Goal: Task Accomplishment & Management: Manage account settings

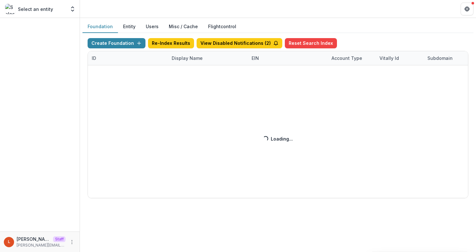
click at [182, 58] on div "Create Foundation Re-Index Results View Disabled Notifications ( 2 ) Reset Sear…" at bounding box center [278, 118] width 381 height 160
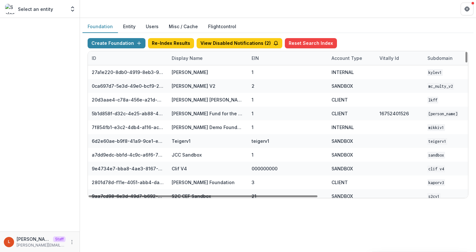
click at [195, 58] on div "Display Name" at bounding box center [187, 58] width 39 height 7
click at [187, 68] on input at bounding box center [207, 72] width 77 height 10
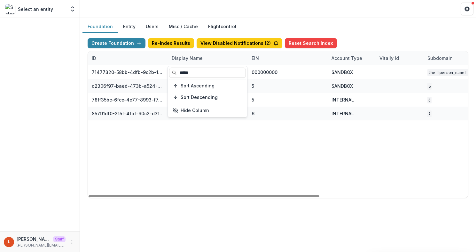
type input "*****"
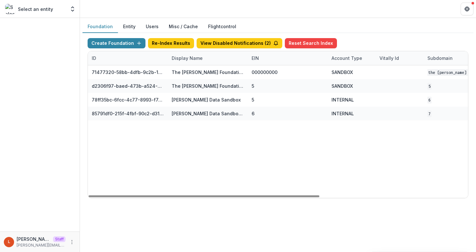
click at [202, 157] on div "71477320-58bb-4dfb-9c2b-1ce0ed8fa8a7 The Frist Foundation Workflow Sandbox 0000…" at bounding box center [399, 131] width 623 height 132
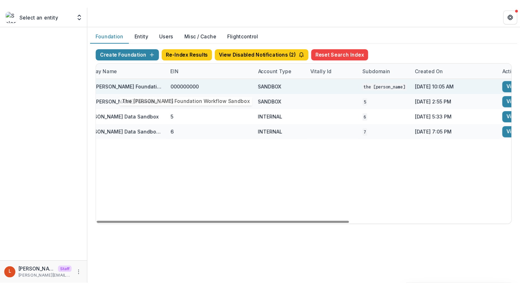
scroll to position [0, 243]
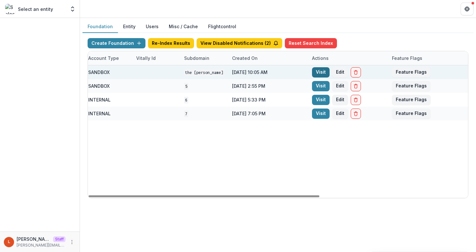
click at [318, 68] on link "Visit" at bounding box center [321, 72] width 18 height 10
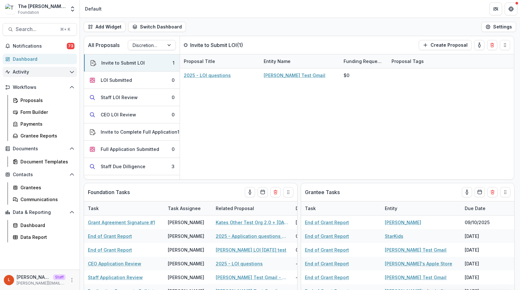
click at [33, 71] on span "Activity" at bounding box center [40, 71] width 54 height 5
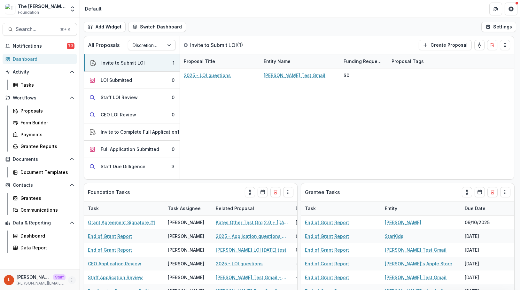
click at [70, 251] on icon "More" at bounding box center [71, 280] width 5 height 5
click at [93, 251] on link "User Settings" at bounding box center [114, 266] width 68 height 11
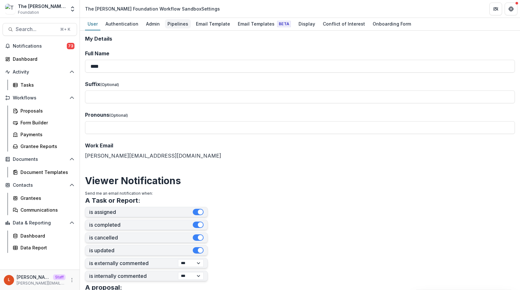
click at [174, 26] on div "Pipelines" at bounding box center [178, 23] width 26 height 9
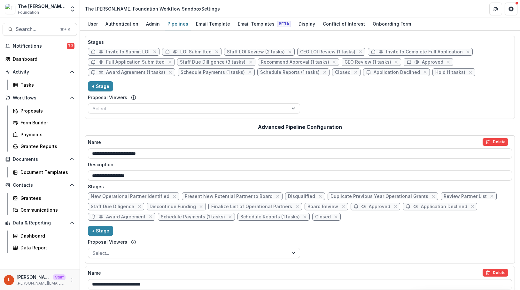
scroll to position [27, 0]
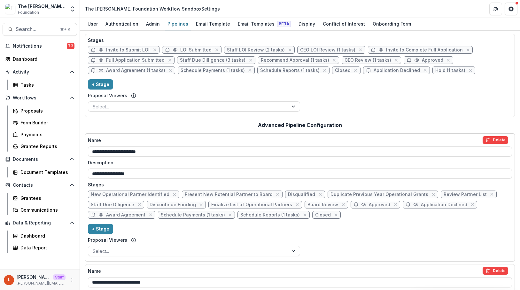
click at [404, 206] on div "New Operational Partner Identified Present New Potential Partner to Board Disqu…" at bounding box center [300, 206] width 424 height 31
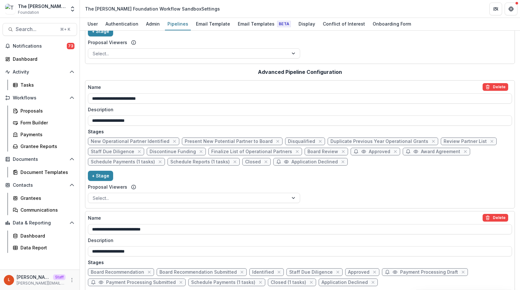
scroll to position [102, 0]
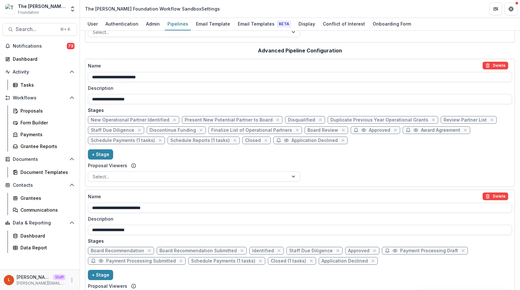
click at [276, 251] on span "Closed (1 tasks)" at bounding box center [288, 260] width 35 height 5
select select "*******"
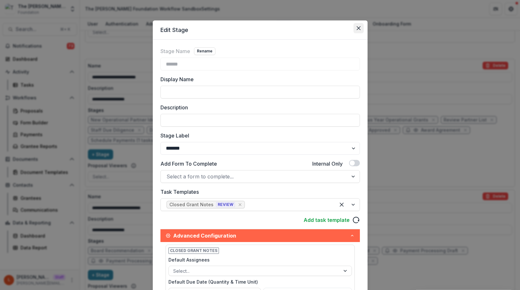
click at [357, 28] on icon "Close" at bounding box center [359, 28] width 4 height 4
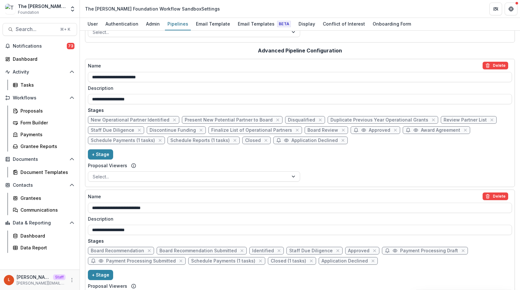
click at [247, 142] on span "Closed" at bounding box center [253, 140] width 16 height 5
select select "*******"
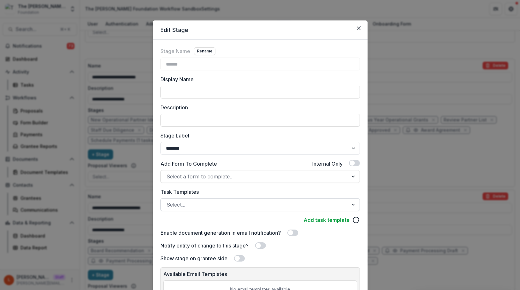
click at [238, 201] on div at bounding box center [255, 204] width 176 height 9
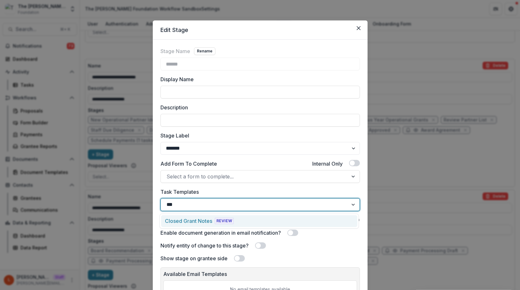
type input "****"
click at [238, 218] on div "Closed Grant Notes REVIEW" at bounding box center [259, 221] width 196 height 12
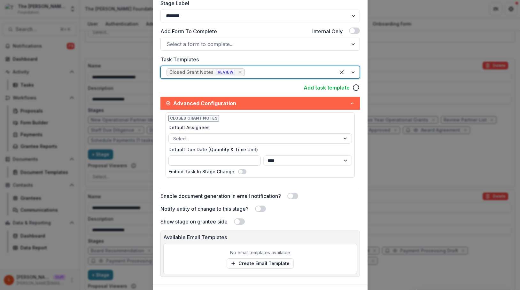
scroll to position [168, 0]
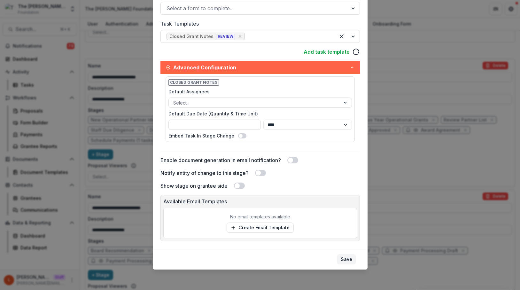
click at [347, 251] on button "Save" at bounding box center [346, 259] width 19 height 10
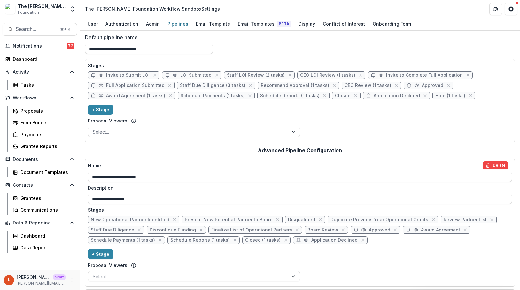
scroll to position [0, 0]
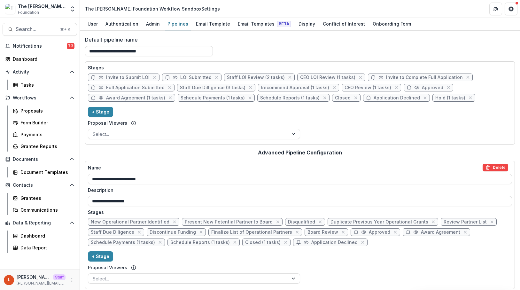
click at [335, 98] on span "Closed" at bounding box center [343, 97] width 16 height 5
select select "*******"
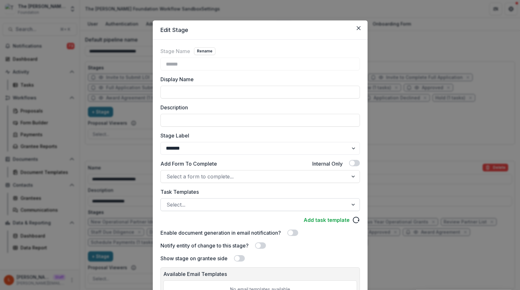
click at [249, 207] on div at bounding box center [255, 204] width 176 height 9
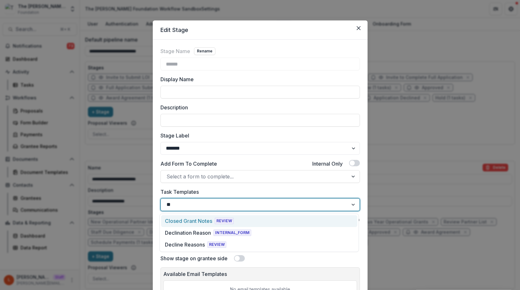
type input "***"
click at [240, 221] on div "Closed Grant Notes REVIEW" at bounding box center [259, 221] width 196 height 12
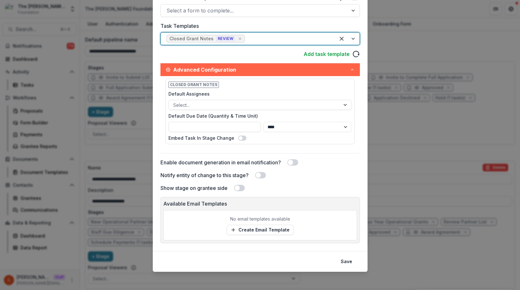
scroll to position [168, 0]
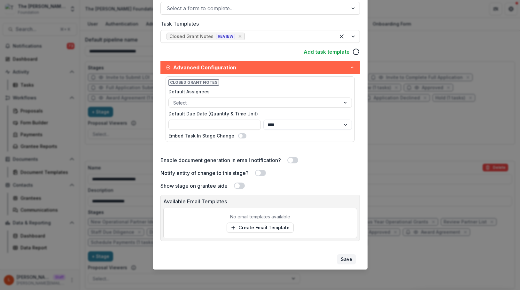
click at [352, 251] on button "Save" at bounding box center [346, 259] width 19 height 10
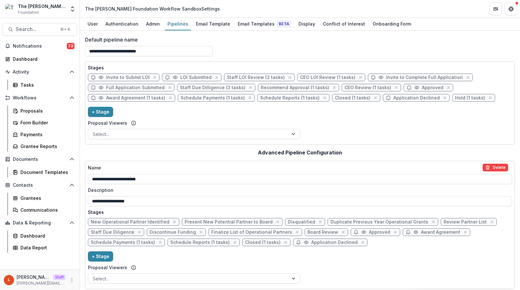
click at [455, 98] on span "Hold (1 tasks)" at bounding box center [470, 97] width 30 height 5
select select "******"
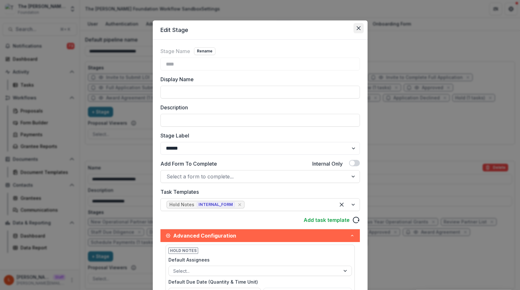
click at [361, 26] on button "Close" at bounding box center [359, 28] width 10 height 10
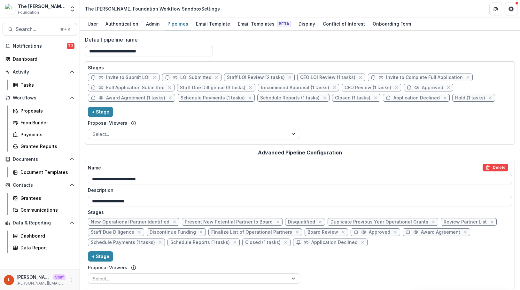
click at [347, 96] on span "Closed (1 tasks)" at bounding box center [352, 97] width 35 height 5
select select "*******"
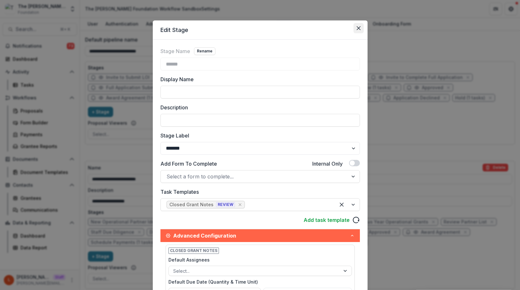
click at [359, 30] on button "Close" at bounding box center [359, 28] width 10 height 10
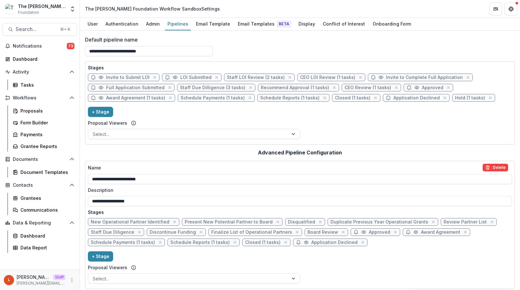
click at [263, 78] on span "Staff LOI Review (2 tasks)" at bounding box center [256, 77] width 58 height 5
select select "******"
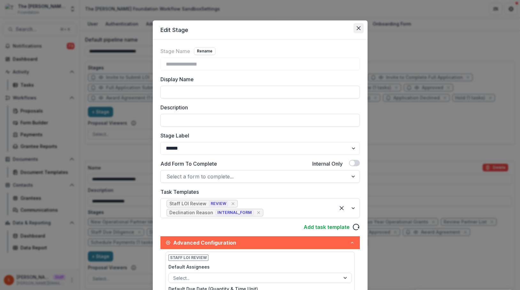
click at [358, 26] on button "Close" at bounding box center [359, 28] width 10 height 10
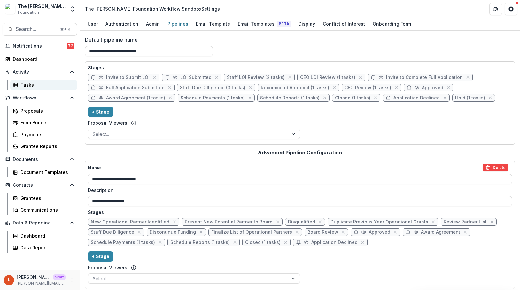
click at [53, 83] on div "Tasks" at bounding box center [45, 85] width 51 height 7
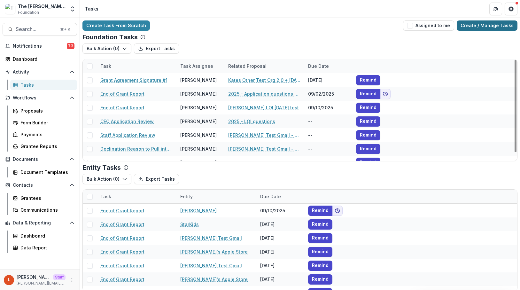
click at [472, 28] on link "Create / Manage Tasks" at bounding box center [487, 25] width 61 height 10
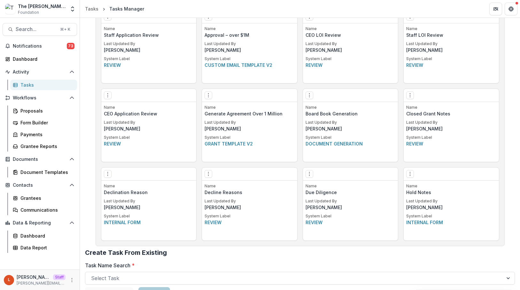
scroll to position [482, 0]
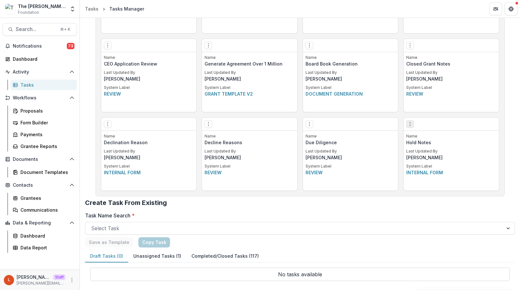
click at [410, 123] on icon "Options" at bounding box center [410, 123] width 5 height 5
click at [420, 139] on link "Edit" at bounding box center [446, 137] width 78 height 11
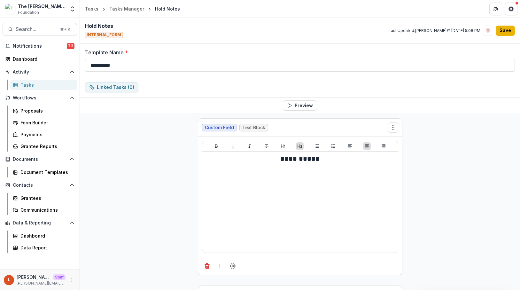
click at [476, 27] on button "Save" at bounding box center [505, 31] width 19 height 10
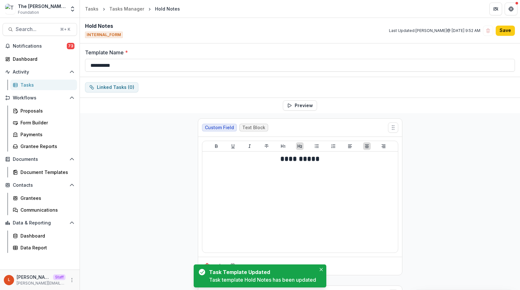
click at [127, 4] on header "Tasks Tasks Manager Hold Notes" at bounding box center [300, 9] width 440 height 18
click at [127, 10] on div "Tasks Manager" at bounding box center [126, 8] width 35 height 7
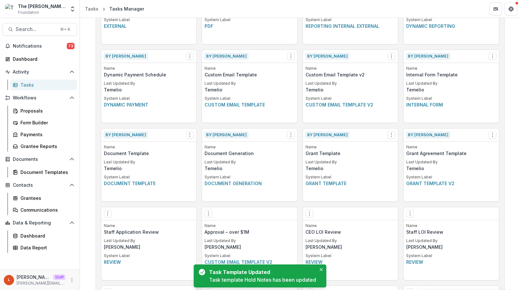
scroll to position [483, 0]
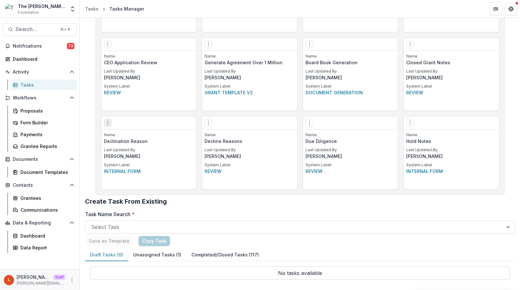
click at [106, 124] on icon "Options" at bounding box center [107, 122] width 5 height 5
click at [207, 180] on div "Name Decline Reasons Last Updated By Lucy System Label Review" at bounding box center [249, 160] width 95 height 57
click at [205, 120] on button "Options" at bounding box center [209, 123] width 8 height 8
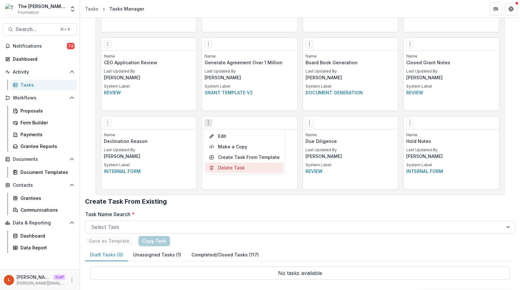
click at [217, 167] on button "Delete Task" at bounding box center [244, 167] width 78 height 11
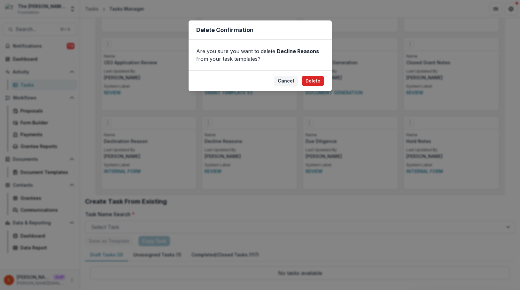
click at [320, 76] on button "Delete" at bounding box center [313, 81] width 22 height 10
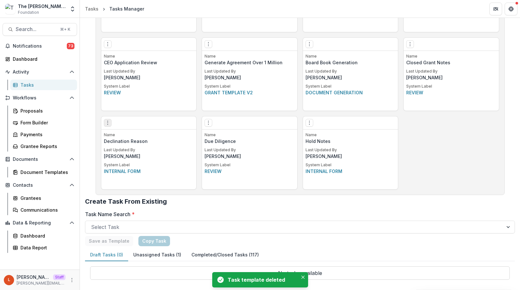
click at [108, 122] on icon "Options" at bounding box center [107, 122] width 5 height 5
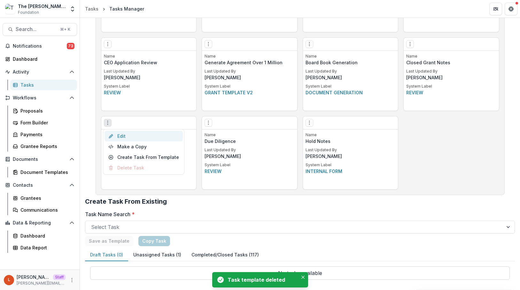
click at [139, 139] on link "Edit" at bounding box center [144, 136] width 78 height 11
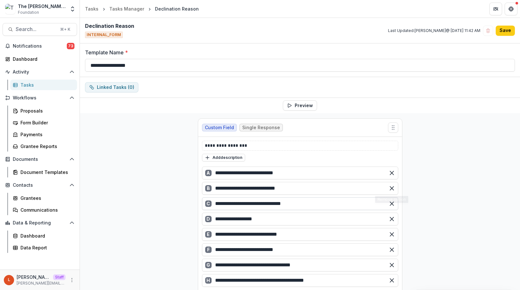
scroll to position [29, 0]
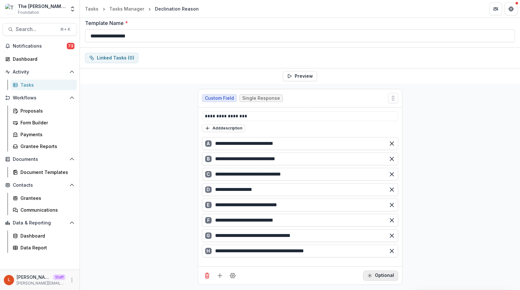
click at [388, 251] on button "Optional" at bounding box center [380, 275] width 35 height 10
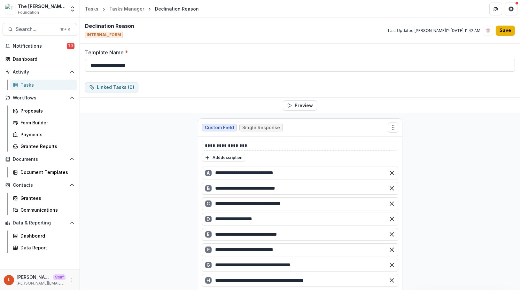
click at [476, 28] on button "Save" at bounding box center [505, 31] width 19 height 10
click at [130, 9] on div "Tasks Manager" at bounding box center [126, 8] width 35 height 7
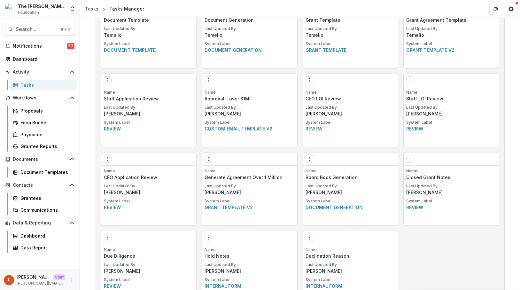
scroll to position [363, 0]
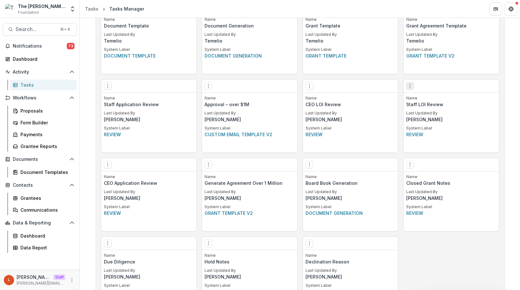
click at [408, 88] on icon "Options" at bounding box center [410, 85] width 5 height 5
click at [426, 107] on button "Make a Copy" at bounding box center [446, 110] width 78 height 11
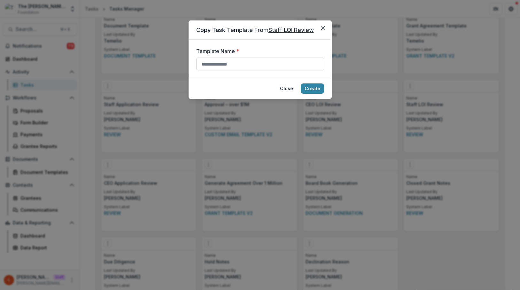
click at [281, 63] on input "Template Name *" at bounding box center [260, 64] width 128 height 13
click at [290, 94] on footer "Close Create" at bounding box center [260, 88] width 143 height 21
click at [290, 85] on button "Close" at bounding box center [286, 88] width 21 height 10
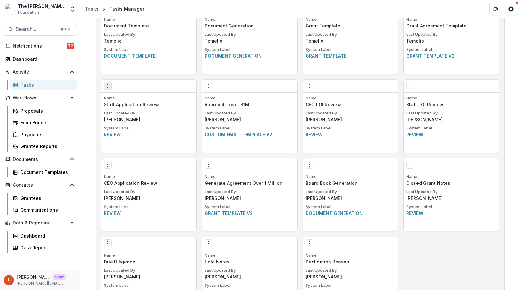
click at [105, 88] on icon "Options" at bounding box center [107, 85] width 5 height 5
click at [119, 98] on link "Edit" at bounding box center [144, 99] width 78 height 11
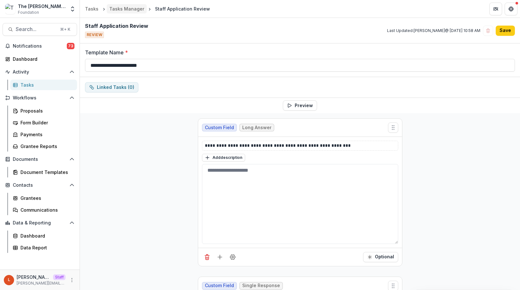
click at [122, 9] on div "Tasks Manager" at bounding box center [126, 8] width 35 height 7
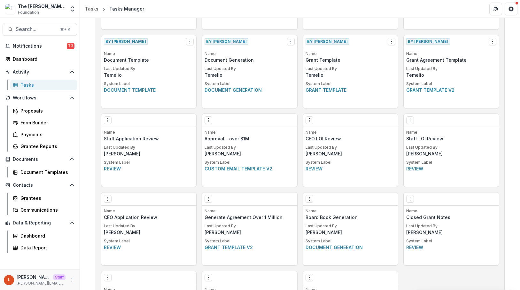
scroll to position [327, 0]
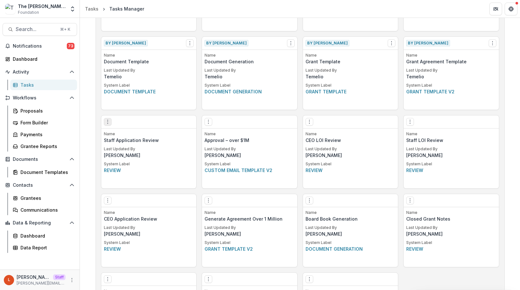
click at [105, 121] on icon "Options" at bounding box center [107, 121] width 5 height 5
click at [128, 145] on button "Make a Copy" at bounding box center [144, 145] width 78 height 11
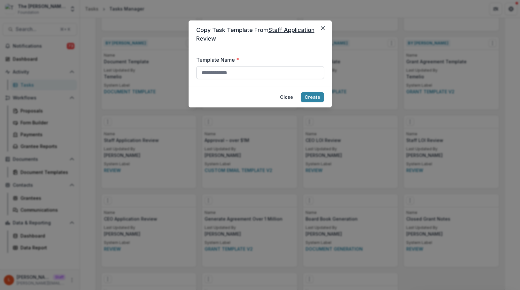
click at [275, 68] on input "Template Name *" at bounding box center [260, 72] width 128 height 13
type input "*"
type input "**********"
click at [301, 92] on button "Create" at bounding box center [312, 97] width 23 height 10
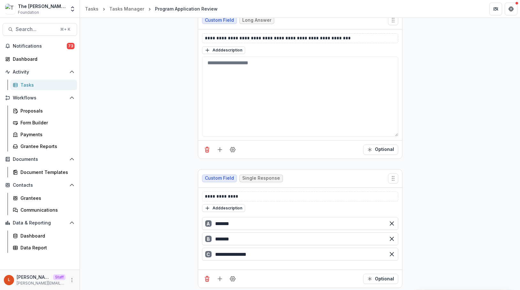
scroll to position [111, 0]
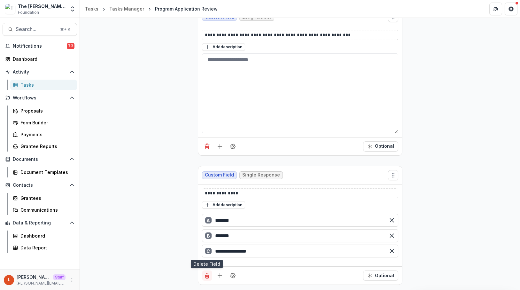
click at [206, 251] on icon "Delete field" at bounding box center [207, 275] width 6 height 6
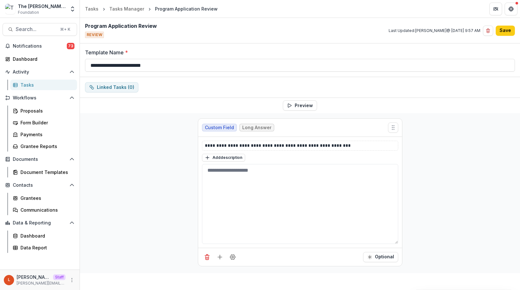
scroll to position [0, 0]
drag, startPoint x: 348, startPoint y: 144, endPoint x: 193, endPoint y: 142, distance: 155.4
click at [193, 142] on div "**********" at bounding box center [300, 193] width 215 height 160
click at [476, 32] on button "Save" at bounding box center [505, 31] width 19 height 10
click at [123, 7] on div "Tasks Manager" at bounding box center [126, 8] width 35 height 7
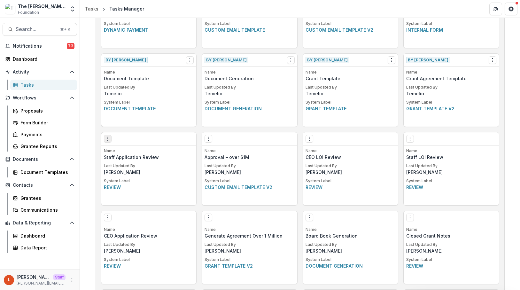
scroll to position [310, 0]
click at [50, 6] on div "The [PERSON_NAME] Foundation Workflow Sandbox" at bounding box center [42, 6] width 48 height 7
click at [108, 139] on icon "Options" at bounding box center [107, 138] width 5 height 5
click at [118, 153] on link "Edit" at bounding box center [144, 151] width 78 height 11
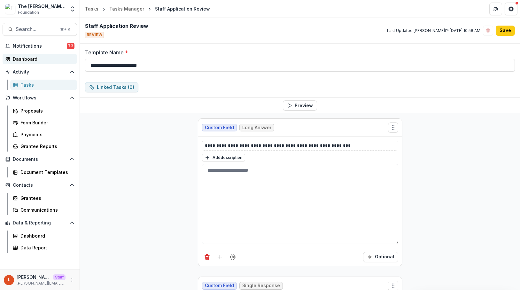
drag, startPoint x: 103, startPoint y: 65, endPoint x: 66, endPoint y: 61, distance: 37.3
click at [66, 61] on main "**********" at bounding box center [260, 154] width 520 height 272
type input "**********"
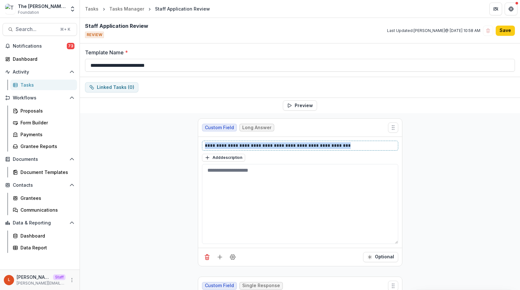
drag, startPoint x: 346, startPoint y: 145, endPoint x: 118, endPoint y: 138, distance: 228.4
click at [118, 139] on div "**********" at bounding box center [300, 256] width 440 height 287
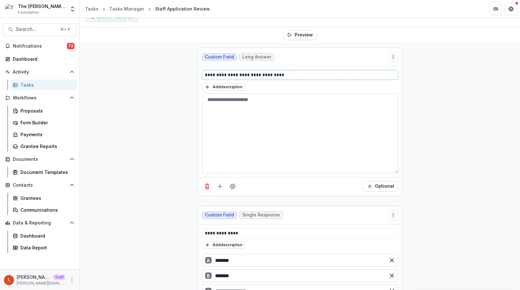
scroll to position [111, 0]
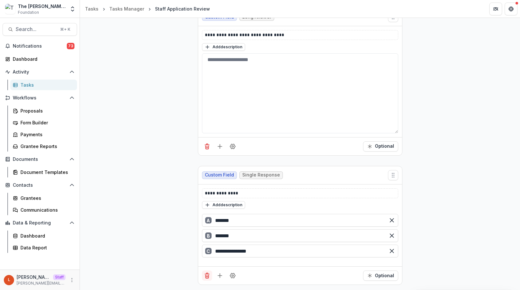
click at [206, 251] on icon "Delete field" at bounding box center [207, 275] width 6 height 6
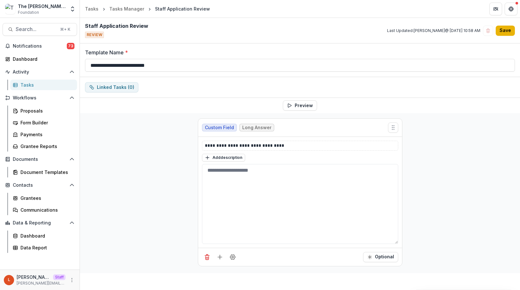
click at [476, 29] on button "Save" at bounding box center [505, 31] width 19 height 10
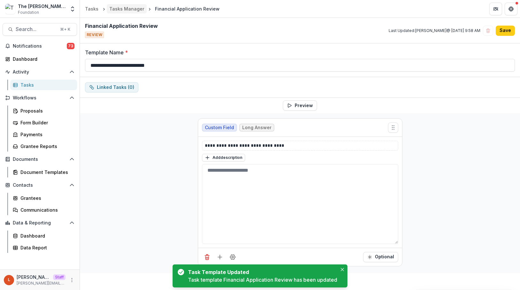
click at [130, 10] on div "Tasks Manager" at bounding box center [126, 8] width 35 height 7
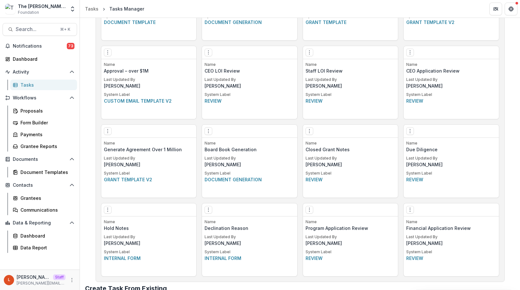
scroll to position [397, 0]
click at [73, 251] on icon "More" at bounding box center [71, 280] width 5 height 5
click at [99, 251] on link "User Settings" at bounding box center [114, 266] width 68 height 11
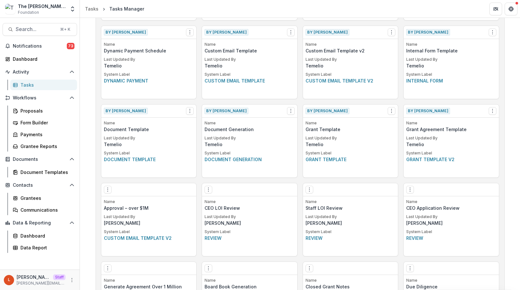
scroll to position [260, 0]
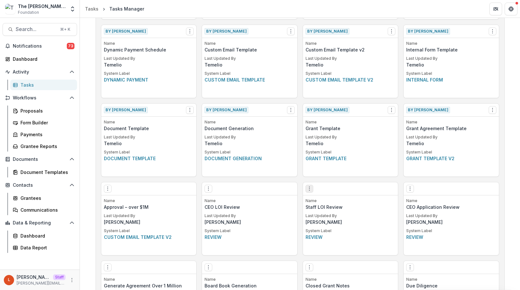
click at [309, 187] on icon "Options" at bounding box center [309, 188] width 5 height 5
click at [331, 212] on button "Make a Copy" at bounding box center [345, 212] width 78 height 11
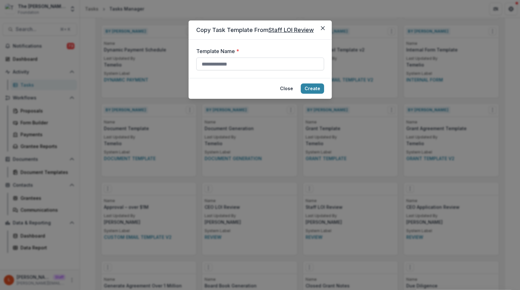
click at [246, 63] on input "Template Name *" at bounding box center [260, 64] width 128 height 13
type input "*********"
click at [286, 88] on button "Close" at bounding box center [286, 88] width 21 height 10
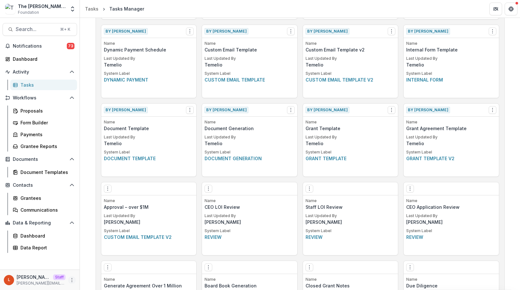
click at [72, 251] on icon "More" at bounding box center [71, 280] width 5 height 5
click at [117, 251] on link "User Settings" at bounding box center [114, 266] width 68 height 11
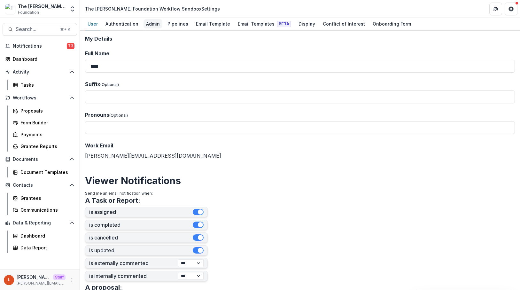
click at [155, 26] on div "Admin" at bounding box center [153, 23] width 19 height 9
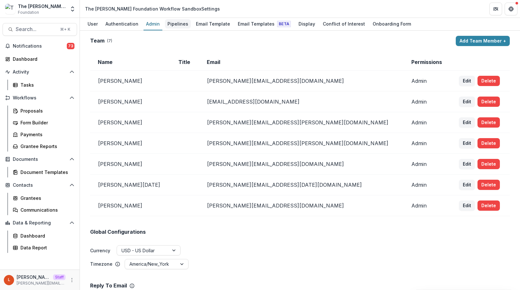
click at [172, 26] on div "Pipelines" at bounding box center [178, 23] width 26 height 9
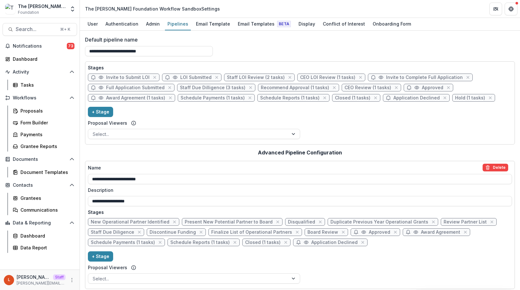
click at [237, 77] on span "Staff LOI Review (2 tasks)" at bounding box center [256, 77] width 58 height 5
select select "******"
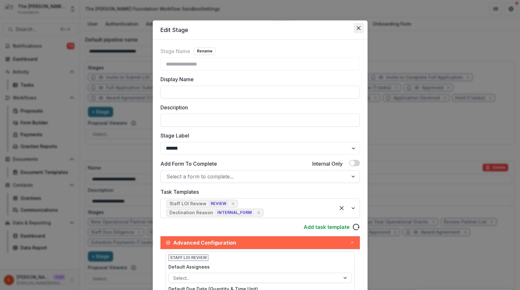
click at [357, 27] on icon "Close" at bounding box center [359, 28] width 4 height 4
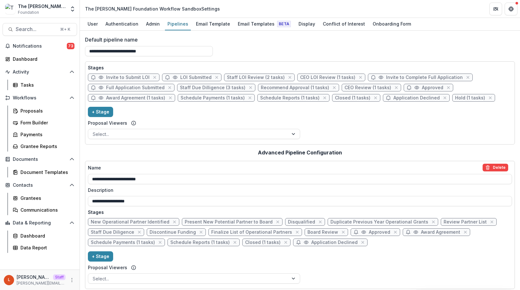
click at [209, 87] on span "Staff Due Dilligence (3 tasks)" at bounding box center [213, 87] width 66 height 5
select select "******"
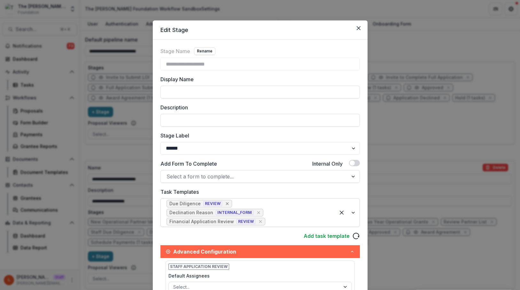
click at [225, 205] on icon "Remove [object Object]" at bounding box center [227, 203] width 5 height 5
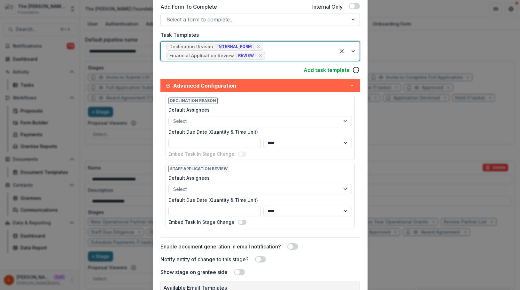
scroll to position [121, 0]
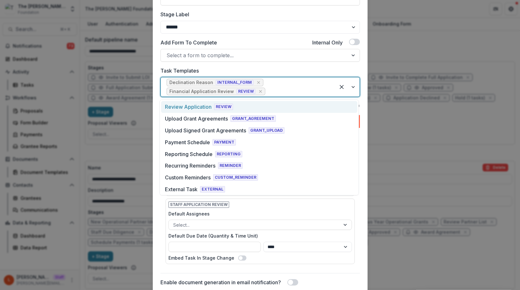
click at [280, 87] on div at bounding box center [298, 91] width 63 height 9
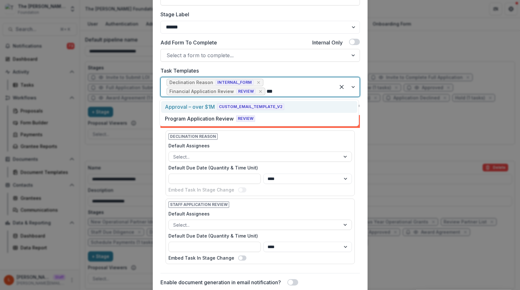
type input "****"
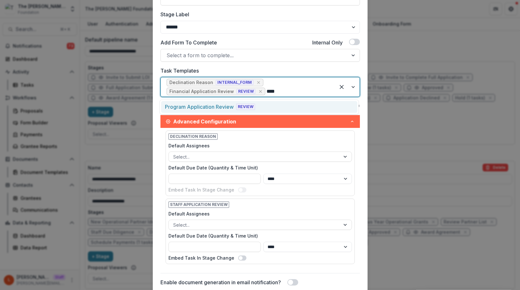
click at [273, 105] on div "Program Application Review REVIEW" at bounding box center [259, 107] width 196 height 12
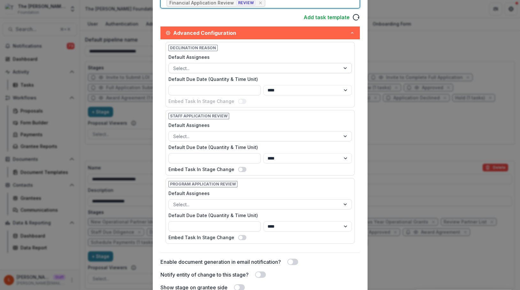
scroll to position [311, 0]
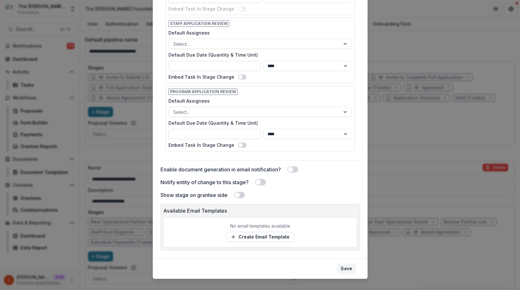
click at [345, 251] on button "Save" at bounding box center [346, 268] width 19 height 10
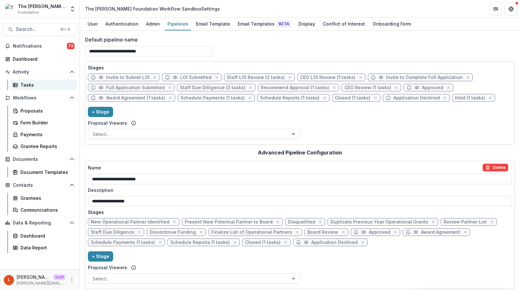
click at [43, 82] on div "Tasks" at bounding box center [45, 85] width 51 height 7
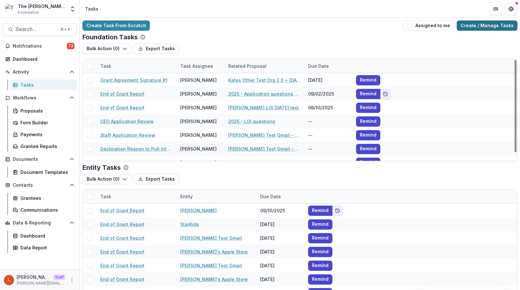
click at [476, 22] on link "Create / Manage Tasks" at bounding box center [487, 25] width 61 height 10
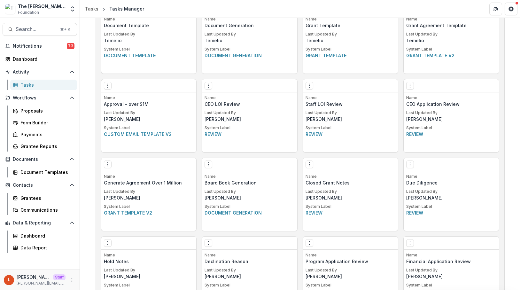
scroll to position [364, 0]
click at [413, 165] on button "Options" at bounding box center [410, 164] width 8 height 8
click at [418, 176] on link "Edit" at bounding box center [446, 177] width 78 height 11
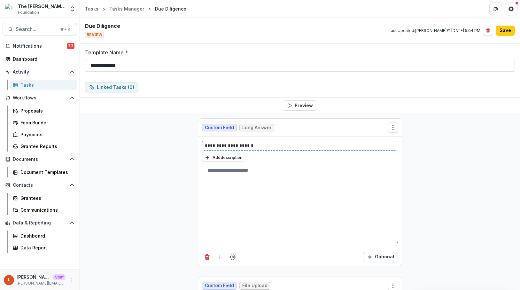
click at [295, 144] on p "**********" at bounding box center [300, 145] width 191 height 7
drag, startPoint x: 261, startPoint y: 143, endPoint x: 179, endPoint y: 141, distance: 81.5
copy p "**********"
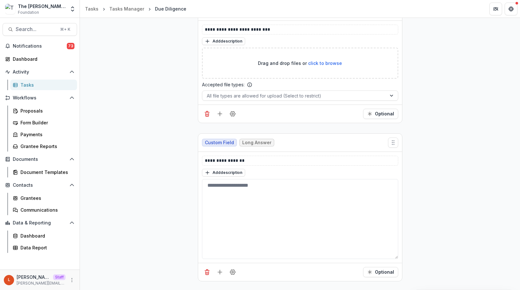
scroll to position [278, 0]
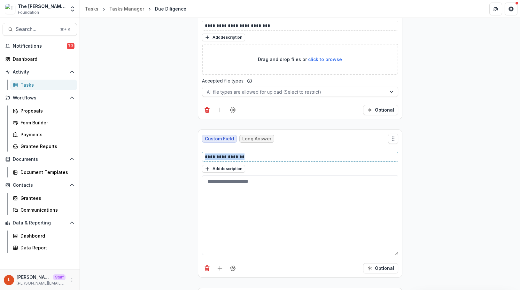
drag, startPoint x: 257, startPoint y: 155, endPoint x: 178, endPoint y: 152, distance: 78.7
click at [178, 152] on div "**********" at bounding box center [300, 124] width 440 height 579
copy p "**********"
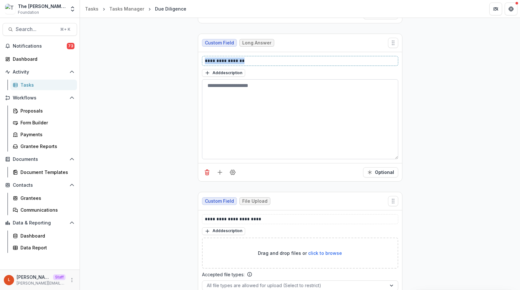
scroll to position [375, 0]
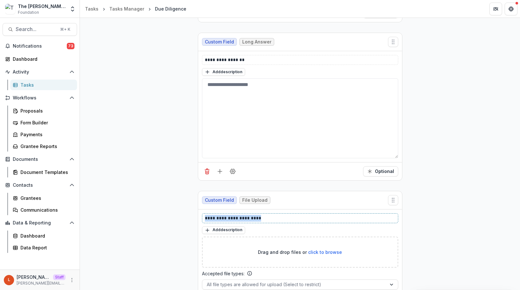
drag, startPoint x: 269, startPoint y: 219, endPoint x: 183, endPoint y: 217, distance: 86.0
click at [183, 217] on div "**********" at bounding box center [300, 27] width 440 height 579
copy p "**********"
click at [116, 10] on div "Tasks Manager" at bounding box center [126, 8] width 35 height 7
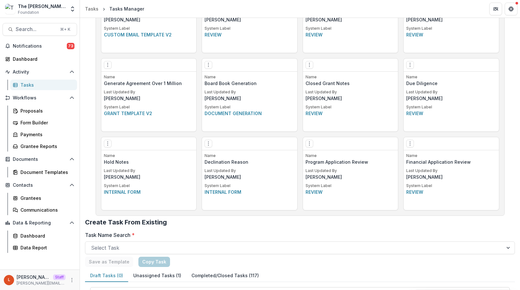
scroll to position [463, 0]
click at [411, 66] on icon "Options" at bounding box center [410, 64] width 5 height 5
click at [425, 114] on button "Delete Task" at bounding box center [446, 109] width 78 height 11
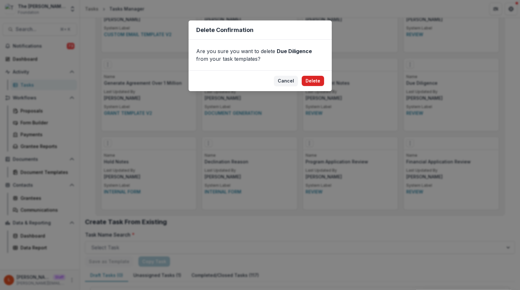
drag, startPoint x: 300, startPoint y: 80, endPoint x: 308, endPoint y: 78, distance: 8.2
click at [308, 79] on footer "Cancel Delete" at bounding box center [260, 80] width 143 height 21
click at [308, 78] on button "Delete" at bounding box center [313, 81] width 22 height 10
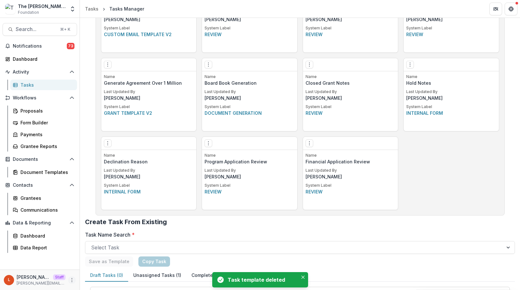
click at [74, 251] on icon "More" at bounding box center [71, 280] width 5 height 5
click at [93, 251] on link "User Settings" at bounding box center [114, 266] width 68 height 11
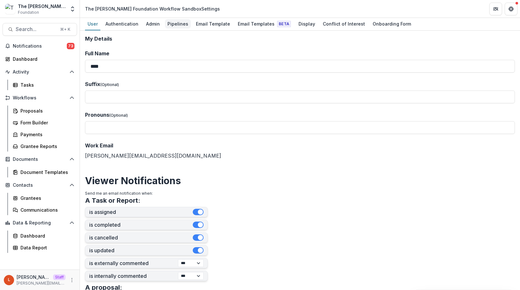
click at [168, 22] on div "Pipelines" at bounding box center [178, 23] width 26 height 9
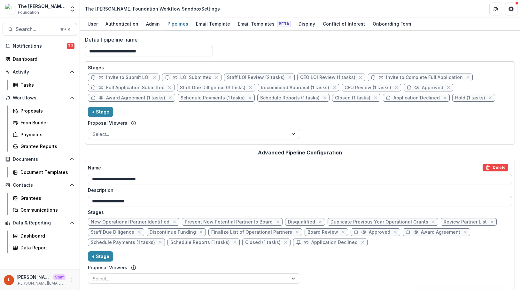
click at [212, 91] on div "Invite to Submit LOI LOI Submitted Staff LOI Review (2 tasks) CEO LOI Review (1…" at bounding box center [300, 89] width 424 height 31
click at [211, 90] on span "Staff Due Dilligence (3 tasks)" at bounding box center [213, 87] width 66 height 5
select select "******"
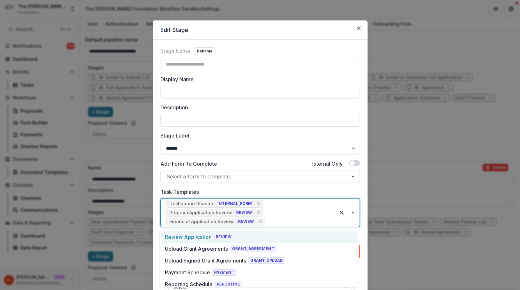
drag, startPoint x: 212, startPoint y: 221, endPoint x: 212, endPoint y: 205, distance: 16.0
click at [211, 205] on div "Declination Reason INTERNAL_FORM Program Application Review REVIEW Financial Ap…" at bounding box center [248, 213] width 175 height 28
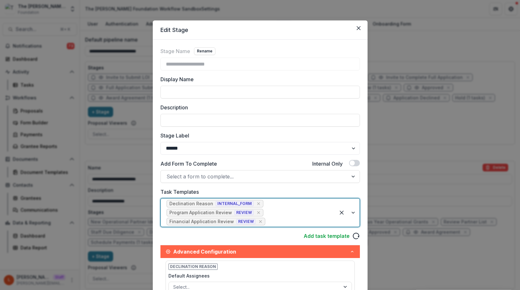
click at [267, 214] on div "Declination Reason INTERNAL_FORM Program Application Review REVIEW Financial Ap…" at bounding box center [248, 213] width 175 height 28
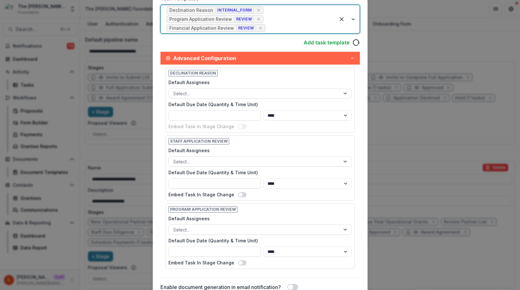
scroll to position [320, 0]
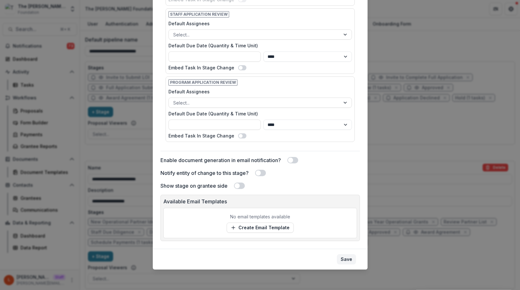
click at [344, 251] on button "Save" at bounding box center [346, 259] width 19 height 10
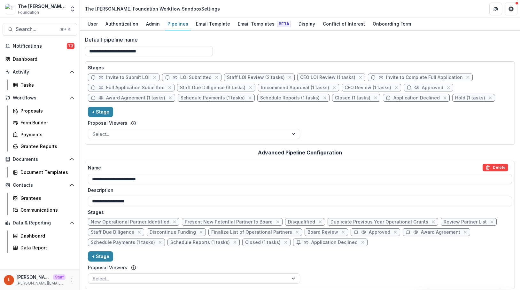
click at [106, 231] on span "Staff Due Diligence" at bounding box center [112, 232] width 43 height 5
select select "******"
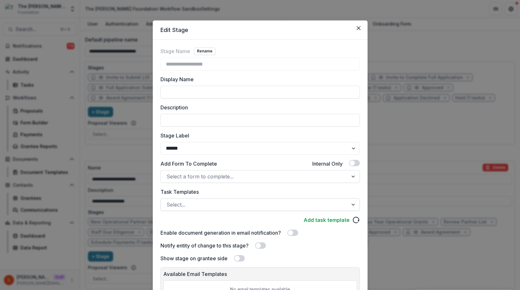
click at [185, 207] on div at bounding box center [255, 204] width 176 height 9
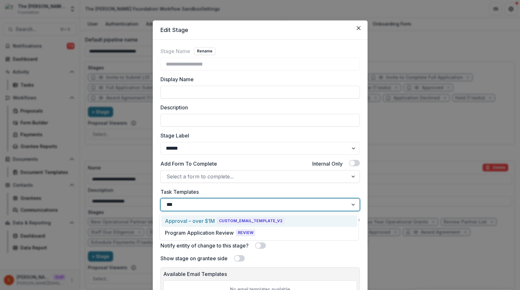
type input "****"
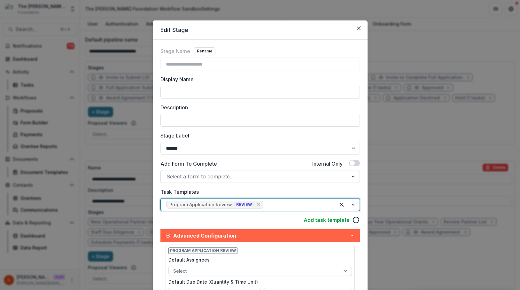
type input "*"
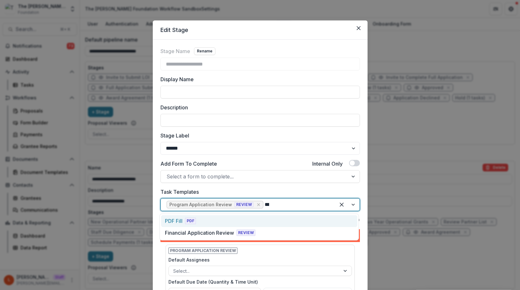
type input "****"
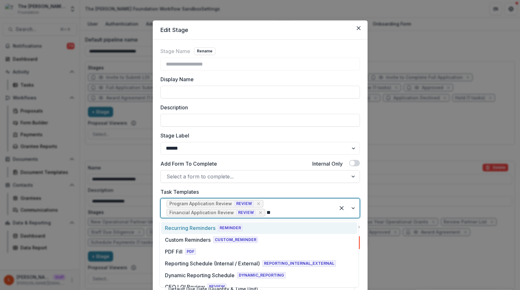
type input "***"
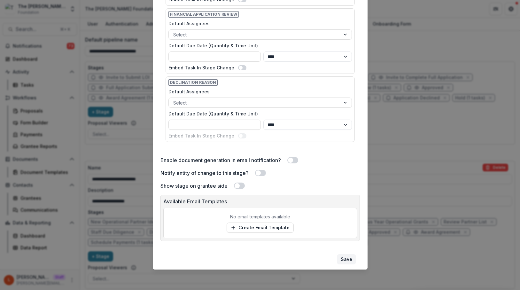
click at [354, 251] on button "Save" at bounding box center [346, 259] width 19 height 10
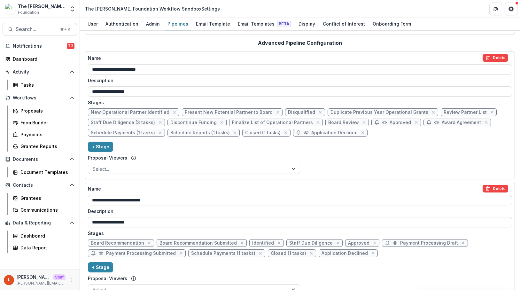
scroll to position [137, 0]
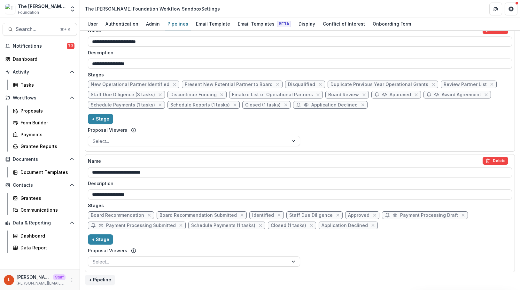
click at [296, 213] on span "Staff Due Diligence" at bounding box center [310, 215] width 43 height 5
select select "******"
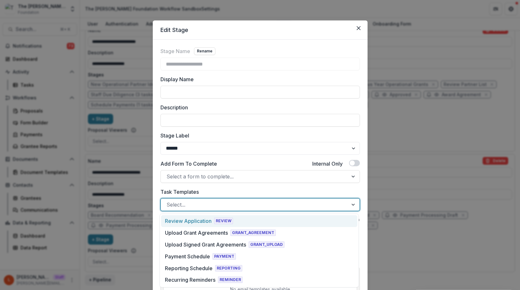
click at [199, 205] on div at bounding box center [255, 204] width 176 height 9
type input "****"
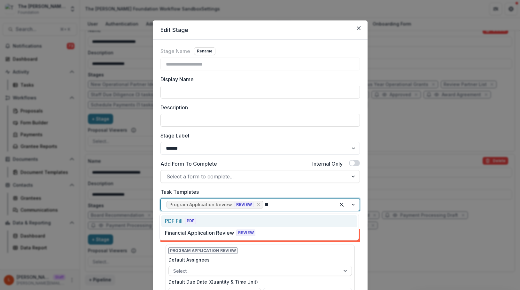
type input "***"
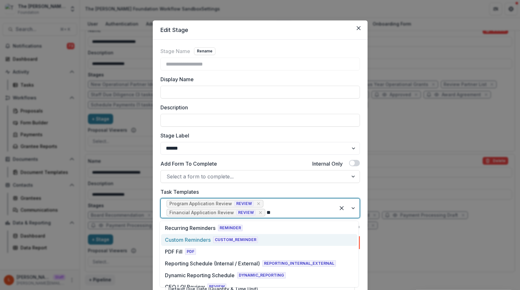
type input "***"
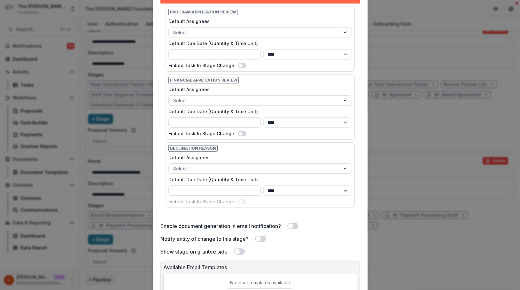
scroll to position [294, 0]
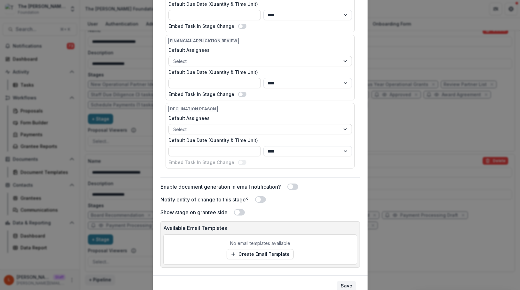
click at [342, 251] on button "Save" at bounding box center [346, 286] width 19 height 10
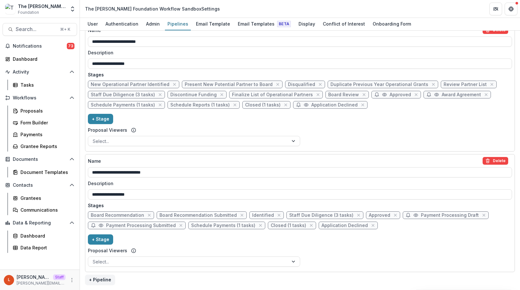
click at [127, 215] on span "Board Recommendation" at bounding box center [117, 215] width 53 height 5
select select "*****"
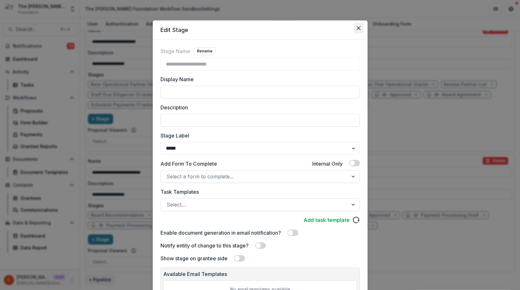
click at [358, 27] on icon "Close" at bounding box center [359, 28] width 4 height 4
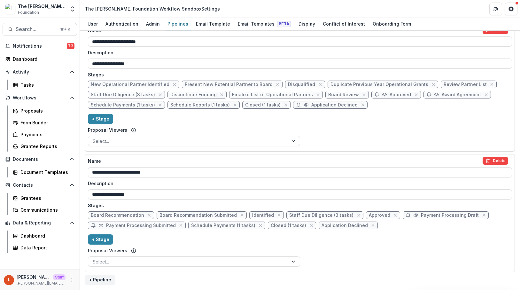
click at [120, 215] on span "Board Recommendation" at bounding box center [117, 215] width 53 height 5
select select "*****"
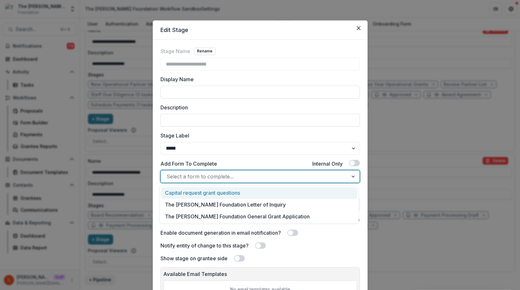
click at [196, 177] on div at bounding box center [255, 176] width 176 height 9
type input "*"
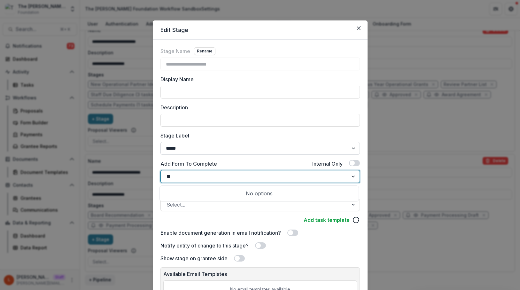
type input "*"
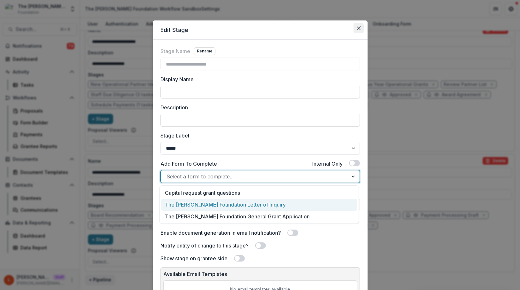
click at [357, 29] on icon "Close" at bounding box center [359, 28] width 4 height 4
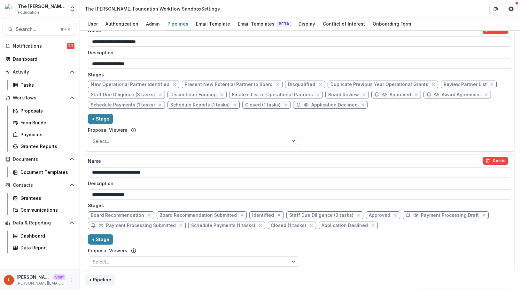
click at [278, 214] on icon "close" at bounding box center [279, 215] width 3 height 3
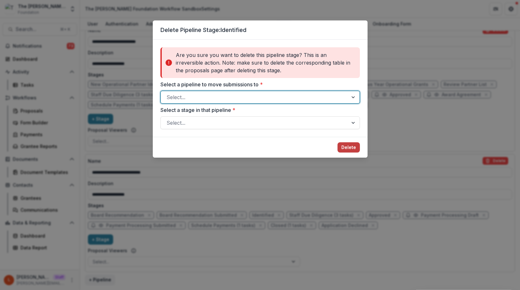
click at [318, 100] on div at bounding box center [255, 97] width 176 height 9
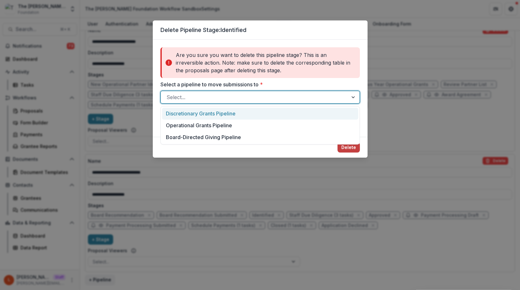
click at [318, 112] on div "Discretionary Grants Pipeline" at bounding box center [260, 114] width 196 height 12
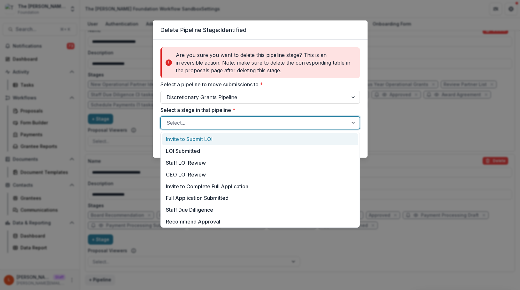
click at [318, 118] on div at bounding box center [255, 122] width 176 height 9
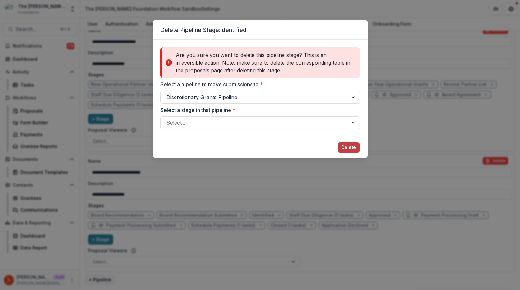
click at [318, 131] on div "Are you sure you want to delete this pipeline stage? This is an irreversible ac…" at bounding box center [260, 88] width 215 height 97
click at [302, 98] on div at bounding box center [255, 97] width 176 height 9
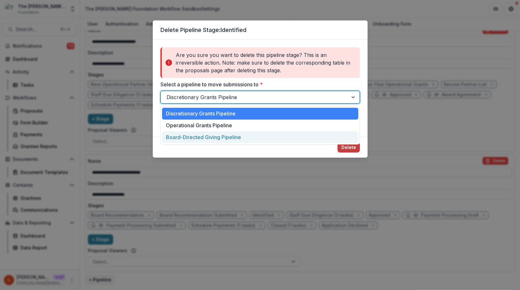
click at [301, 135] on div "Board-Directed Giving Pipeline" at bounding box center [260, 137] width 196 height 12
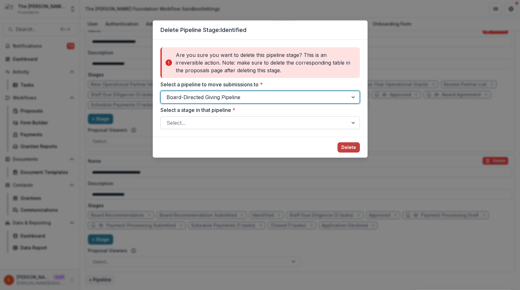
click at [297, 125] on div at bounding box center [255, 122] width 176 height 9
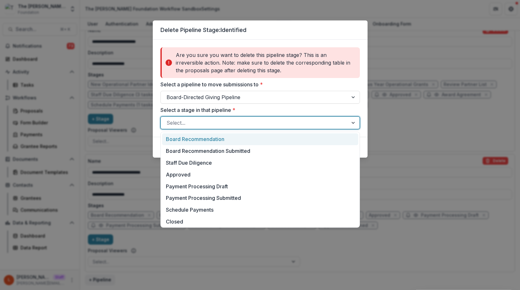
click at [294, 141] on div "Board Recommendation" at bounding box center [260, 139] width 196 height 12
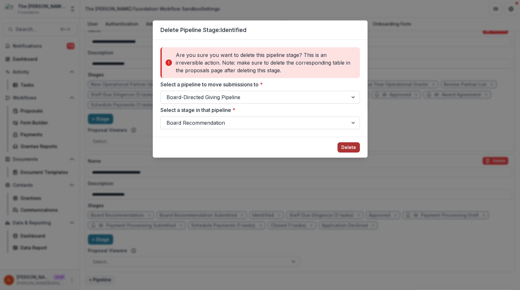
click at [351, 150] on button "Delete" at bounding box center [349, 147] width 22 height 10
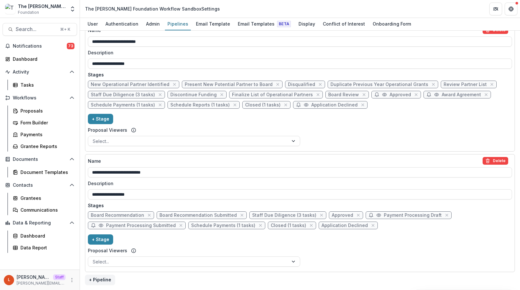
click at [384, 215] on span "Payment Processing Draft" at bounding box center [413, 215] width 58 height 5
select select "*****"
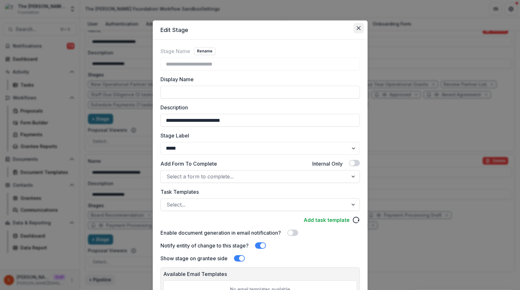
click at [354, 30] on button "Close" at bounding box center [359, 28] width 10 height 10
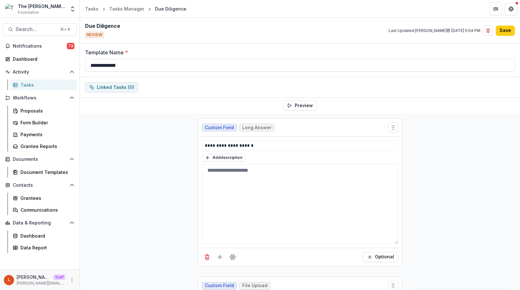
click at [51, 88] on div "Tasks" at bounding box center [45, 85] width 51 height 7
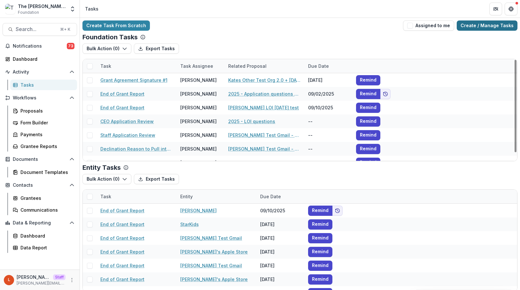
click at [473, 21] on link "Create / Manage Tasks" at bounding box center [487, 25] width 61 height 10
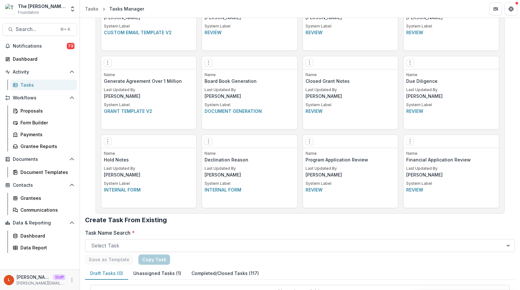
scroll to position [466, 0]
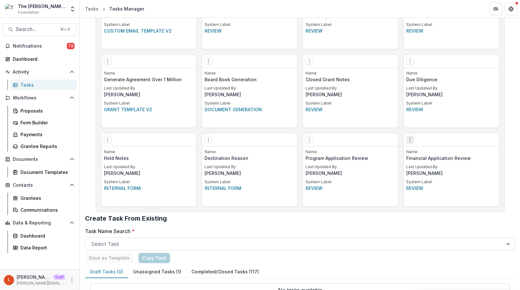
click at [412, 141] on button "Options" at bounding box center [410, 140] width 8 height 8
click at [418, 156] on link "Edit" at bounding box center [446, 153] width 78 height 11
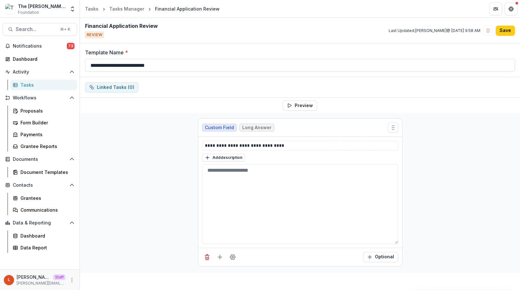
click at [261, 154] on div "Add description" at bounding box center [300, 157] width 196 height 8
click at [273, 147] on p "**********" at bounding box center [300, 145] width 191 height 7
click at [216, 261] on button "Add field" at bounding box center [220, 257] width 10 height 10
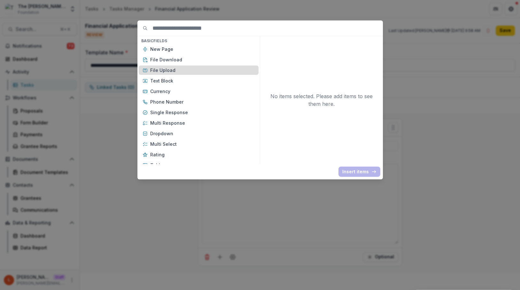
click at [208, 73] on p "File Upload" at bounding box center [202, 70] width 105 height 7
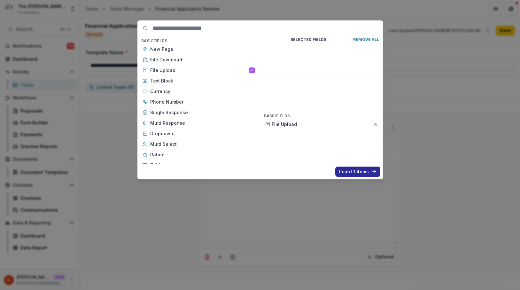
click at [350, 173] on button "Insert 1 items" at bounding box center [357, 172] width 45 height 10
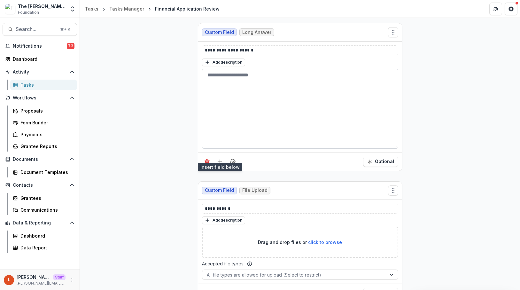
scroll to position [113, 0]
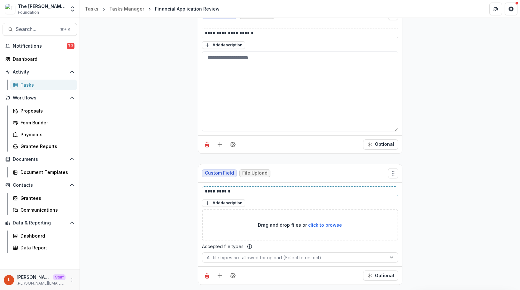
click at [276, 192] on p "**********" at bounding box center [300, 191] width 191 height 7
paste div
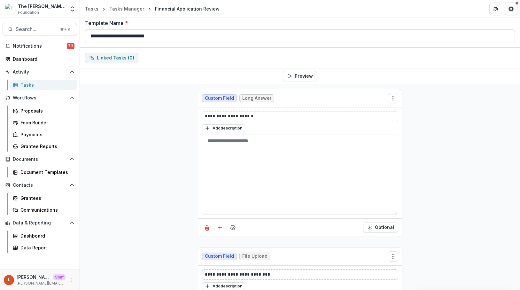
scroll to position [0, 0]
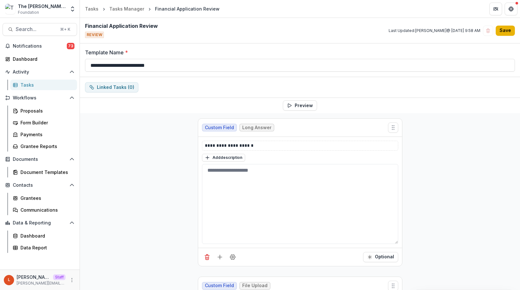
click at [506, 29] on button "Save" at bounding box center [505, 31] width 19 height 10
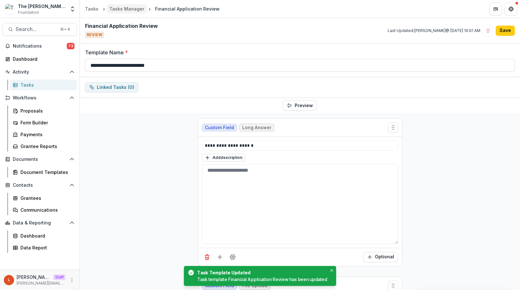
click at [118, 5] on link "Tasks Manager" at bounding box center [127, 8] width 40 height 9
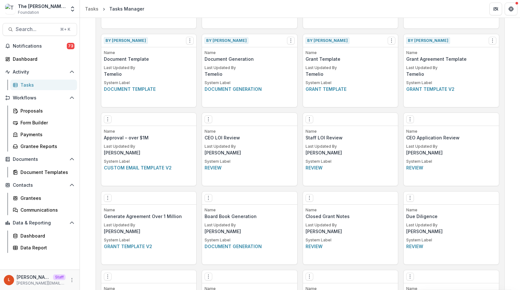
scroll to position [483, 0]
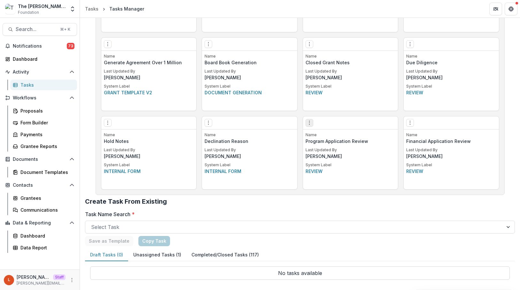
click at [311, 124] on icon "Options" at bounding box center [309, 122] width 5 height 5
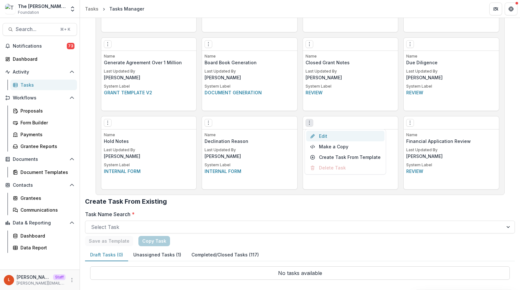
click at [318, 135] on link "Edit" at bounding box center [345, 136] width 78 height 11
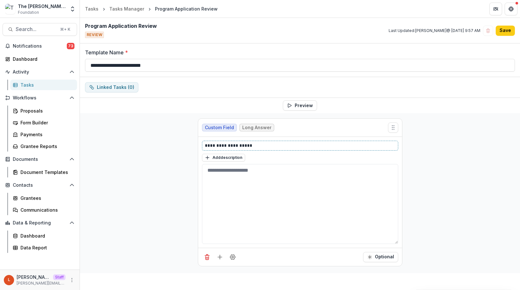
click at [242, 146] on p "**********" at bounding box center [300, 145] width 191 height 7
click at [222, 258] on icon "Add field" at bounding box center [220, 257] width 6 height 6
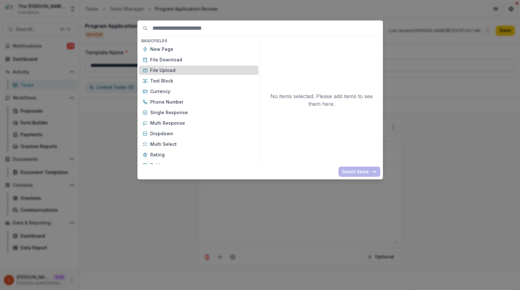
click at [210, 67] on p "File Upload" at bounding box center [202, 70] width 105 height 7
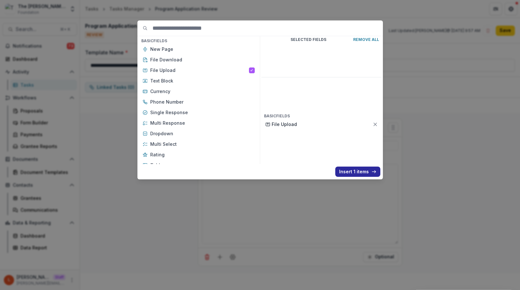
click at [338, 168] on button "Insert 1 items" at bounding box center [357, 172] width 45 height 10
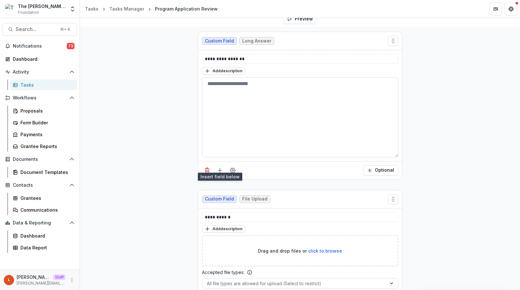
scroll to position [108, 0]
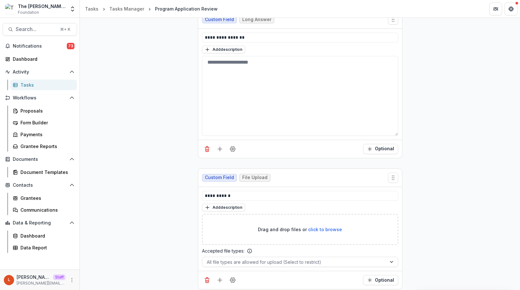
click at [252, 186] on div "Custom Field File Upload" at bounding box center [300, 178] width 204 height 18
click at [252, 192] on p "**********" at bounding box center [300, 195] width 191 height 7
click at [252, 196] on p "**********" at bounding box center [300, 195] width 191 height 7
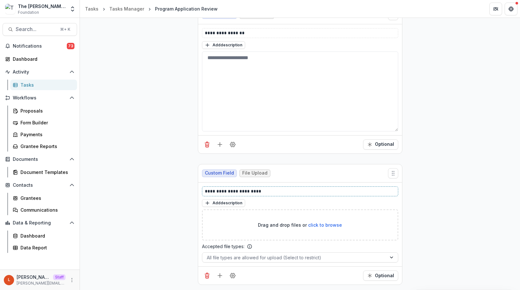
scroll to position [0, 0]
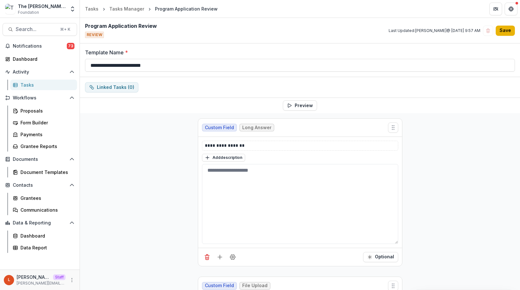
click at [506, 31] on button "Save" at bounding box center [505, 31] width 19 height 10
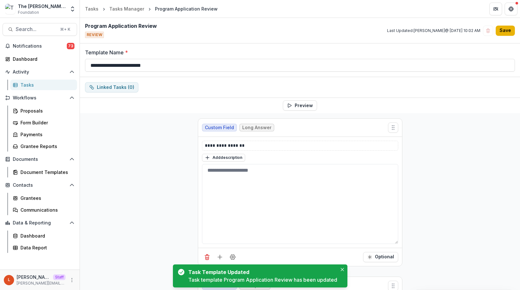
click at [506, 31] on button "Save" at bounding box center [505, 31] width 19 height 10
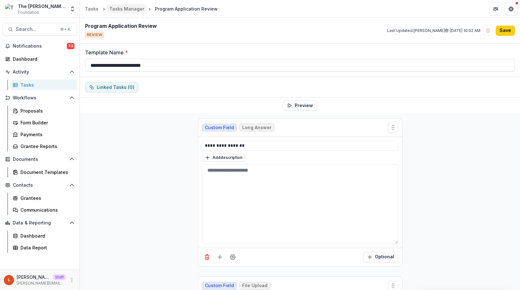
click at [126, 10] on div "Tasks Manager" at bounding box center [126, 8] width 35 height 7
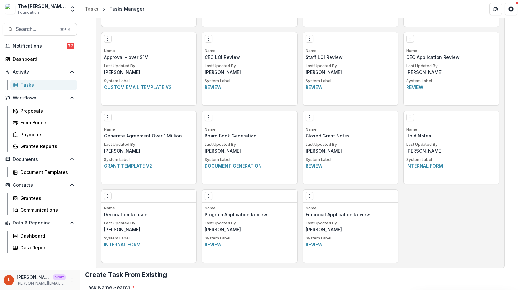
scroll to position [405, 0]
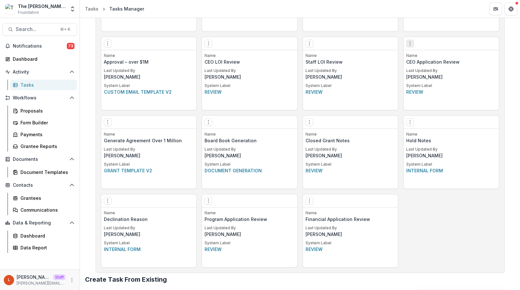
click at [409, 45] on icon "Options" at bounding box center [410, 43] width 5 height 5
click at [417, 59] on link "Edit" at bounding box center [446, 56] width 78 height 11
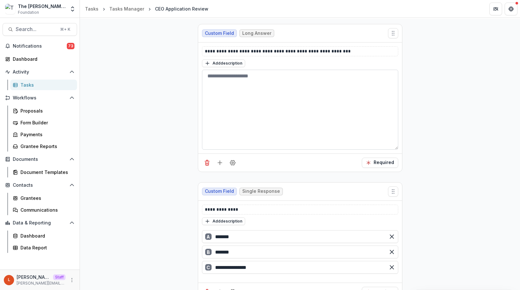
scroll to position [95, 0]
click at [252, 235] on input "*******" at bounding box center [300, 236] width 196 height 13
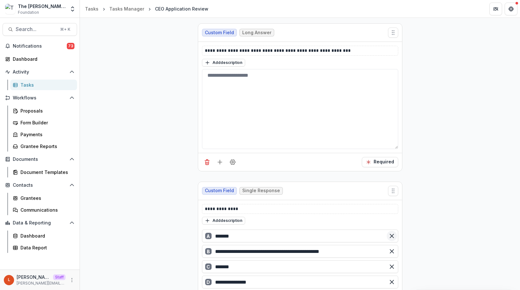
click at [390, 233] on icon "Remove option" at bounding box center [392, 236] width 6 height 6
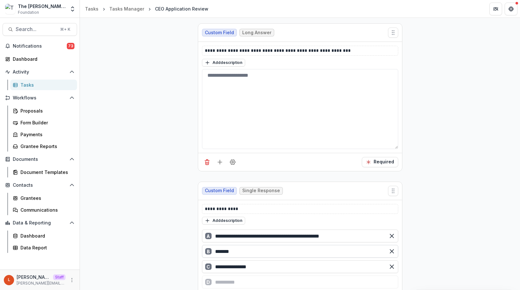
click at [251, 251] on input "*******" at bounding box center [300, 251] width 196 height 13
drag, startPoint x: 251, startPoint y: 251, endPoint x: 188, endPoint y: 251, distance: 63.0
click at [187, 251] on div "**********" at bounding box center [300, 167] width 440 height 298
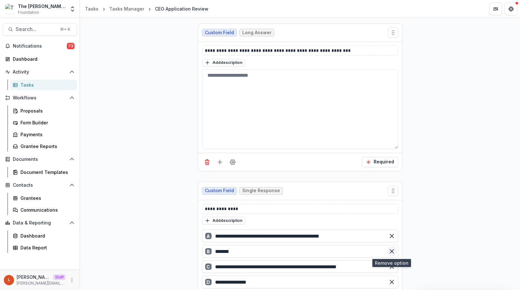
click at [393, 251] on icon "Remove option" at bounding box center [392, 251] width 6 height 6
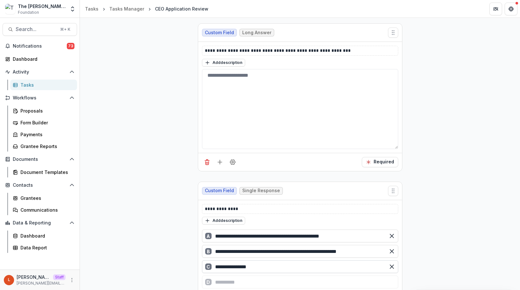
click at [262, 265] on input "**********" at bounding box center [300, 266] width 196 height 13
click at [390, 266] on icon "Remove option" at bounding box center [392, 266] width 6 height 6
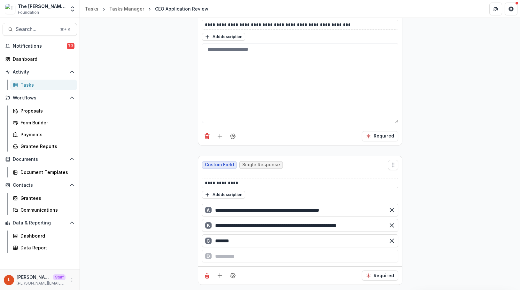
click at [431, 234] on div "**********" at bounding box center [300, 141] width 440 height 298
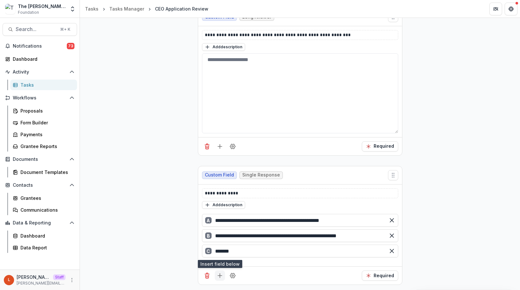
click at [218, 275] on icon "Add field" at bounding box center [220, 275] width 6 height 6
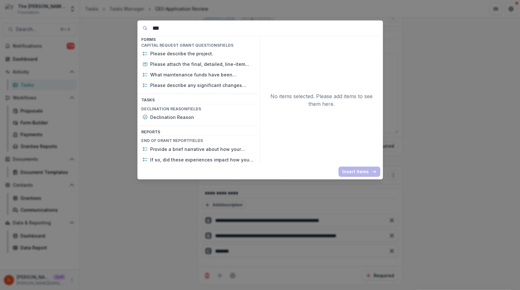
scroll to position [0, 0]
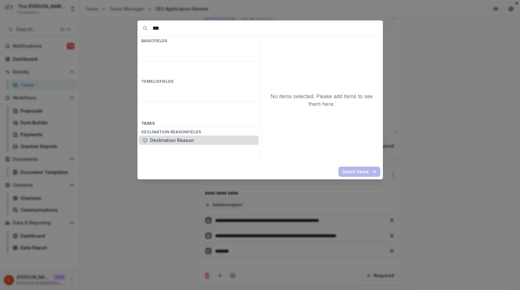
type input "***"
click at [168, 137] on p "Declination Reason" at bounding box center [202, 140] width 105 height 7
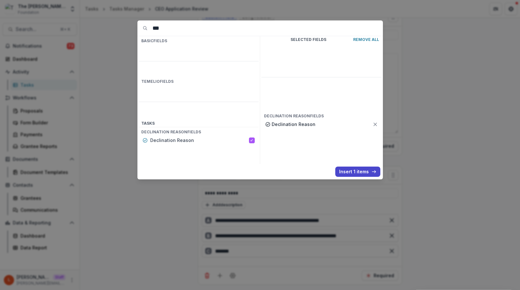
click at [355, 178] on div "*** Basic Fields Temelio Fields Task s Declination Reason Fields Declination Re…" at bounding box center [260, 99] width 246 height 159
click at [355, 175] on button "Insert 1 items" at bounding box center [357, 172] width 45 height 10
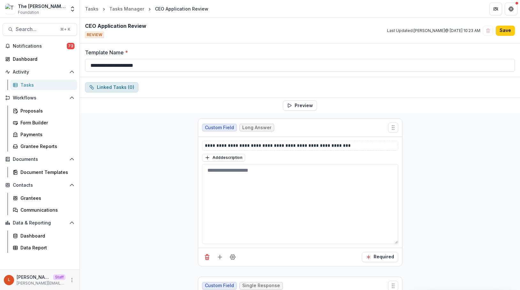
click at [117, 89] on button "Linked Tasks ( 0 )" at bounding box center [111, 87] width 53 height 10
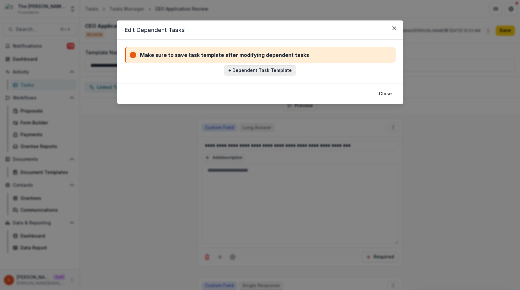
click at [279, 66] on button "+ Dependent Task Template" at bounding box center [260, 70] width 72 height 10
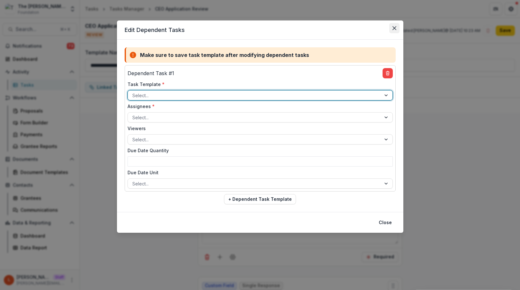
click at [397, 29] on button "Close" at bounding box center [394, 28] width 10 height 10
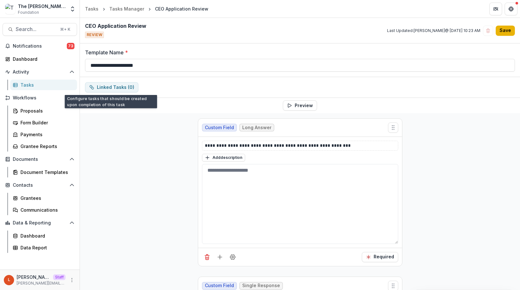
click at [510, 26] on button "Save" at bounding box center [505, 31] width 19 height 10
click at [500, 33] on button "Save" at bounding box center [505, 31] width 19 height 10
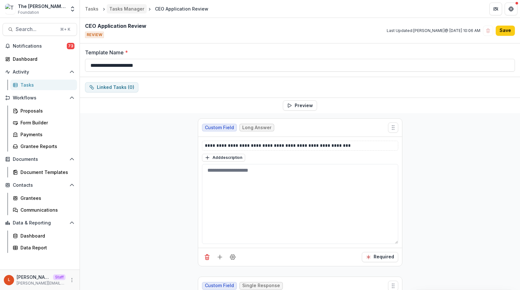
click at [127, 10] on div "Tasks Manager" at bounding box center [126, 8] width 35 height 7
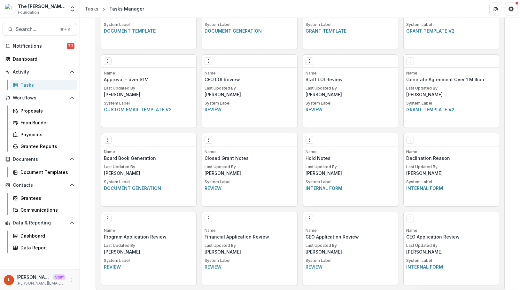
scroll to position [428, 0]
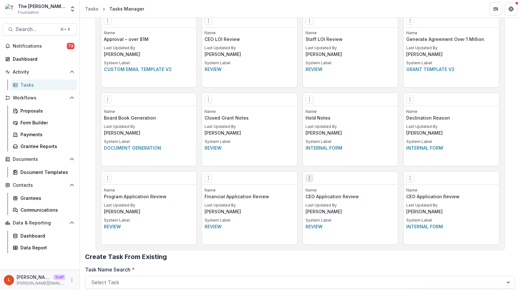
click at [309, 178] on icon "Options" at bounding box center [309, 178] width 5 height 5
click at [72, 279] on icon "More" at bounding box center [71, 280] width 5 height 5
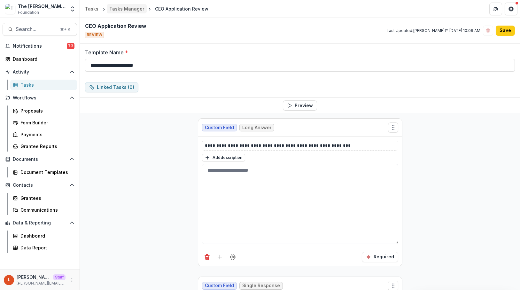
click at [124, 7] on div "Tasks Manager" at bounding box center [126, 8] width 35 height 7
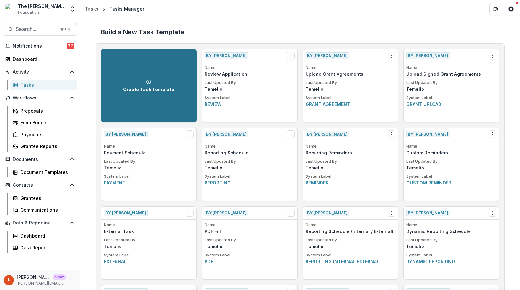
click at [164, 80] on div "Create Task Template" at bounding box center [148, 85] width 51 height 13
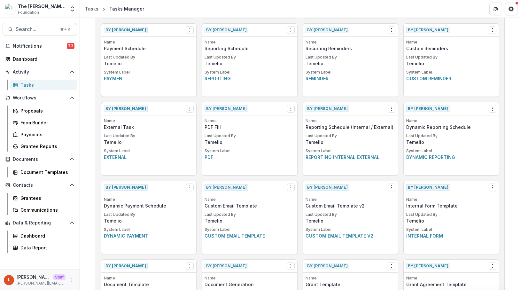
scroll to position [106, 0]
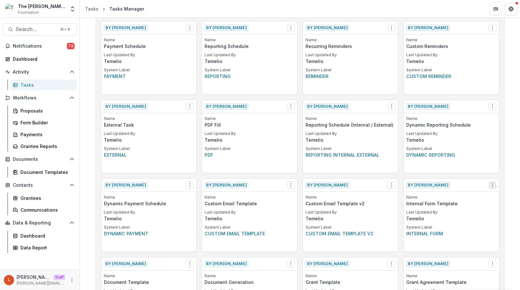
click at [490, 184] on icon "Options" at bounding box center [492, 185] width 5 height 5
click at [467, 208] on button "Make a Copy" at bounding box center [455, 209] width 78 height 11
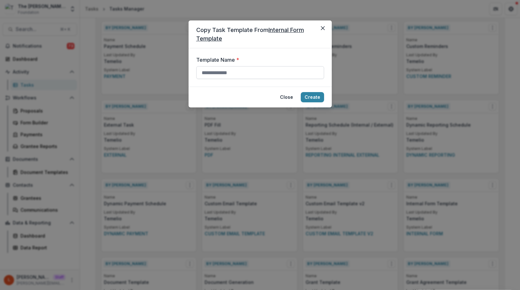
click at [288, 78] on input "Template Name *" at bounding box center [260, 72] width 128 height 13
type input "**********"
click at [317, 97] on button "Create" at bounding box center [312, 97] width 23 height 10
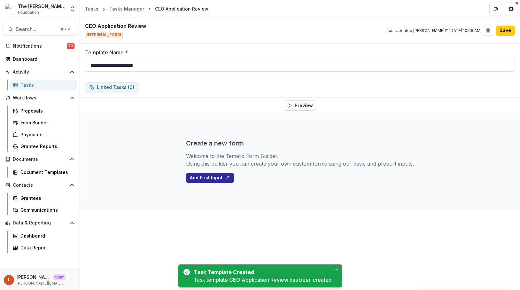
click at [223, 175] on button "Add First Input" at bounding box center [210, 178] width 48 height 10
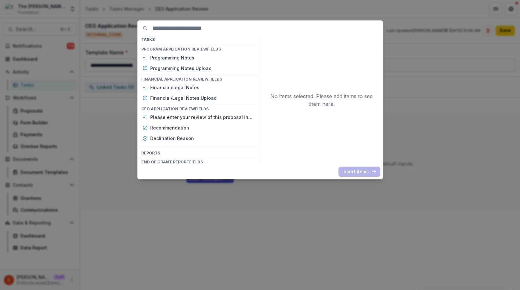
scroll to position [1033, 0]
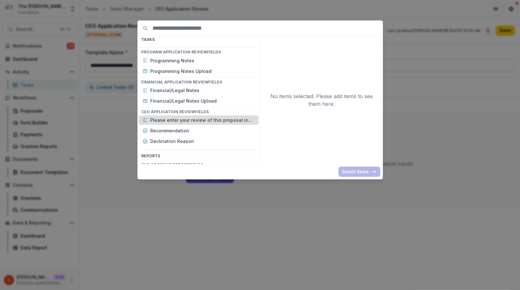
click at [202, 117] on p "Please enter your review of this proposal in the text box below" at bounding box center [202, 120] width 105 height 7
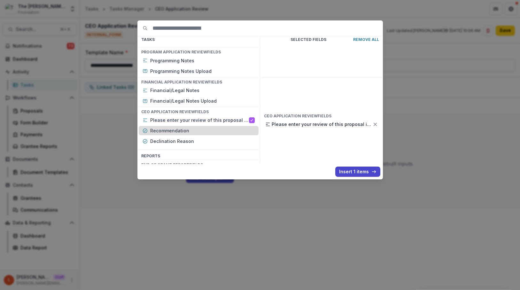
click at [182, 127] on p "Recommendation" at bounding box center [202, 130] width 105 height 7
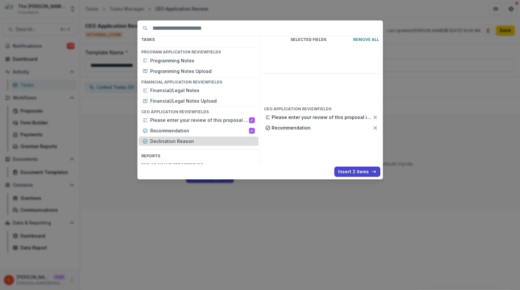
click at [180, 138] on p "Declination Reason" at bounding box center [202, 141] width 105 height 7
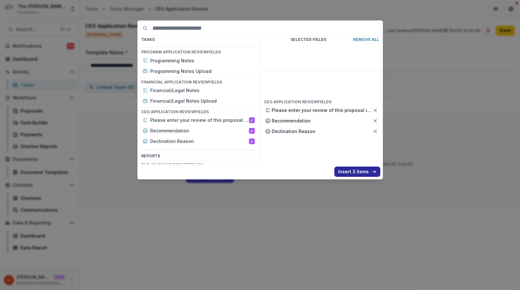
click at [353, 174] on button "Insert 3 items" at bounding box center [357, 172] width 46 height 10
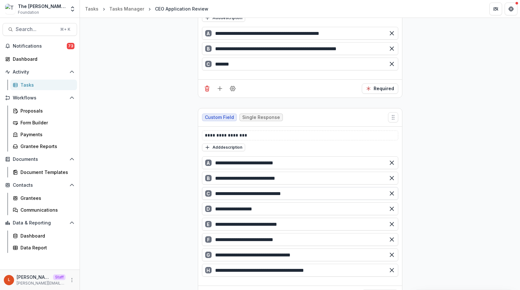
scroll to position [317, 0]
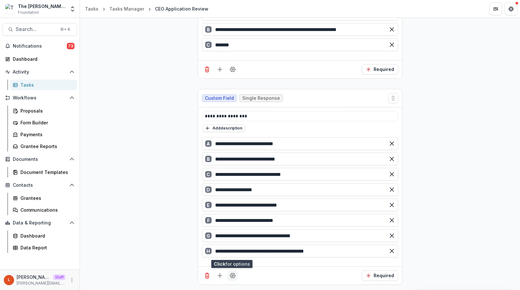
click at [233, 277] on icon "Field Settings" at bounding box center [232, 275] width 5 height 5
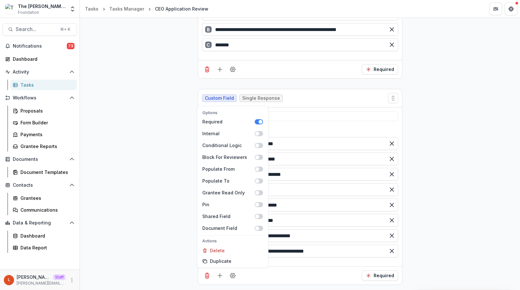
click at [245, 280] on div "Options Required Internal Conditional Logic Block For Reviewers Populate From P…" at bounding box center [300, 275] width 204 height 18
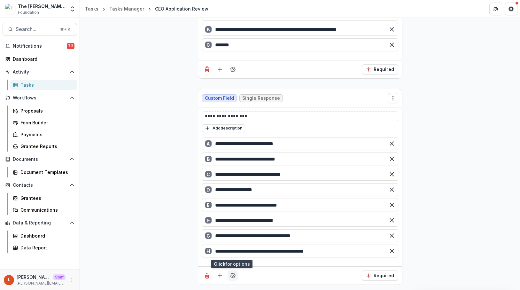
click at [232, 279] on button "Field Settings" at bounding box center [233, 275] width 10 height 10
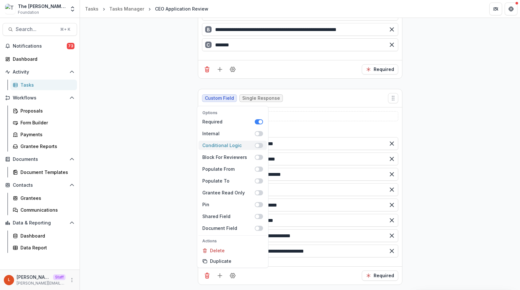
click at [257, 146] on span at bounding box center [257, 146] width 4 height 4
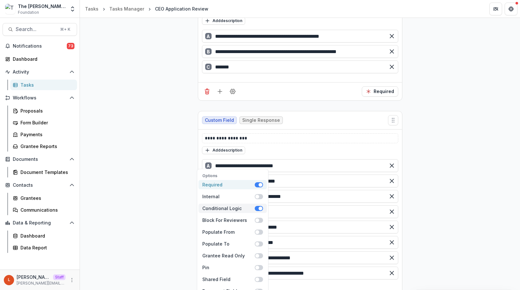
scroll to position [358, 0]
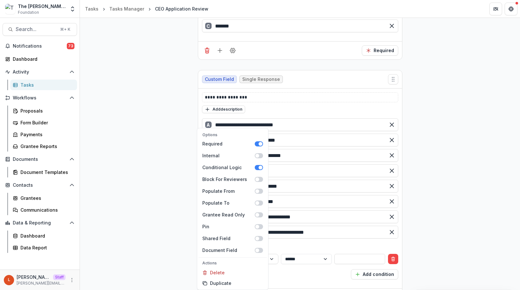
click at [296, 239] on div "**********" at bounding box center [300, 179] width 196 height 123
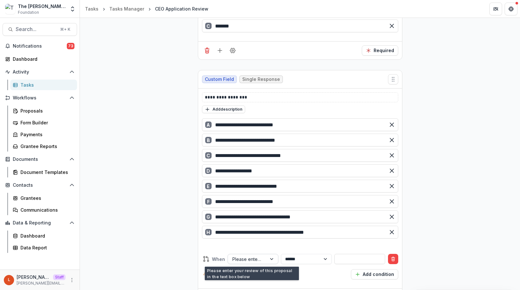
click at [253, 257] on div at bounding box center [247, 259] width 30 height 8
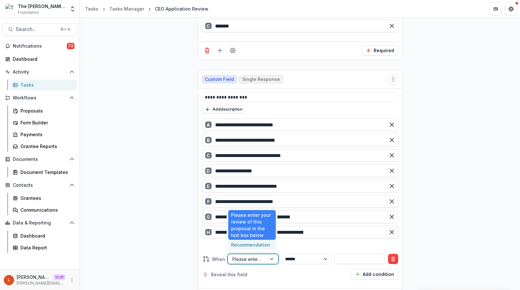
click at [255, 248] on div "Recommendation" at bounding box center [252, 245] width 48 height 10
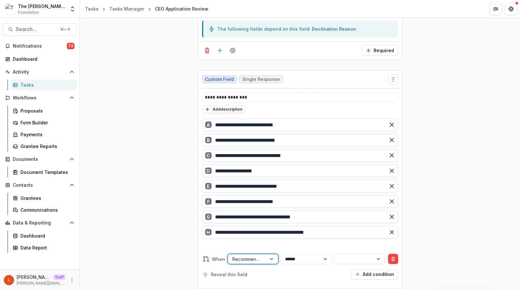
scroll to position [336, 0]
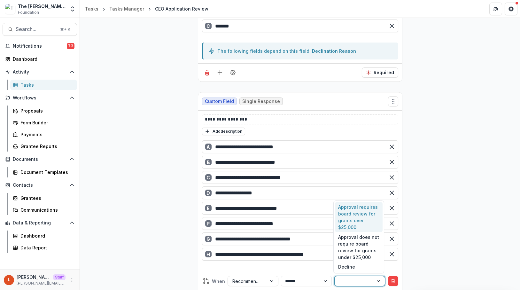
click at [346, 278] on div at bounding box center [354, 281] width 30 height 8
click at [346, 269] on div "Decline" at bounding box center [359, 267] width 48 height 10
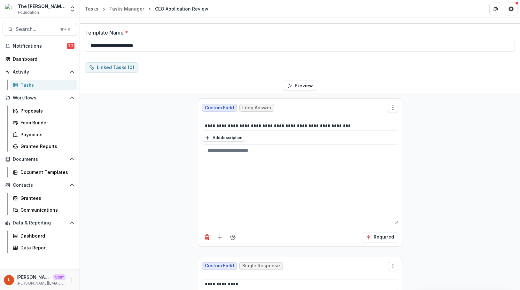
scroll to position [0, 0]
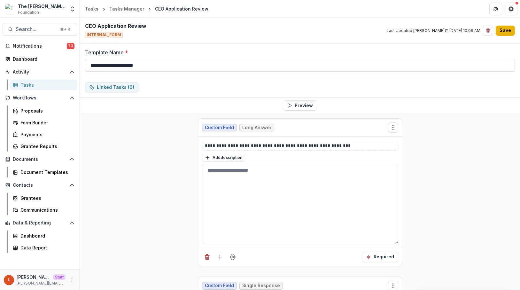
click at [505, 33] on button "Save" at bounding box center [505, 31] width 19 height 10
click at [509, 34] on button "Save" at bounding box center [505, 31] width 19 height 10
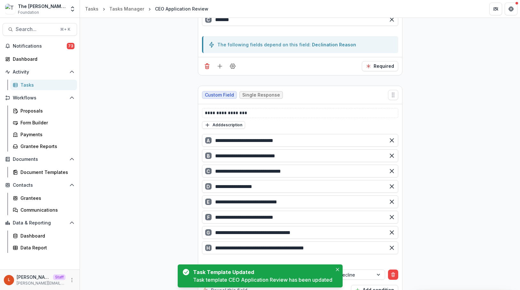
scroll to position [380, 0]
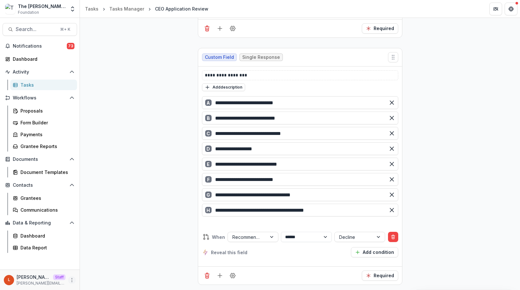
click at [70, 279] on icon "More" at bounding box center [71, 280] width 5 height 5
click at [132, 126] on div "**********" at bounding box center [300, 11] width 440 height 557
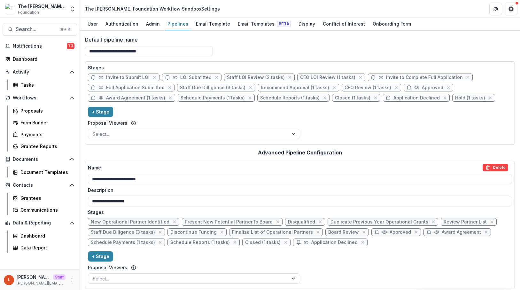
click at [348, 86] on span "CEO Review (1 tasks)" at bounding box center [368, 87] width 47 height 5
select select "******"
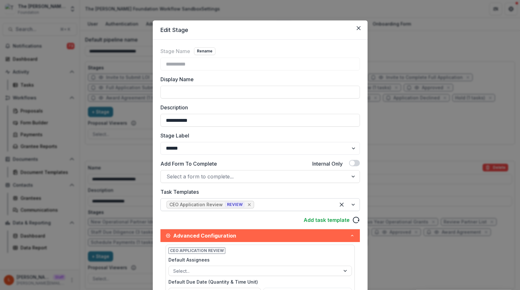
click at [248, 205] on icon "Remove [object Object]" at bounding box center [249, 204] width 3 height 3
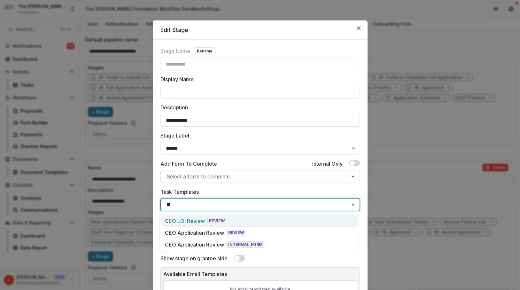
type input "***"
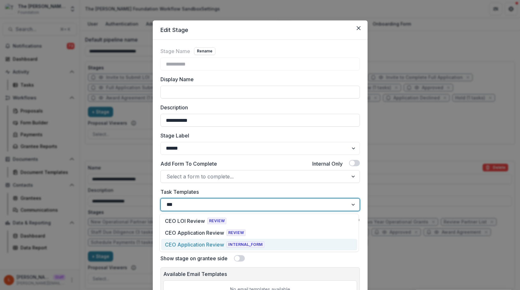
click at [244, 246] on span "INTERNAL_FORM" at bounding box center [246, 244] width 38 height 6
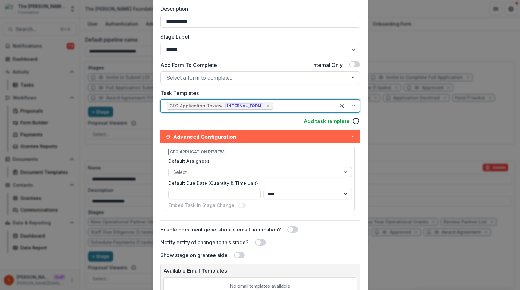
scroll to position [168, 0]
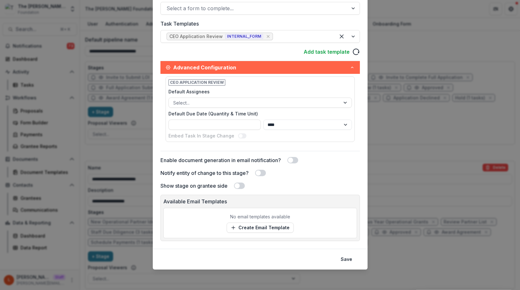
click at [360, 263] on footer "Save" at bounding box center [260, 259] width 215 height 21
click at [354, 263] on button "Save" at bounding box center [346, 259] width 19 height 10
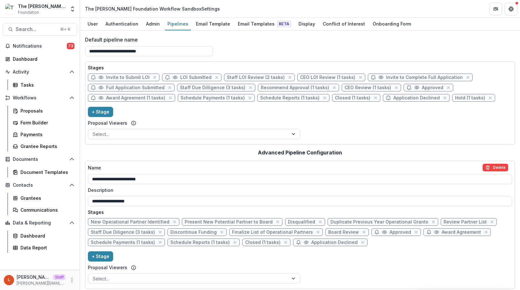
click at [305, 86] on span "Recommend Approval (1 tasks)" at bounding box center [295, 87] width 68 height 5
select select "******"
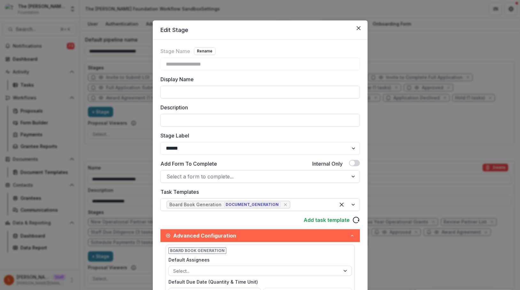
click at [357, 28] on icon "Close" at bounding box center [359, 28] width 4 height 4
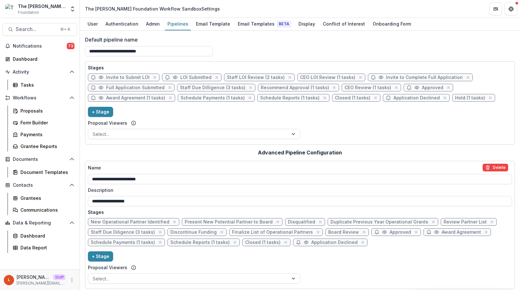
click at [362, 86] on span "CEO Review (1 tasks)" at bounding box center [368, 87] width 47 height 5
select select "******"
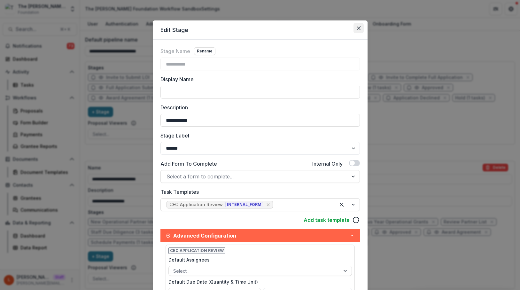
click at [359, 30] on button "Close" at bounding box center [359, 28] width 10 height 10
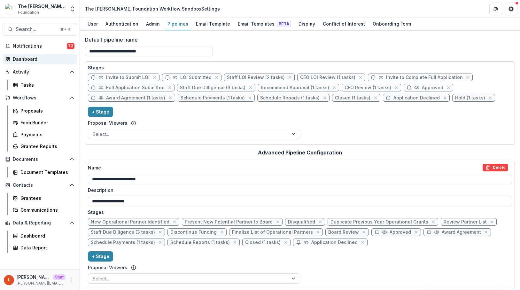
click at [46, 58] on div "Dashboard" at bounding box center [42, 59] width 59 height 7
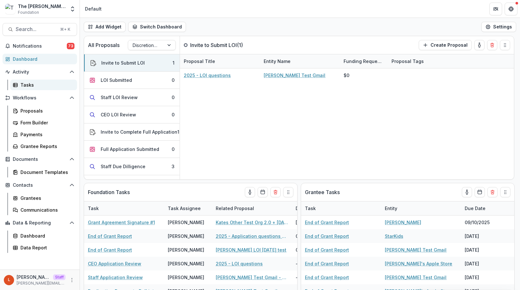
click at [42, 84] on div "Tasks" at bounding box center [45, 85] width 51 height 7
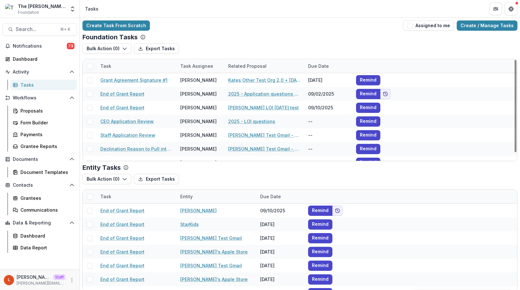
click at [482, 33] on div "Create Task From Scratch Assigned to me Create / Manage Tasks Foundation Tasks …" at bounding box center [300, 156] width 440 height 276
click at [482, 26] on link "Create / Manage Tasks" at bounding box center [487, 25] width 61 height 10
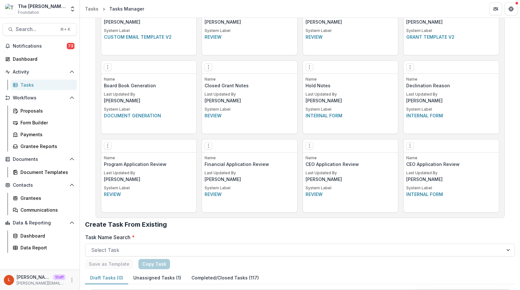
scroll to position [463, 0]
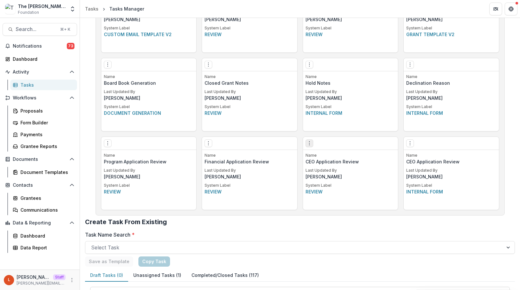
click at [309, 141] on icon "Options" at bounding box center [309, 143] width 5 height 5
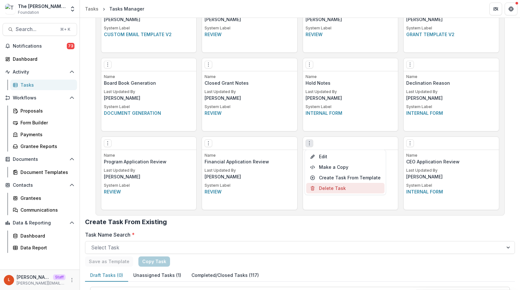
click at [322, 189] on button "Delete Task" at bounding box center [345, 188] width 78 height 11
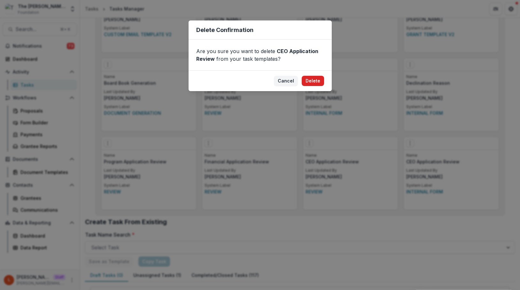
click at [316, 80] on button "Delete" at bounding box center [313, 81] width 22 height 10
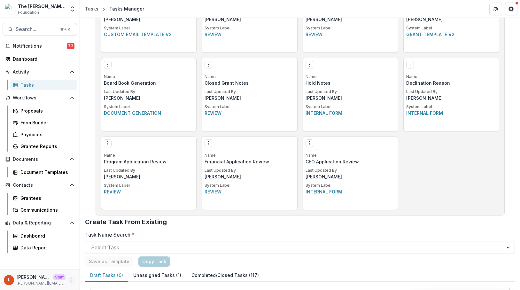
click at [68, 280] on button "More" at bounding box center [72, 280] width 8 height 8
click at [92, 264] on link "User Settings" at bounding box center [114, 266] width 68 height 11
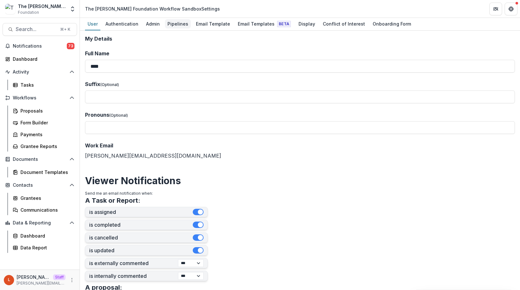
click at [177, 24] on div "Pipelines" at bounding box center [178, 23] width 26 height 9
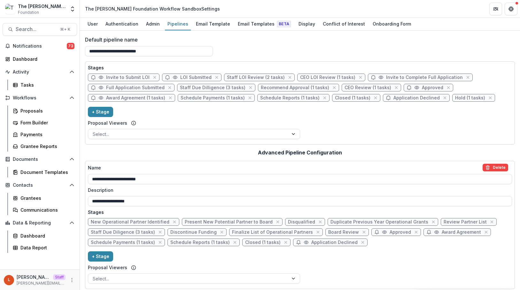
click at [256, 75] on span "Staff LOI Review (2 tasks)" at bounding box center [256, 77] width 58 height 5
select select "******"
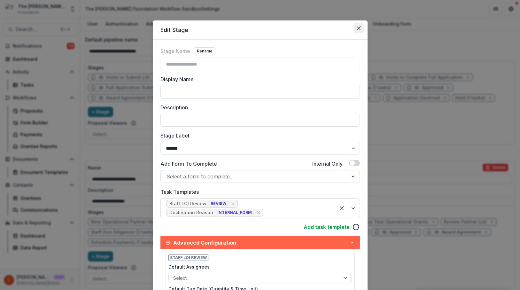
click at [360, 26] on button "Close" at bounding box center [359, 28] width 10 height 10
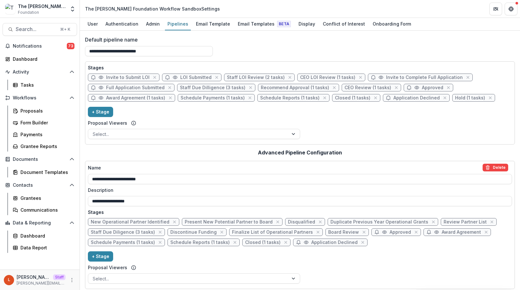
click at [312, 78] on span "CEO LOI Review (1 tasks)" at bounding box center [327, 77] width 55 height 5
select select "******"
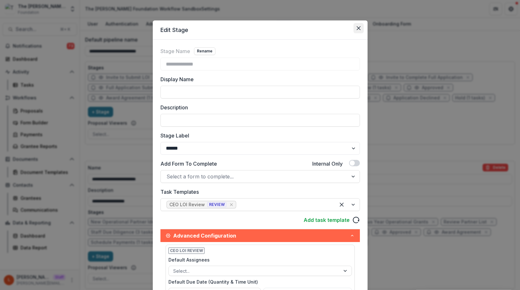
click at [358, 26] on icon "Close" at bounding box center [359, 28] width 4 height 4
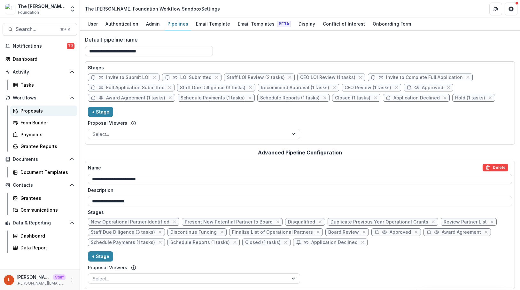
click at [27, 112] on div "Proposals" at bounding box center [45, 110] width 51 height 7
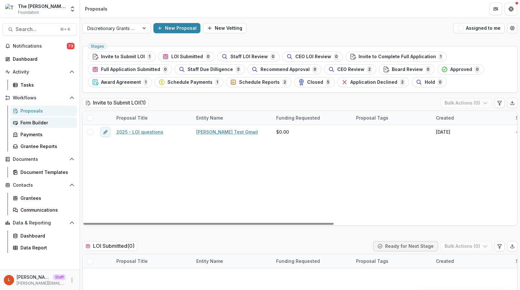
click at [47, 121] on div "Form Builder" at bounding box center [45, 122] width 51 height 7
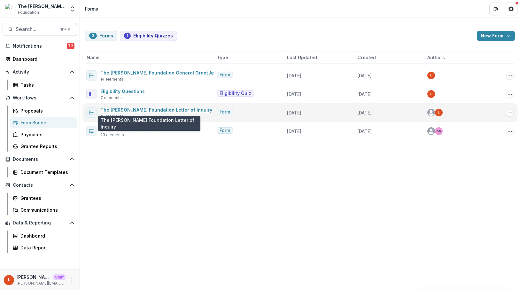
click at [136, 107] on link "The [PERSON_NAME] Foundation Letter of Inquiry" at bounding box center [156, 109] width 112 height 5
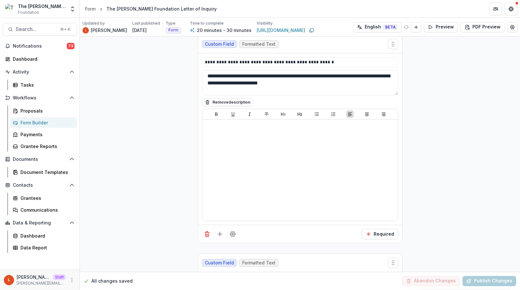
scroll to position [966, 0]
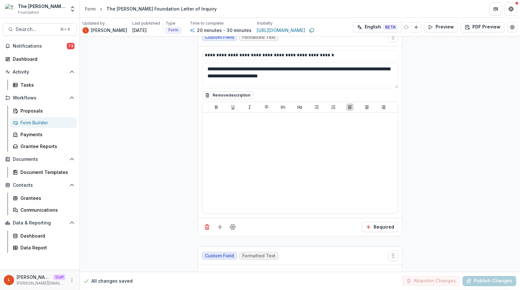
click at [273, 248] on div "Custom Field Formatted Text" at bounding box center [300, 256] width 204 height 18
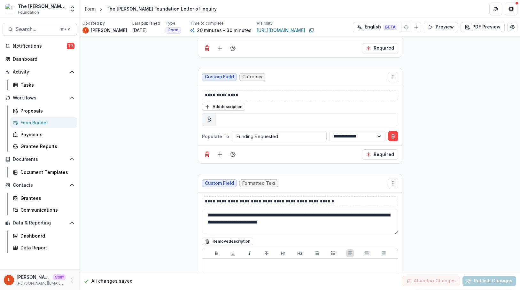
scroll to position [822, 0]
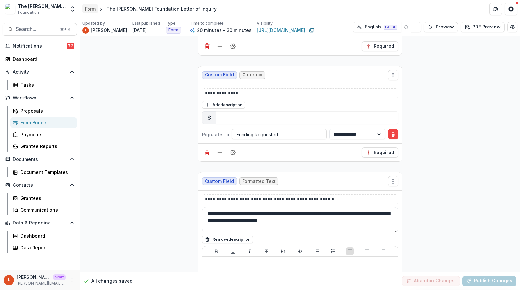
click at [92, 5] on div "Form" at bounding box center [90, 8] width 11 height 7
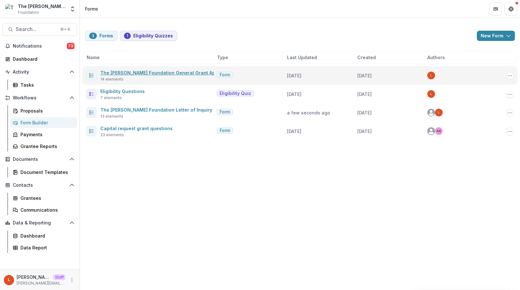
click at [159, 70] on link "The [PERSON_NAME] Foundation General Grant Application" at bounding box center [167, 72] width 135 height 5
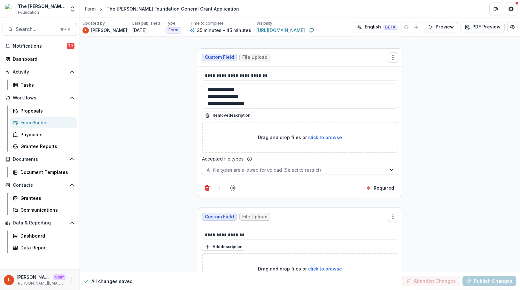
scroll to position [2304, 0]
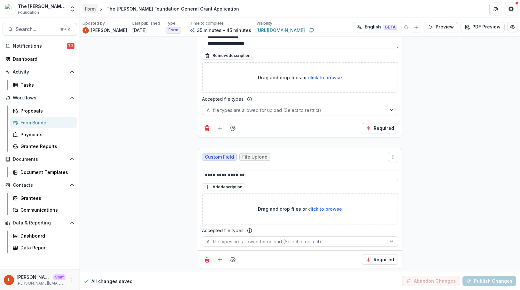
click at [90, 8] on div "Form" at bounding box center [90, 8] width 11 height 7
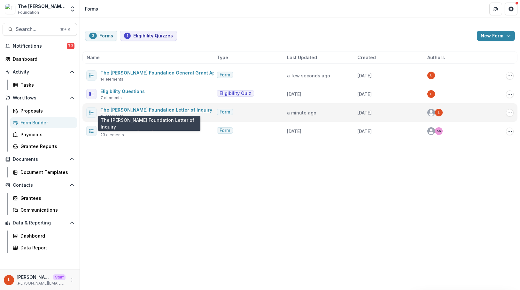
click at [127, 110] on link "The [PERSON_NAME] Foundation Letter of Inquiry" at bounding box center [156, 109] width 112 height 5
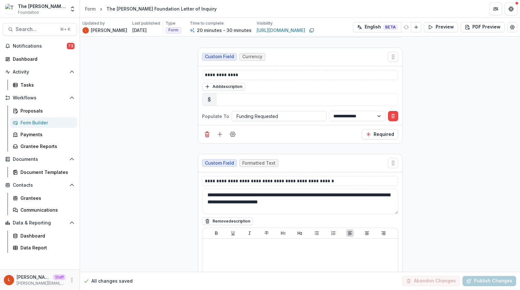
scroll to position [841, 0]
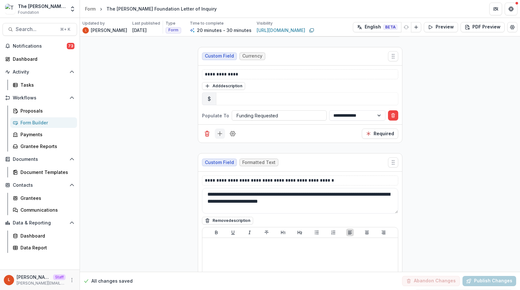
click at [219, 135] on icon "Add field" at bounding box center [220, 133] width 6 height 6
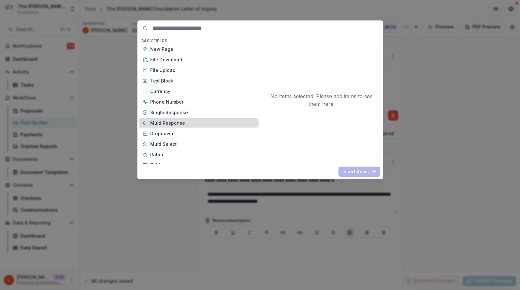
scroll to position [48, 0]
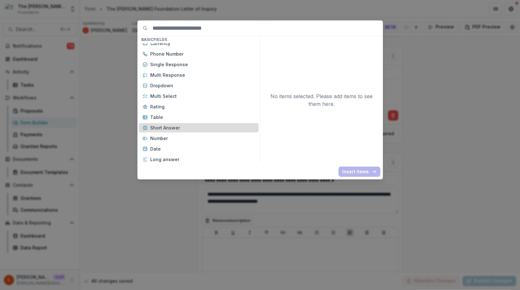
click at [210, 127] on p "Short Answer" at bounding box center [202, 127] width 105 height 7
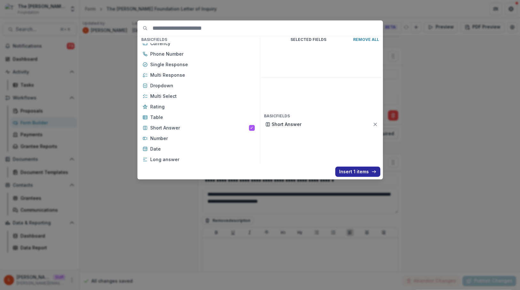
click at [352, 170] on button "Insert 1 items" at bounding box center [357, 172] width 45 height 10
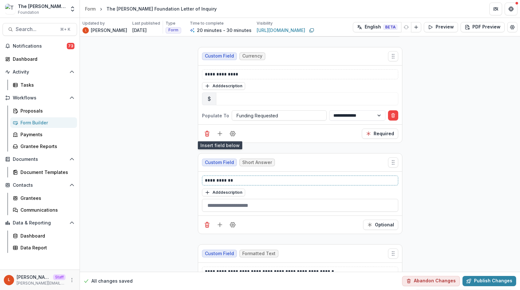
click at [279, 179] on p "**********" at bounding box center [300, 180] width 191 height 7
click at [232, 224] on circle "Field Settings" at bounding box center [233, 225] width 2 height 2
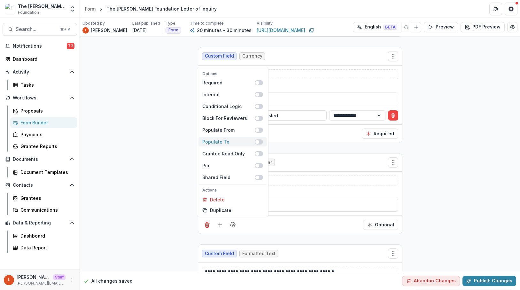
click at [258, 140] on span at bounding box center [259, 141] width 8 height 5
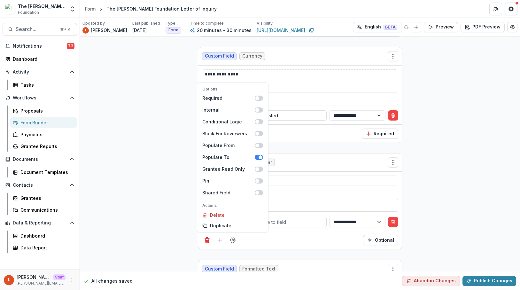
click at [296, 228] on div "**********" at bounding box center [300, 201] width 204 height 59
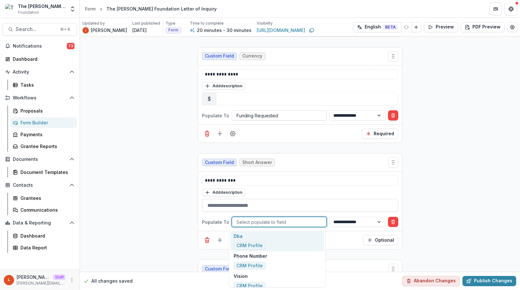
click at [296, 222] on div at bounding box center [279, 222] width 85 height 8
type input "********"
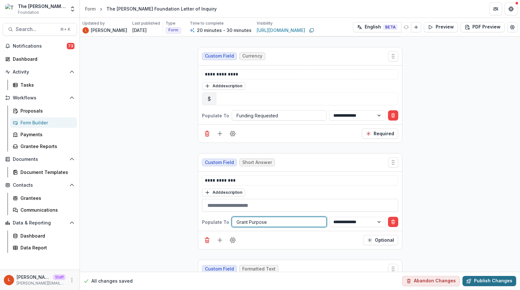
click at [483, 280] on button "Publish Changes" at bounding box center [490, 281] width 54 height 10
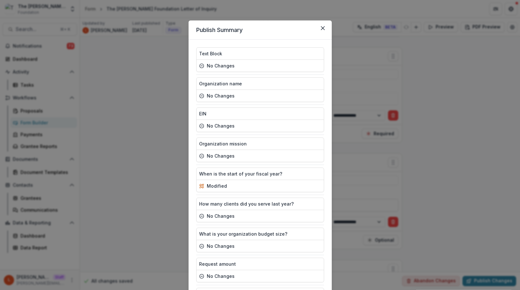
scroll to position [235, 0]
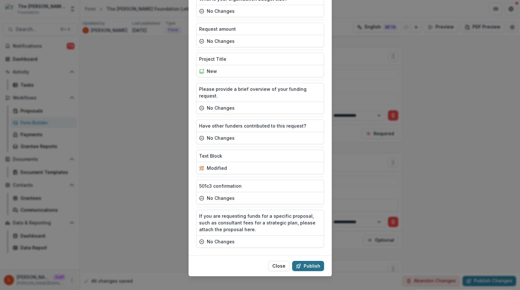
click at [317, 261] on button "Publish" at bounding box center [308, 266] width 32 height 10
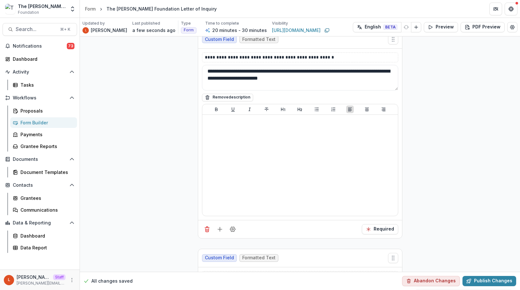
scroll to position [1071, 0]
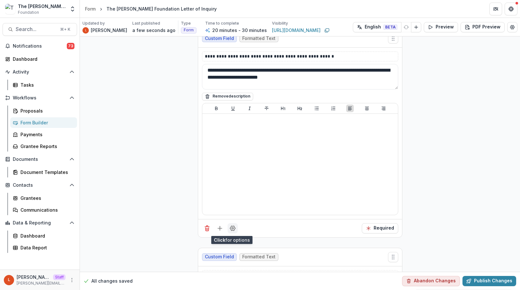
click at [234, 226] on icon "Field Settings" at bounding box center [233, 228] width 6 height 6
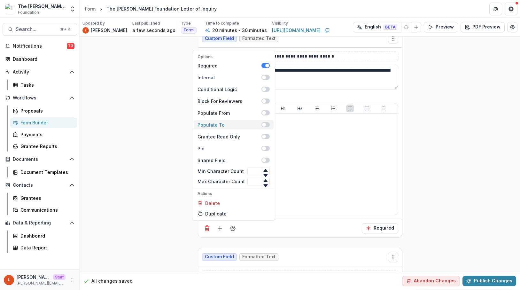
click at [264, 124] on span at bounding box center [266, 124] width 8 height 5
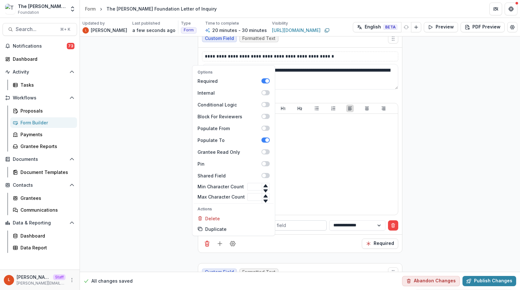
click at [296, 226] on div at bounding box center [279, 225] width 85 height 8
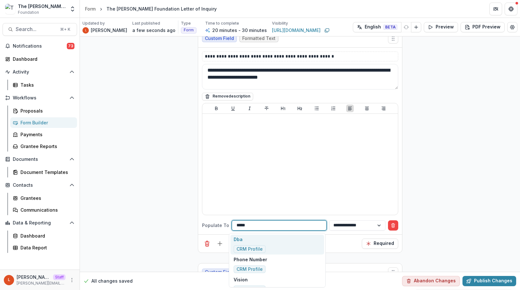
type input "*****"
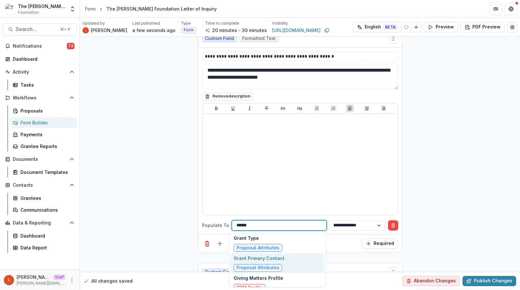
scroll to position [989, 0]
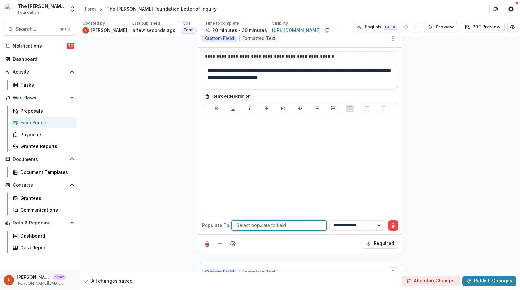
click at [269, 223] on div at bounding box center [279, 225] width 85 height 8
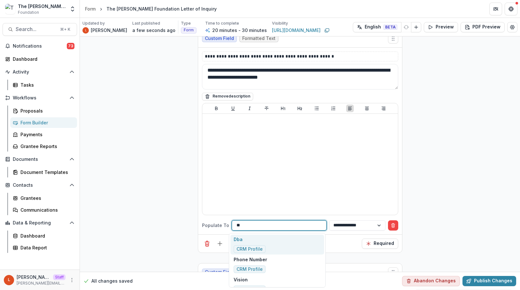
type input "*"
type input "****"
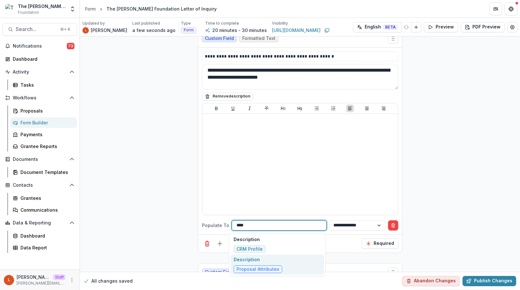
click at [275, 268] on span "Proposal Attributes" at bounding box center [258, 269] width 43 height 5
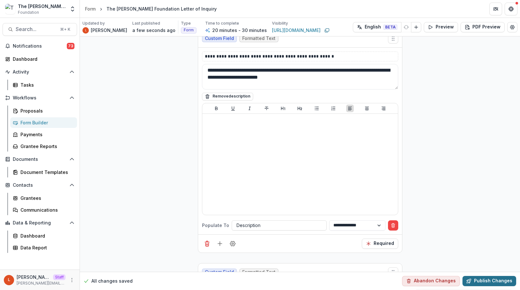
click at [483, 282] on button "Publish Changes" at bounding box center [490, 281] width 54 height 10
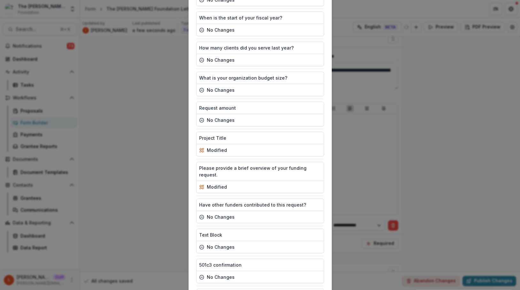
scroll to position [235, 0]
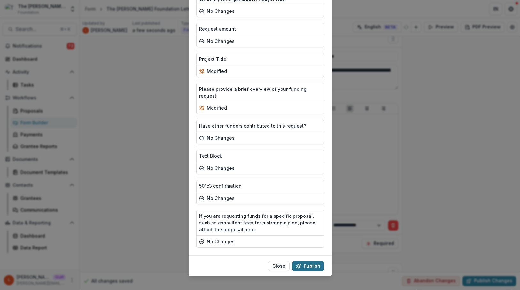
click at [308, 261] on button "Publish" at bounding box center [308, 266] width 32 height 10
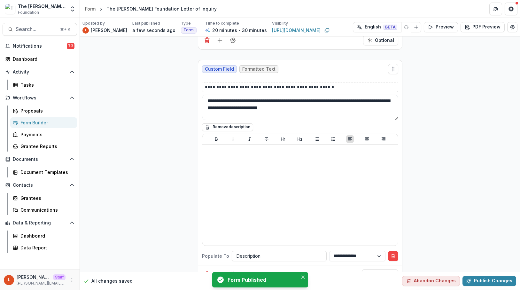
scroll to position [1039, 0]
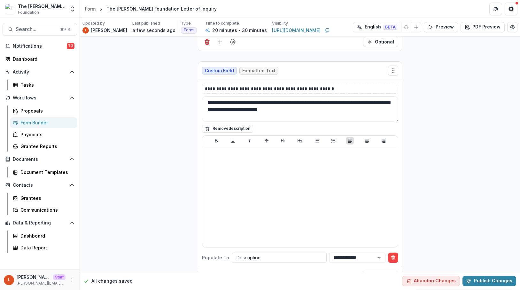
click at [26, 124] on div "Form Builder" at bounding box center [45, 122] width 51 height 7
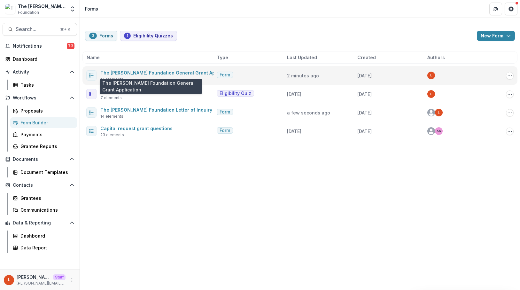
click at [136, 73] on link "The [PERSON_NAME] Foundation General Grant Application" at bounding box center [167, 72] width 135 height 5
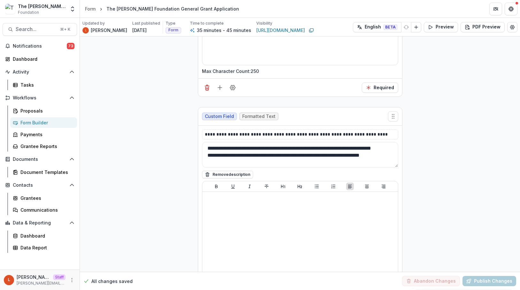
scroll to position [441, 0]
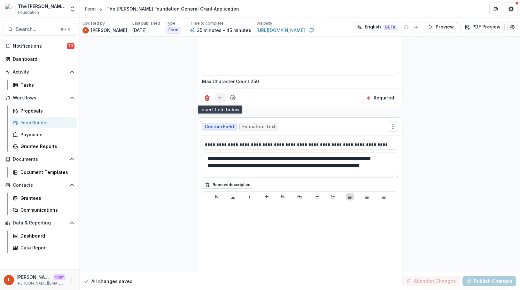
click at [223, 96] on button "Add field" at bounding box center [220, 98] width 10 height 10
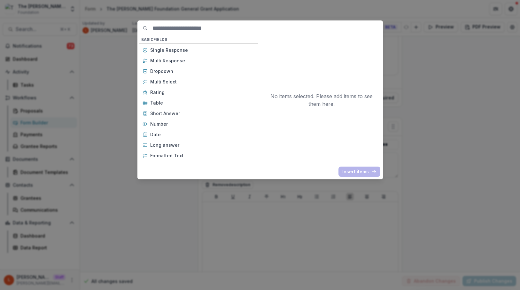
scroll to position [70, 0]
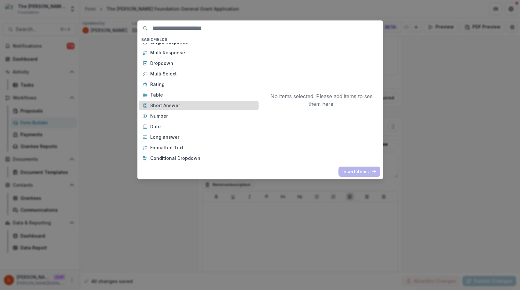
click at [186, 102] on p "Short Answer" at bounding box center [202, 105] width 105 height 7
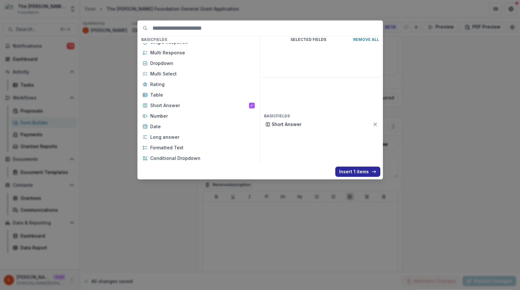
click at [354, 171] on button "Insert 1 items" at bounding box center [357, 172] width 45 height 10
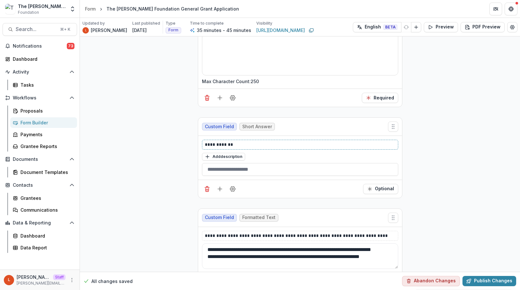
click at [262, 143] on p "**********" at bounding box center [300, 144] width 191 height 7
drag, startPoint x: 228, startPoint y: 142, endPoint x: 222, endPoint y: 142, distance: 6.1
click at [222, 142] on p "*******" at bounding box center [300, 144] width 191 height 7
click at [383, 185] on button "Optional" at bounding box center [380, 189] width 35 height 10
click at [231, 190] on icon "Field Settings" at bounding box center [233, 189] width 6 height 6
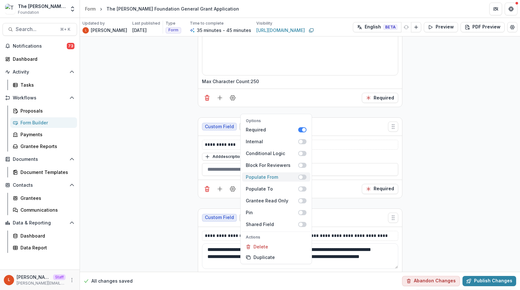
click at [300, 176] on span at bounding box center [301, 177] width 4 height 4
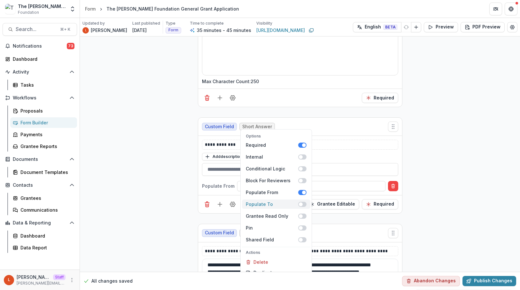
click at [301, 205] on span at bounding box center [302, 204] width 8 height 5
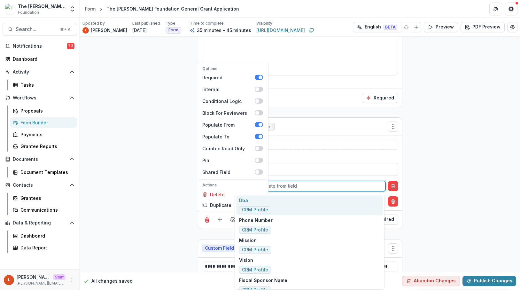
click at [304, 187] on div at bounding box center [311, 186] width 139 height 8
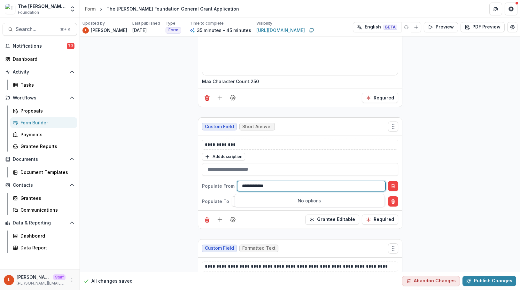
type input "**********"
click at [281, 217] on div "Grantee Editable Required" at bounding box center [300, 219] width 204 height 18
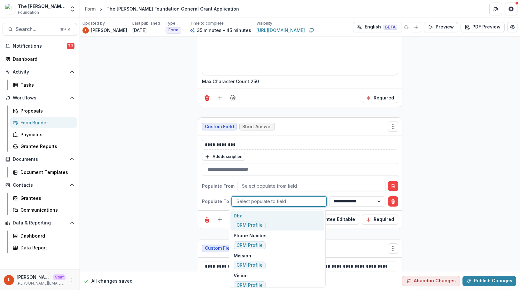
click at [277, 201] on div at bounding box center [279, 201] width 85 height 8
type input "**"
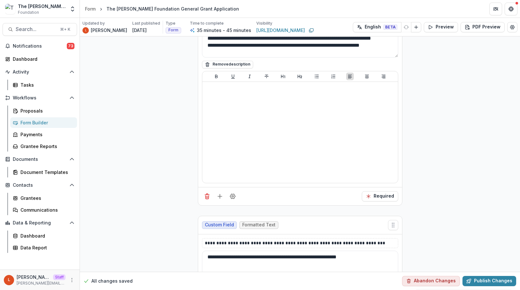
scroll to position [696, 0]
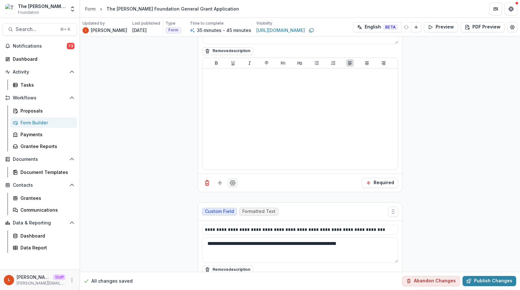
click at [231, 184] on icon "Field Settings" at bounding box center [233, 183] width 6 height 6
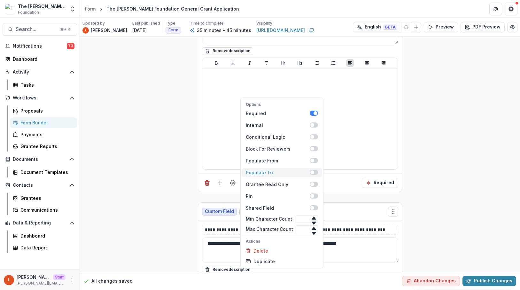
click at [310, 174] on span at bounding box center [312, 172] width 4 height 4
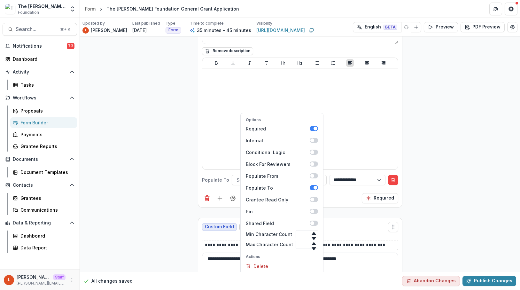
click at [330, 189] on div "Options Required Internal Conditional Logic Block For Reviewers Populate From P…" at bounding box center [300, 198] width 204 height 18
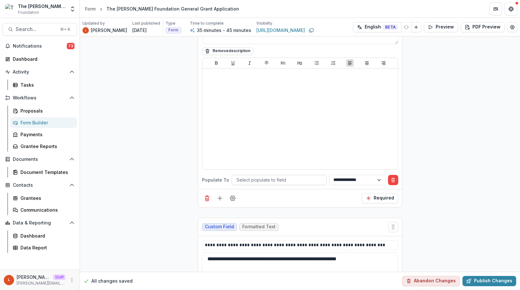
click at [313, 183] on div at bounding box center [279, 180] width 85 height 8
type input "*"
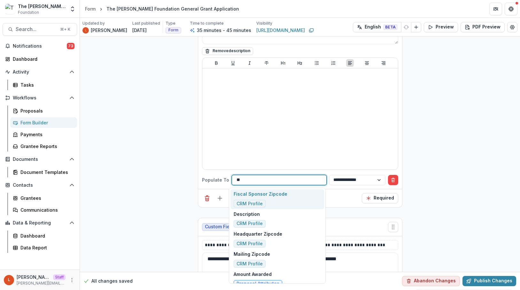
type input "***"
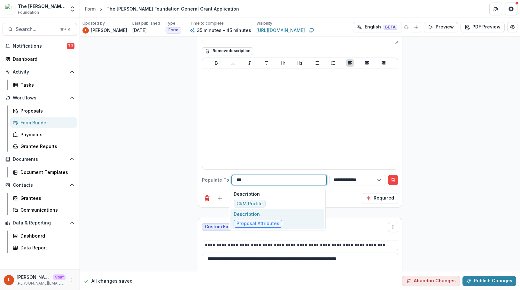
click at [302, 219] on div "Description Proposal Attributes" at bounding box center [277, 219] width 93 height 20
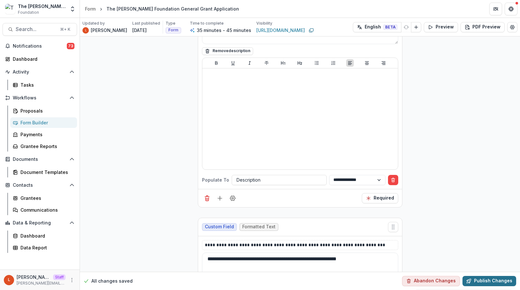
click at [489, 282] on button "Publish Changes" at bounding box center [490, 281] width 54 height 10
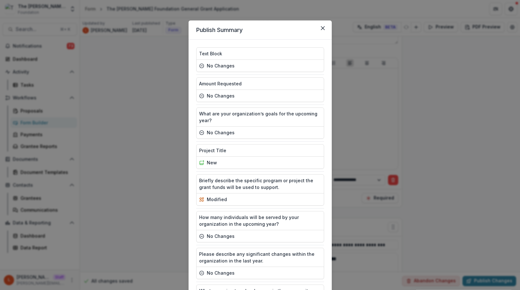
scroll to position [312, 0]
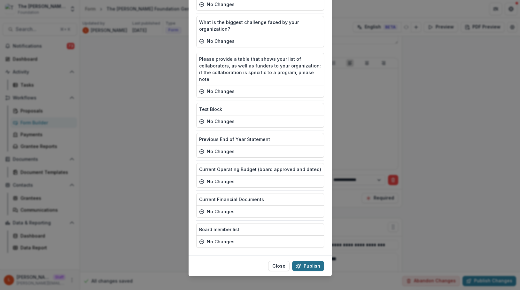
click at [313, 261] on button "Publish" at bounding box center [308, 266] width 32 height 10
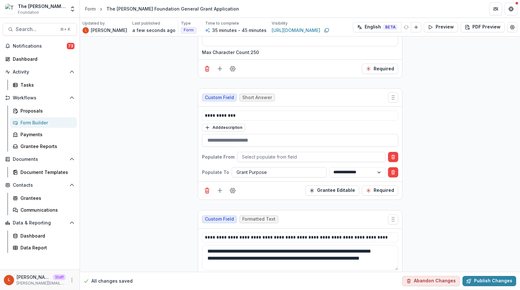
scroll to position [469, 0]
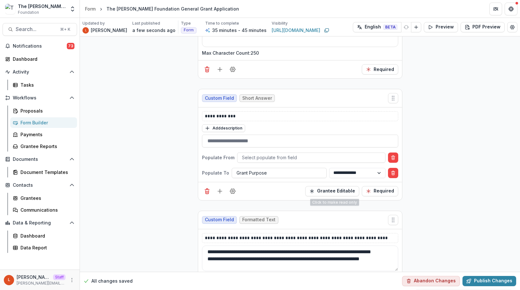
click at [292, 152] on div "**********" at bounding box center [300, 144] width 204 height 74
click at [296, 157] on div at bounding box center [311, 157] width 139 height 8
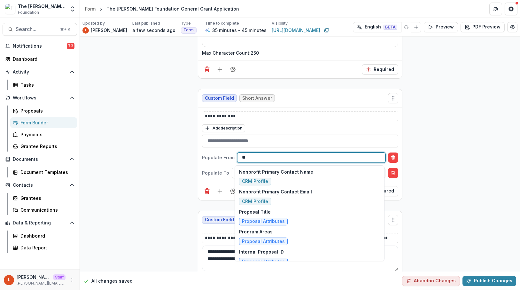
type input "*"
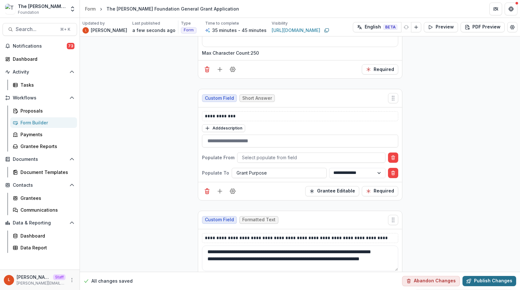
click at [500, 279] on button "Publish Changes" at bounding box center [490, 281] width 54 height 10
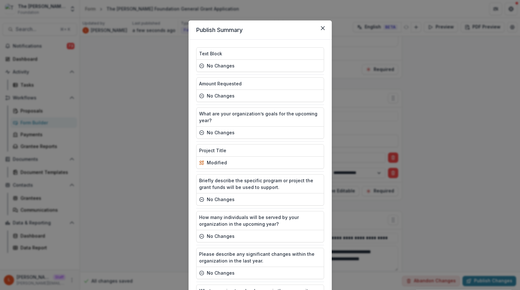
scroll to position [312, 0]
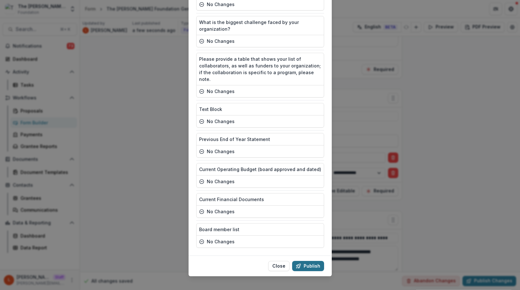
click at [307, 261] on button "Publish" at bounding box center [308, 266] width 32 height 10
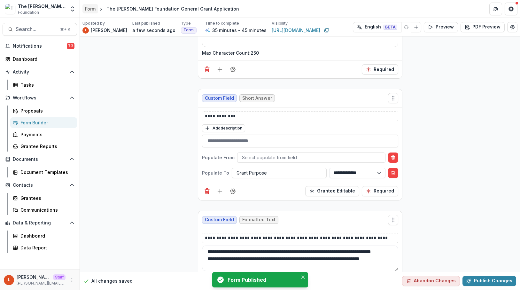
click at [95, 7] on div "Form" at bounding box center [90, 8] width 11 height 7
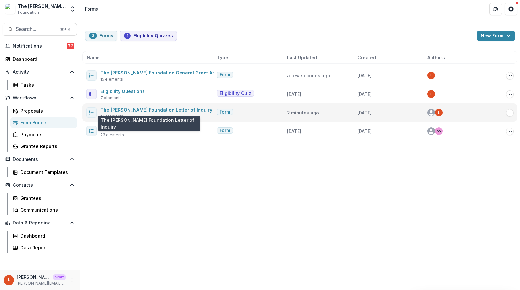
click at [146, 111] on link "The [PERSON_NAME] Foundation Letter of Inquiry" at bounding box center [156, 109] width 112 height 5
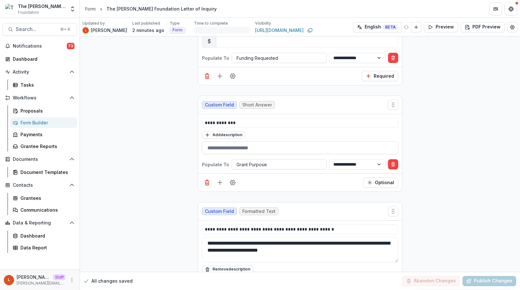
scroll to position [899, 0]
click at [372, 184] on icon "Required" at bounding box center [369, 182] width 5 height 5
click at [240, 121] on p "**********" at bounding box center [300, 122] width 191 height 7
click at [222, 125] on p "**********" at bounding box center [300, 122] width 191 height 7
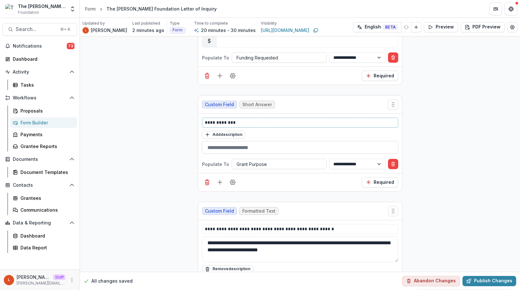
click at [225, 125] on p "**********" at bounding box center [300, 122] width 191 height 7
click at [237, 125] on p "**********" at bounding box center [300, 122] width 191 height 7
drag, startPoint x: 230, startPoint y: 125, endPoint x: 188, endPoint y: 127, distance: 42.6
click at [188, 127] on div "**********" at bounding box center [300, 112] width 440 height 1948
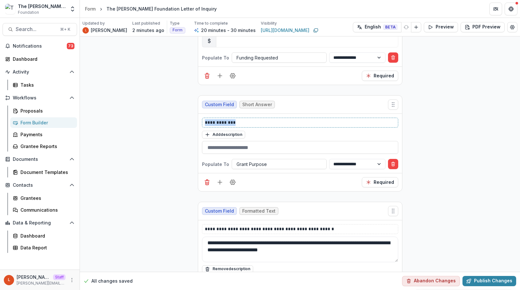
copy p "**********"
click at [481, 283] on button "Publish Changes" at bounding box center [490, 281] width 54 height 10
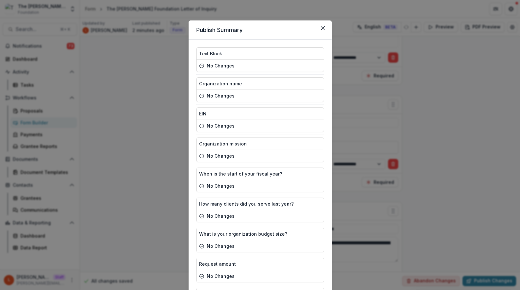
scroll to position [235, 0]
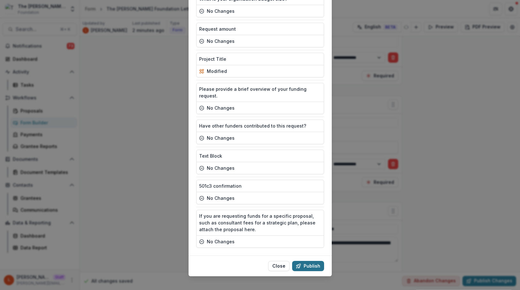
click at [314, 261] on button "Publish" at bounding box center [308, 266] width 32 height 10
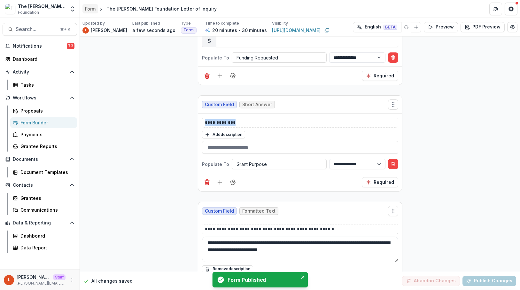
click at [92, 12] on link "Form" at bounding box center [90, 8] width 16 height 9
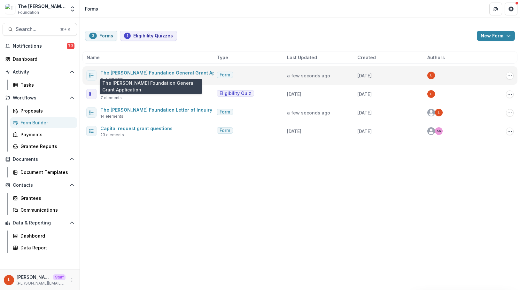
click at [131, 74] on link "The Frist Foundation General Grant Application" at bounding box center [167, 72] width 135 height 5
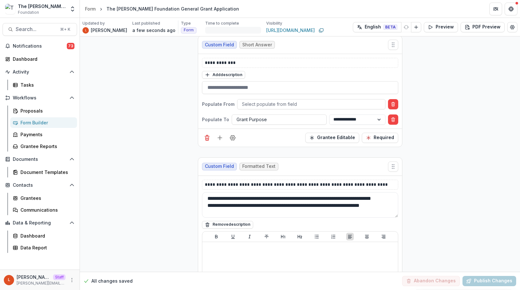
scroll to position [524, 0]
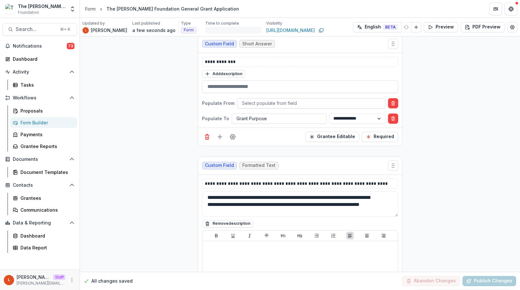
click at [281, 106] on div at bounding box center [311, 103] width 139 height 8
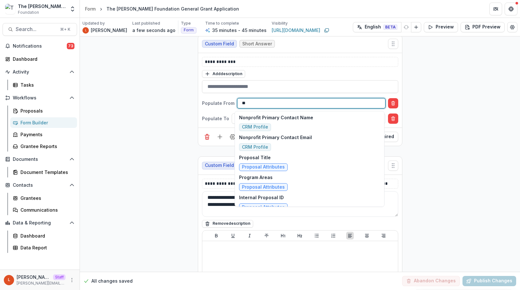
type input "*"
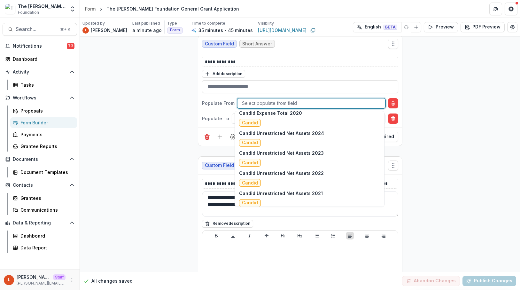
scroll to position [3385, 0]
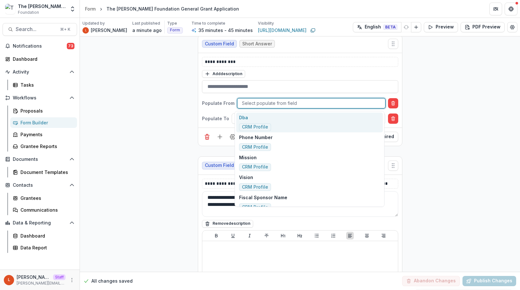
click at [327, 100] on div at bounding box center [311, 103] width 139 height 8
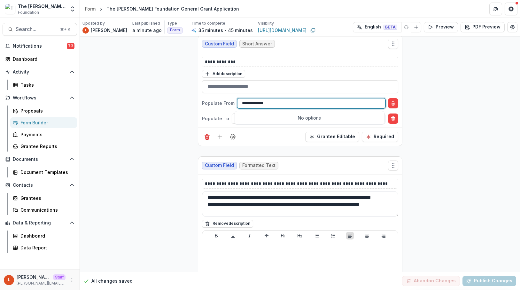
type input "**********"
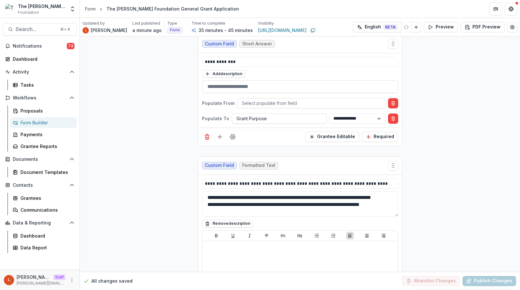
click at [92, 9] on div "Form" at bounding box center [90, 8] width 11 height 7
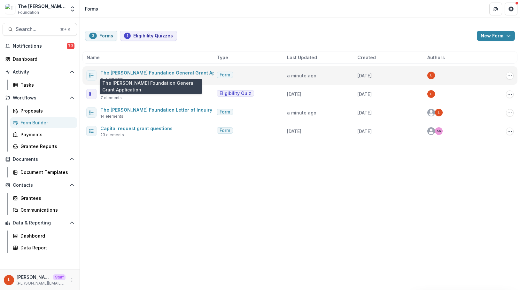
click at [154, 71] on link "The [PERSON_NAME] Foundation General Grant Application" at bounding box center [167, 72] width 135 height 5
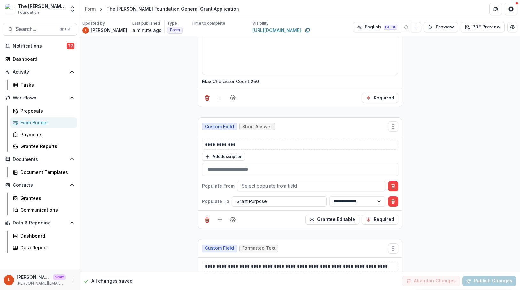
scroll to position [448, 0]
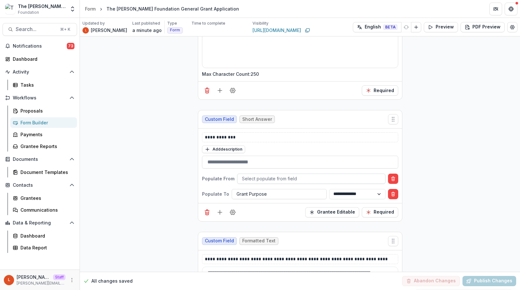
click at [291, 181] on div at bounding box center [311, 179] width 139 height 8
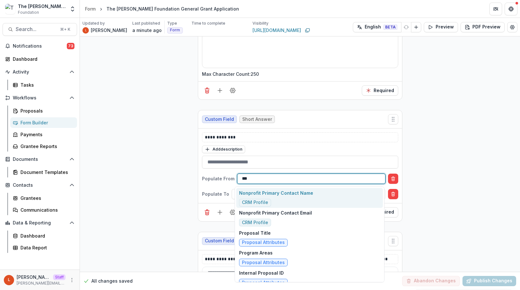
type input "****"
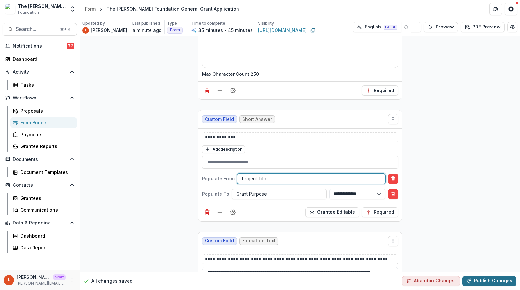
click at [492, 285] on button "Publish Changes" at bounding box center [490, 281] width 54 height 10
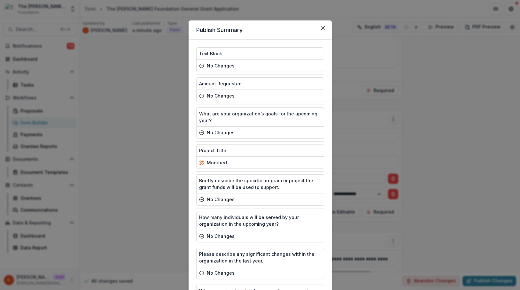
scroll to position [312, 0]
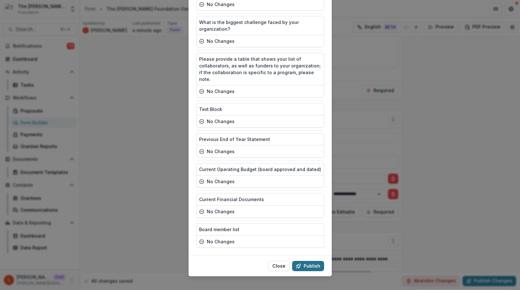
click at [312, 261] on button "Publish" at bounding box center [308, 266] width 32 height 10
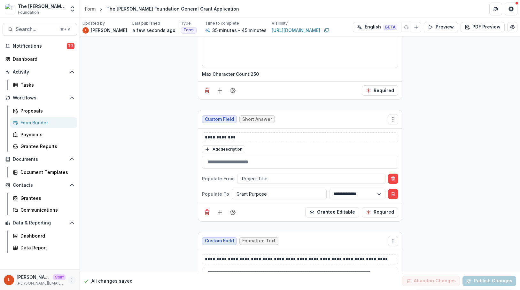
click at [72, 280] on circle "More" at bounding box center [72, 280] width 0 height 0
click at [93, 263] on link "User Settings" at bounding box center [114, 266] width 68 height 11
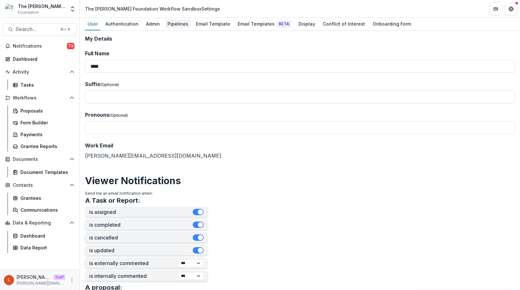
click at [171, 26] on div "Pipelines" at bounding box center [178, 23] width 26 height 9
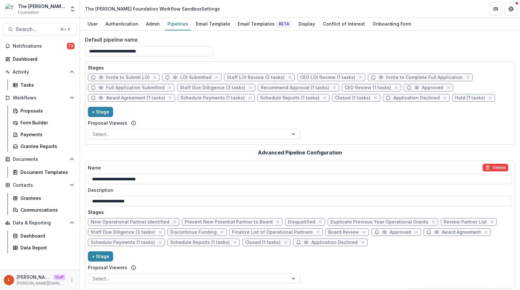
click at [394, 98] on span "Application Declined" at bounding box center [417, 97] width 46 height 5
select select "******"
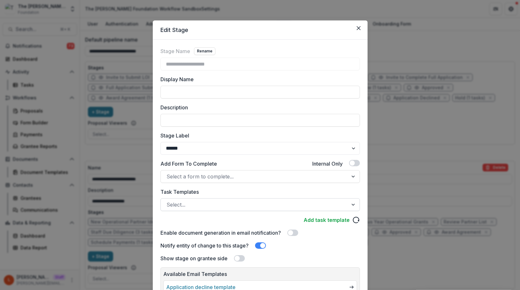
click at [178, 203] on div at bounding box center [255, 204] width 176 height 9
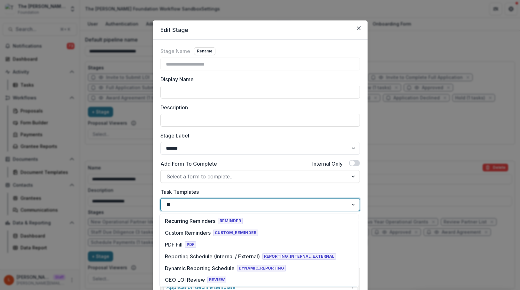
type input "*"
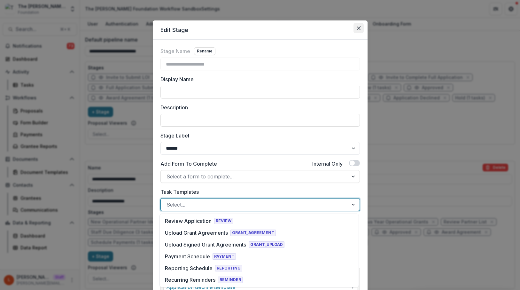
click at [355, 29] on button "Close" at bounding box center [359, 28] width 10 height 10
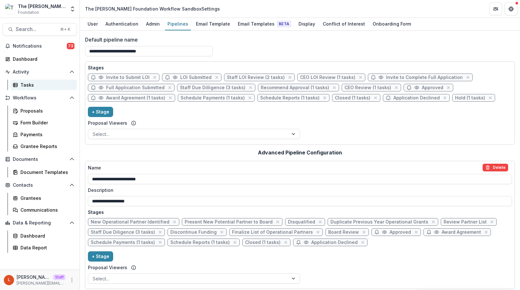
click at [35, 83] on div "Tasks" at bounding box center [45, 85] width 51 height 7
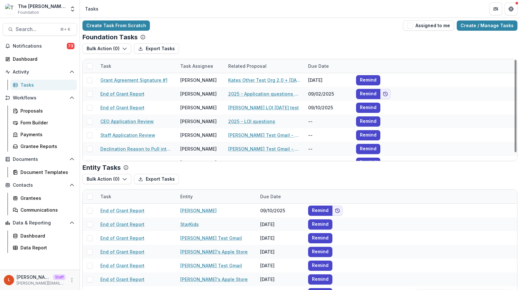
click at [486, 33] on div "Create Task From Scratch Assigned to me Create / Manage Tasks Foundation Tasks …" at bounding box center [300, 156] width 440 height 276
click at [486, 29] on link "Create / Manage Tasks" at bounding box center [487, 25] width 61 height 10
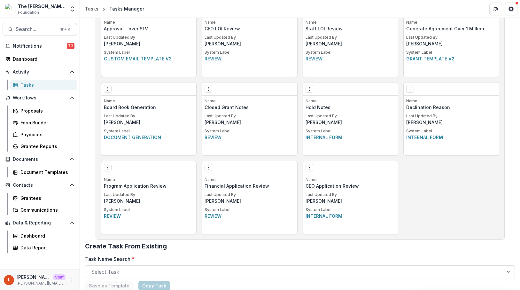
scroll to position [439, 0]
click at [208, 87] on circle "Options" at bounding box center [208, 86] width 0 height 0
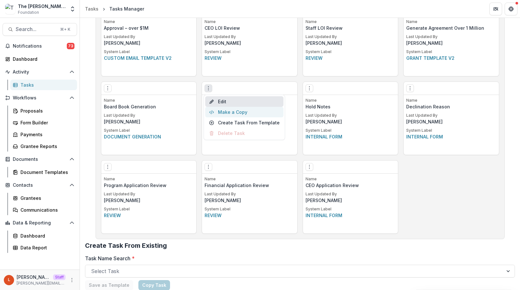
click at [228, 113] on button "Make a Copy" at bounding box center [244, 112] width 78 height 11
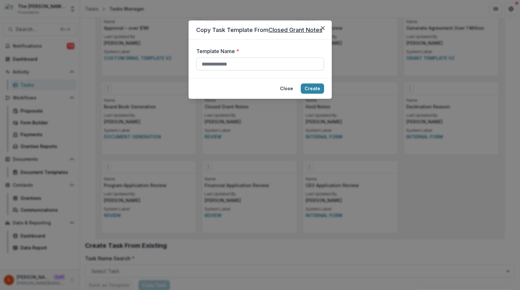
click at [234, 62] on input "Template Name *" at bounding box center [260, 64] width 128 height 13
type input "**********"
click at [307, 86] on button "Create" at bounding box center [312, 88] width 23 height 10
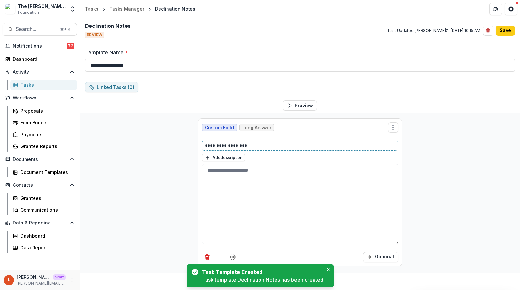
click at [270, 146] on p "**********" at bounding box center [300, 145] width 191 height 7
drag, startPoint x: 234, startPoint y: 146, endPoint x: 172, endPoint y: 144, distance: 61.7
click at [172, 144] on div "**********" at bounding box center [300, 193] width 440 height 160
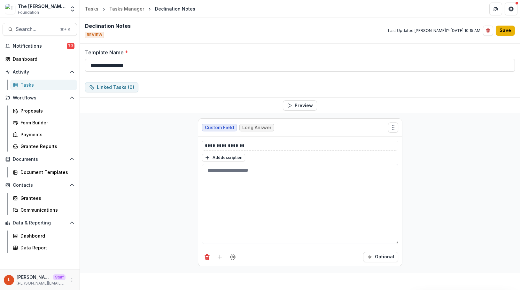
click at [506, 30] on button "Save" at bounding box center [505, 31] width 19 height 10
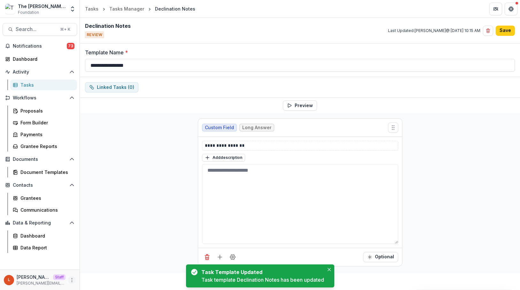
click at [75, 280] on button "More" at bounding box center [72, 280] width 8 height 8
click at [94, 266] on link "User Settings" at bounding box center [114, 266] width 68 height 11
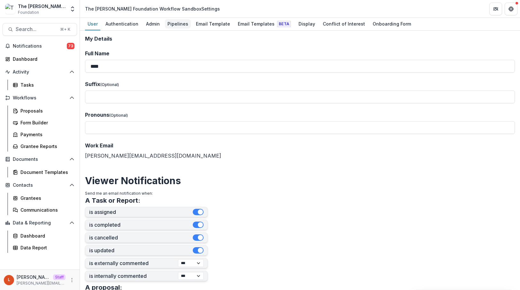
click at [178, 24] on div "Pipelines" at bounding box center [178, 23] width 26 height 9
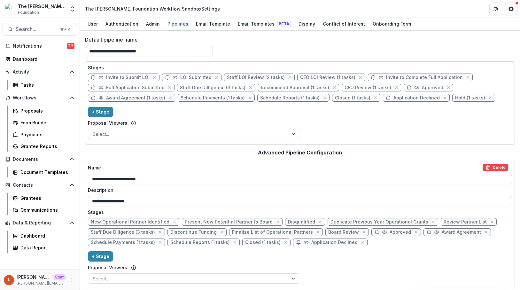
click at [410, 99] on span "Application Declined" at bounding box center [417, 97] width 46 height 5
select select "******"
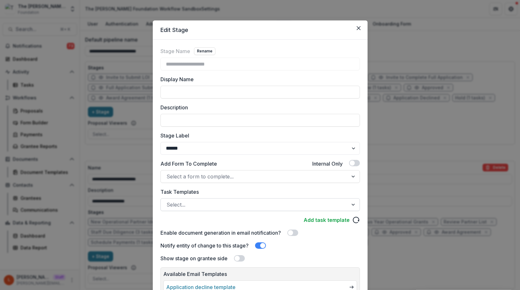
click at [204, 203] on div at bounding box center [255, 204] width 176 height 9
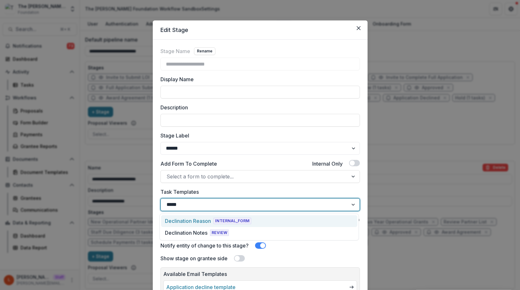
type input "******"
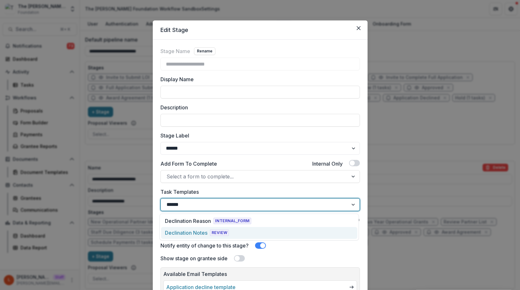
click at [197, 232] on div "Declination Notes" at bounding box center [186, 233] width 43 height 8
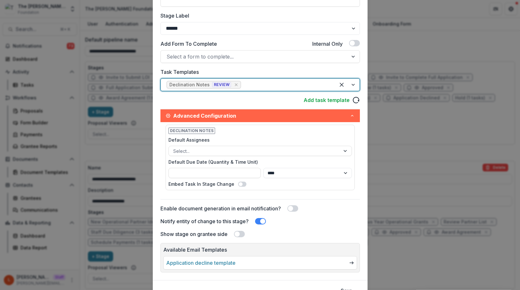
scroll to position [141, 0]
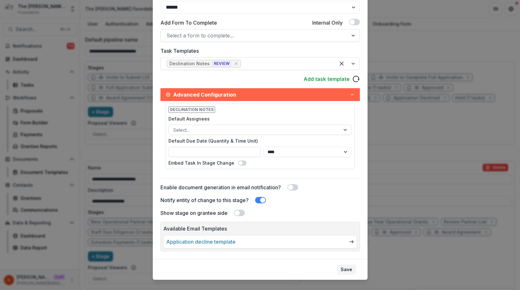
click at [346, 271] on button "Save" at bounding box center [346, 269] width 19 height 10
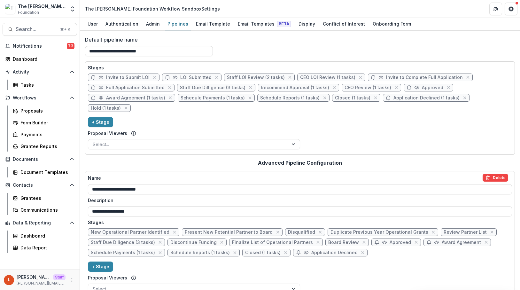
click at [394, 99] on span "Application Declined (1 tasks)" at bounding box center [427, 97] width 66 height 5
select select "******"
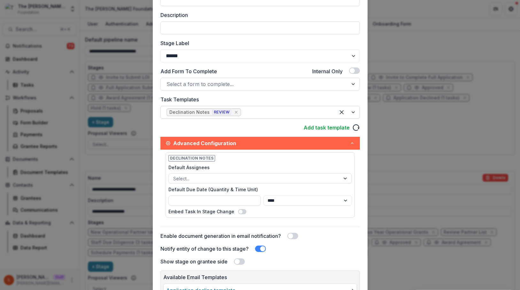
scroll to position [151, 0]
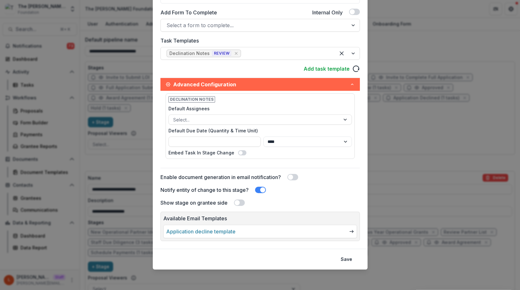
click at [238, 203] on span at bounding box center [237, 202] width 5 height 5
click at [344, 260] on button "Save" at bounding box center [346, 259] width 19 height 10
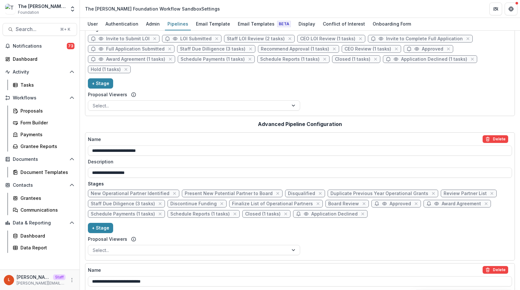
scroll to position [40, 0]
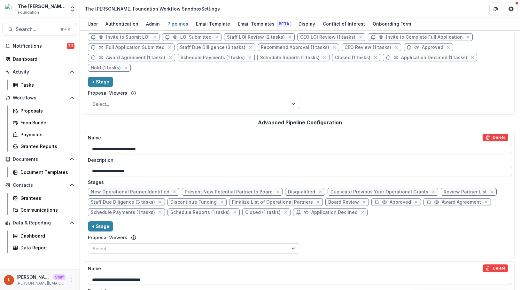
click at [311, 212] on span "Application Declined" at bounding box center [334, 212] width 46 height 5
select select "******"
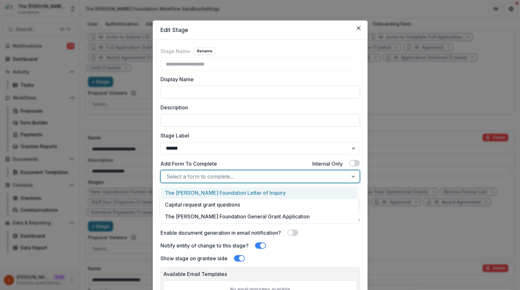
click at [267, 176] on div at bounding box center [255, 176] width 176 height 9
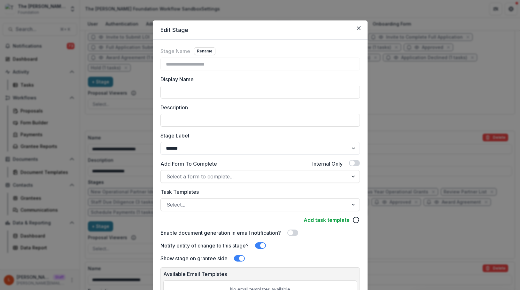
click at [264, 160] on div "Add Form To Complete Internal Only" at bounding box center [259, 165] width 199 height 10
click at [250, 205] on div at bounding box center [255, 204] width 176 height 9
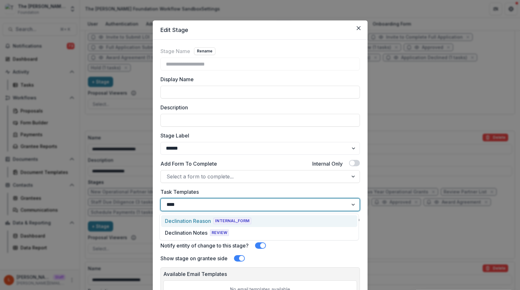
type input "*****"
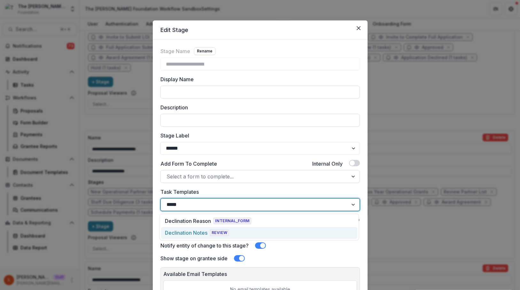
click at [216, 234] on span "REVIEW" at bounding box center [219, 233] width 19 height 6
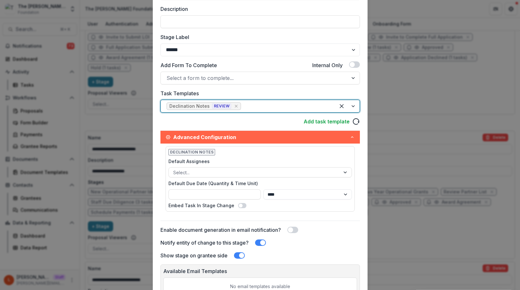
scroll to position [168, 0]
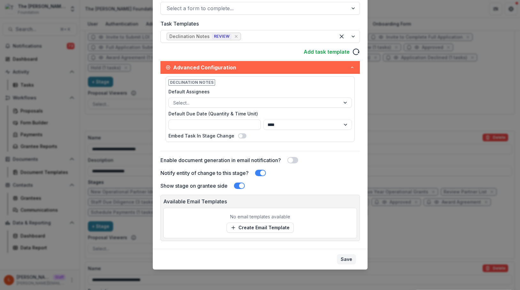
click at [349, 262] on button "Save" at bounding box center [346, 259] width 19 height 10
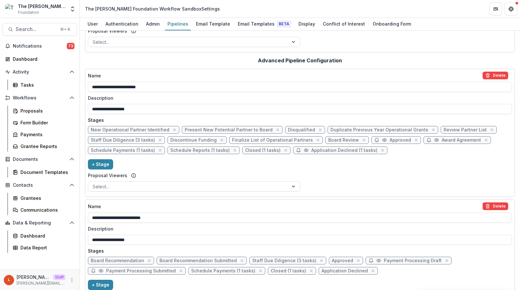
scroll to position [148, 0]
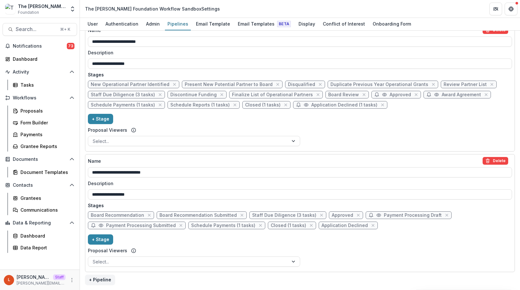
click at [333, 227] on span "Application Declined" at bounding box center [345, 225] width 46 height 5
select select "******"
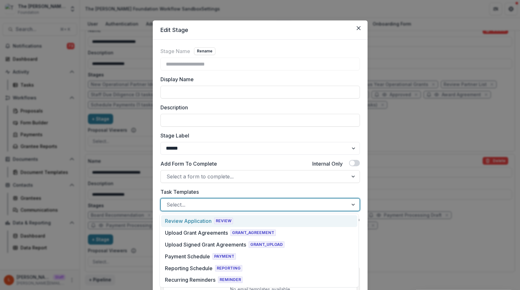
click at [265, 208] on div at bounding box center [255, 204] width 176 height 9
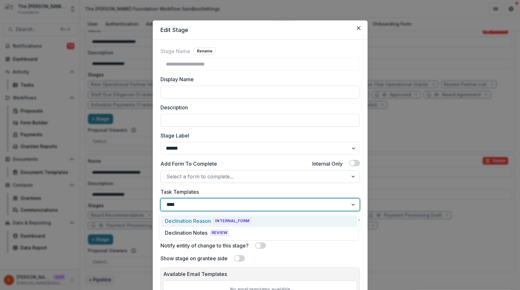
type input "*****"
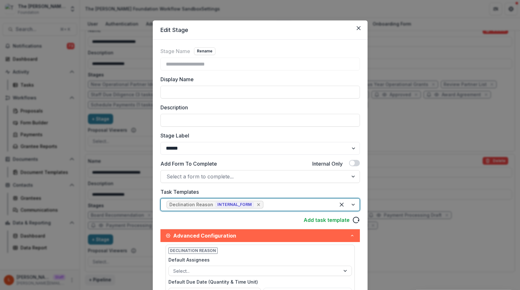
scroll to position [137, 0]
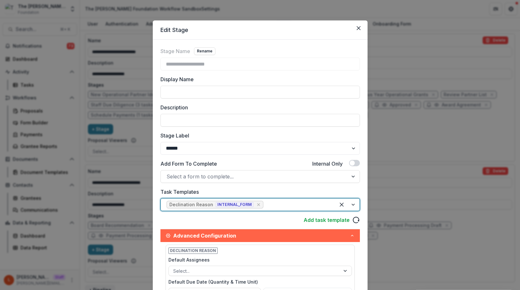
click at [256, 204] on span "Declination Reason INTERNAL_FORM" at bounding box center [215, 205] width 97 height 8
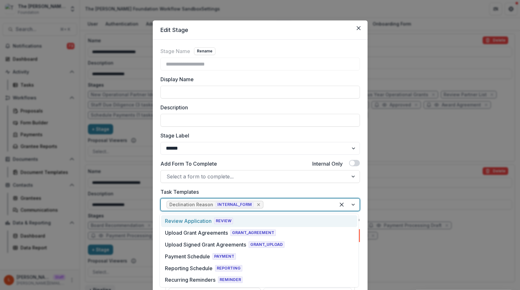
click at [256, 202] on icon "Remove [object Object]" at bounding box center [258, 204] width 5 height 5
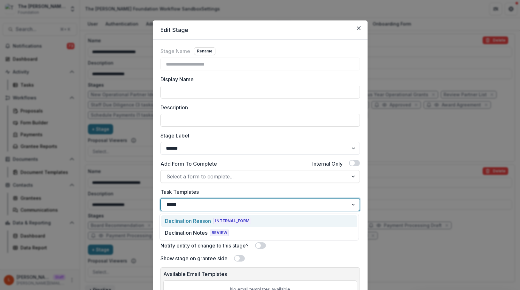
type input "******"
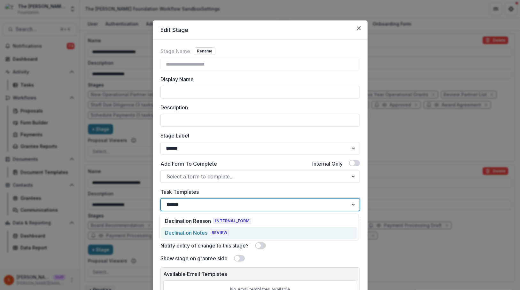
click at [217, 230] on span "REVIEW" at bounding box center [219, 233] width 19 height 6
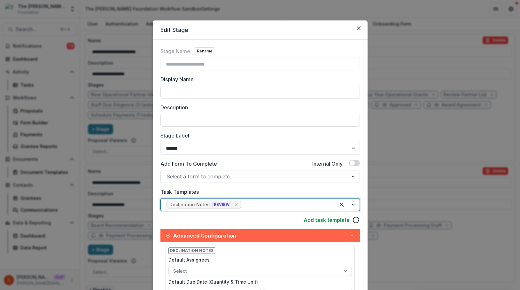
scroll to position [168, 0]
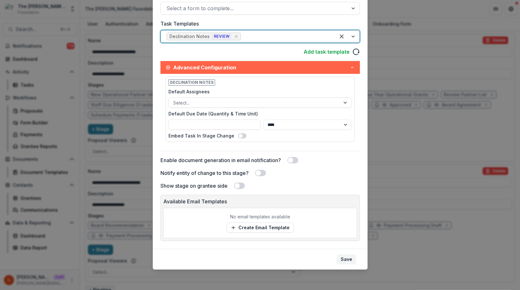
click at [352, 263] on button "Save" at bounding box center [346, 259] width 19 height 10
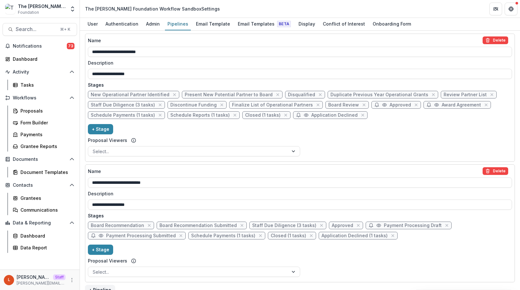
click at [278, 223] on span "Staff Due Diligence (3 tasks)" at bounding box center [284, 225] width 64 height 5
select select "******"
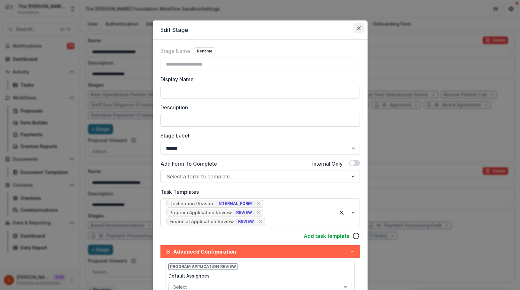
click at [356, 30] on button "Close" at bounding box center [359, 28] width 10 height 10
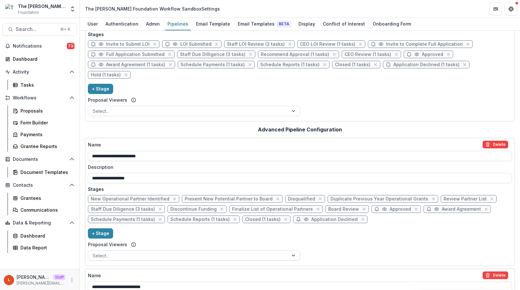
scroll to position [10, 0]
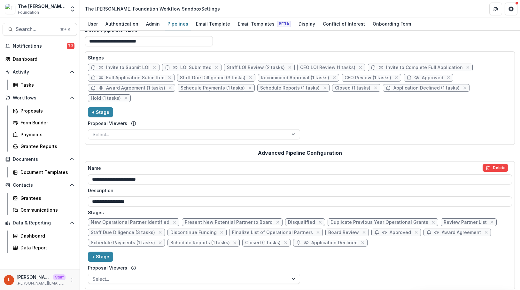
click at [254, 64] on span "Staff LOI Review (2 tasks)" at bounding box center [259, 68] width 71 height 8
click at [252, 70] on span "Staff LOI Review (2 tasks)" at bounding box center [259, 68] width 71 height 8
click at [253, 67] on span "Staff LOI Review (2 tasks)" at bounding box center [256, 67] width 58 height 5
select select "******"
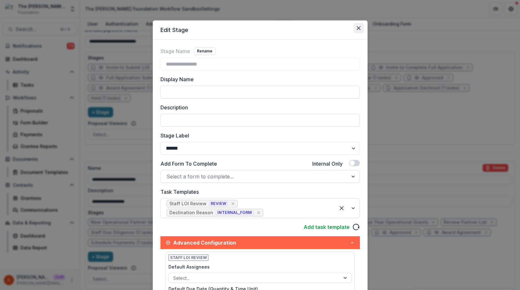
click at [357, 28] on icon "Close" at bounding box center [359, 28] width 4 height 4
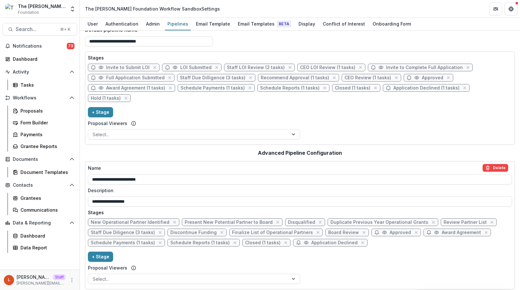
click at [318, 65] on span "CEO LOI Review (1 tasks)" at bounding box center [327, 67] width 55 height 5
select select "******"
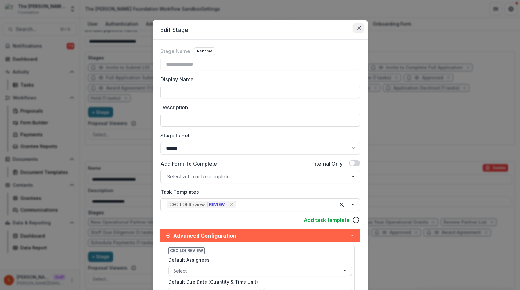
click at [358, 28] on icon "Close" at bounding box center [358, 28] width 4 height 4
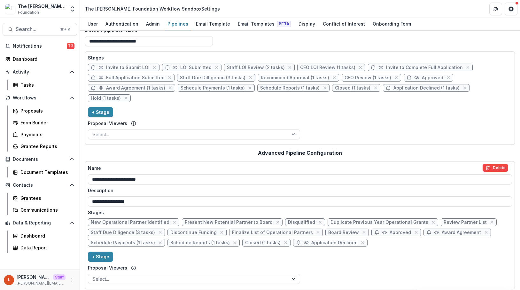
click at [353, 78] on span "CEO Review (1 tasks)" at bounding box center [368, 77] width 47 height 5
select select "******"
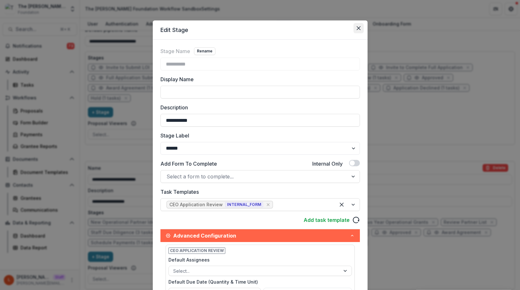
click at [362, 28] on button "Close" at bounding box center [359, 28] width 10 height 10
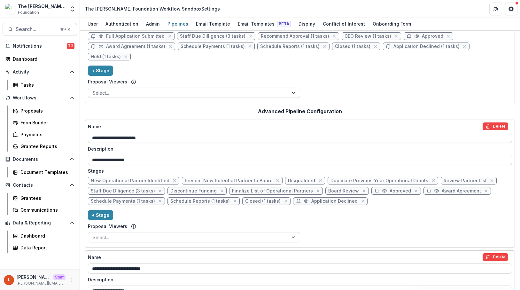
scroll to position [137, 0]
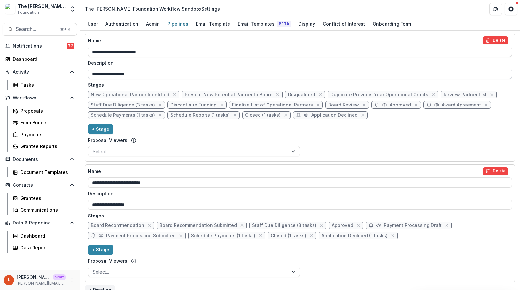
click at [169, 69] on input "**********" at bounding box center [300, 74] width 424 height 10
click at [275, 92] on icon "close" at bounding box center [277, 94] width 5 height 5
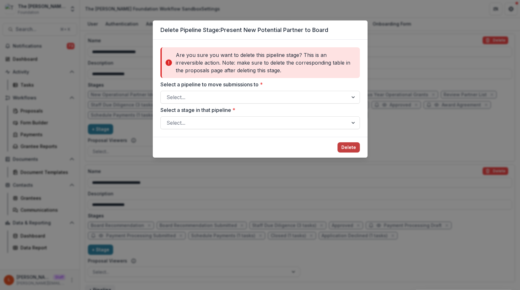
click at [370, 157] on div "Delete Pipeline Stage: Present New Potential Partner to Board Are you sure you …" at bounding box center [260, 145] width 520 height 290
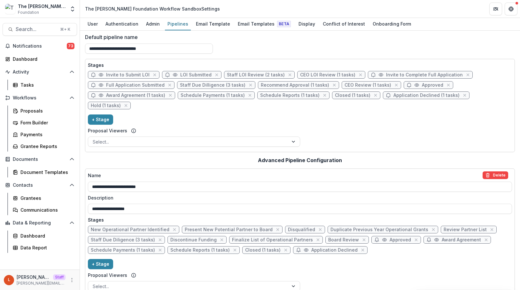
scroll to position [0, 0]
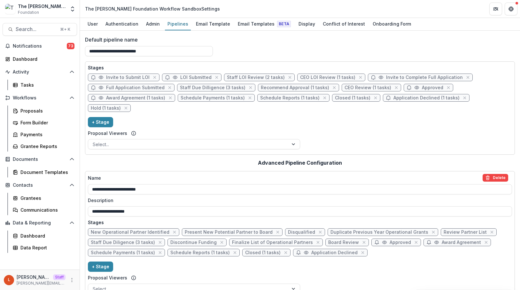
click at [225, 34] on div "**********" at bounding box center [300, 160] width 440 height 259
click at [255, 27] on div "Email Templates Beta" at bounding box center [264, 23] width 58 height 9
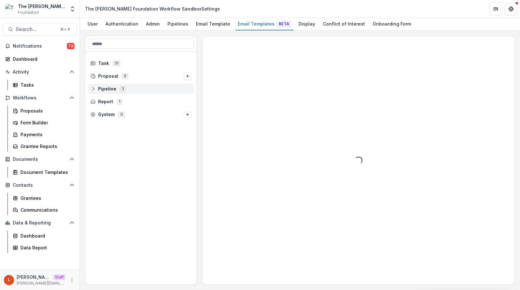
click at [94, 87] on icon at bounding box center [92, 88] width 5 height 5
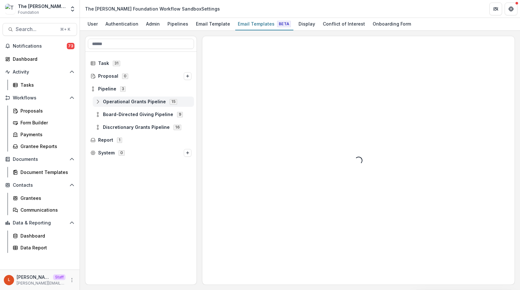
click at [98, 102] on line at bounding box center [98, 102] width 0 height 2
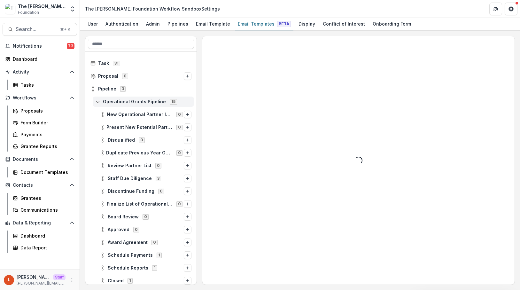
click at [98, 102] on icon at bounding box center [97, 101] width 5 height 5
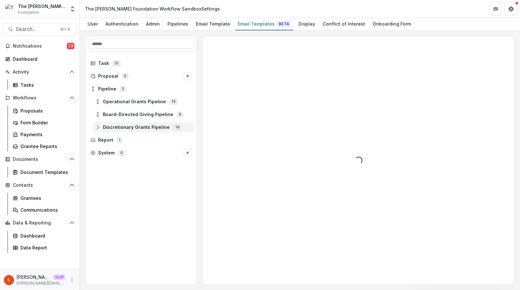
click at [99, 129] on icon at bounding box center [97, 127] width 5 height 5
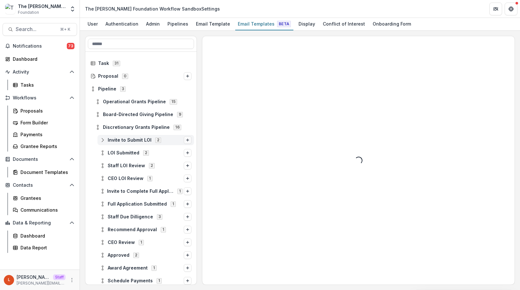
click at [186, 140] on line "Options" at bounding box center [187, 140] width 3 height 0
click at [185, 126] on span "Discretionary Grants Pipeline 16" at bounding box center [143, 126] width 96 height 5
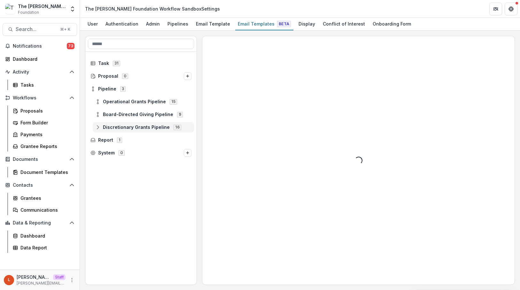
click at [100, 128] on icon at bounding box center [97, 127] width 5 height 5
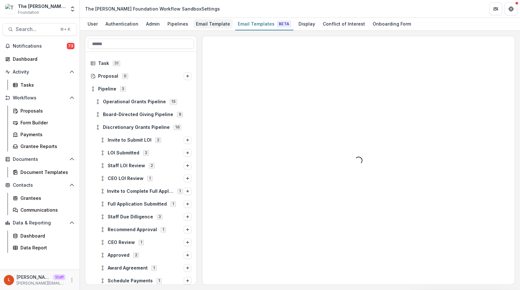
click at [208, 26] on div "Email Template" at bounding box center [212, 23] width 39 height 9
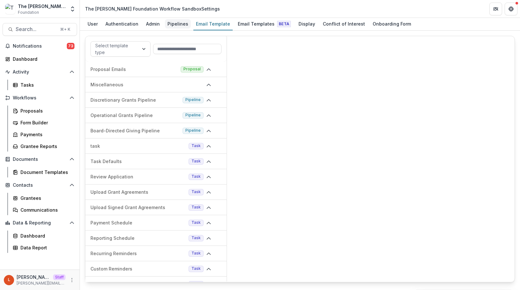
click at [179, 24] on div "Pipelines" at bounding box center [178, 23] width 26 height 9
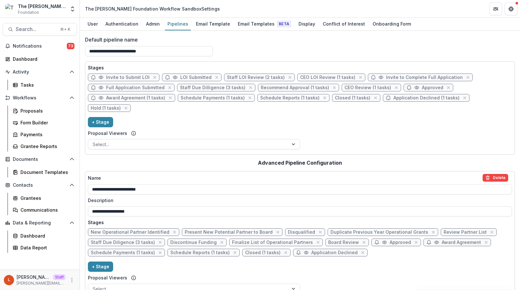
click at [141, 78] on span "Invite to Submit LOI" at bounding box center [127, 77] width 43 height 5
select select "*****"
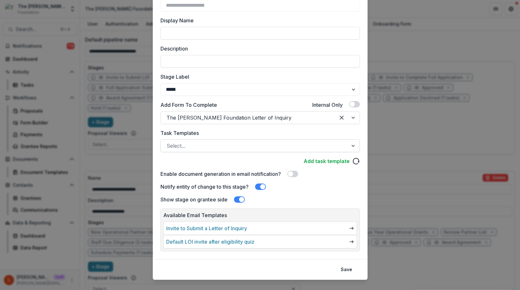
scroll to position [69, 0]
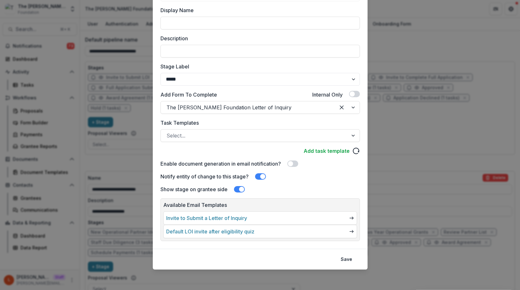
click at [254, 233] on link "Default LOI invite after eligibility quiz" at bounding box center [210, 232] width 88 height 8
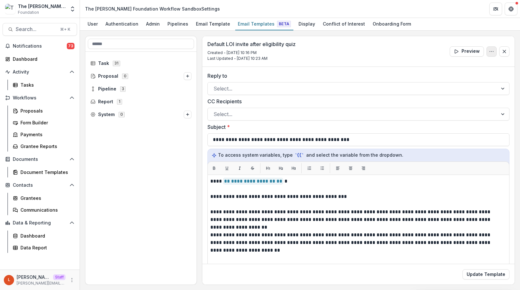
click at [489, 51] on icon "Options" at bounding box center [491, 51] width 5 height 5
click at [466, 53] on button "Preview" at bounding box center [467, 51] width 34 height 10
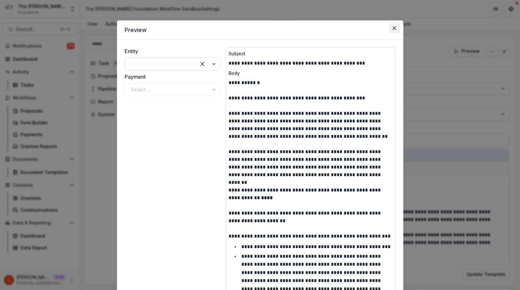
click at [392, 31] on button "Close" at bounding box center [394, 28] width 10 height 10
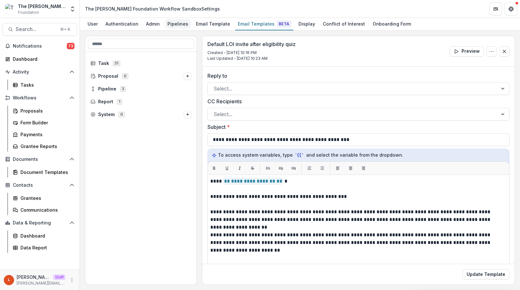
click at [178, 26] on div "Pipelines" at bounding box center [178, 23] width 26 height 9
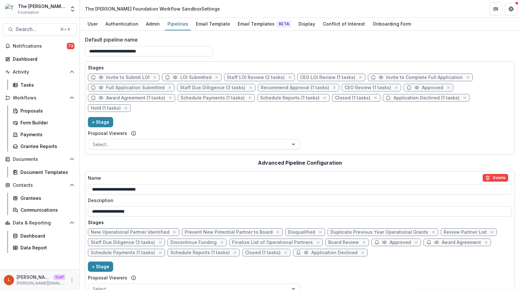
click at [132, 79] on span "Invite to Submit LOI" at bounding box center [127, 77] width 43 height 5
select select "*****"
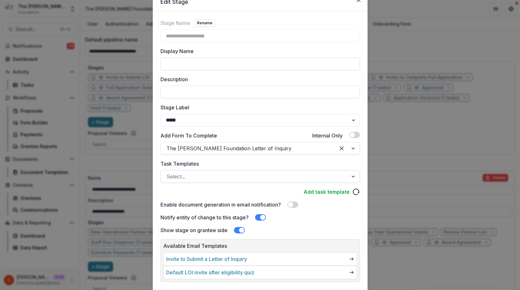
scroll to position [69, 0]
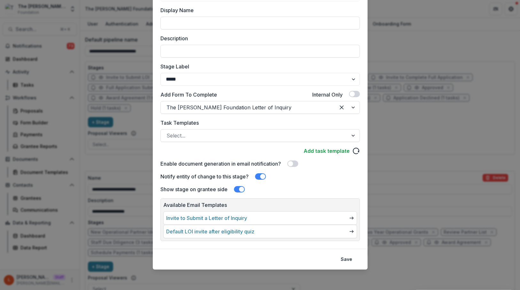
click at [318, 203] on p "Available Email Templates" at bounding box center [260, 205] width 194 height 8
click at [349, 257] on button "Save" at bounding box center [346, 259] width 19 height 10
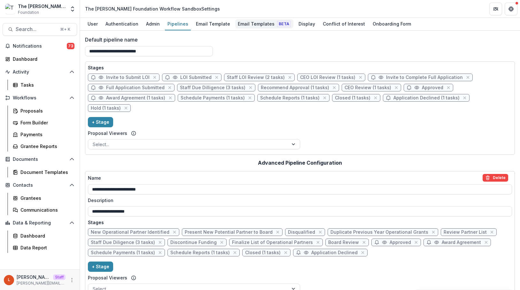
click at [257, 26] on div "Email Templates Beta" at bounding box center [264, 23] width 58 height 9
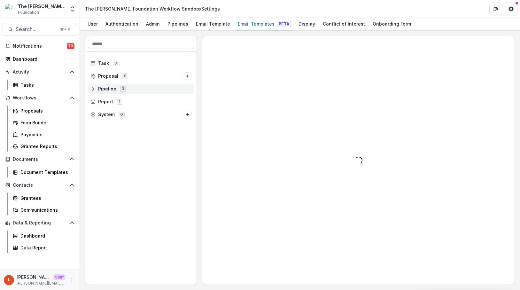
click at [93, 90] on icon at bounding box center [92, 88] width 5 height 5
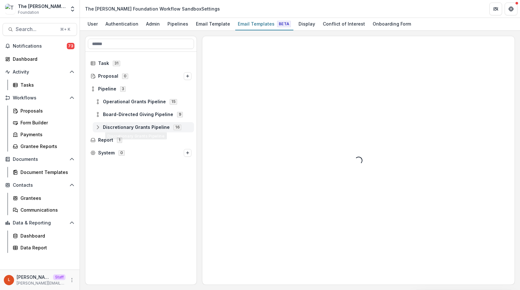
click at [98, 127] on line at bounding box center [98, 127] width 0 height 2
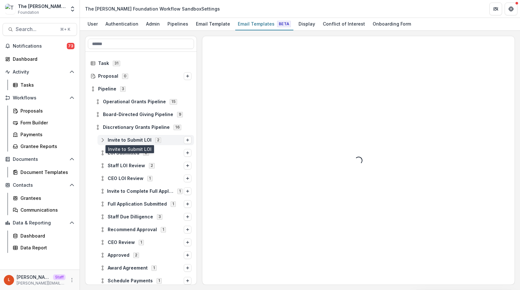
click at [118, 140] on span "Invite to Submit LOI" at bounding box center [130, 139] width 44 height 5
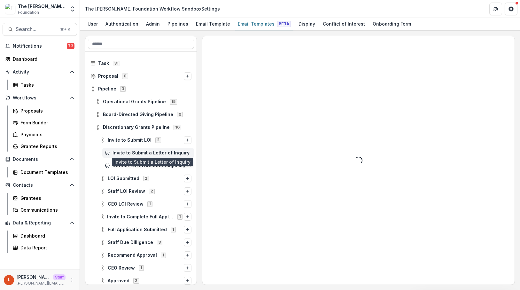
click at [150, 154] on span "Invite to Submit a Letter of Inquiry" at bounding box center [152, 152] width 79 height 5
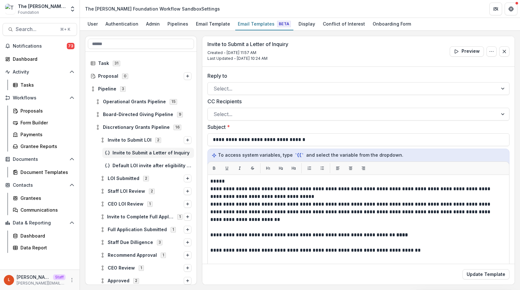
scroll to position [23, 0]
click at [467, 51] on button "Preview" at bounding box center [467, 51] width 34 height 10
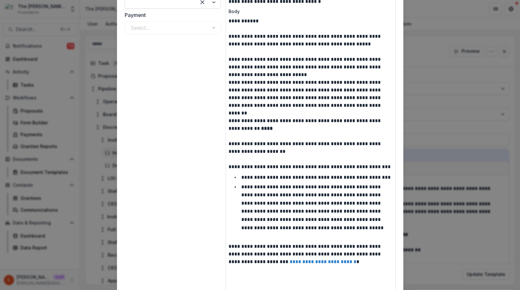
scroll to position [99, 0]
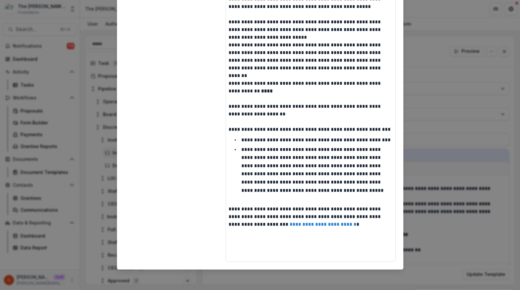
click at [421, 155] on div "**********" at bounding box center [260, 145] width 520 height 290
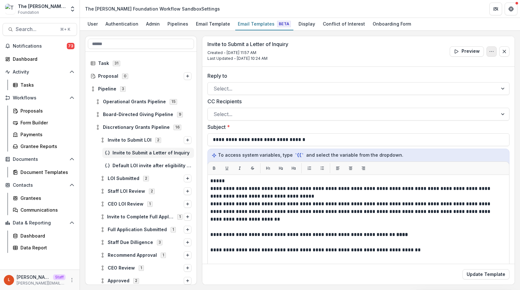
click at [489, 52] on icon "Options" at bounding box center [491, 51] width 5 height 5
click at [36, 112] on div "Proposals" at bounding box center [45, 110] width 51 height 7
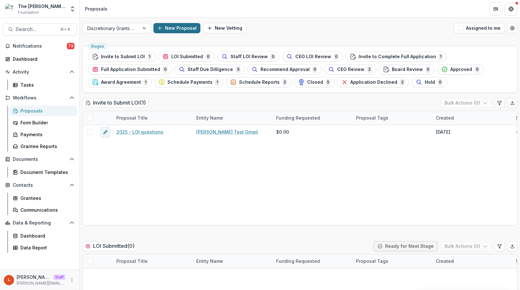
click at [168, 31] on button "New Proposal" at bounding box center [176, 28] width 47 height 10
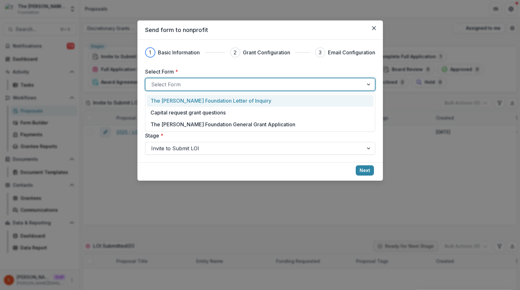
click at [218, 86] on div at bounding box center [254, 84] width 207 height 9
click at [219, 101] on p "The [PERSON_NAME] Foundation Letter of Inquiry" at bounding box center [211, 101] width 121 height 8
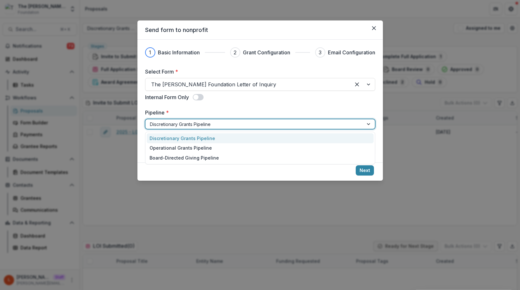
click at [221, 125] on div at bounding box center [254, 124] width 209 height 8
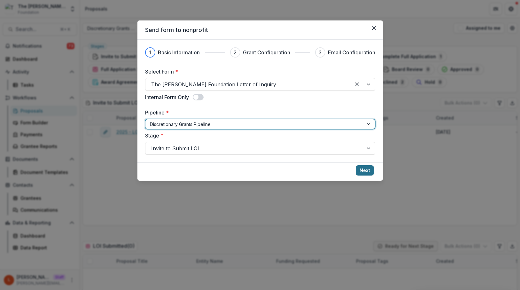
click at [371, 168] on button "Next" at bounding box center [365, 170] width 18 height 10
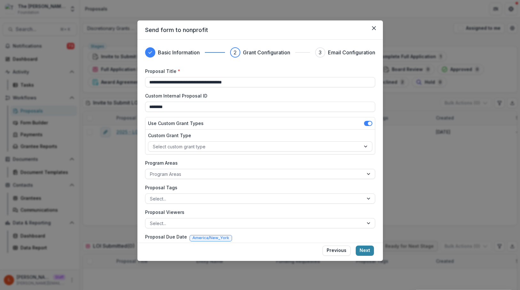
drag, startPoint x: 248, startPoint y: 83, endPoint x: 95, endPoint y: 66, distance: 153.8
click at [95, 66] on div "**********" at bounding box center [260, 145] width 520 height 290
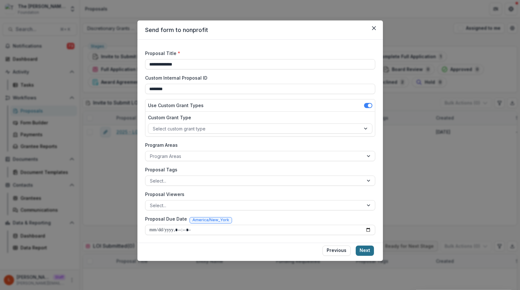
type input "**********"
click at [368, 249] on button "Next" at bounding box center [365, 251] width 18 height 10
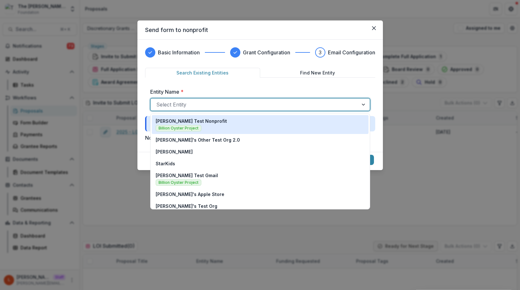
click at [244, 106] on div at bounding box center [254, 104] width 196 height 9
click at [242, 122] on div "[PERSON_NAME] Test Nonprofit Billion Oyster Project" at bounding box center [260, 125] width 209 height 14
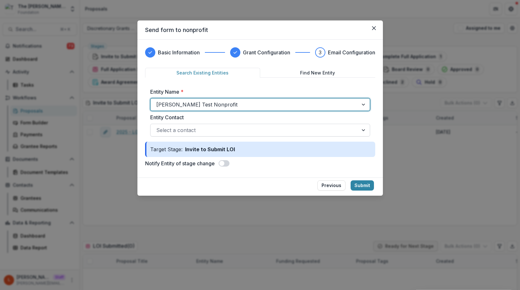
click at [235, 127] on div at bounding box center [254, 130] width 196 height 9
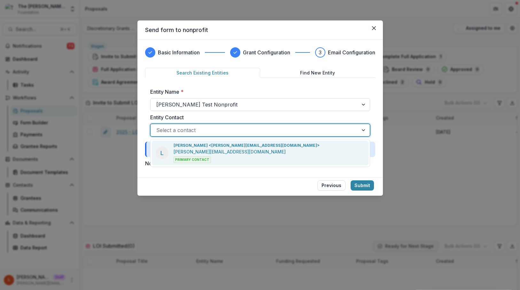
click at [235, 145] on div "L [PERSON_NAME] <[PERSON_NAME][EMAIL_ADDRESS][DOMAIN_NAME]> [PERSON_NAME][EMAIL…" at bounding box center [260, 153] width 217 height 25
type input "*"
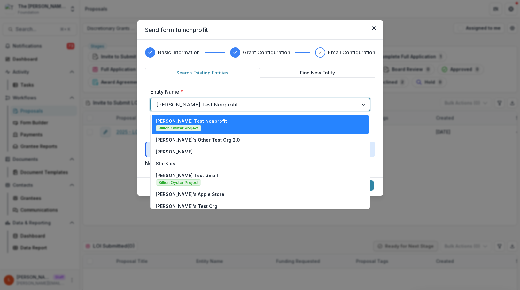
click at [246, 98] on div "[PERSON_NAME] Test Nonprofit" at bounding box center [260, 104] width 220 height 13
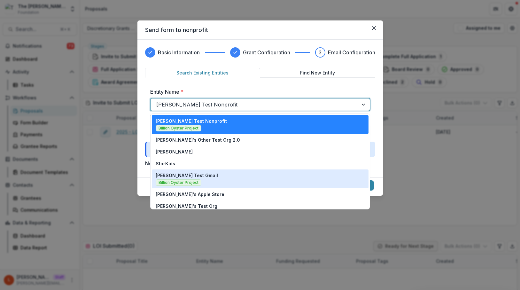
click at [222, 182] on div "[PERSON_NAME] Test Gmail Billion Oyster Project" at bounding box center [260, 179] width 209 height 14
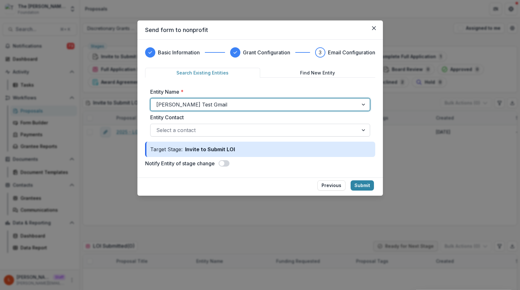
click at [230, 131] on div at bounding box center [254, 130] width 196 height 9
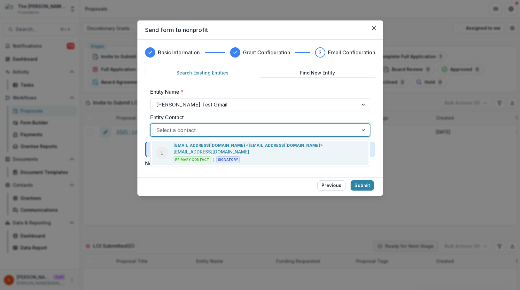
click at [230, 145] on p "[EMAIL_ADDRESS][DOMAIN_NAME] <[EMAIL_ADDRESS][DOMAIN_NAME]>" at bounding box center [248, 146] width 149 height 6
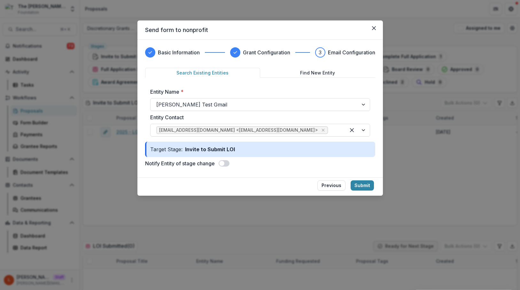
click at [225, 165] on span at bounding box center [224, 163] width 11 height 6
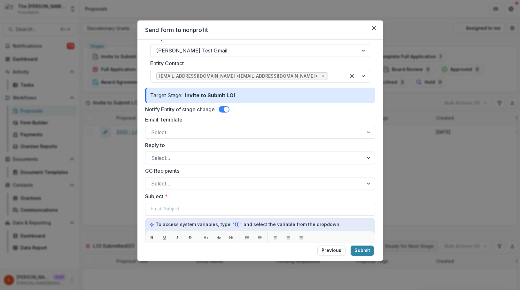
scroll to position [56, 0]
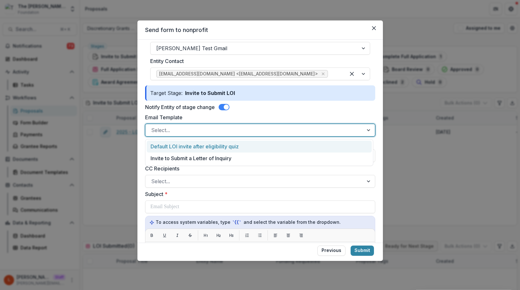
click at [220, 124] on div "Select..." at bounding box center [260, 130] width 230 height 13
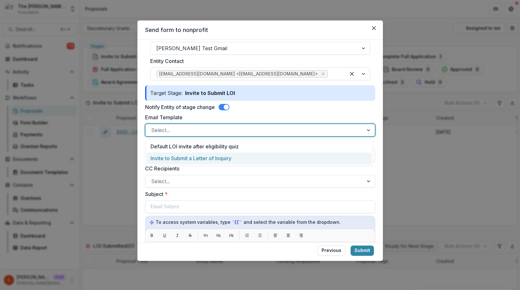
click at [217, 159] on div "Invite to Submit a Letter of Inquiry" at bounding box center [259, 158] width 225 height 12
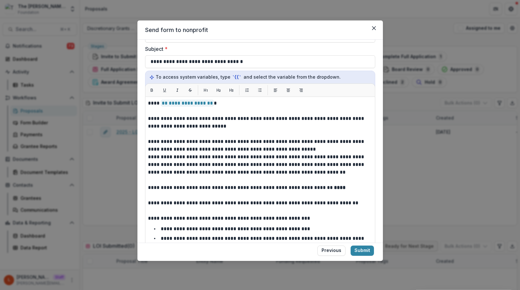
scroll to position [212, 0]
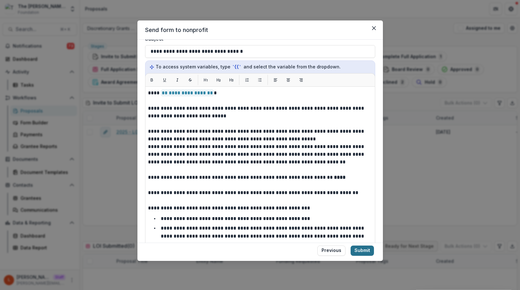
click at [359, 247] on button "Submit" at bounding box center [362, 251] width 23 height 10
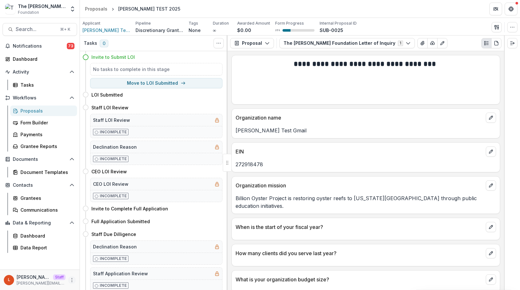
click at [70, 279] on icon "More" at bounding box center [71, 280] width 5 height 5
click at [117, 267] on link "User Settings" at bounding box center [114, 266] width 68 height 11
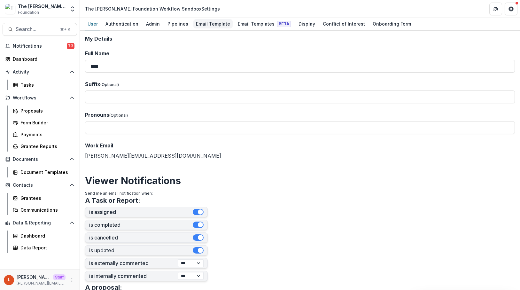
click at [207, 25] on div "Email Template" at bounding box center [212, 23] width 39 height 9
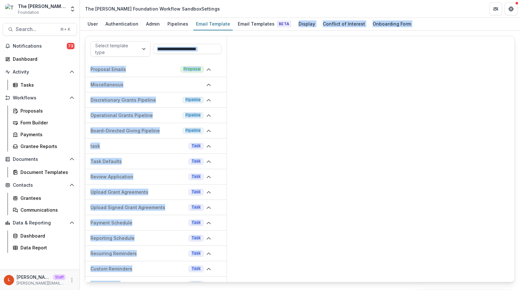
click at [246, 31] on div "User Authentication Admin Pipelines Email Template Email Templates Beta Display…" at bounding box center [300, 154] width 440 height 272
click at [247, 25] on div "Email Templates Beta" at bounding box center [264, 23] width 58 height 9
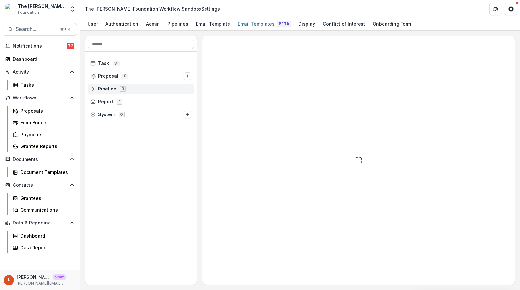
click at [90, 88] on icon at bounding box center [92, 88] width 5 height 5
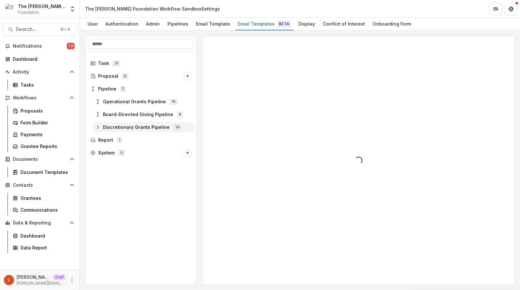
click at [95, 128] on icon at bounding box center [97, 127] width 5 height 5
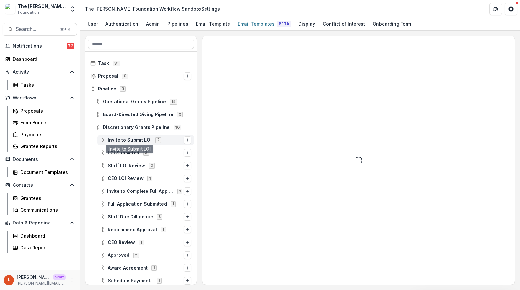
click at [104, 139] on icon at bounding box center [102, 139] width 5 height 5
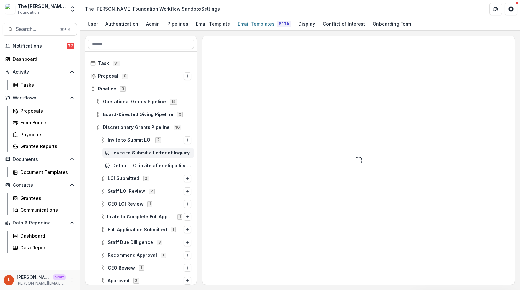
click at [126, 149] on div "Invite to Submit a Letter of Inquiry" at bounding box center [148, 153] width 92 height 10
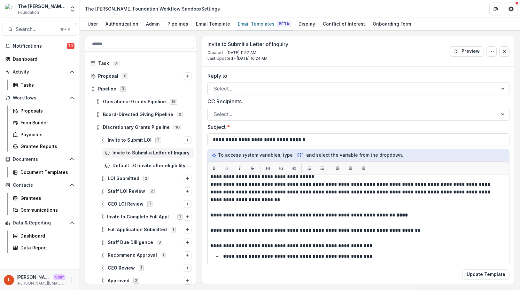
scroll to position [54, 0]
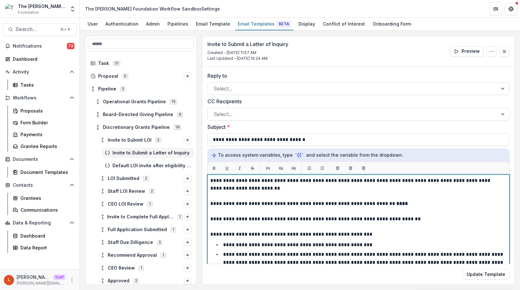
click at [378, 201] on p "**********" at bounding box center [356, 204] width 293 height 8
drag, startPoint x: 398, startPoint y: 204, endPoint x: 380, endPoint y: 202, distance: 18.3
click at [380, 202] on p "**********" at bounding box center [356, 204] width 293 height 8
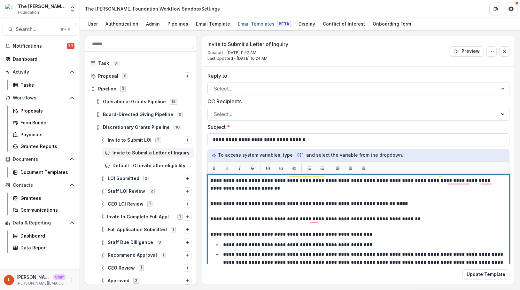
click at [260, 203] on p "**********" at bounding box center [356, 204] width 293 height 8
drag, startPoint x: 462, startPoint y: 203, endPoint x: 439, endPoint y: 202, distance: 22.4
click at [439, 202] on p "**********" at bounding box center [356, 204] width 293 height 8
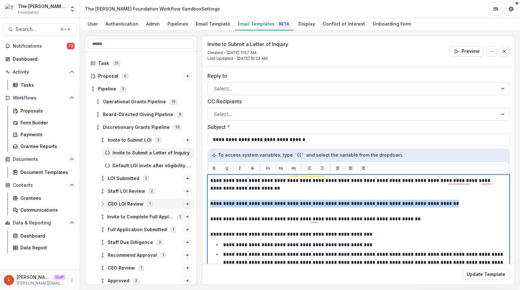
drag, startPoint x: 447, startPoint y: 206, endPoint x: 185, endPoint y: 203, distance: 261.8
click at [185, 203] on div "**********" at bounding box center [300, 160] width 430 height 249
copy p "**********"
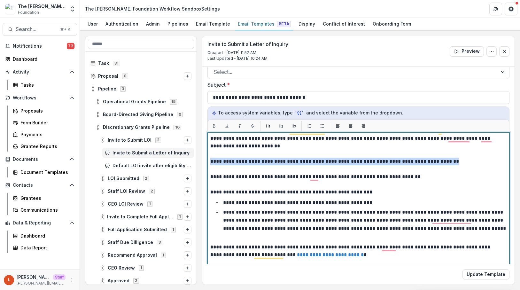
scroll to position [0, 0]
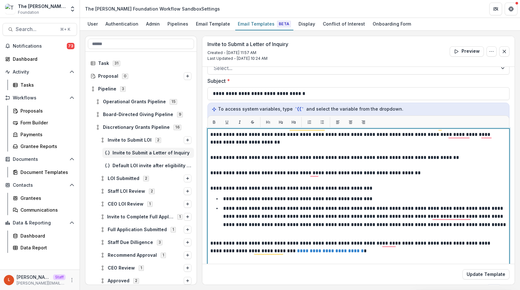
click at [420, 192] on div "**********" at bounding box center [358, 181] width 296 height 208
click at [323, 174] on p "**********" at bounding box center [356, 173] width 293 height 8
click at [333, 174] on p "**********" at bounding box center [356, 173] width 293 height 8
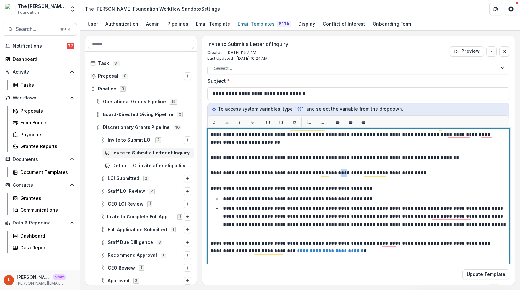
click at [333, 174] on p "**********" at bounding box center [356, 173] width 293 height 8
click at [357, 174] on p "**********" at bounding box center [356, 173] width 293 height 8
click at [355, 183] on p "To enrich screen reader interactions, please activate Accessibility in Grammarl…" at bounding box center [358, 181] width 296 height 8
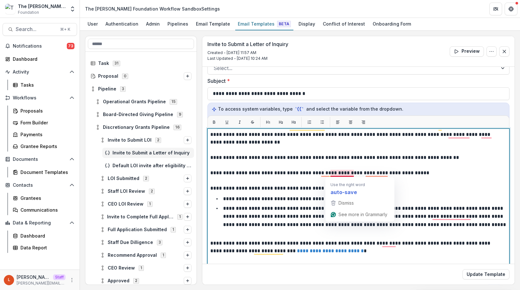
click at [345, 174] on p "**********" at bounding box center [356, 173] width 293 height 8
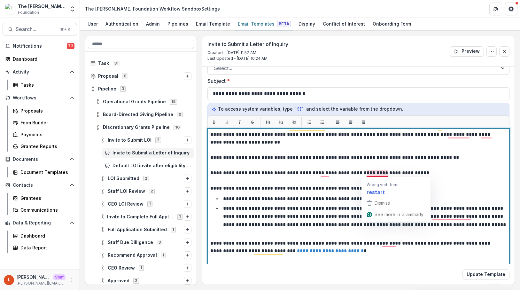
click at [366, 171] on p "**********" at bounding box center [356, 173] width 293 height 8
click at [389, 174] on p "**********" at bounding box center [356, 173] width 293 height 8
drag, startPoint x: 388, startPoint y: 174, endPoint x: 373, endPoint y: 173, distance: 15.3
click at [373, 173] on p "**********" at bounding box center [356, 173] width 293 height 8
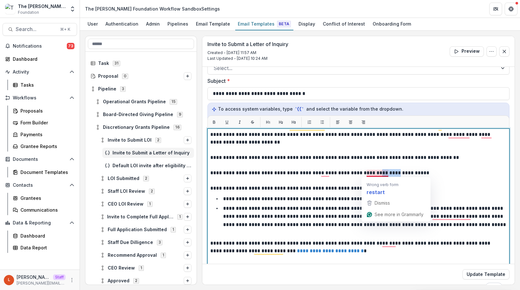
drag, startPoint x: 388, startPoint y: 171, endPoint x: 372, endPoint y: 175, distance: 16.3
click at [372, 175] on p "**********" at bounding box center [356, 173] width 293 height 8
click at [401, 188] on p "**********" at bounding box center [356, 188] width 293 height 8
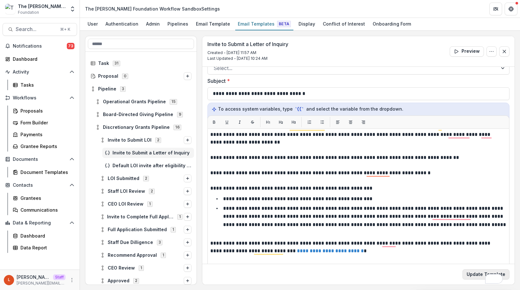
click at [476, 277] on button "Update Template" at bounding box center [486, 274] width 47 height 10
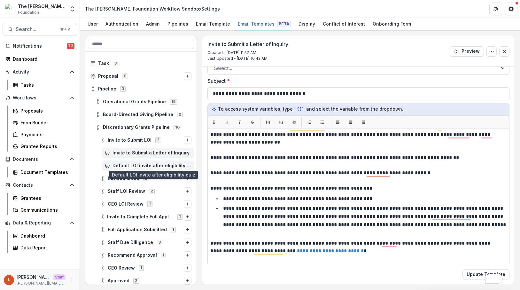
click at [151, 164] on span "Default LOI invite after eligibility quiz" at bounding box center [152, 165] width 79 height 5
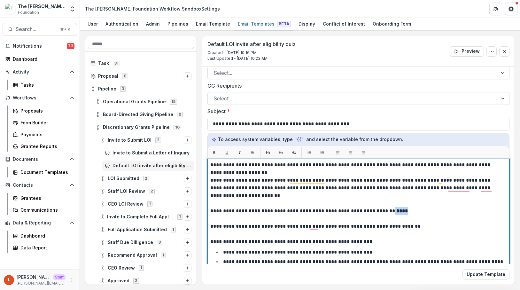
drag, startPoint x: 396, startPoint y: 211, endPoint x: 381, endPoint y: 209, distance: 14.8
click at [381, 209] on p "**********" at bounding box center [356, 211] width 293 height 8
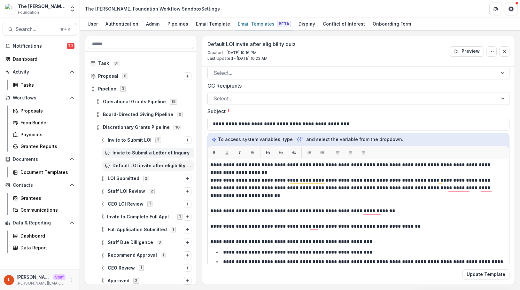
click at [146, 152] on span "Invite to Submit a Letter of Inquiry" at bounding box center [152, 152] width 79 height 5
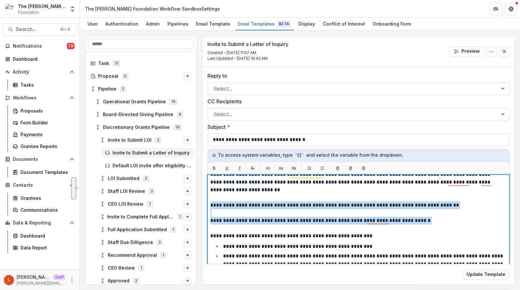
drag, startPoint x: 428, startPoint y: 221, endPoint x: 208, endPoint y: 205, distance: 220.6
click at [209, 205] on div "**********" at bounding box center [358, 255] width 302 height 160
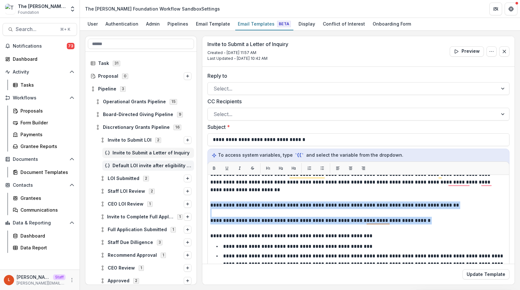
click at [156, 162] on div "Default LOI invite after eligibility quiz" at bounding box center [148, 165] width 92 height 10
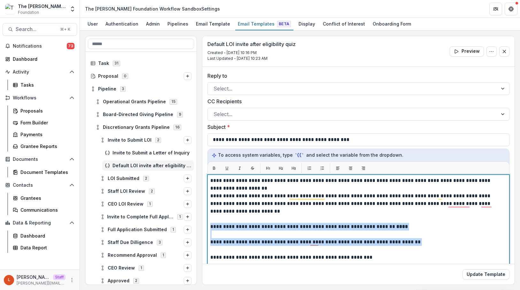
drag, startPoint x: 417, startPoint y: 244, endPoint x: 209, endPoint y: 224, distance: 209.4
click at [209, 224] on div "**********" at bounding box center [358, 255] width 302 height 160
paste div "To enrich screen reader interactions, please activate Accessibility in Grammarl…"
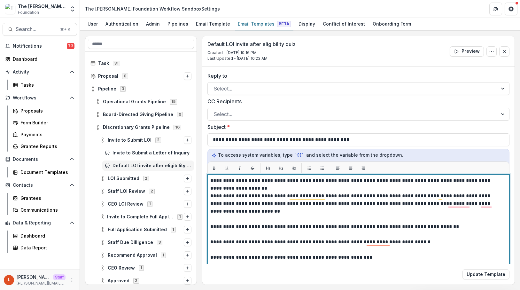
click at [428, 240] on p "**********" at bounding box center [356, 242] width 293 height 8
click at [421, 242] on p "**********" at bounding box center [356, 242] width 293 height 8
click at [302, 226] on p "**********" at bounding box center [356, 227] width 293 height 8
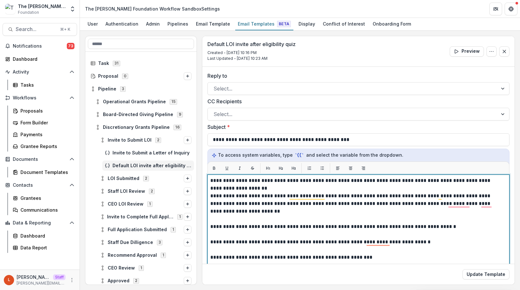
click at [301, 227] on p "**********" at bounding box center [356, 227] width 293 height 8
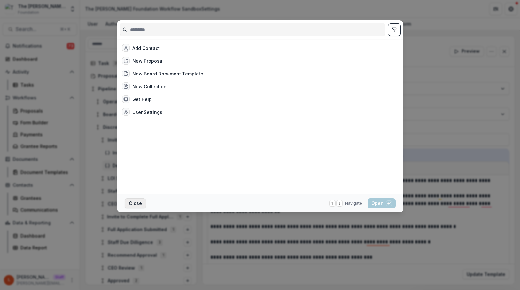
click at [130, 199] on button "Close" at bounding box center [135, 203] width 21 height 10
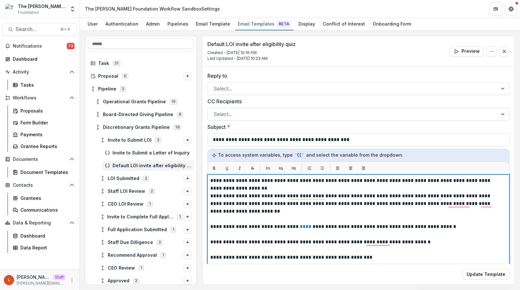
click at [320, 231] on p "To enrich screen reader interactions, please activate Accessibility in Grammarl…" at bounding box center [358, 235] width 296 height 8
click at [300, 227] on link "****" at bounding box center [306, 226] width 12 height 5
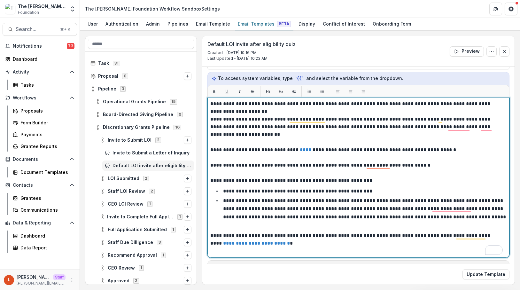
click at [307, 155] on p "To enrich screen reader interactions, please activate Accessibility in Grammarl…" at bounding box center [358, 158] width 296 height 8
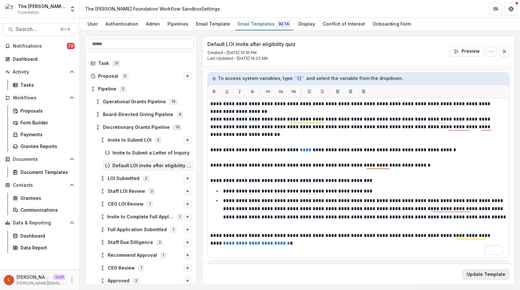
click at [485, 276] on button "Update Template" at bounding box center [486, 274] width 47 height 10
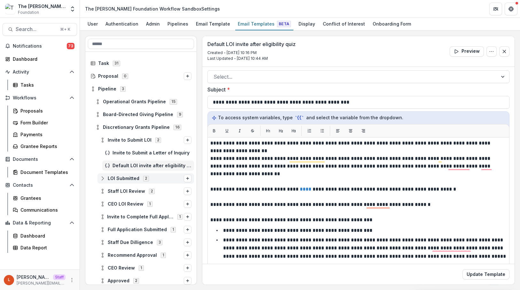
click at [101, 179] on icon at bounding box center [102, 178] width 5 height 5
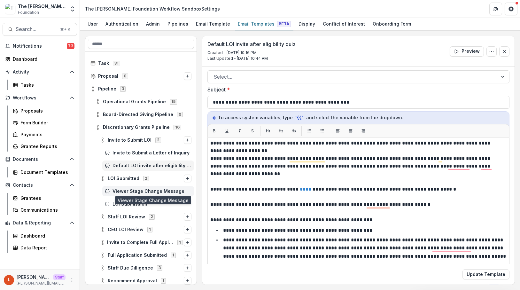
click at [123, 192] on span "Viewer Stage Change Message" at bounding box center [152, 191] width 79 height 5
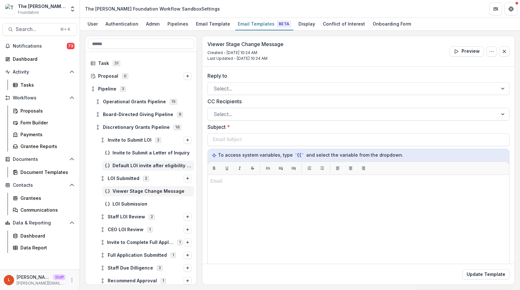
click at [144, 168] on div "Default LOI invite after eligibility quiz" at bounding box center [148, 165] width 92 height 10
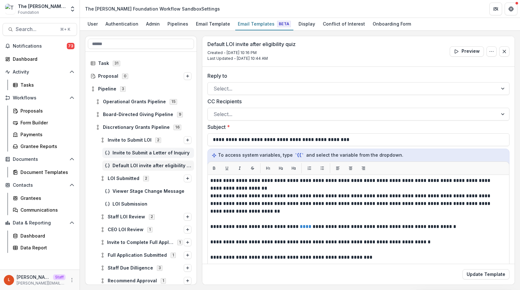
click at [153, 152] on span "Invite to Submit a Letter of Inquiry" at bounding box center [152, 152] width 79 height 5
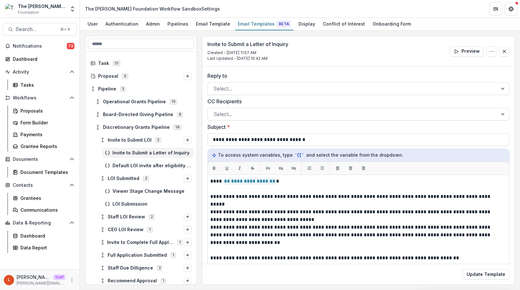
click at [125, 9] on div "The Frist Foundation Workflow Sandbox Settings" at bounding box center [152, 8] width 135 height 7
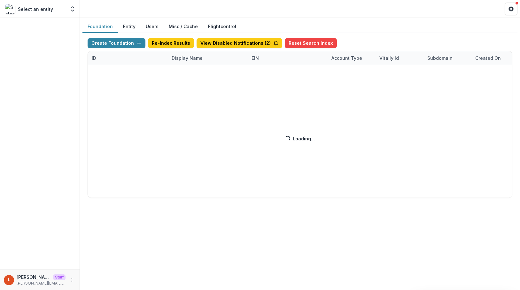
click at [178, 60] on div "Create Foundation Re-Index Results View Disabled Notifications ( 2 ) Reset Sear…" at bounding box center [300, 118] width 425 height 160
click at [183, 59] on div "Create Foundation Re-Index Results View Disabled Notifications ( 2 ) Reset Sear…" at bounding box center [300, 118] width 425 height 160
click at [184, 58] on div "Create Foundation Re-Index Results View Disabled Notifications ( 2 ) Reset Sear…" at bounding box center [300, 118] width 425 height 160
click at [191, 61] on div "Create Foundation Re-Index Results View Disabled Notifications ( 2 ) Reset Sear…" at bounding box center [300, 118] width 425 height 160
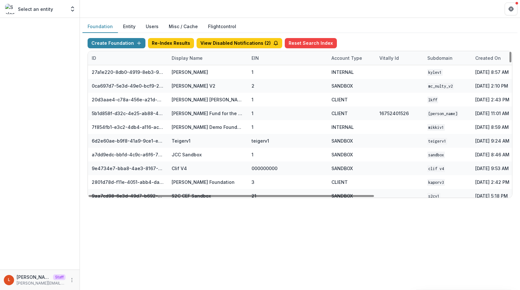
click at [189, 62] on div "Display Name" at bounding box center [208, 58] width 80 height 14
click at [189, 73] on input at bounding box center [207, 72] width 77 height 10
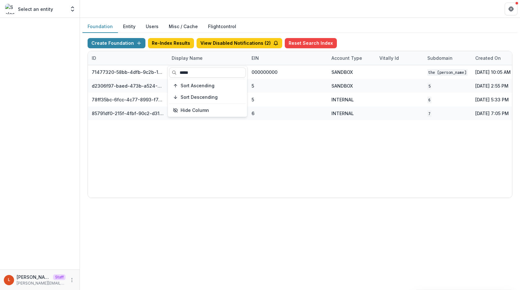
type input "*****"
click at [287, 147] on div "71477320-58bb-4dfb-9c2b-1ce0ed8fa8a7 The [PERSON_NAME] Foundation Workflow Sand…" at bounding box center [399, 131] width 623 height 132
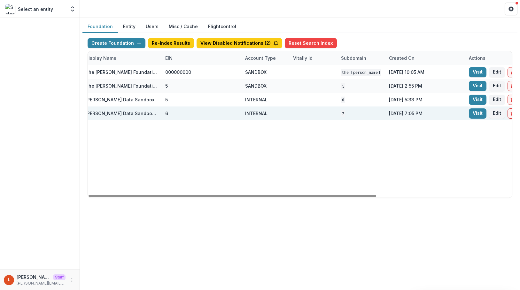
scroll to position [0, 199]
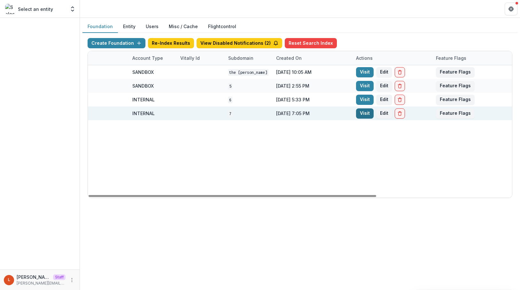
click at [362, 116] on link "Visit" at bounding box center [365, 113] width 18 height 10
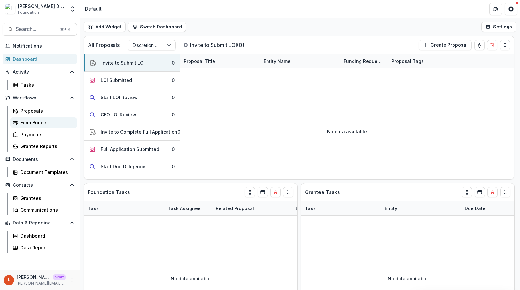
click at [38, 123] on div "Form Builder" at bounding box center [45, 122] width 51 height 7
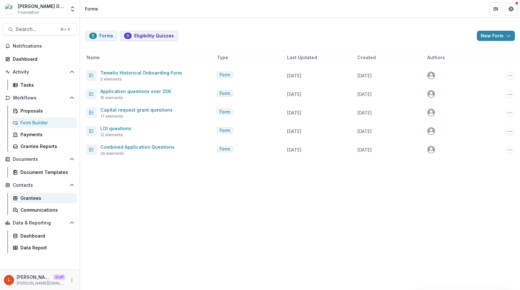
click at [34, 195] on div "Grantees" at bounding box center [45, 198] width 51 height 7
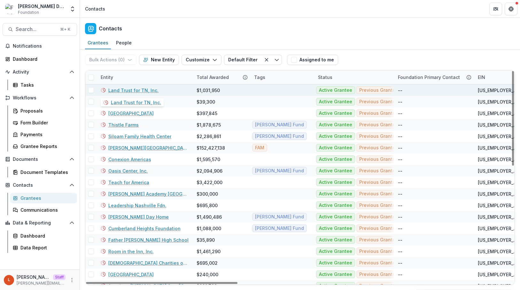
click at [144, 88] on link "Land Trust for TN, Inc." at bounding box center [133, 90] width 50 height 7
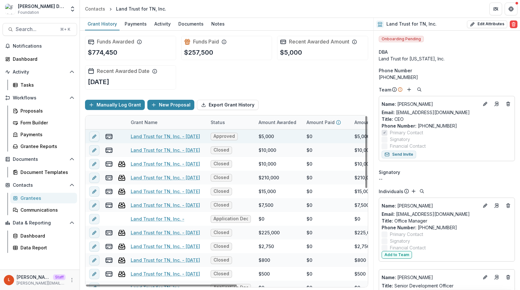
click at [160, 138] on link "Land Trust for TN, Inc. - [DATE]" at bounding box center [165, 136] width 69 height 7
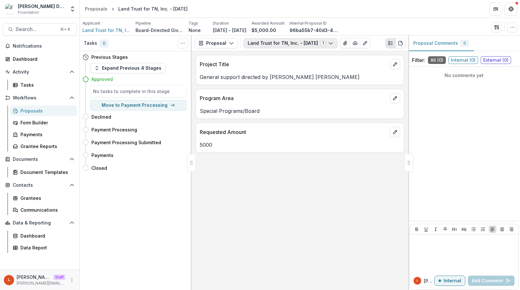
click at [314, 43] on button "Land Trust for TN, Inc. - 2024-11-27 1" at bounding box center [291, 43] width 94 height 10
click at [280, 78] on button "Configure forms" at bounding box center [286, 80] width 84 height 11
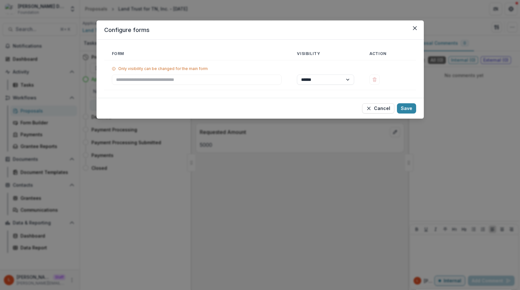
click at [316, 85] on td "****** ********" at bounding box center [325, 75] width 73 height 30
click at [316, 82] on select "****** ********" at bounding box center [325, 79] width 57 height 10
click at [416, 30] on button "Close" at bounding box center [415, 28] width 10 height 10
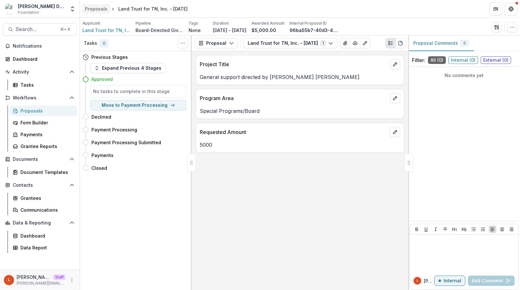
click at [99, 7] on div "Proposals" at bounding box center [96, 8] width 22 height 7
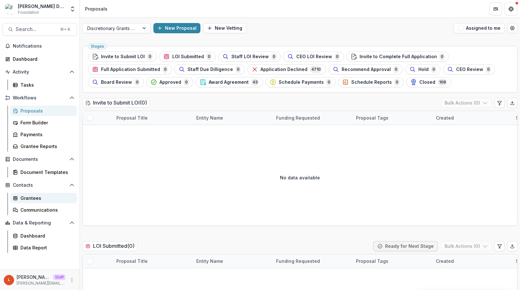
click at [24, 200] on div "Grantees" at bounding box center [45, 198] width 51 height 7
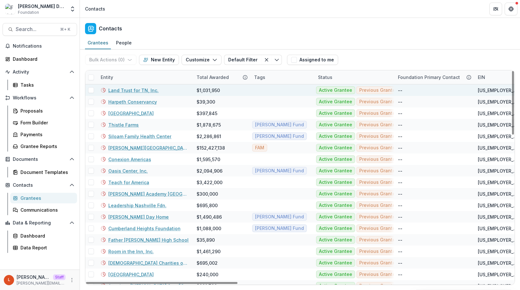
click at [133, 90] on link "Land Trust for TN, Inc." at bounding box center [133, 90] width 50 height 7
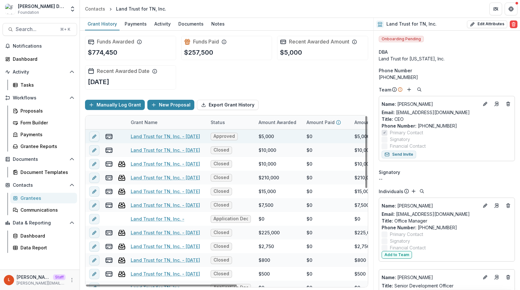
click at [150, 139] on link "Land Trust for TN, Inc. - 2024-11-27" at bounding box center [165, 136] width 69 height 7
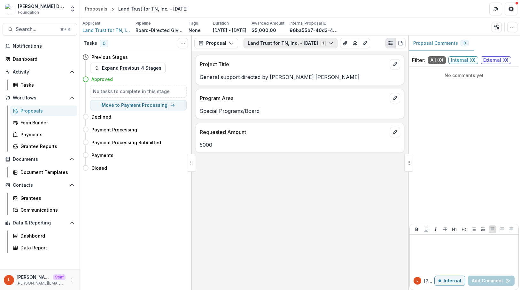
click at [285, 45] on button "Land Trust for TN, Inc. - 2024-11-27 1" at bounding box center [291, 43] width 94 height 10
click at [297, 43] on button "Land Trust for TN, Inc. - 2024-11-27 1" at bounding box center [291, 43] width 94 height 10
click at [23, 200] on div "Grantees" at bounding box center [45, 198] width 51 height 7
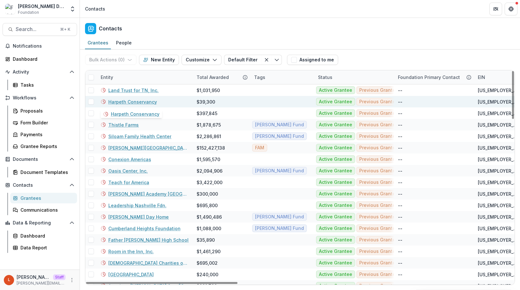
click at [150, 102] on link "Harpeth Conservancy" at bounding box center [132, 101] width 49 height 7
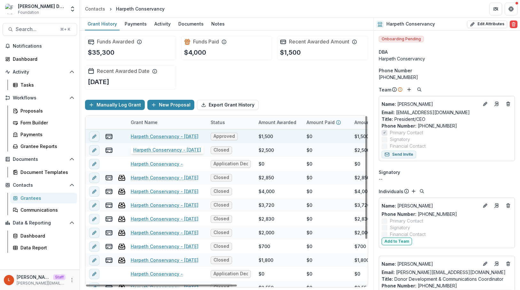
click at [159, 138] on link "Harpeth Conservancy - 2024-11-27" at bounding box center [165, 136] width 68 height 7
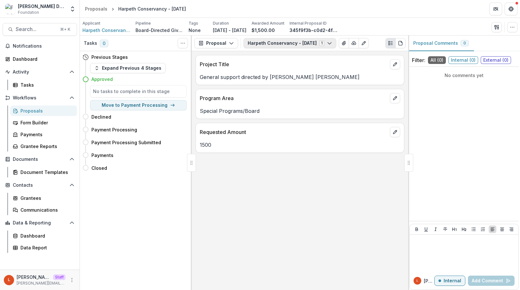
click at [262, 44] on button "Harpeth Conservancy - 2024-11-27 1" at bounding box center [290, 43] width 93 height 10
click at [299, 82] on button "Configure forms" at bounding box center [285, 80] width 83 height 11
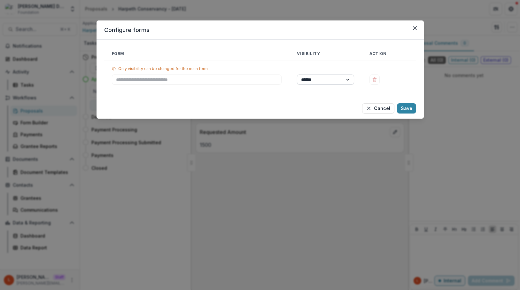
click at [352, 77] on select "****** ********" at bounding box center [325, 79] width 57 height 10
click at [414, 25] on button "Close" at bounding box center [415, 28] width 10 height 10
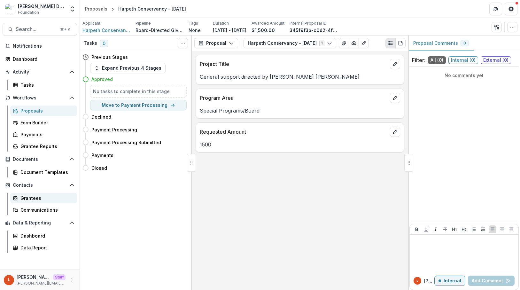
click at [42, 199] on div "Grantees" at bounding box center [45, 198] width 51 height 7
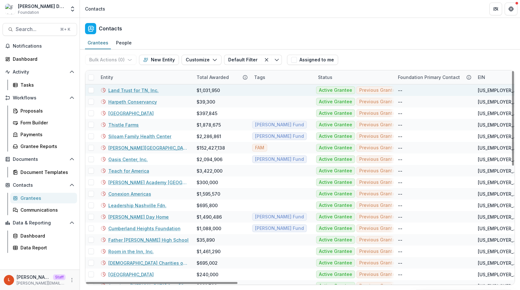
click at [137, 90] on link "Land Trust for TN, Inc." at bounding box center [133, 90] width 50 height 7
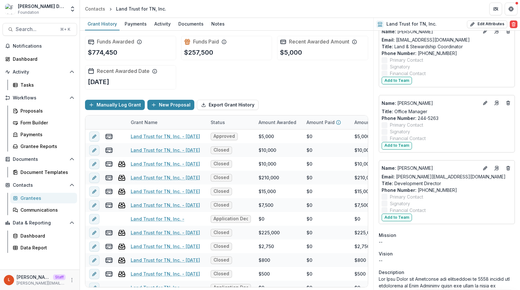
scroll to position [411, 0]
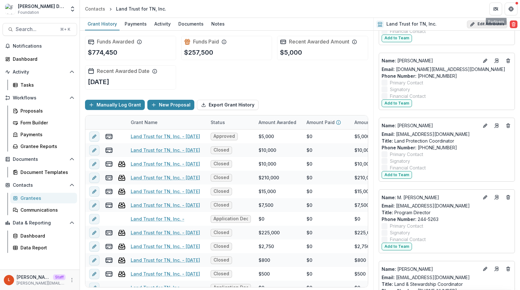
click at [487, 21] on button "Edit Attributes" at bounding box center [487, 24] width 40 height 8
select select
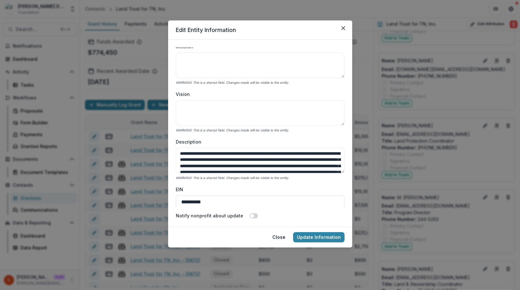
scroll to position [106, 0]
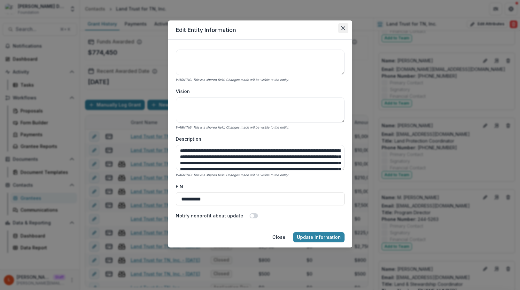
click at [343, 27] on icon "Close" at bounding box center [343, 28] width 4 height 4
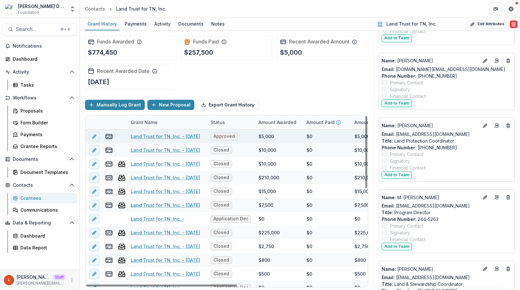
click at [144, 136] on link "Land Trust for TN, Inc. - [DATE]" at bounding box center [165, 136] width 69 height 7
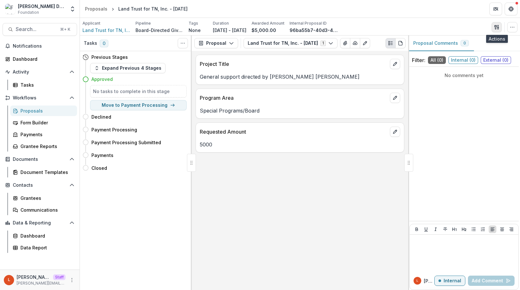
click at [496, 27] on icon "button" at bounding box center [496, 27] width 2 height 4
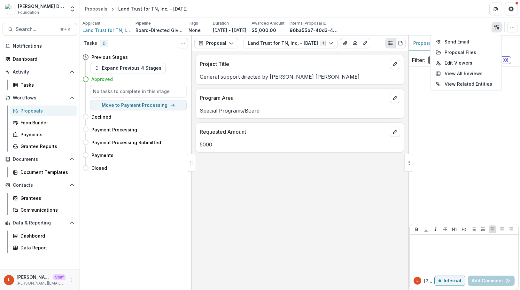
click at [514, 37] on div "Proposal Comments 0" at bounding box center [464, 43] width 112 height 16
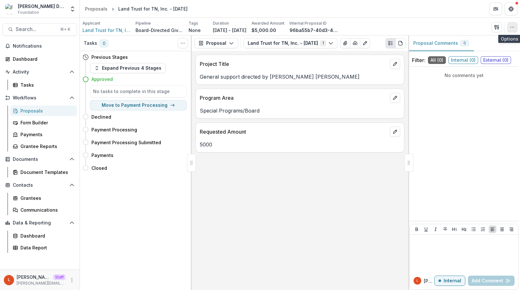
click at [514, 29] on icon "button" at bounding box center [512, 27] width 5 height 5
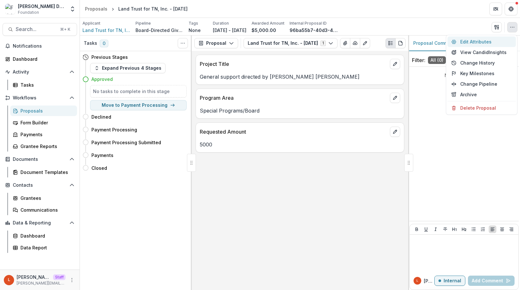
click at [496, 39] on button "Edit Attributes" at bounding box center [482, 41] width 68 height 11
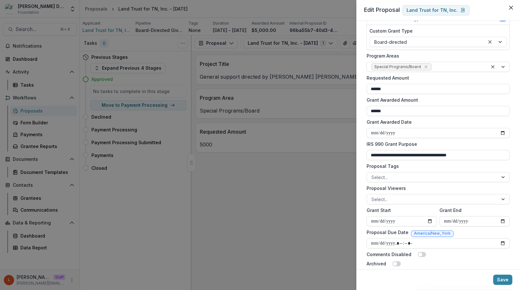
scroll to position [130, 0]
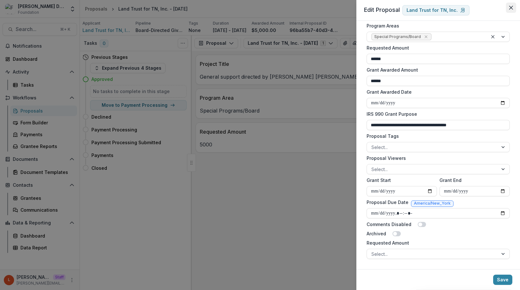
click at [513, 6] on icon "Close" at bounding box center [511, 8] width 4 height 4
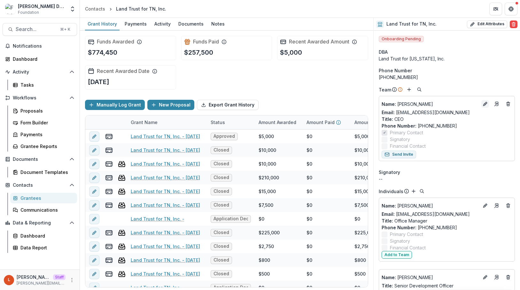
click at [483, 105] on icon "Edit" at bounding box center [485, 103] width 5 height 5
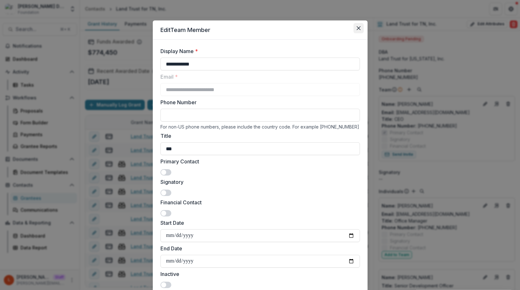
click at [359, 29] on button "Close" at bounding box center [359, 28] width 10 height 10
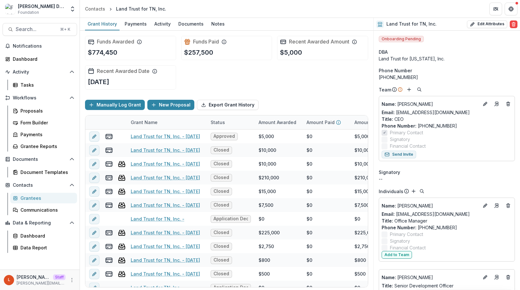
click at [441, 127] on p "Phone Number : [PHONE_NUMBER]" at bounding box center [447, 125] width 130 height 7
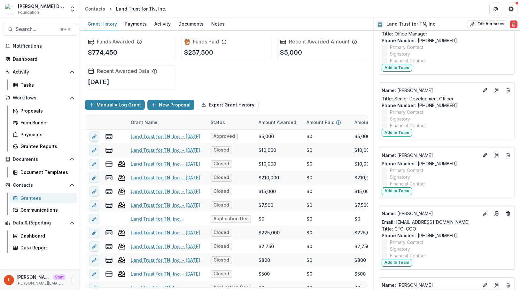
scroll to position [188, 0]
click at [483, 153] on icon "Edit" at bounding box center [485, 154] width 5 height 5
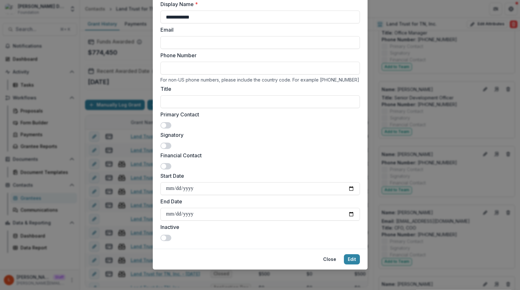
scroll to position [0, 0]
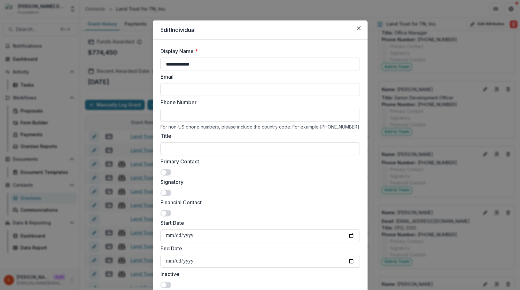
click at [360, 33] on header "Edit Individual" at bounding box center [260, 29] width 215 height 19
click at [360, 31] on button "Close" at bounding box center [359, 28] width 10 height 10
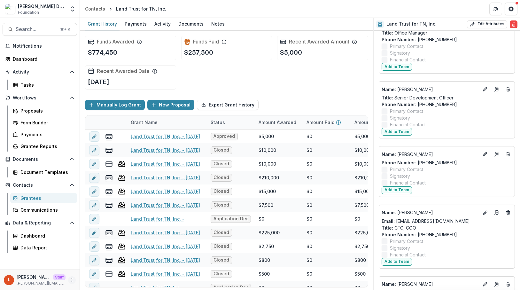
click at [71, 279] on icon "More" at bounding box center [71, 280] width 5 height 5
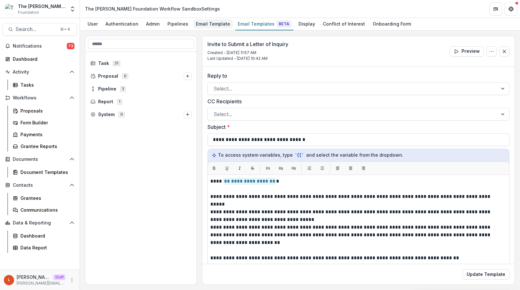
click at [213, 26] on div "Email Template" at bounding box center [212, 23] width 39 height 9
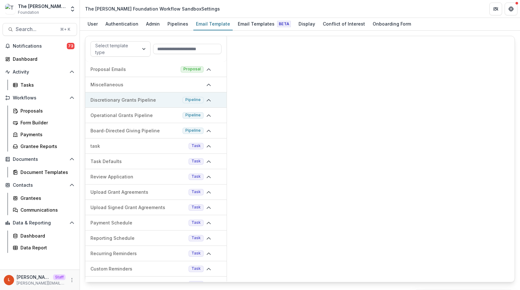
click at [142, 98] on p "Discretionary Grants Pipeline" at bounding box center [135, 100] width 90 height 7
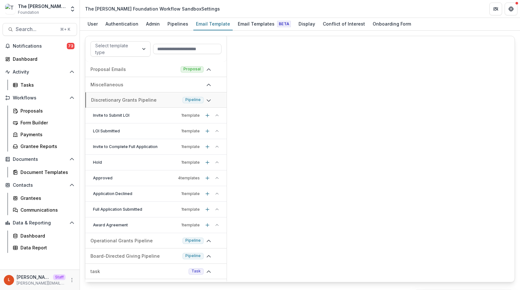
click at [146, 118] on p "Invite to Submit LOI" at bounding box center [136, 116] width 86 height 6
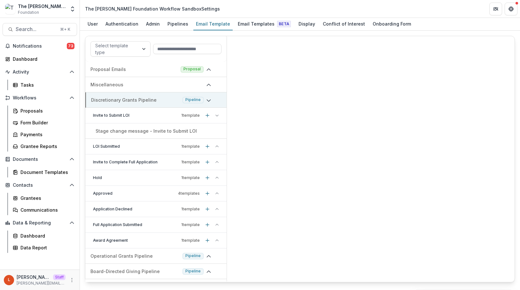
click at [147, 103] on p "Discretionary Grants Pipeline" at bounding box center [135, 100] width 89 height 7
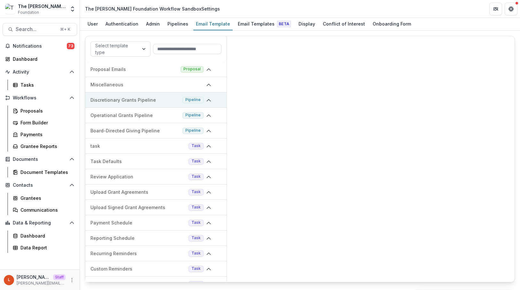
click at [147, 102] on p "Discretionary Grants Pipeline" at bounding box center [135, 100] width 90 height 7
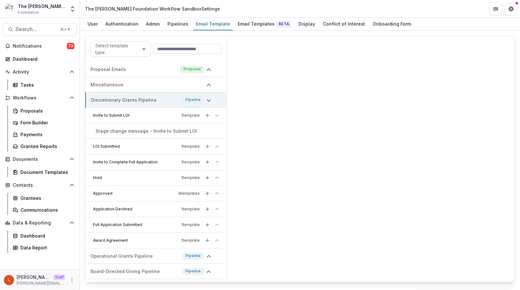
click at [146, 99] on p "Discretionary Grants Pipeline" at bounding box center [135, 100] width 89 height 7
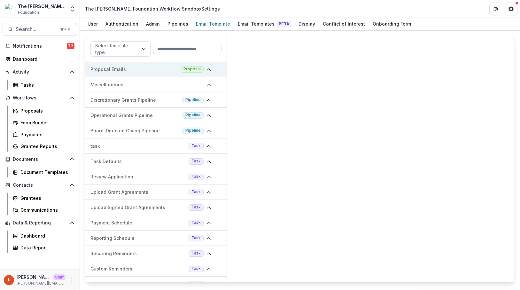
click at [149, 72] on p "Proposal Emails" at bounding box center [134, 69] width 88 height 7
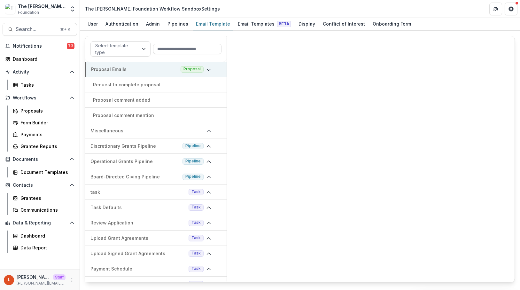
click at [148, 72] on p "Proposal Emails" at bounding box center [134, 69] width 87 height 7
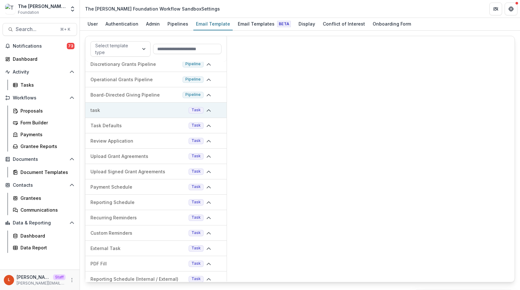
scroll to position [34, 0]
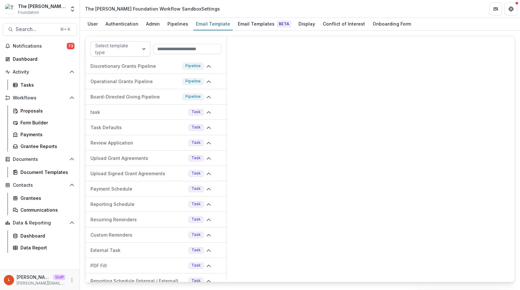
click at [126, 51] on div at bounding box center [114, 49] width 39 height 8
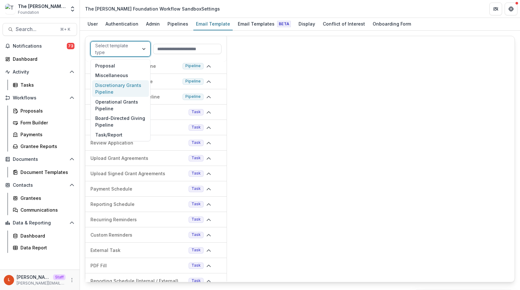
click at [126, 89] on div "Discretionary Grants Pipeline" at bounding box center [120, 88] width 57 height 17
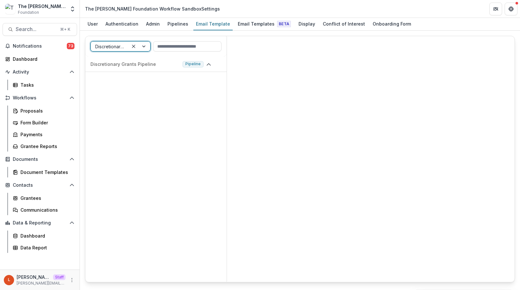
scroll to position [0, 0]
click at [211, 68] on div "Discretionary Grants Pipeline Pipeline" at bounding box center [155, 64] width 141 height 15
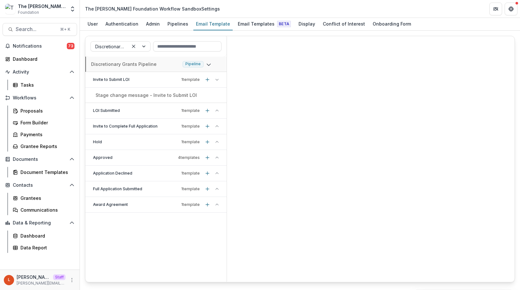
click at [218, 113] on div "LOI Submitted 1 template" at bounding box center [155, 111] width 141 height 16
click at [217, 142] on icon at bounding box center [217, 142] width 4 height 4
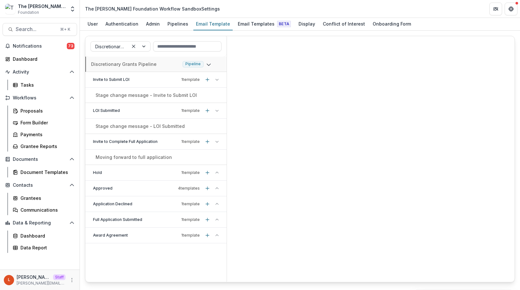
click at [215, 172] on icon at bounding box center [217, 173] width 4 height 4
click at [215, 203] on icon at bounding box center [217, 204] width 4 height 4
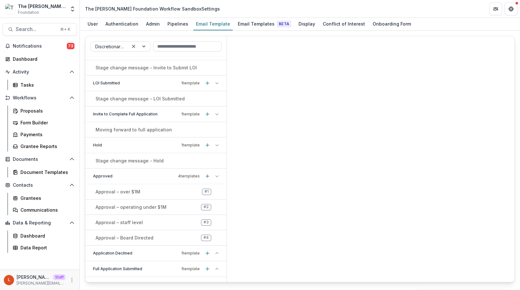
scroll to position [28, 0]
click at [215, 254] on div "Application Declined 1 template" at bounding box center [155, 253] width 141 height 16
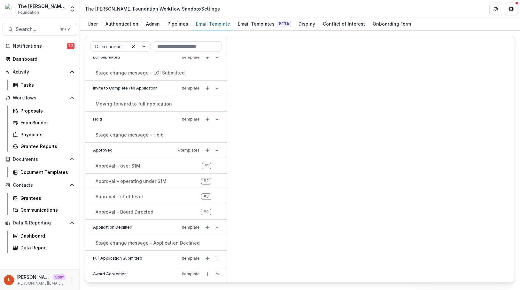
click at [216, 259] on icon at bounding box center [217, 258] width 4 height 4
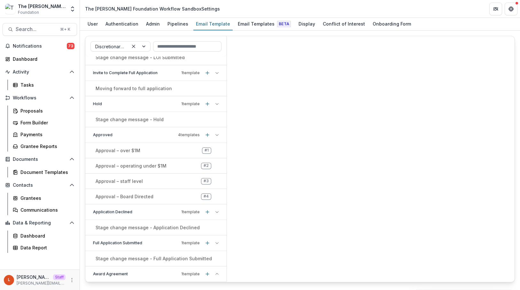
click at [215, 274] on icon at bounding box center [217, 274] width 4 height 4
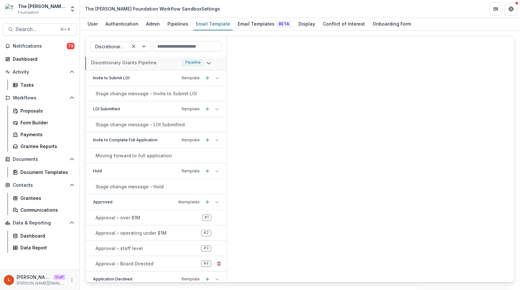
scroll to position [0, 0]
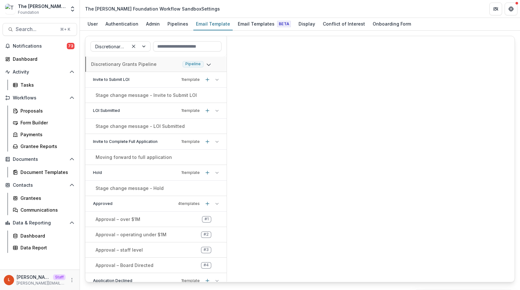
click at [181, 94] on p "Stage change message - Invite to Submit LOI" at bounding box center [146, 95] width 101 height 7
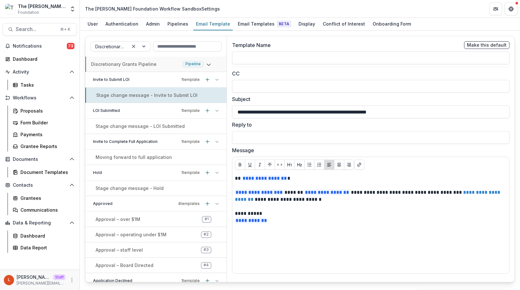
click at [165, 124] on p "Stage change message - LOI Submitted" at bounding box center [140, 126] width 89 height 7
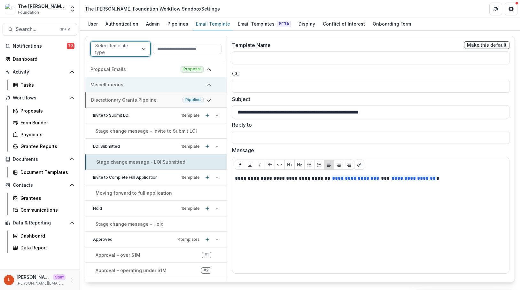
click at [209, 87] on icon at bounding box center [208, 84] width 5 height 5
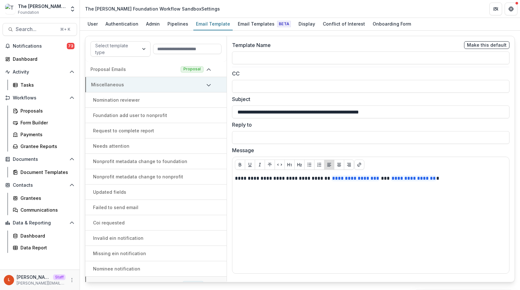
click at [208, 87] on icon at bounding box center [208, 84] width 5 height 5
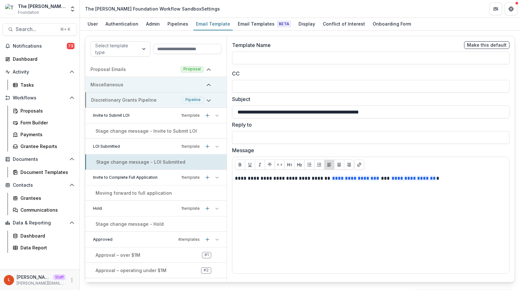
click at [209, 101] on icon at bounding box center [208, 100] width 5 height 5
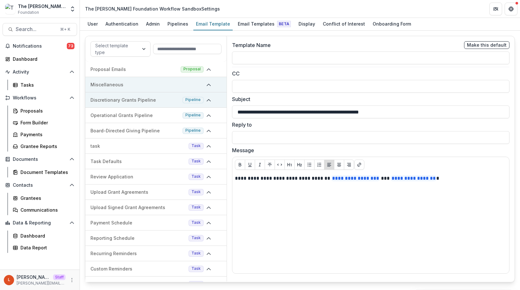
click at [206, 82] on span at bounding box center [208, 85] width 5 height 6
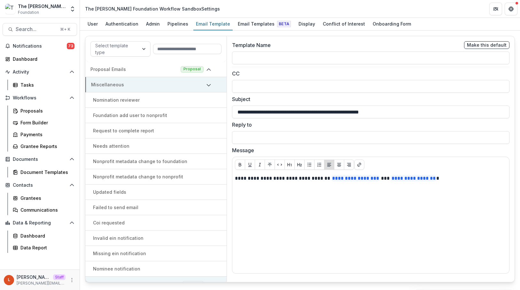
click at [206, 87] on icon at bounding box center [208, 84] width 5 height 5
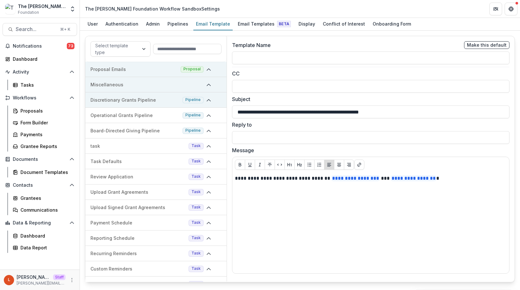
click at [209, 68] on icon at bounding box center [208, 69] width 5 height 5
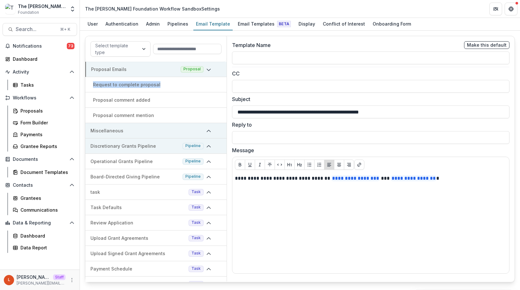
drag, startPoint x: 209, startPoint y: 68, endPoint x: 202, endPoint y: 85, distance: 18.5
click at [202, 85] on div "Proposal Emails Proposal Request to complete proposal Proposal comment added Pr…" at bounding box center [155, 92] width 141 height 61
click at [158, 84] on div "Request to complete proposal" at bounding box center [155, 84] width 141 height 7
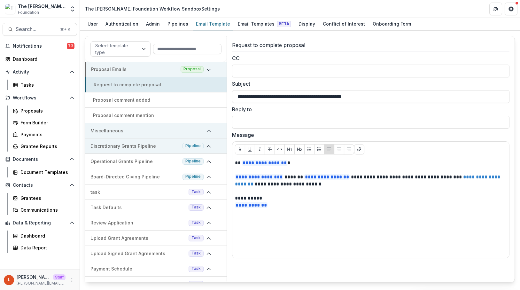
click at [151, 97] on div "Proposal comment added" at bounding box center [155, 100] width 141 height 7
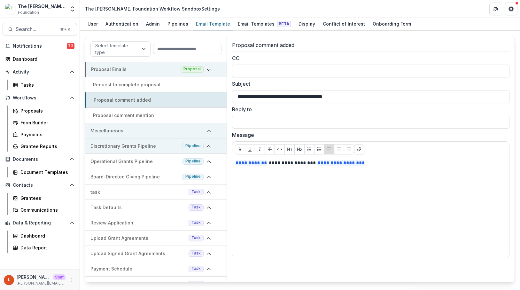
click at [148, 113] on p "Proposal comment mention" at bounding box center [123, 115] width 61 height 7
type input "**********"
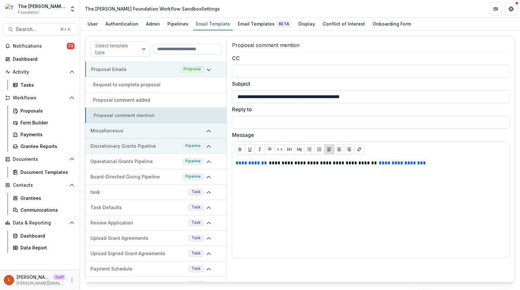
click at [210, 70] on span at bounding box center [211, 70] width 10 height 8
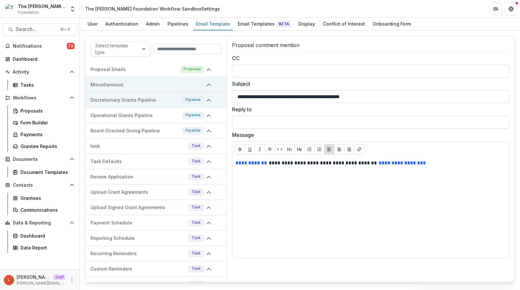
click at [208, 84] on icon at bounding box center [208, 84] width 5 height 5
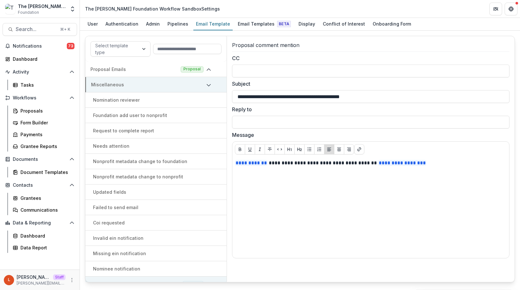
click at [208, 84] on icon at bounding box center [208, 84] width 5 height 5
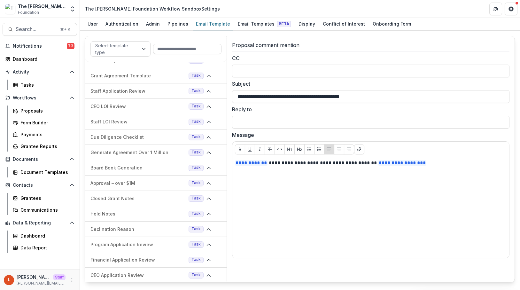
scroll to position [394, 0]
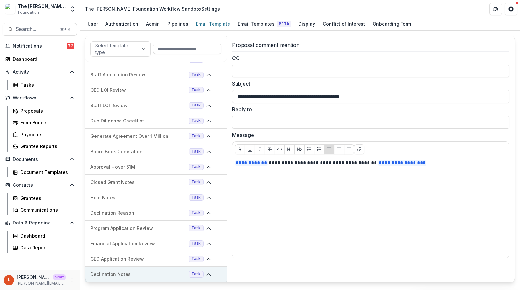
click at [206, 274] on icon at bounding box center [208, 274] width 5 height 5
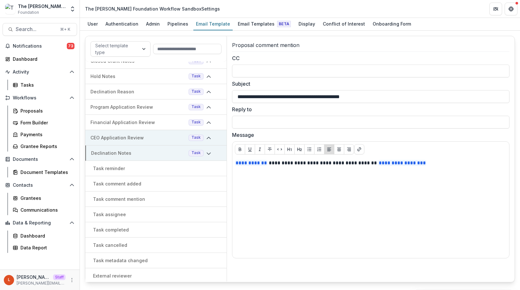
scroll to position [516, 0]
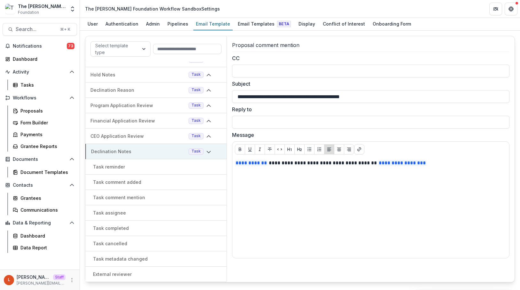
click at [208, 148] on span at bounding box center [211, 152] width 10 height 8
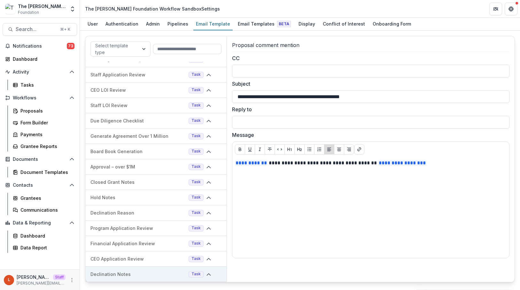
scroll to position [394, 0]
click at [238, 20] on div "Email Templates Beta" at bounding box center [264, 23] width 58 height 9
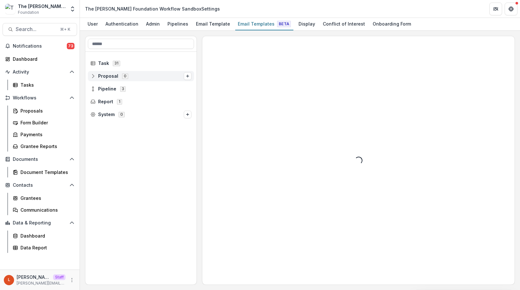
click at [93, 77] on icon at bounding box center [92, 76] width 5 height 5
click at [93, 75] on icon at bounding box center [92, 76] width 5 height 5
click at [96, 89] on span "Pipeline 3" at bounding box center [140, 88] width 101 height 5
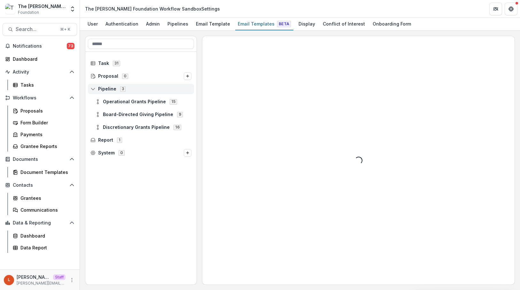
click at [96, 89] on span "Pipeline 3" at bounding box center [140, 88] width 101 height 5
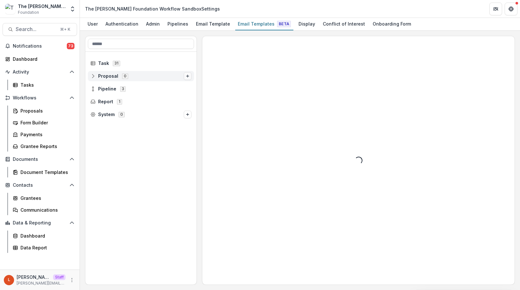
click at [186, 75] on icon "Options" at bounding box center [188, 76] width 4 height 4
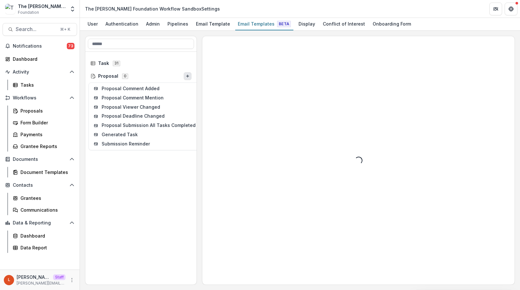
click at [138, 203] on div "Task 31 Proposal 0 Proposal Comment Added Proposal Comment Mention Proposal Vie…" at bounding box center [140, 168] width 111 height 233
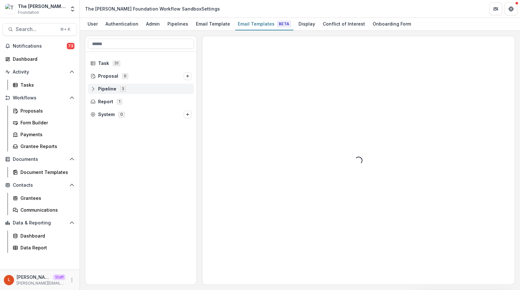
click at [94, 87] on icon at bounding box center [92, 88] width 5 height 5
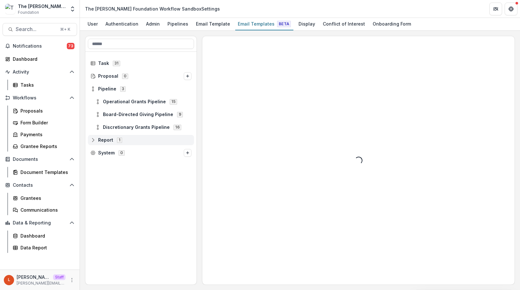
click at [94, 141] on icon at bounding box center [92, 139] width 5 height 5
click at [93, 166] on icon at bounding box center [92, 165] width 5 height 5
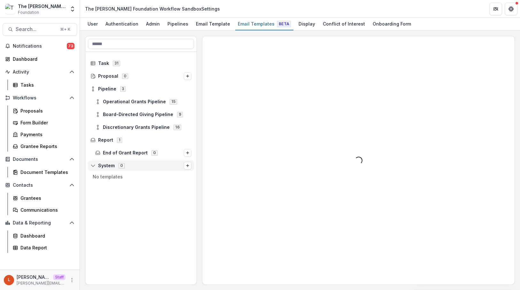
click at [93, 165] on icon at bounding box center [92, 165] width 5 height 5
click at [92, 142] on icon at bounding box center [92, 139] width 5 height 5
click at [100, 126] on icon at bounding box center [97, 127] width 5 height 5
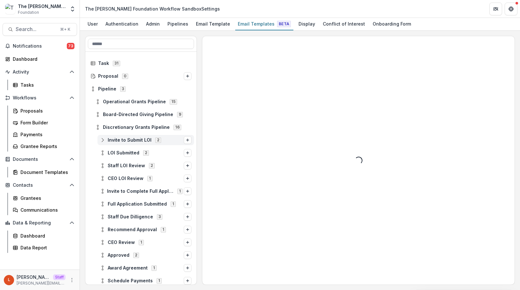
click at [105, 140] on span "Invite to Submit LOI 2" at bounding box center [142, 139] width 84 height 5
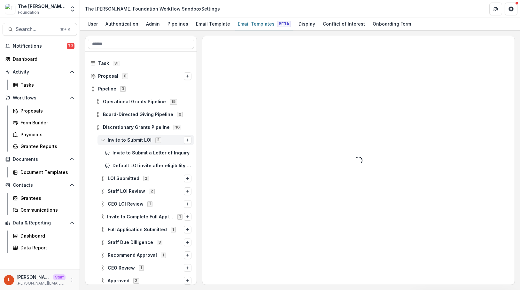
click at [102, 140] on icon at bounding box center [102, 139] width 5 height 5
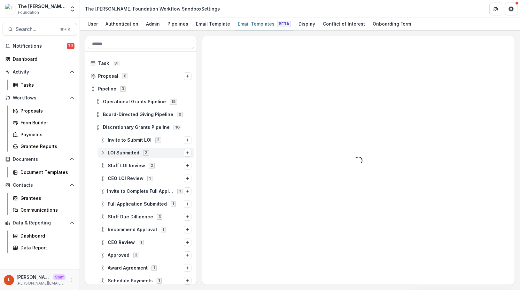
click at [101, 156] on div "LOI Submitted 2" at bounding box center [146, 153] width 97 height 10
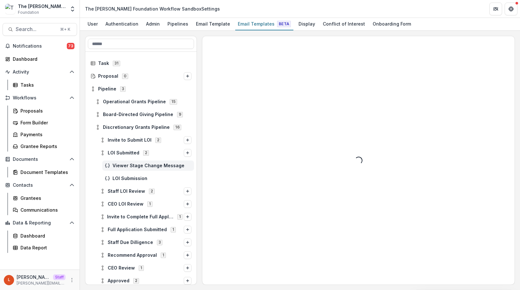
click at [122, 166] on span "Viewer Stage Change Message" at bounding box center [152, 165] width 79 height 5
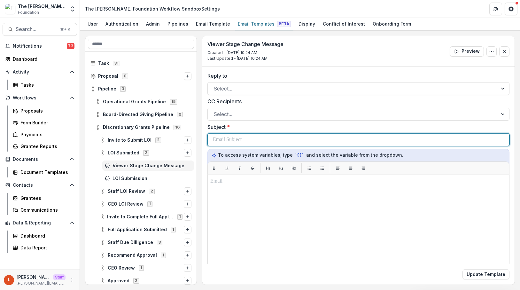
click at [238, 141] on p at bounding box center [227, 140] width 29 height 8
copy p "**********"
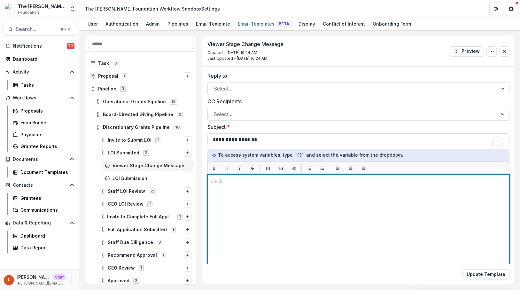
click at [240, 183] on p "To enrich screen reader interactions, please activate Accessibility in Grammarl…" at bounding box center [358, 181] width 296 height 8
paste div "To enrich screen reader interactions, please activate Accessibility in Grammarl…"
click at [232, 180] on p "**********" at bounding box center [357, 181] width 294 height 8
click at [278, 183] on p "**********" at bounding box center [357, 181] width 294 height 8
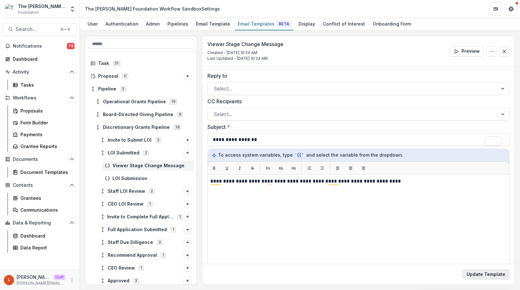
click at [487, 271] on button "Update Template" at bounding box center [486, 274] width 47 height 10
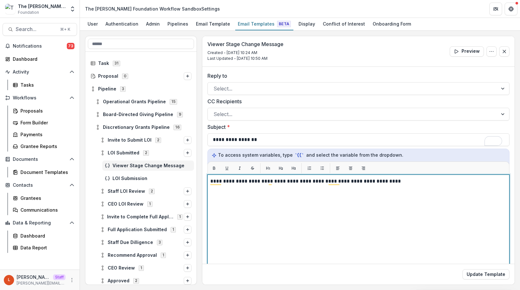
click at [269, 183] on p "**********" at bounding box center [357, 181] width 294 height 8
click at [270, 184] on p "**********" at bounding box center [357, 181] width 294 height 8
click at [291, 207] on div "**********" at bounding box center [358, 254] width 296 height 154
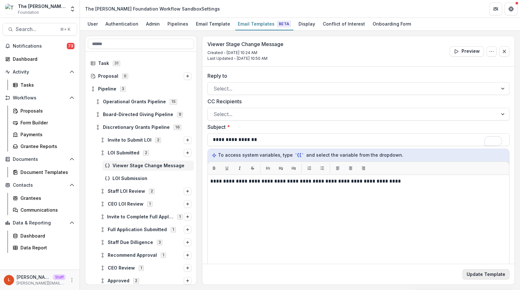
click at [484, 273] on button "Update Template" at bounding box center [486, 274] width 47 height 10
click at [146, 177] on span "LOI Submission" at bounding box center [152, 178] width 79 height 5
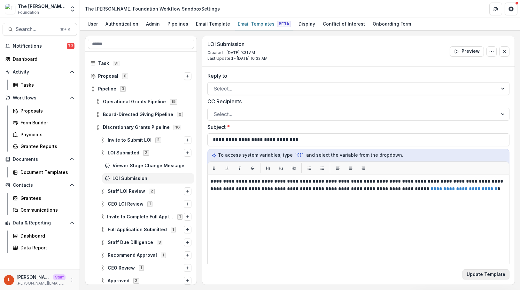
click at [484, 277] on button "Update Template" at bounding box center [486, 274] width 47 height 10
click at [129, 191] on span "Staff LOI Review" at bounding box center [126, 191] width 37 height 5
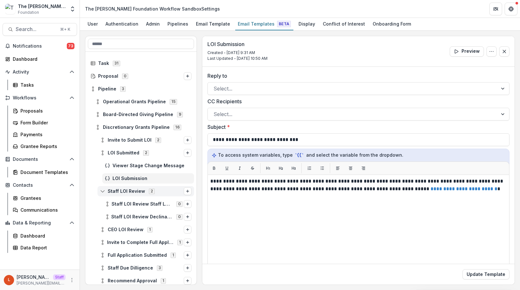
click at [102, 192] on icon at bounding box center [102, 191] width 5 height 5
click at [104, 206] on icon at bounding box center [102, 203] width 5 height 5
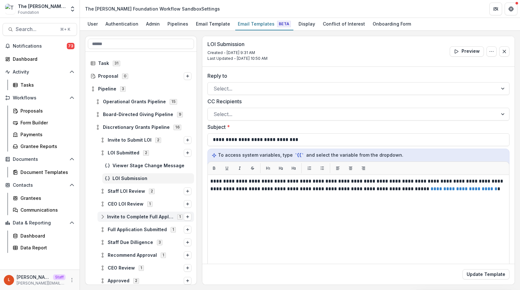
click at [103, 218] on icon at bounding box center [102, 216] width 5 height 5
click at [130, 226] on div "Invite to Complete Full Application" at bounding box center [148, 229] width 92 height 10
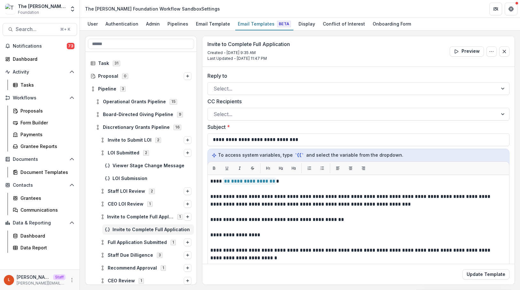
scroll to position [15, 0]
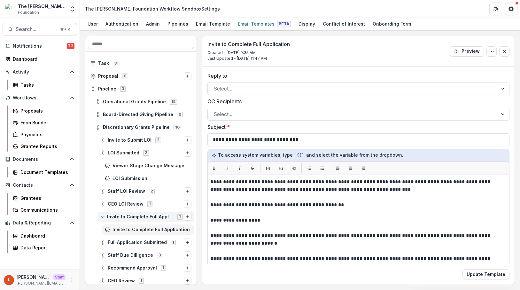
click at [102, 217] on icon at bounding box center [102, 216] width 5 height 5
click at [119, 139] on span "Invite to Submit LOI" at bounding box center [130, 139] width 44 height 5
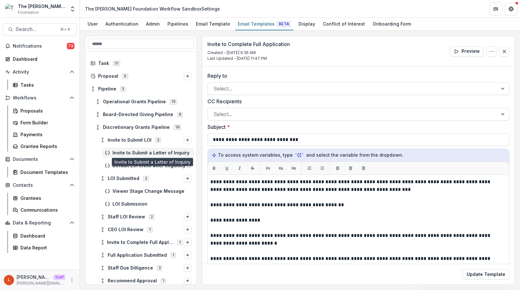
click at [143, 152] on span "Invite to Submit a Letter of Inquiry" at bounding box center [152, 152] width 79 height 5
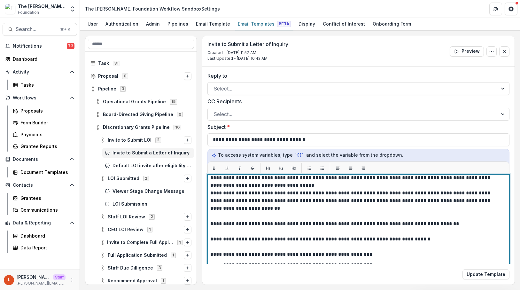
scroll to position [34, 0]
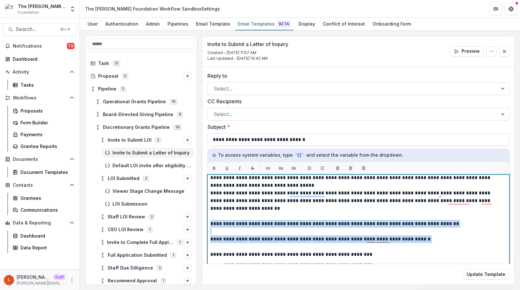
drag, startPoint x: 423, startPoint y: 242, endPoint x: 202, endPoint y: 226, distance: 221.2
click at [202, 226] on div "**********" at bounding box center [358, 215] width 312 height 296
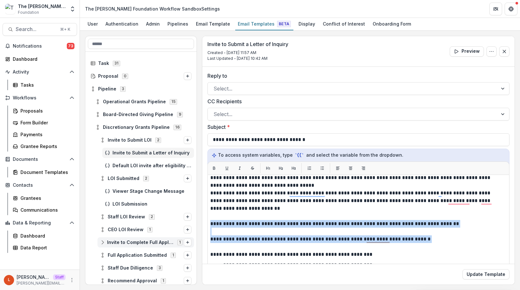
click at [101, 244] on icon at bounding box center [102, 242] width 5 height 5
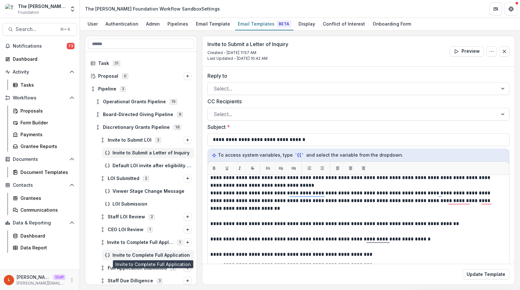
click at [127, 254] on span "Invite to Complete Full Application" at bounding box center [152, 255] width 79 height 5
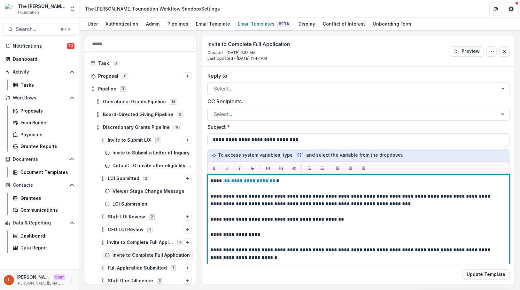
scroll to position [0, 0]
drag, startPoint x: 258, startPoint y: 236, endPoint x: 209, endPoint y: 236, distance: 48.9
click at [209, 236] on div "**********" at bounding box center [358, 255] width 302 height 160
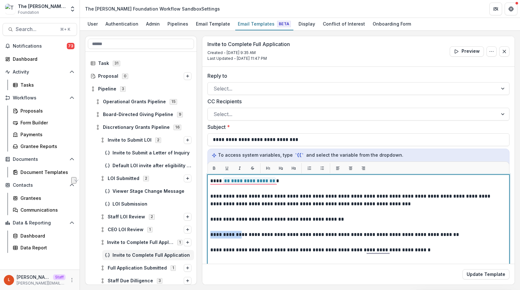
drag, startPoint x: 242, startPoint y: 236, endPoint x: 209, endPoint y: 236, distance: 33.6
click at [209, 236] on div "**********" at bounding box center [358, 255] width 302 height 160
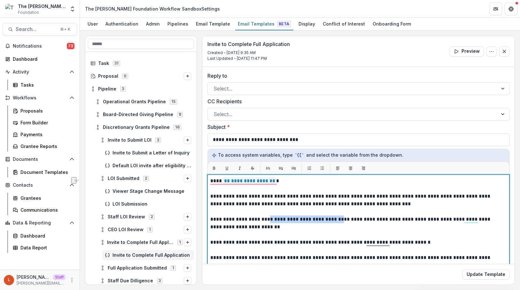
drag, startPoint x: 335, startPoint y: 222, endPoint x: 265, endPoint y: 222, distance: 70.3
click at [265, 222] on p "**********" at bounding box center [356, 222] width 293 height 15
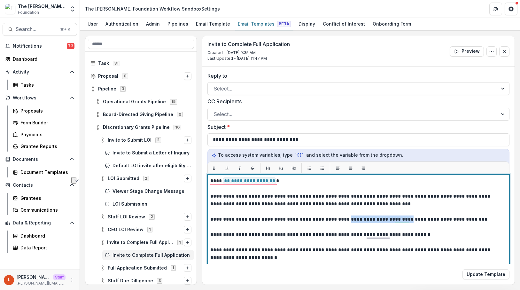
drag, startPoint x: 340, startPoint y: 220, endPoint x: 394, endPoint y: 219, distance: 54.0
click at [395, 219] on p "**********" at bounding box center [356, 219] width 293 height 8
drag, startPoint x: 367, startPoint y: 221, endPoint x: 403, endPoint y: 222, distance: 35.8
click at [403, 222] on p "**********" at bounding box center [356, 219] width 293 height 8
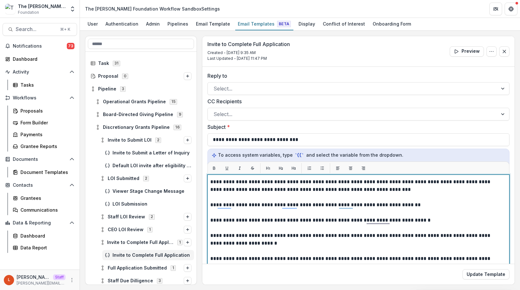
scroll to position [16, 0]
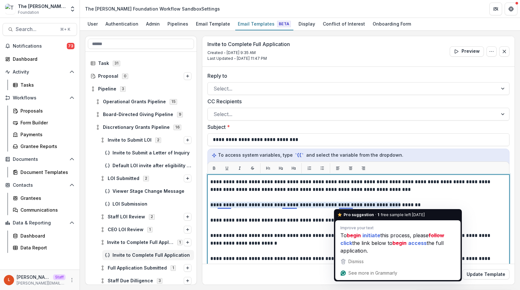
click at [476, 199] on p "To enrich screen reader interactions, please activate Accessibility in Grammarl…" at bounding box center [358, 197] width 296 height 8
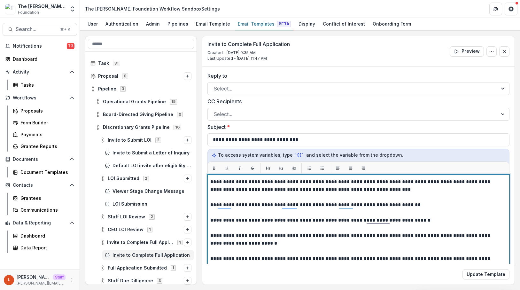
click at [432, 224] on p "To enrich screen reader interactions, please activate Accessibility in Grammarl…" at bounding box center [358, 228] width 296 height 8
click at [403, 211] on p "To enrich screen reader interactions, please activate Accessibility in Grammarl…" at bounding box center [358, 213] width 296 height 8
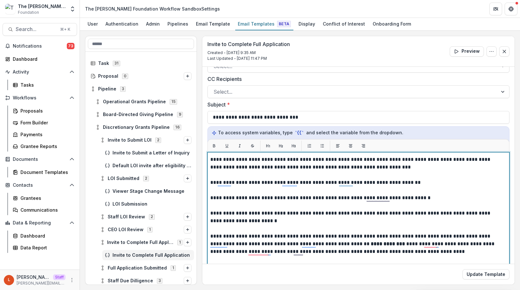
scroll to position [0, 0]
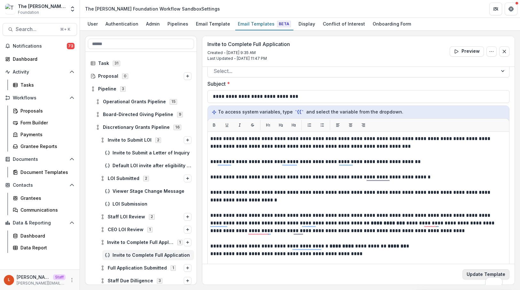
click at [474, 272] on button "Update Template" at bounding box center [486, 274] width 47 height 10
click at [128, 202] on span "LOI Submission" at bounding box center [152, 203] width 79 height 5
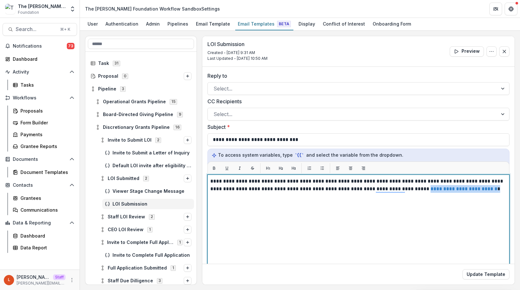
drag, startPoint x: 472, startPoint y: 190, endPoint x: 406, endPoint y: 189, distance: 65.9
click at [407, 189] on p "**********" at bounding box center [357, 184] width 294 height 15
copy p "**********"
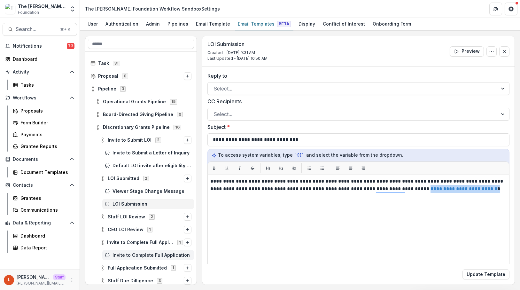
click at [136, 258] on div "Invite to Complete Full Application" at bounding box center [148, 255] width 92 height 10
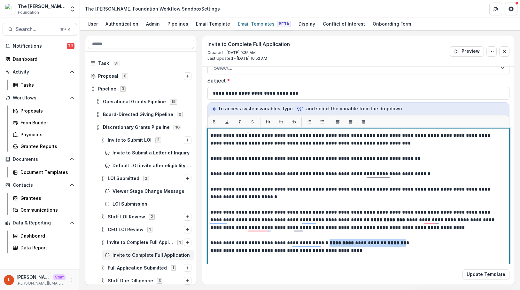
drag, startPoint x: 393, startPoint y: 243, endPoint x: 323, endPoint y: 244, distance: 70.7
click at [323, 244] on p "**********" at bounding box center [356, 243] width 293 height 8
paste div "To enrich screen reader interactions, please activate Accessibility in Grammarl…"
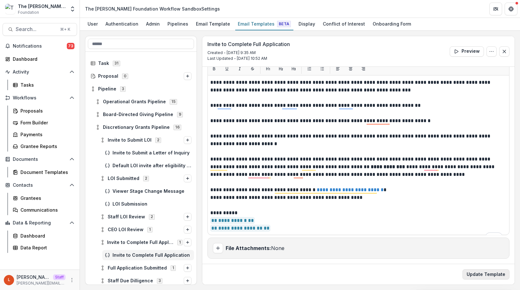
click at [486, 276] on button "Update Template" at bounding box center [486, 274] width 47 height 10
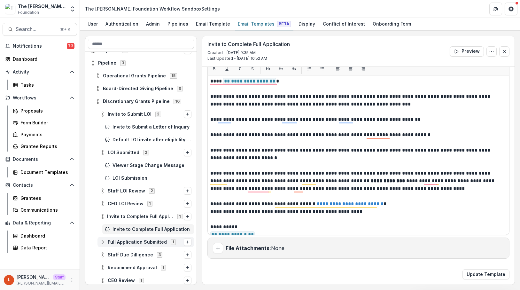
click at [103, 242] on icon at bounding box center [102, 241] width 5 height 5
click at [129, 253] on span "Full Application Submitted" at bounding box center [152, 254] width 79 height 5
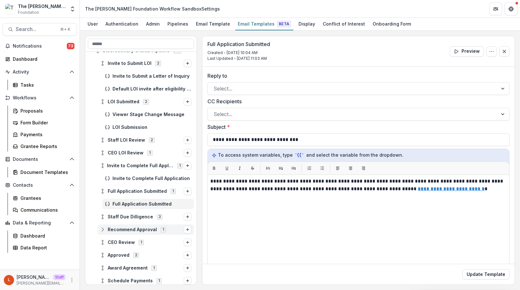
click at [103, 228] on circle at bounding box center [102, 227] width 1 height 1
click at [104, 228] on icon at bounding box center [102, 229] width 5 height 5
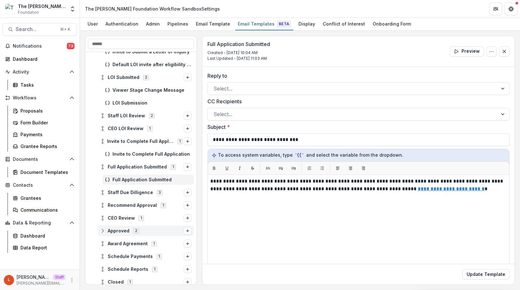
click at [102, 232] on icon at bounding box center [102, 230] width 5 height 5
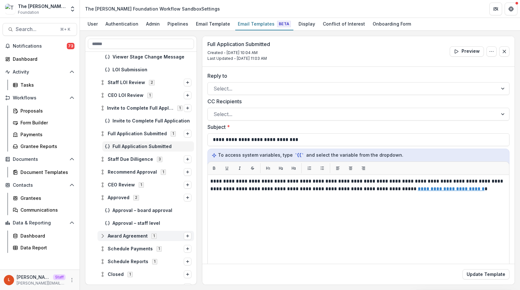
click at [102, 236] on icon at bounding box center [102, 235] width 5 height 5
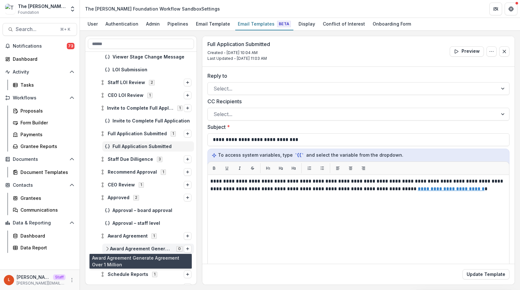
click at [122, 249] on span "Award Agreement Generate Agreement Over 1 Million" at bounding box center [141, 248] width 63 height 5
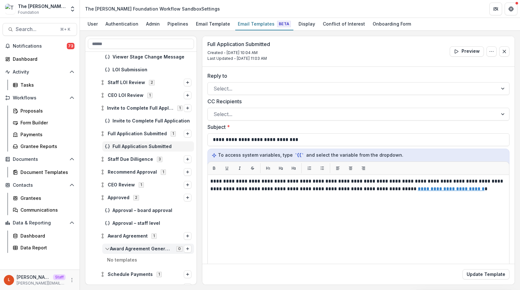
click at [109, 251] on span "Award Agreement Generate Agreement Over 1 Million 0" at bounding box center [144, 248] width 79 height 5
click at [185, 246] on button "Options" at bounding box center [188, 249] width 8 height 8
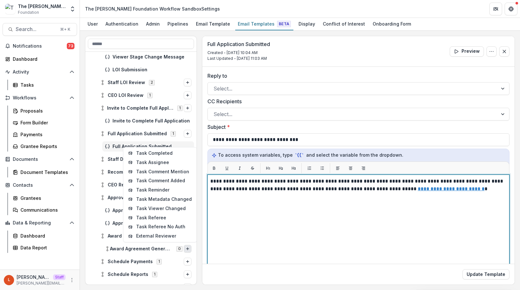
click at [241, 232] on div "**********" at bounding box center [358, 254] width 296 height 154
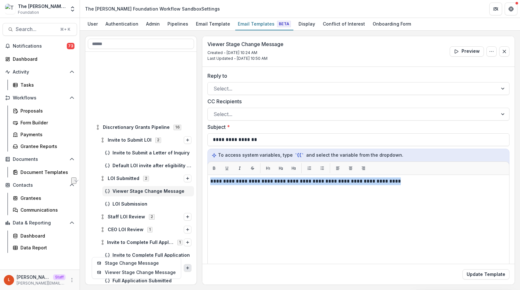
scroll to position [82, 0]
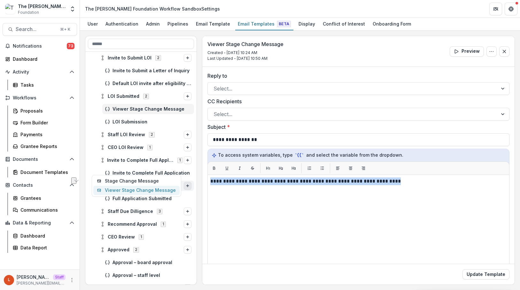
click at [164, 189] on button "Viewer Stage Change Message" at bounding box center [136, 190] width 86 height 9
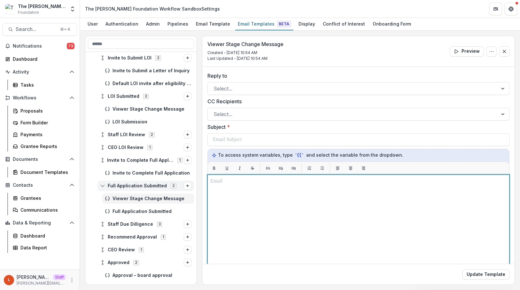
click at [241, 189] on div at bounding box center [358, 254] width 296 height 154
paste div "To enrich screen reader interactions, please activate Accessibility in Grammarl…"
click at [226, 181] on p "**********" at bounding box center [357, 181] width 294 height 8
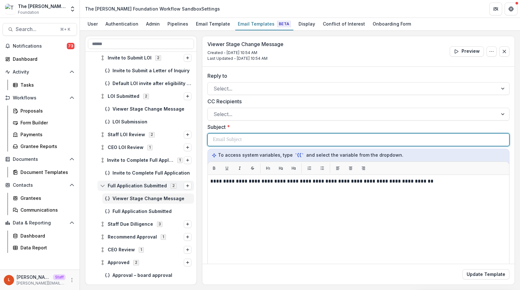
click at [239, 143] on p at bounding box center [227, 140] width 29 height 8
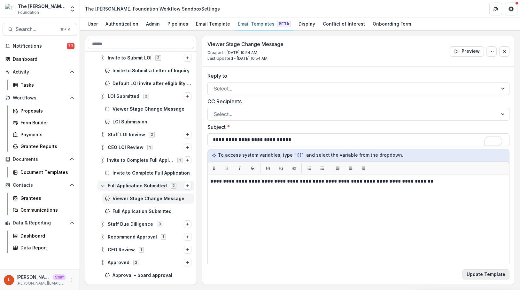
click at [486, 270] on button "Update Template" at bounding box center [486, 274] width 47 height 10
click at [149, 212] on span "Full Application Submitted" at bounding box center [152, 211] width 79 height 5
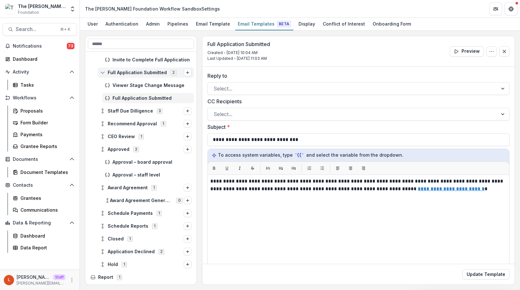
scroll to position [207, 0]
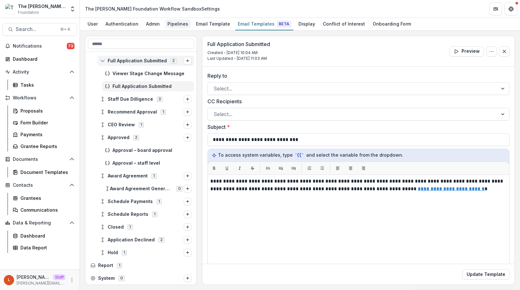
click at [182, 26] on div "Pipelines" at bounding box center [178, 23] width 26 height 9
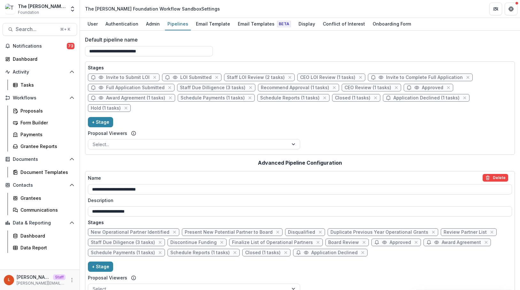
click at [132, 76] on span "Invite to Submit LOI" at bounding box center [127, 77] width 43 height 5
select select "*****"
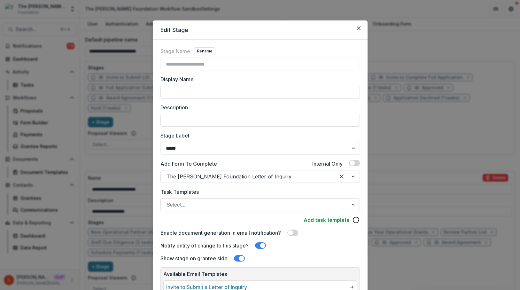
scroll to position [69, 0]
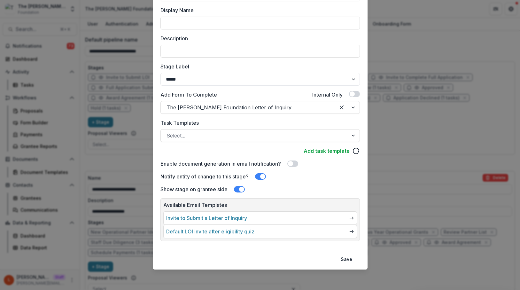
click at [306, 202] on p "Available Email Templates" at bounding box center [260, 205] width 194 height 8
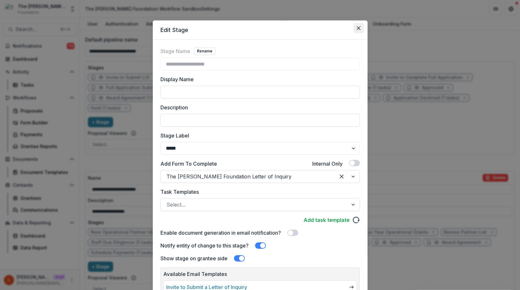
click at [361, 26] on button "Close" at bounding box center [359, 28] width 10 height 10
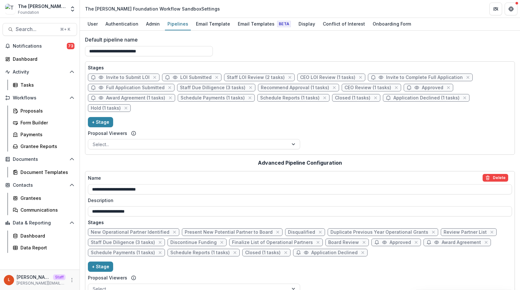
click at [400, 76] on span "Invite to Complete Full Application" at bounding box center [424, 77] width 77 height 5
select select "*****"
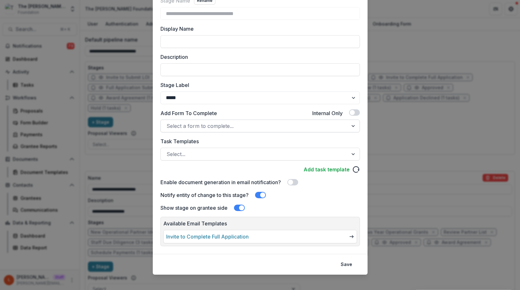
scroll to position [48, 0]
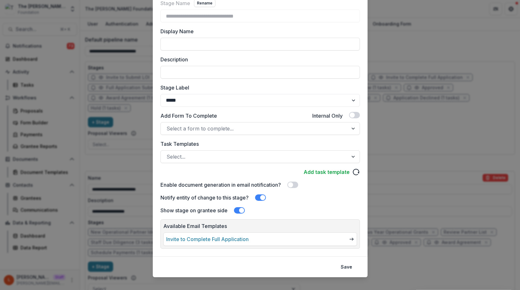
click at [221, 225] on p "Available Email Templates" at bounding box center [260, 226] width 194 height 8
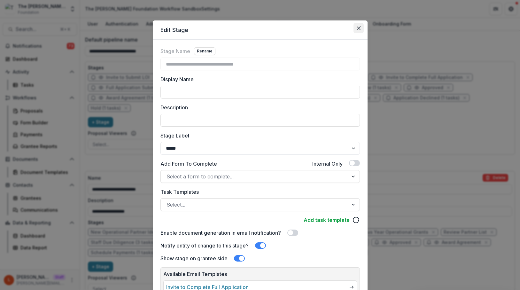
click at [360, 27] on button "Close" at bounding box center [359, 28] width 10 height 10
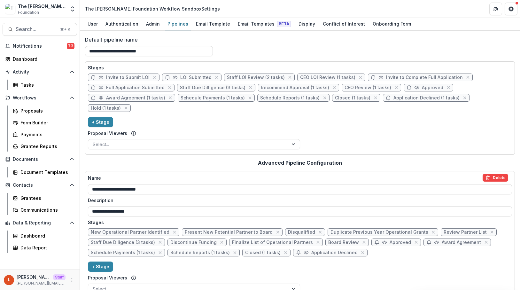
click at [129, 78] on span "Invite to Submit LOI" at bounding box center [127, 77] width 43 height 5
select select "*****"
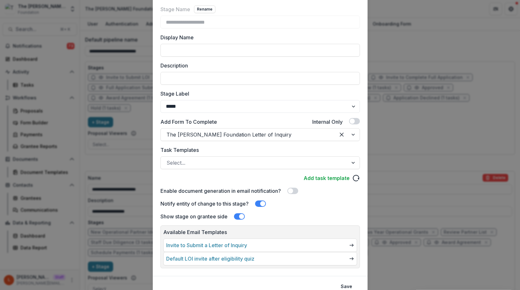
scroll to position [69, 0]
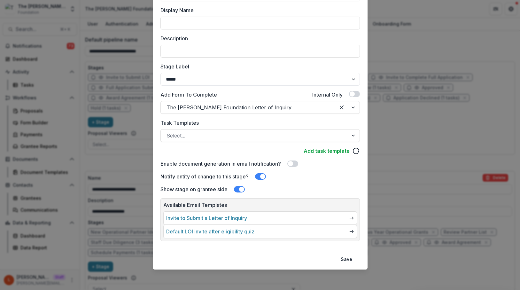
click at [196, 232] on link "Default LOI invite after eligibility quiz" at bounding box center [210, 232] width 88 height 8
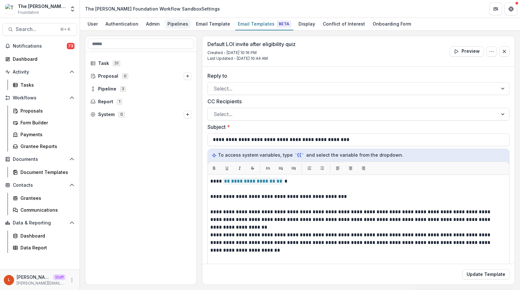
click at [175, 21] on div "Pipelines" at bounding box center [178, 23] width 26 height 9
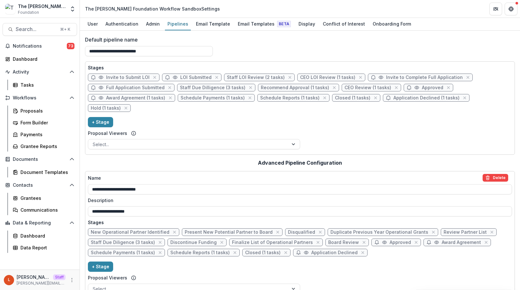
click at [123, 76] on span "Invite to Submit LOI" at bounding box center [127, 77] width 43 height 5
select select "*****"
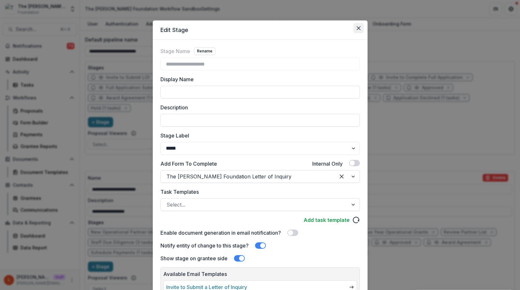
click at [358, 27] on icon "Close" at bounding box center [358, 28] width 4 height 4
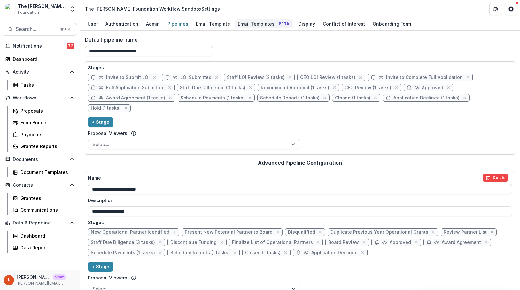
click at [242, 21] on div "Email Templates Beta" at bounding box center [264, 23] width 58 height 9
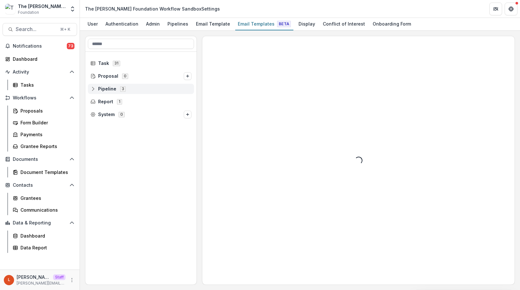
click at [133, 87] on span "Pipeline 3" at bounding box center [140, 88] width 101 height 5
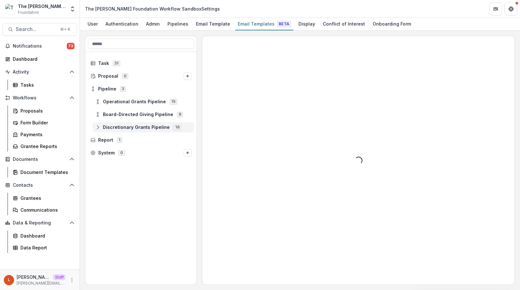
click at [129, 128] on span "Discretionary Grants Pipeline" at bounding box center [136, 127] width 67 height 5
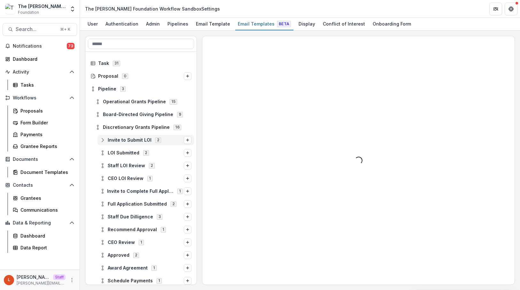
click at [132, 142] on span "Invite to Submit LOI" at bounding box center [130, 139] width 44 height 5
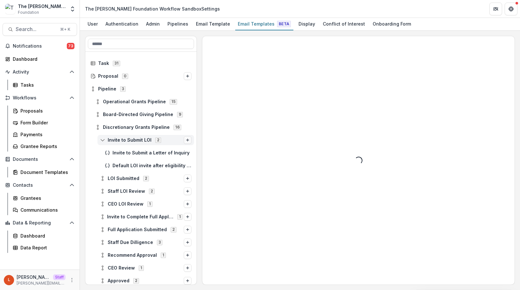
click at [186, 140] on line "Options" at bounding box center [187, 140] width 3 height 0
click at [216, 162] on div "Loading..." at bounding box center [358, 160] width 312 height 248
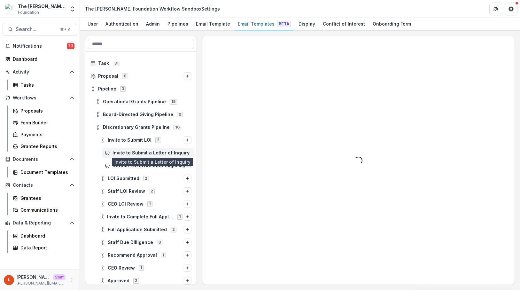
click at [172, 153] on span "Invite to Submit a Letter of Inquiry" at bounding box center [152, 152] width 79 height 5
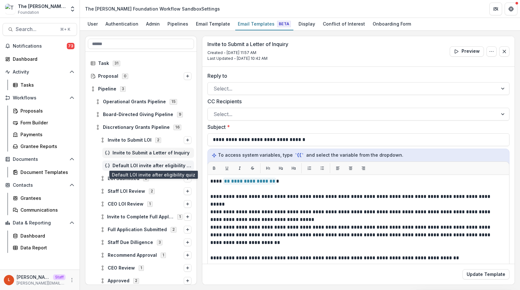
click at [170, 166] on span "Default LOI invite after eligibility quiz" at bounding box center [152, 165] width 79 height 5
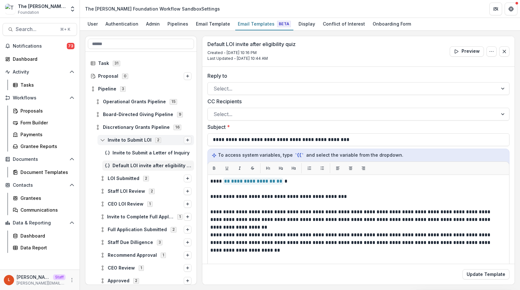
click at [186, 140] on icon "Options" at bounding box center [188, 140] width 4 height 4
click at [206, 162] on div "**********" at bounding box center [358, 215] width 312 height 296
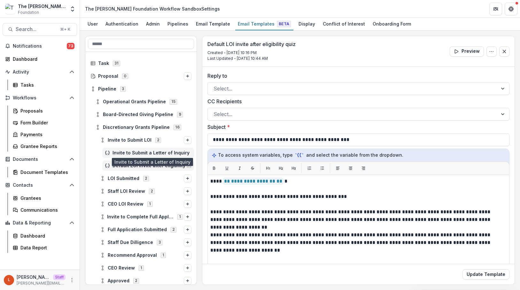
click at [168, 153] on span "Invite to Submit a Letter of Inquiry" at bounding box center [152, 152] width 79 height 5
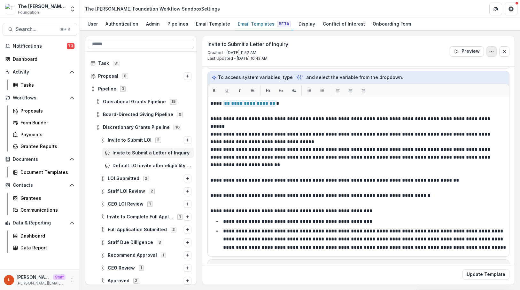
click at [492, 51] on icon "Options" at bounding box center [491, 51] width 5 height 5
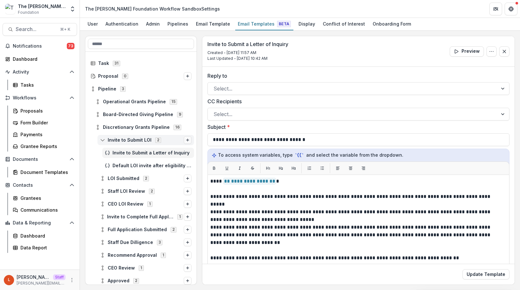
click at [186, 140] on icon "Options" at bounding box center [188, 140] width 4 height 4
click at [186, 140] on line "Options" at bounding box center [187, 140] width 3 height 0
click at [200, 170] on div "**********" at bounding box center [300, 160] width 430 height 249
click at [491, 52] on icon "Options" at bounding box center [491, 51] width 5 height 5
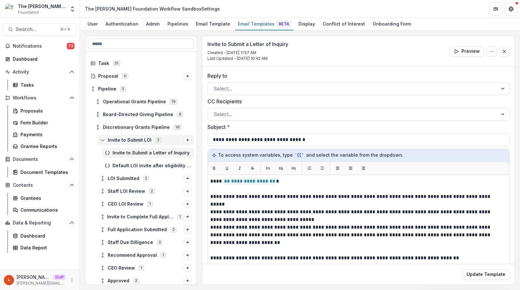
click at [186, 138] on icon "Options" at bounding box center [188, 140] width 4 height 4
click at [169, 153] on span "Invite to Submit a Letter of Inquiry" at bounding box center [152, 152] width 79 height 5
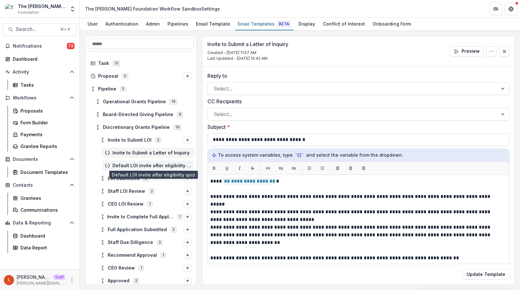
click at [172, 163] on span "Default LOI invite after eligibility quiz" at bounding box center [152, 165] width 79 height 5
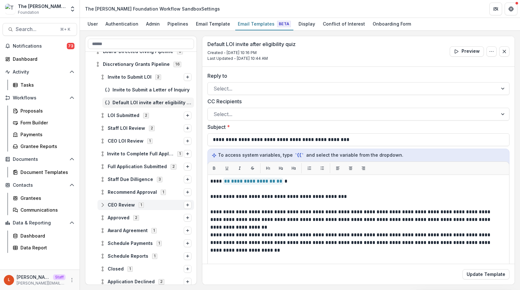
scroll to position [76, 0]
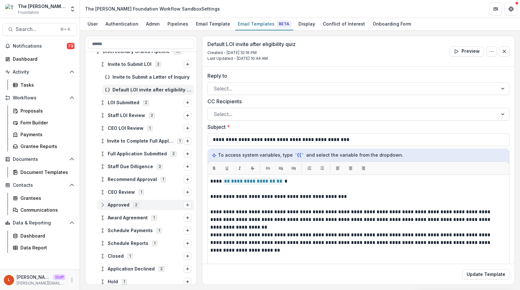
click at [104, 207] on icon at bounding box center [102, 204] width 5 height 5
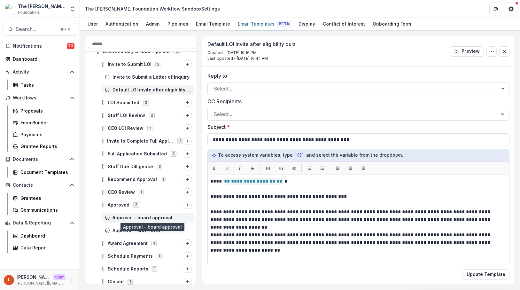
click at [124, 217] on span "Approval – board approval" at bounding box center [152, 217] width 79 height 5
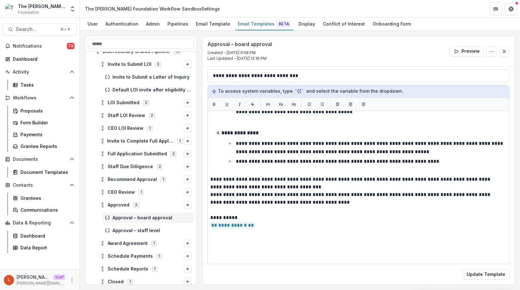
scroll to position [65, 0]
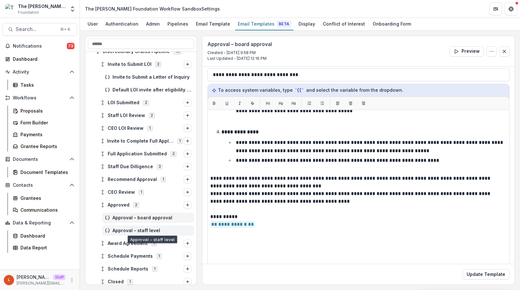
click at [143, 232] on span "Approval – staff level" at bounding box center [152, 230] width 79 height 5
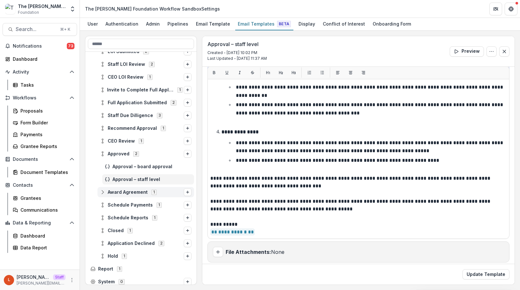
scroll to position [130, 0]
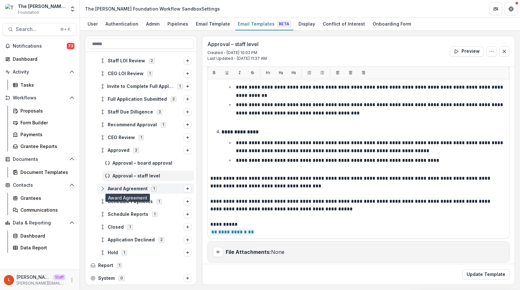
click at [128, 190] on span "Award Agreement" at bounding box center [128, 188] width 40 height 5
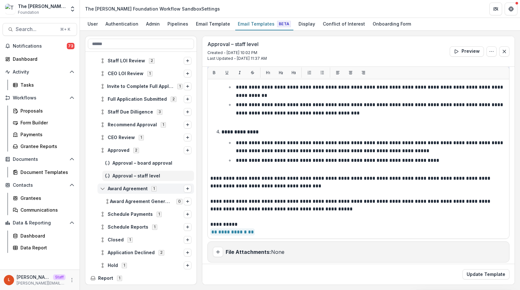
click at [129, 190] on span "Award Agreement" at bounding box center [128, 188] width 40 height 5
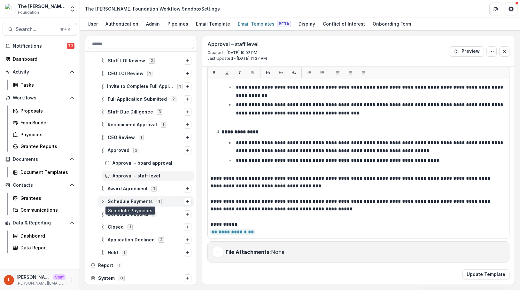
click at [127, 203] on span "Schedule Payments" at bounding box center [130, 201] width 45 height 5
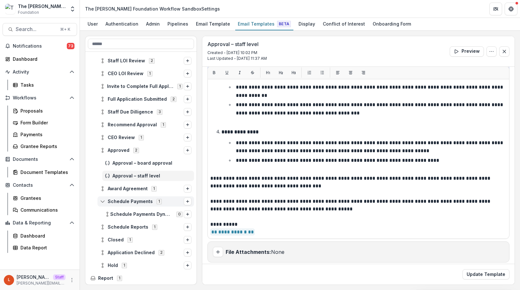
click at [128, 203] on span "Schedule Payments" at bounding box center [130, 201] width 45 height 5
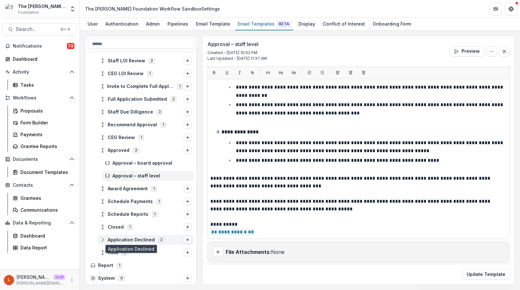
click at [124, 241] on span "Application Declined" at bounding box center [131, 239] width 47 height 5
click at [125, 241] on span "Application Declined" at bounding box center [131, 239] width 47 height 5
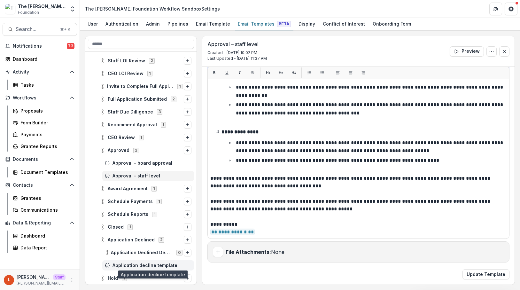
click at [125, 264] on span "Application decline template" at bounding box center [152, 265] width 79 height 5
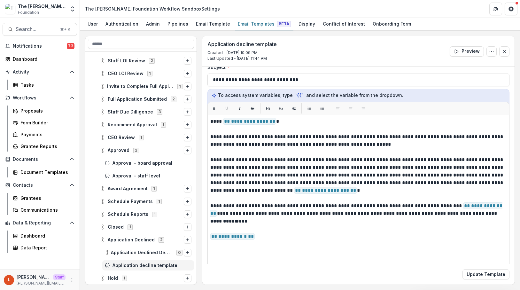
scroll to position [70, 0]
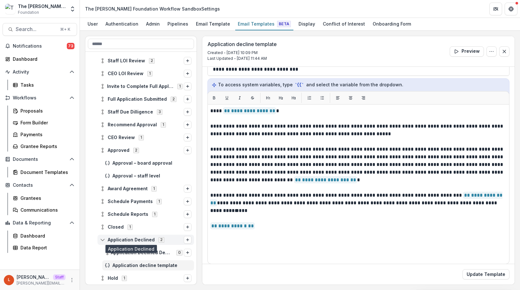
click at [136, 237] on span "Application Declined" at bounding box center [131, 239] width 47 height 5
click at [121, 240] on span "Application Declined" at bounding box center [131, 239] width 47 height 5
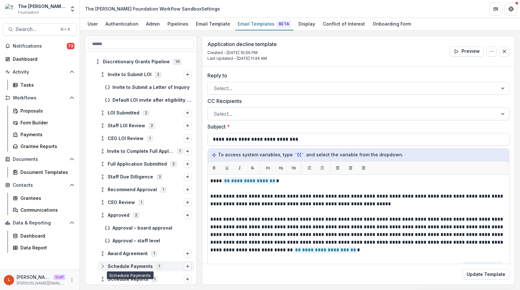
scroll to position [0, 0]
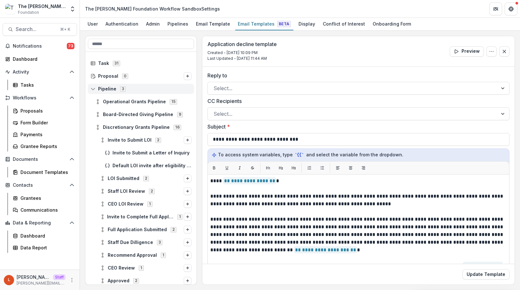
click at [94, 91] on icon at bounding box center [92, 88] width 5 height 5
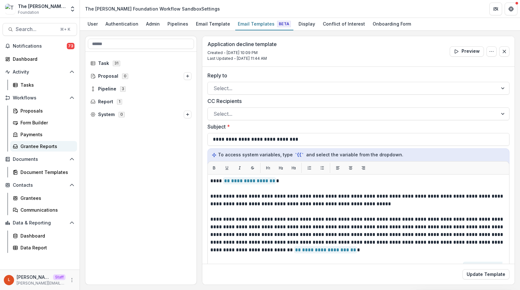
click at [37, 146] on div "Grantee Reports" at bounding box center [45, 146] width 51 height 7
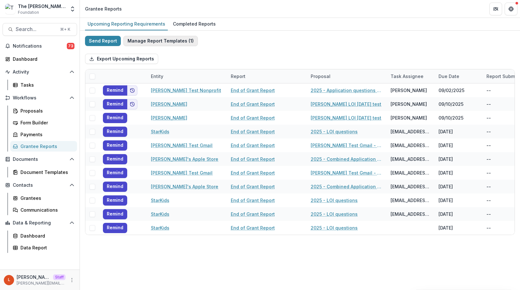
click at [155, 41] on button "Manage Report Templates ( 1 )" at bounding box center [160, 41] width 74 height 10
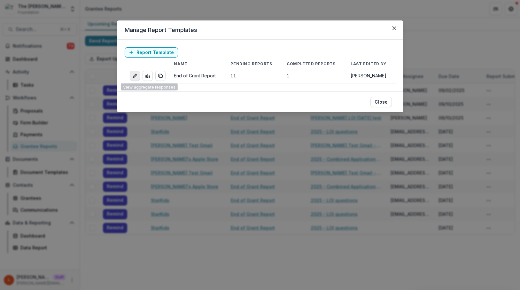
click at [133, 72] on link "edit-report" at bounding box center [135, 76] width 10 height 10
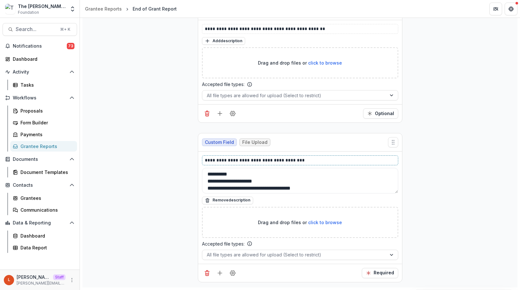
click at [300, 161] on p "**********" at bounding box center [300, 160] width 191 height 7
click at [219, 269] on button "Add field" at bounding box center [220, 273] width 10 height 10
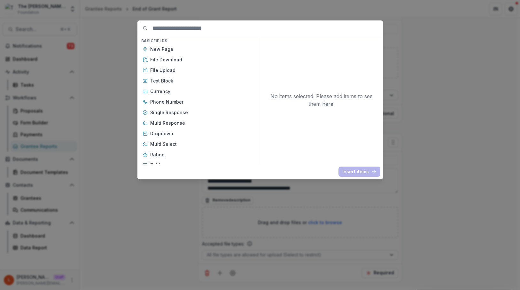
click at [305, 217] on div "Basic Fields New Page File Download File Upload Text Block Currency Phone Numbe…" at bounding box center [260, 145] width 520 height 290
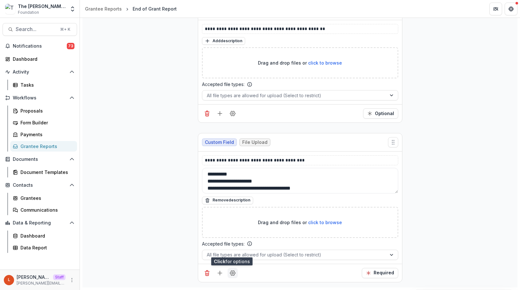
click at [232, 272] on circle "Field Settings" at bounding box center [233, 273] width 2 height 2
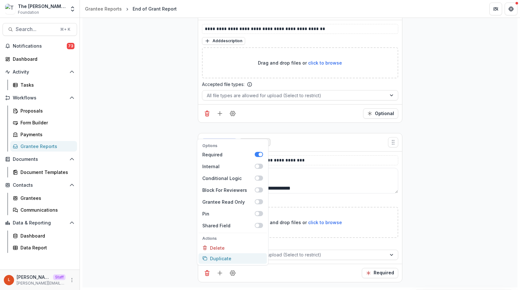
click at [231, 257] on button "Duplicate" at bounding box center [233, 258] width 68 height 11
click at [266, 276] on div "Options Required Internal Conditional Logic Block For Reviewers Grantee Read On…" at bounding box center [300, 273] width 204 height 18
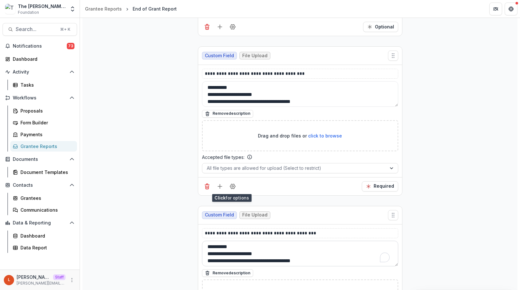
scroll to position [0, 0]
drag, startPoint x: 267, startPoint y: 252, endPoint x: 202, endPoint y: 254, distance: 64.3
click at [202, 254] on textarea "**********" at bounding box center [300, 254] width 196 height 26
click at [299, 74] on p "**********" at bounding box center [300, 73] width 191 height 7
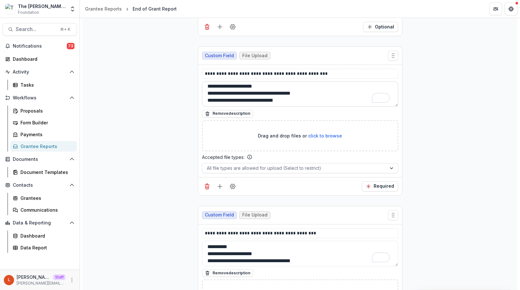
scroll to position [0, 0]
drag, startPoint x: 310, startPoint y: 104, endPoint x: 205, endPoint y: 84, distance: 106.8
click at [205, 84] on textarea "**********" at bounding box center [300, 94] width 196 height 26
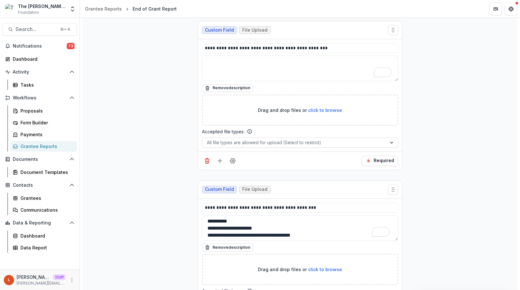
scroll to position [1672, 0]
drag, startPoint x: 268, startPoint y: 226, endPoint x: 206, endPoint y: 226, distance: 62.3
click at [206, 226] on textarea "**********" at bounding box center [300, 228] width 196 height 26
click at [303, 207] on p "**********" at bounding box center [300, 207] width 191 height 7
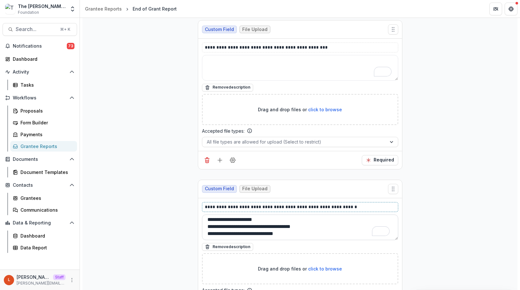
scroll to position [0, 0]
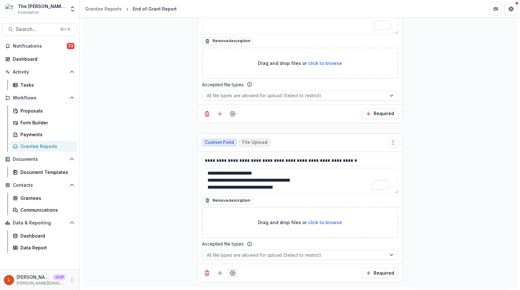
click at [228, 271] on button "Field Settings" at bounding box center [233, 273] width 10 height 10
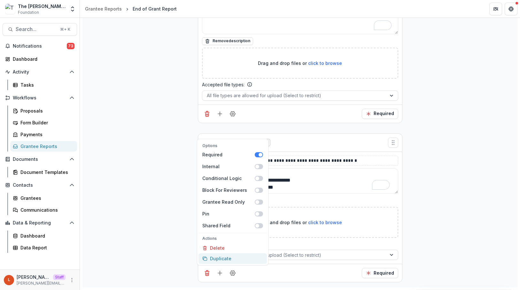
click at [230, 255] on button "Duplicate" at bounding box center [233, 258] width 68 height 11
click at [273, 274] on div "Options Required Internal Conditional Logic Block For Reviewers Grantee Read On…" at bounding box center [300, 273] width 204 height 18
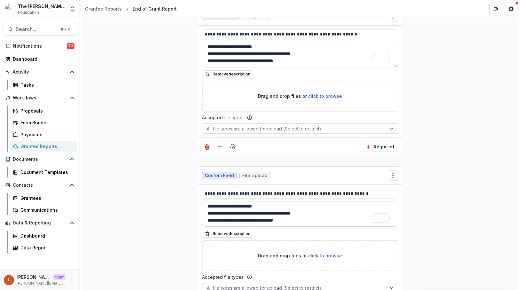
drag, startPoint x: 313, startPoint y: 222, endPoint x: 205, endPoint y: 215, distance: 107.7
click at [206, 215] on textarea "**********" at bounding box center [300, 214] width 196 height 26
click at [359, 194] on p "**********" at bounding box center [300, 193] width 191 height 7
drag, startPoint x: 362, startPoint y: 196, endPoint x: 297, endPoint y: 193, distance: 64.9
click at [297, 194] on p "**********" at bounding box center [300, 193] width 191 height 7
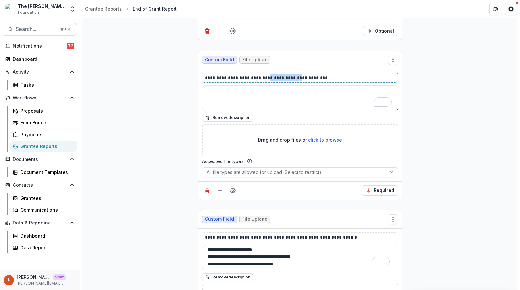
drag, startPoint x: 294, startPoint y: 78, endPoint x: 267, endPoint y: 77, distance: 26.9
click at [267, 77] on p "**********" at bounding box center [300, 77] width 191 height 7
drag, startPoint x: 294, startPoint y: 238, endPoint x: 267, endPoint y: 238, distance: 27.2
click at [267, 238] on p "**********" at bounding box center [300, 237] width 191 height 7
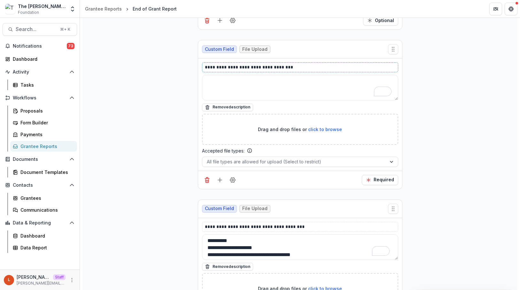
click at [265, 68] on p "**********" at bounding box center [300, 67] width 191 height 7
click at [268, 68] on p "**********" at bounding box center [300, 67] width 191 height 7
click at [269, 68] on p "**********" at bounding box center [300, 67] width 191 height 7
click at [285, 69] on p "**********" at bounding box center [300, 67] width 191 height 7
click at [266, 246] on textarea "**********" at bounding box center [300, 247] width 196 height 26
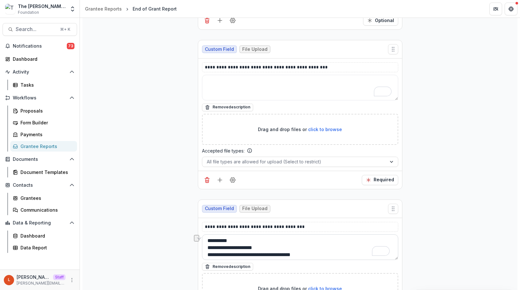
drag, startPoint x: 266, startPoint y: 246, endPoint x: 211, endPoint y: 245, distance: 55.0
click at [211, 245] on textarea "**********" at bounding box center [300, 247] width 196 height 26
click at [214, 243] on textarea "**********" at bounding box center [300, 247] width 196 height 26
drag, startPoint x: 267, startPoint y: 246, endPoint x: 205, endPoint y: 246, distance: 62.3
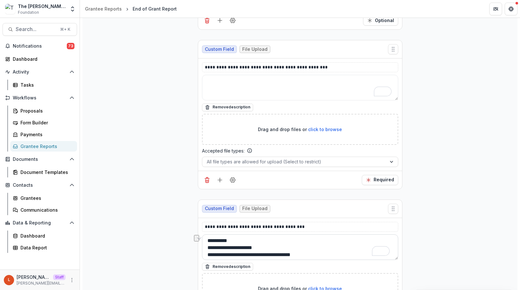
click at [205, 246] on textarea "**********" at bounding box center [300, 247] width 196 height 26
type textarea "**********"
click at [311, 223] on p "**********" at bounding box center [300, 226] width 191 height 7
click at [311, 226] on p "**********" at bounding box center [300, 226] width 191 height 7
click at [313, 261] on div "**********" at bounding box center [300, 252] width 196 height 36
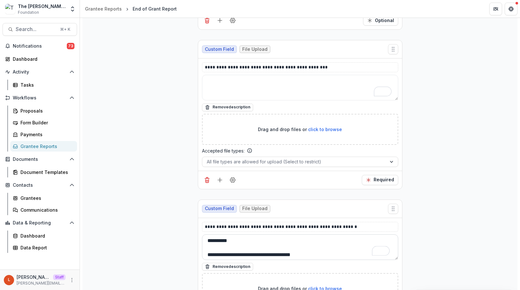
click at [313, 251] on textarea "**********" at bounding box center [300, 247] width 196 height 26
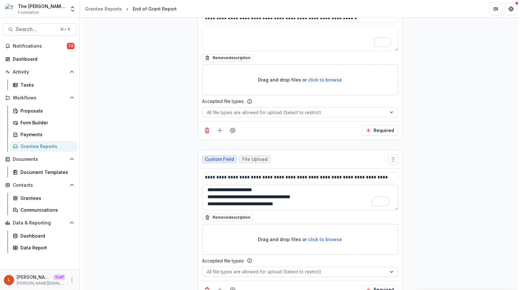
scroll to position [1878, 0]
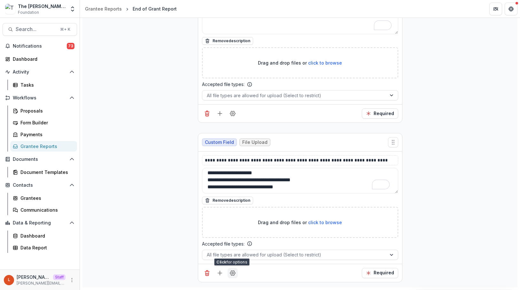
click at [231, 276] on icon "Field Settings" at bounding box center [233, 273] width 6 height 6
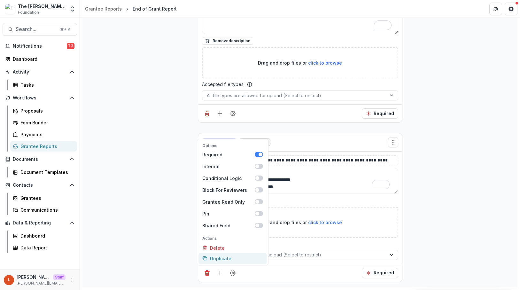
click at [233, 260] on button "Duplicate" at bounding box center [233, 258] width 68 height 11
click at [309, 186] on textarea "**********" at bounding box center [300, 181] width 196 height 26
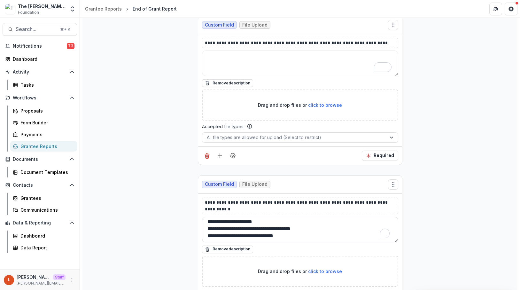
scroll to position [8, 0]
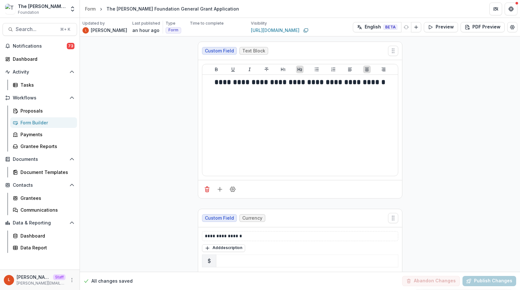
scroll to position [364, 0]
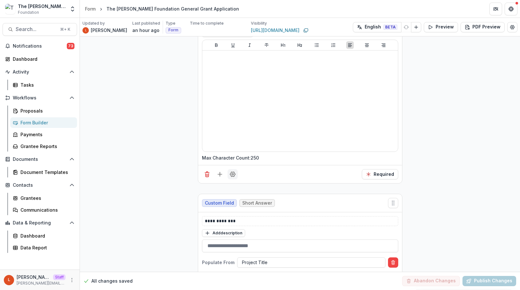
click at [233, 175] on icon "Field Settings" at bounding box center [233, 174] width 6 height 6
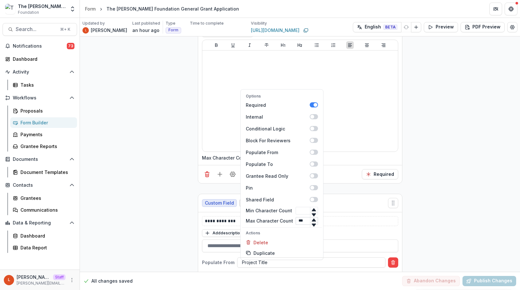
click at [302, 222] on input "***" at bounding box center [307, 221] width 22 height 8
type input "****"
click at [388, 228] on div "**********" at bounding box center [300, 234] width 196 height 36
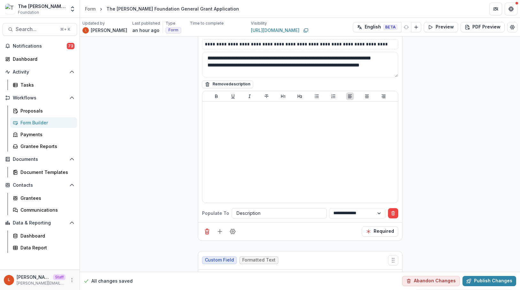
scroll to position [670, 0]
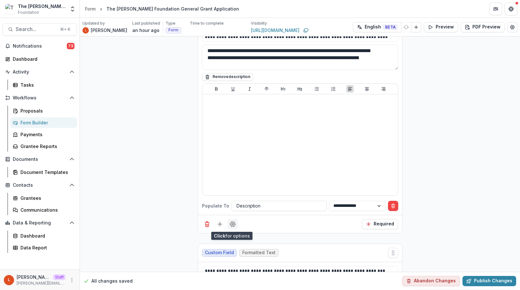
click at [233, 223] on icon "Field Settings" at bounding box center [232, 224] width 5 height 5
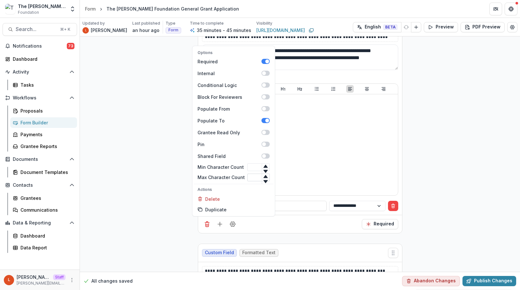
click at [253, 178] on input "Max Character Count" at bounding box center [258, 178] width 22 height 8
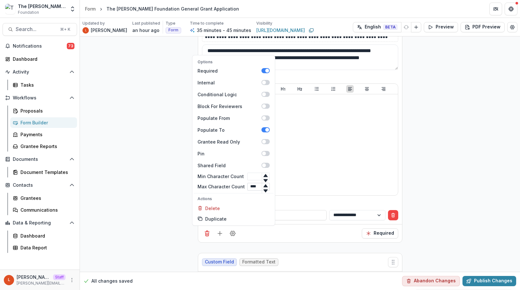
scroll to position [0, 1]
type input "****"
click at [308, 232] on div "Options Required Internal Conditional Logic Block For Reviewers Populate From P…" at bounding box center [300, 233] width 204 height 18
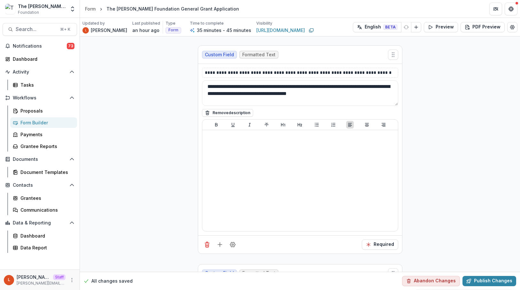
scroll to position [1098, 0]
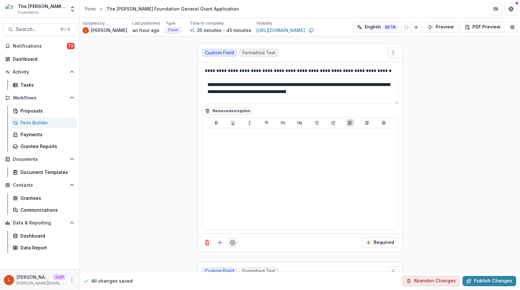
click at [232, 243] on circle "Field Settings" at bounding box center [233, 243] width 2 height 2
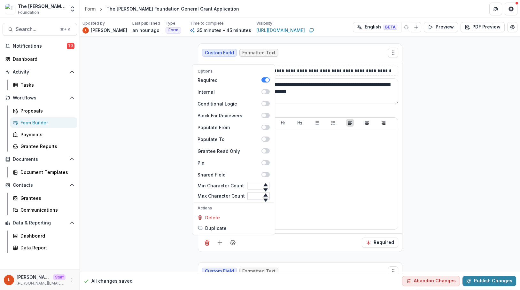
click at [250, 194] on input "Max Character Count" at bounding box center [258, 196] width 22 height 8
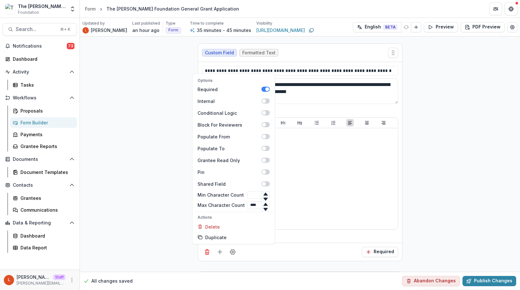
type input "****"
click at [305, 252] on div "Options Required Internal Conditional Logic Block For Reviewers Populate From P…" at bounding box center [300, 252] width 204 height 18
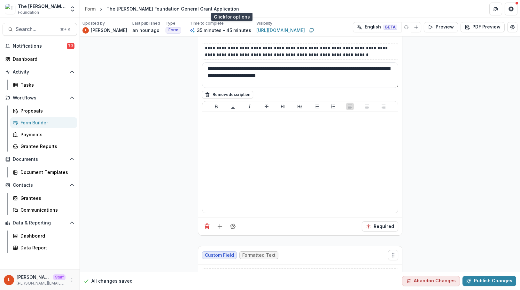
scroll to position [1355, 0]
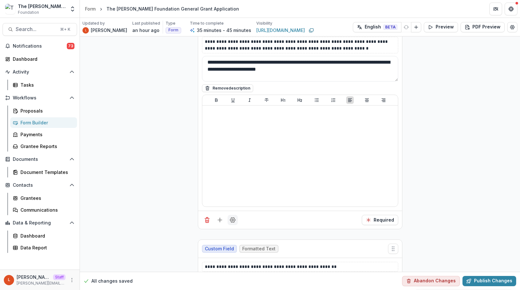
click at [232, 221] on circle "Field Settings" at bounding box center [233, 220] width 2 height 2
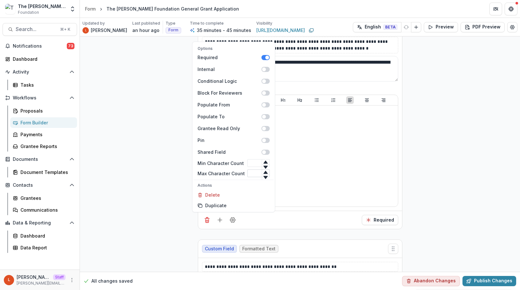
click at [250, 174] on input "Max Character Count" at bounding box center [258, 173] width 22 height 8
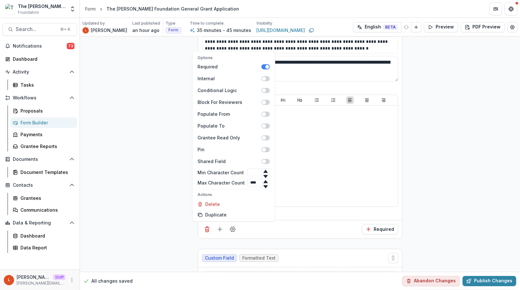
type input "****"
click at [318, 225] on div "Options Required Internal Conditional Logic Block For Reviewers Populate From P…" at bounding box center [300, 229] width 204 height 18
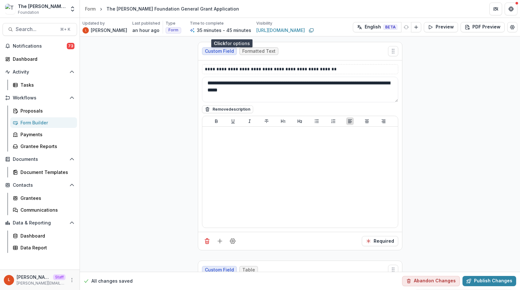
scroll to position [1573, 0]
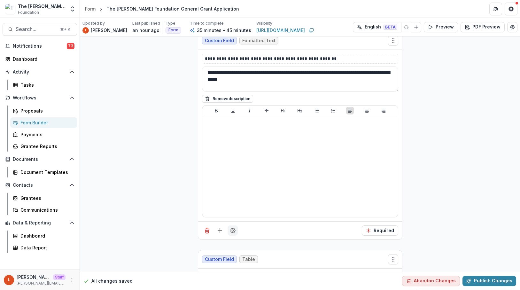
click at [234, 231] on icon "Field Settings" at bounding box center [232, 230] width 5 height 5
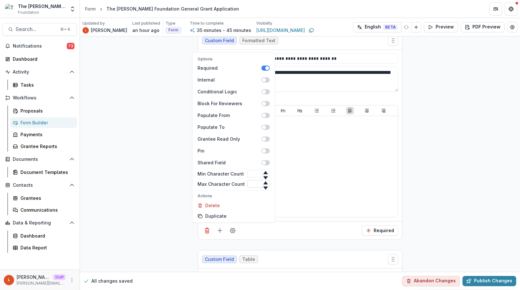
click at [249, 181] on input "Max Character Count" at bounding box center [258, 184] width 22 height 8
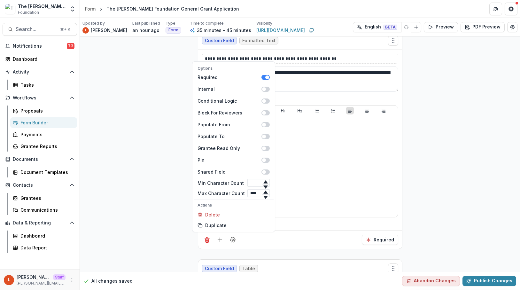
type input "****"
click at [304, 238] on div "Options Required Internal Conditional Logic Block For Reviewers Populate From P…" at bounding box center [300, 240] width 204 height 18
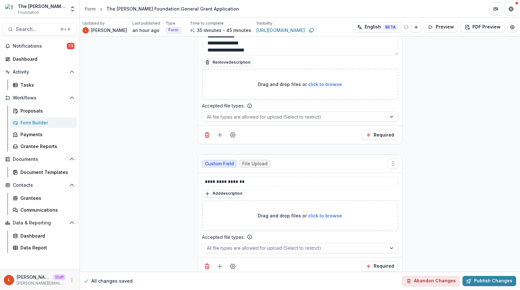
scroll to position [2478, 0]
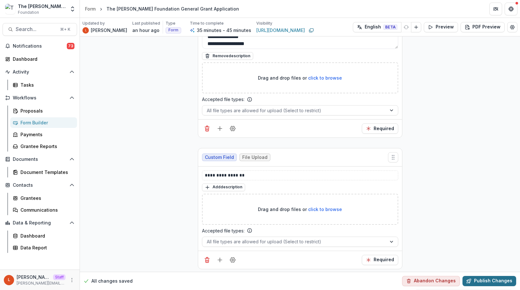
click at [483, 276] on button "Publish Changes" at bounding box center [490, 281] width 54 height 10
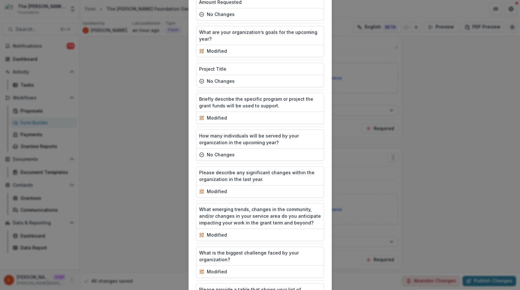
scroll to position [312, 0]
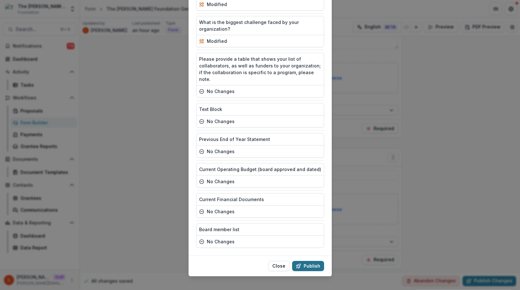
click at [309, 261] on button "Publish" at bounding box center [308, 266] width 32 height 10
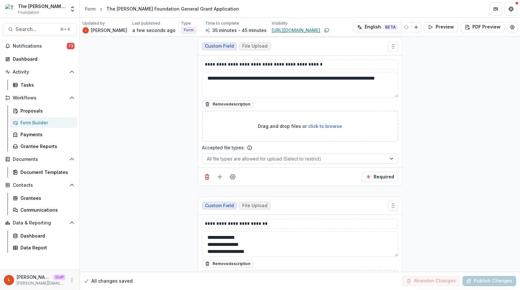
scroll to position [2270, 0]
click at [39, 107] on div "Proposals" at bounding box center [45, 110] width 51 height 7
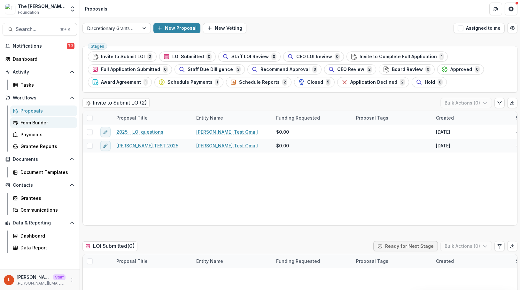
click at [36, 121] on div "Form Builder" at bounding box center [45, 122] width 51 height 7
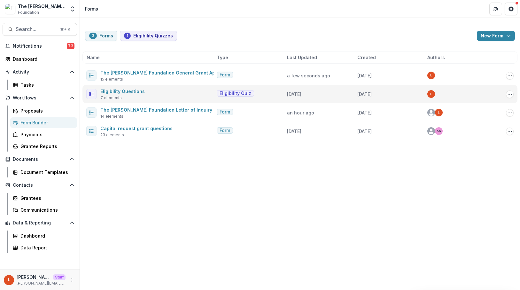
click at [147, 89] on div "Eligibility Questions 7 elements" at bounding box center [150, 93] width 128 height 13
click at [140, 89] on link "Eligibility Questions" at bounding box center [122, 91] width 44 height 5
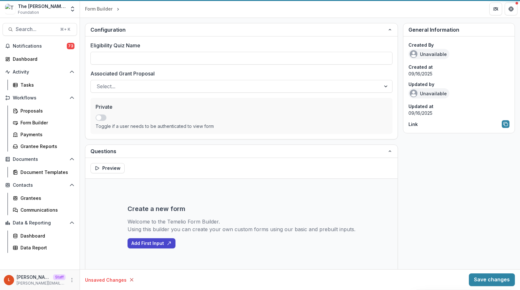
type input "**********"
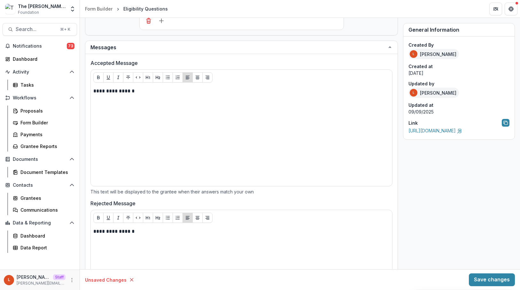
scroll to position [379, 0]
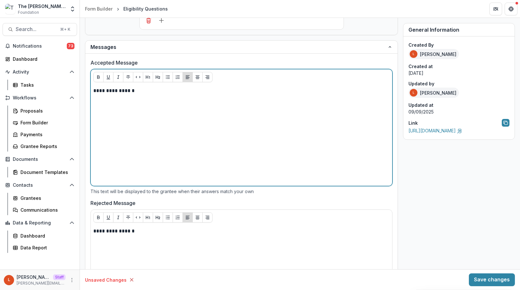
click at [134, 91] on p "**********" at bounding box center [240, 90] width 294 height 7
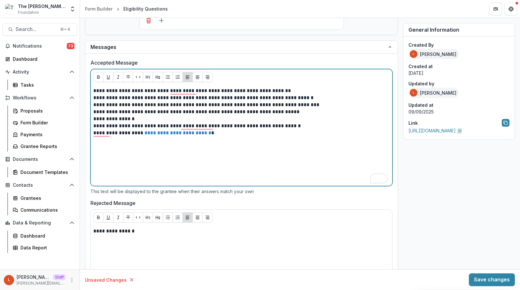
click at [93, 104] on p "**********" at bounding box center [240, 104] width 294 height 7
click at [94, 97] on p "**********" at bounding box center [240, 101] width 294 height 14
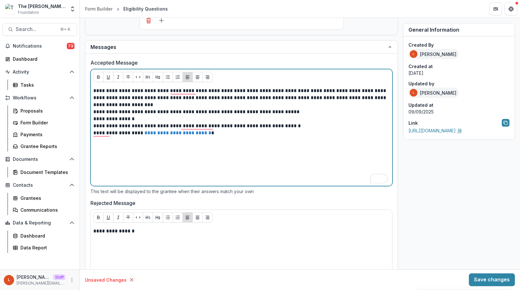
click at [93, 105] on p "**********" at bounding box center [240, 97] width 294 height 21
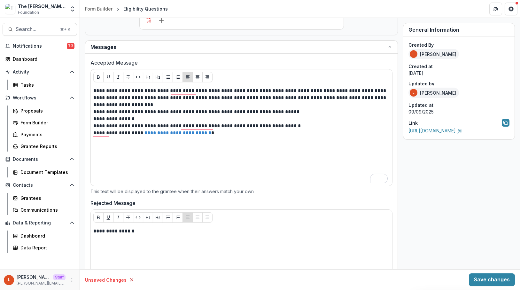
click at [92, 113] on div "**********" at bounding box center [241, 135] width 301 height 101
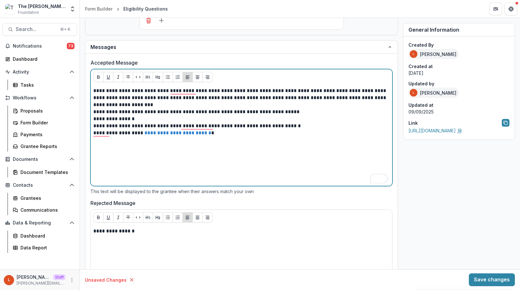
click at [94, 113] on p "**********" at bounding box center [240, 111] width 294 height 7
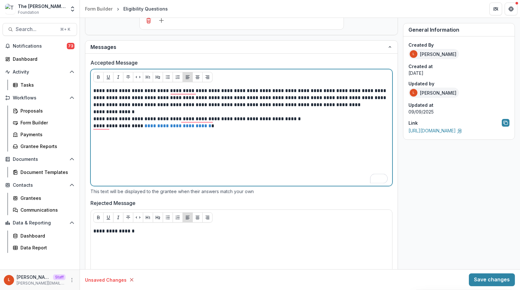
click at [94, 111] on p "**********" at bounding box center [240, 111] width 294 height 7
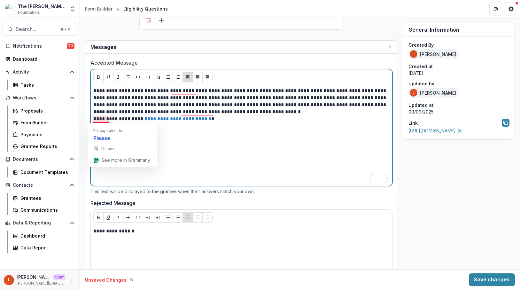
click at [94, 112] on p "**********" at bounding box center [240, 111] width 294 height 7
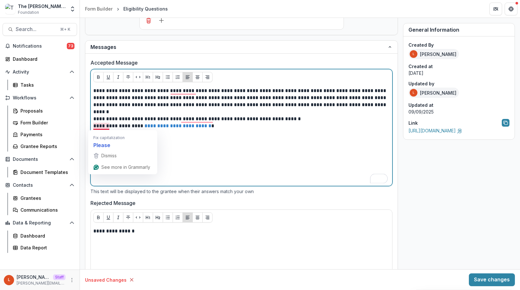
click at [94, 126] on p "**********" at bounding box center [240, 125] width 294 height 7
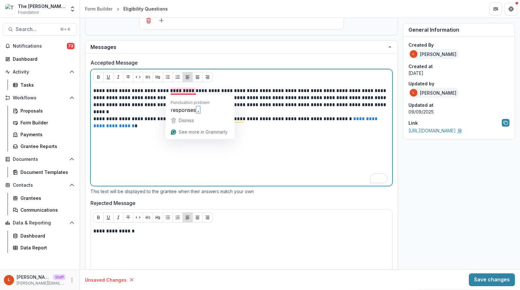
click at [334, 156] on div "**********" at bounding box center [241, 135] width 296 height 96
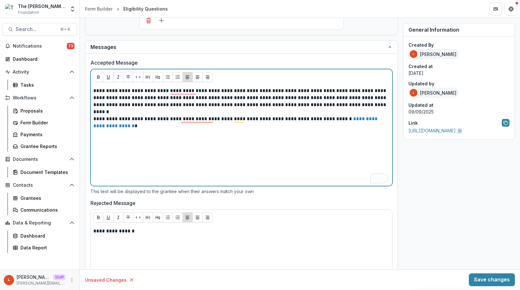
click at [95, 126] on link "**********" at bounding box center [235, 122] width 285 height 12
click at [349, 121] on p "**********" at bounding box center [240, 122] width 294 height 14
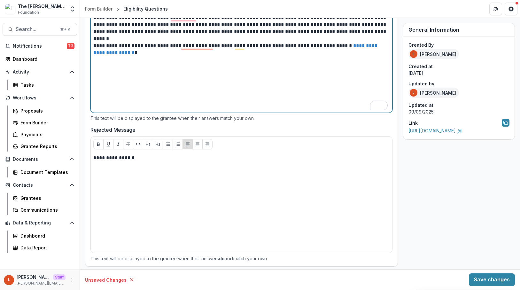
scroll to position [454, 0]
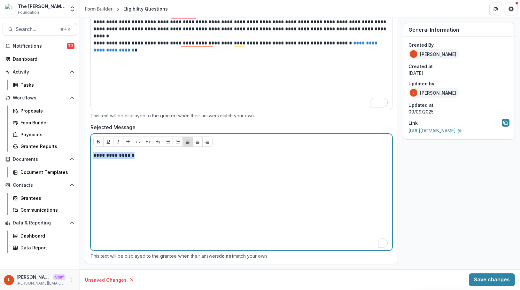
drag, startPoint x: 125, startPoint y: 157, endPoint x: 90, endPoint y: 156, distance: 35.2
click at [90, 156] on div "**********" at bounding box center [241, 121] width 312 height 286
paste div "To enrich screen reader interactions, please activate Accessibility in Grammarl…"
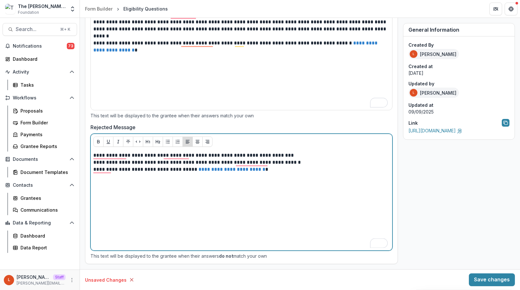
click at [94, 162] on p "**********" at bounding box center [240, 162] width 294 height 7
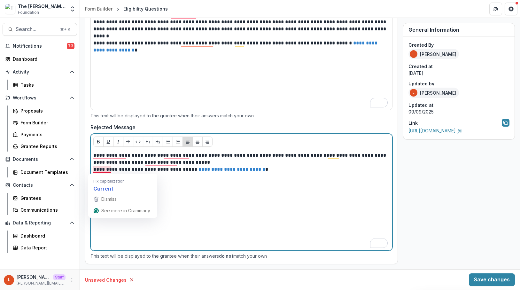
click at [94, 172] on p "**********" at bounding box center [240, 169] width 294 height 7
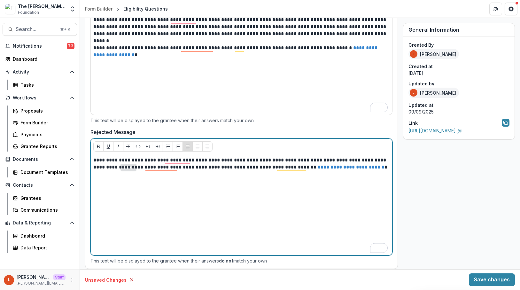
scroll to position [450, 0]
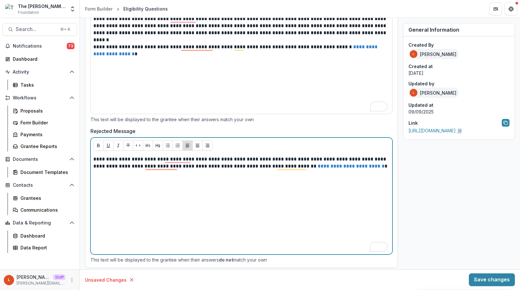
click at [192, 210] on div "**********" at bounding box center [241, 204] width 296 height 96
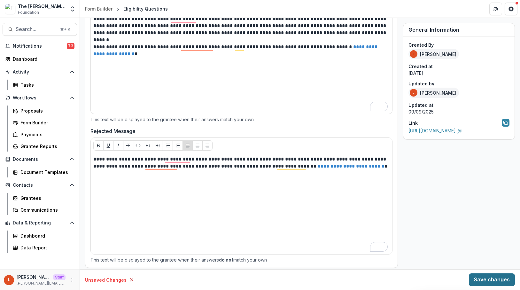
click at [488, 282] on button "Save changes" at bounding box center [492, 279] width 46 height 13
click at [489, 279] on button "Save changes" at bounding box center [492, 279] width 46 height 13
click at [479, 279] on button "Save changes" at bounding box center [492, 279] width 46 height 13
click at [28, 71] on span "Activity" at bounding box center [40, 71] width 54 height 5
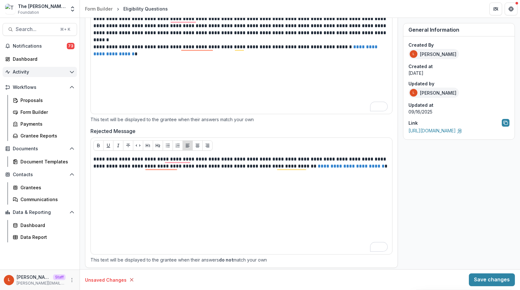
click at [28, 71] on span "Activity" at bounding box center [40, 71] width 54 height 5
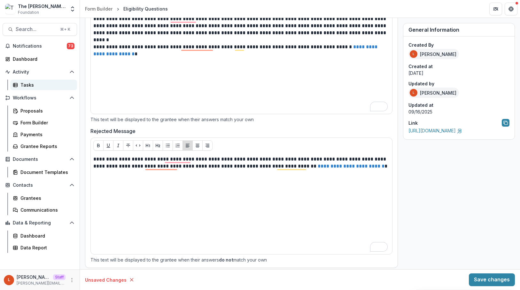
click at [28, 85] on div "Tasks" at bounding box center [45, 85] width 51 height 7
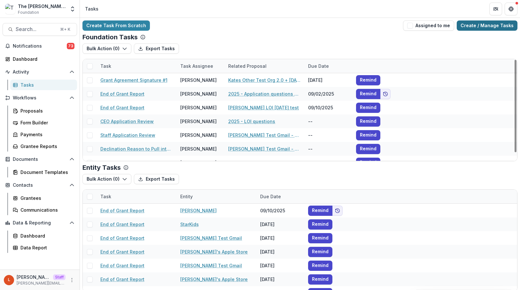
click at [491, 24] on link "Create / Manage Tasks" at bounding box center [487, 25] width 61 height 10
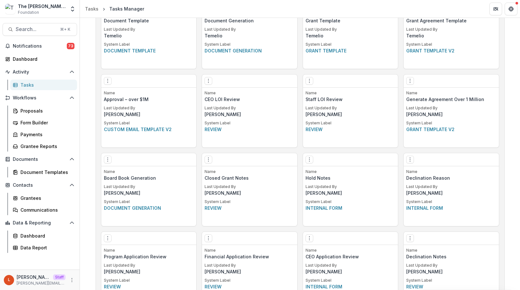
scroll to position [370, 0]
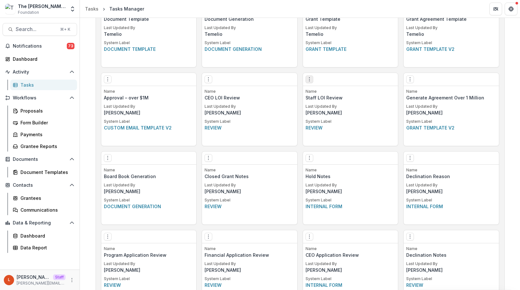
click at [310, 80] on icon "Options" at bounding box center [309, 79] width 5 height 5
click at [326, 93] on link "Edit" at bounding box center [345, 92] width 78 height 11
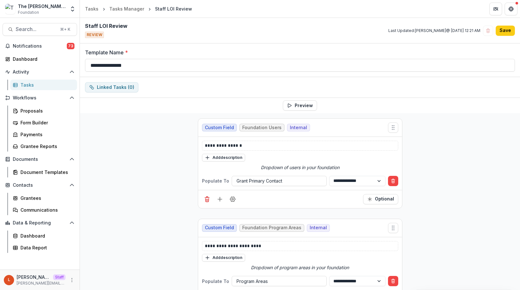
click at [287, 207] on div "Optional" at bounding box center [300, 199] width 204 height 18
click at [202, 198] on button "Delete field" at bounding box center [207, 199] width 10 height 10
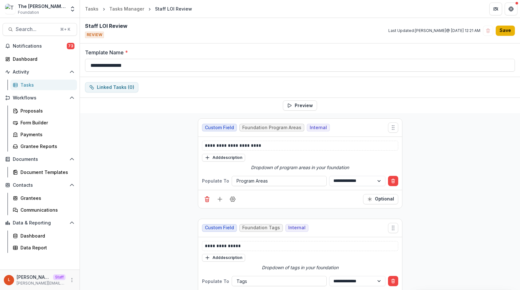
click at [504, 30] on button "Save" at bounding box center [505, 31] width 19 height 10
click at [507, 30] on button "Save" at bounding box center [505, 31] width 19 height 10
click at [130, 8] on div "Tasks Manager" at bounding box center [126, 8] width 35 height 7
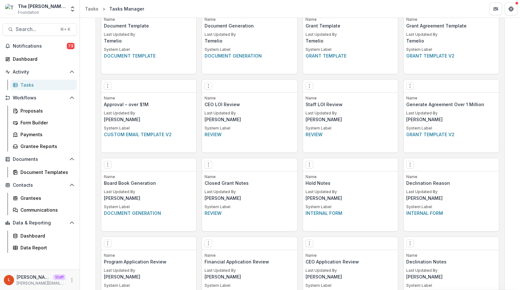
scroll to position [362, 0]
click at [70, 284] on div "L Lucy Staff lucy@trytemelio.com" at bounding box center [40, 280] width 72 height 12
click at [71, 280] on icon "More" at bounding box center [71, 280] width 5 height 5
click at [118, 265] on link "User Settings" at bounding box center [114, 266] width 68 height 11
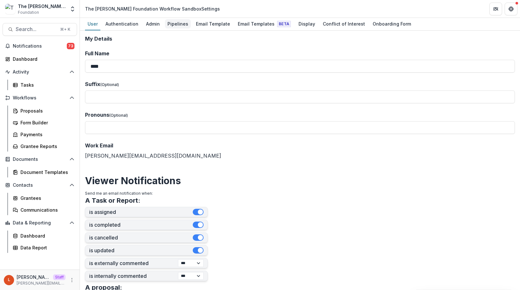
click at [182, 23] on div "Pipelines" at bounding box center [178, 23] width 26 height 9
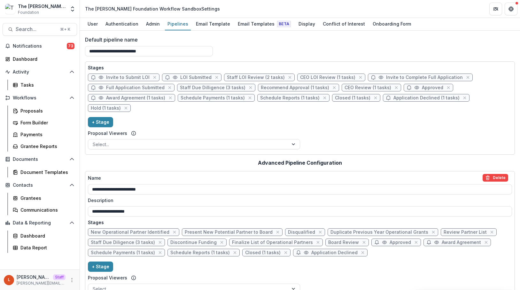
click at [118, 97] on span "Award Agreement (1 tasks)" at bounding box center [135, 97] width 59 height 5
select select "********"
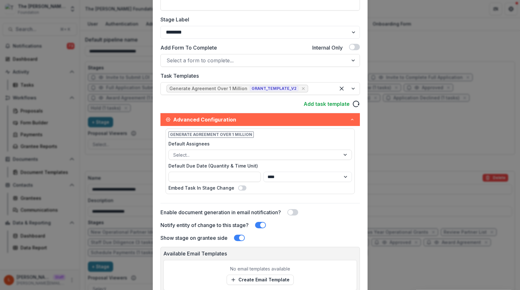
scroll to position [168, 0]
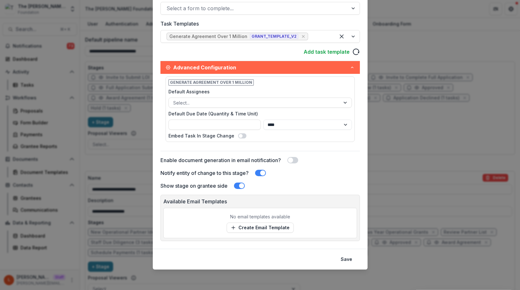
drag, startPoint x: 240, startPoint y: 185, endPoint x: 264, endPoint y: 183, distance: 24.1
click at [264, 183] on div "Show stage on grantee side" at bounding box center [259, 186] width 199 height 8
click at [264, 171] on span at bounding box center [262, 172] width 5 height 5
click at [352, 260] on button "Save" at bounding box center [346, 259] width 19 height 10
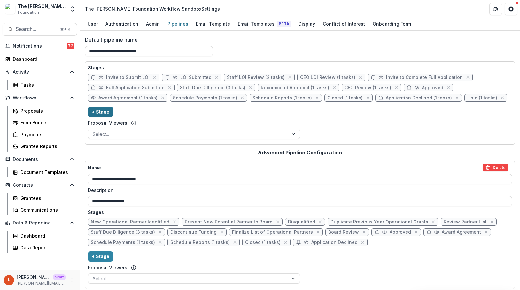
click at [98, 112] on button "+ Stage" at bounding box center [100, 112] width 25 height 10
select select "*****"
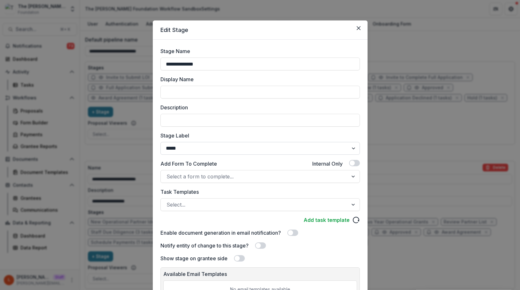
type input "**********"
click at [220, 148] on select "******* ***** ********* ****** ******* ******** ******** ******* ********* ****…" at bounding box center [259, 148] width 199 height 13
select select "******"
click at [160, 142] on select "******* ***** ********* ****** ******* ******** ******** ******* ********* ****…" at bounding box center [259, 148] width 199 height 13
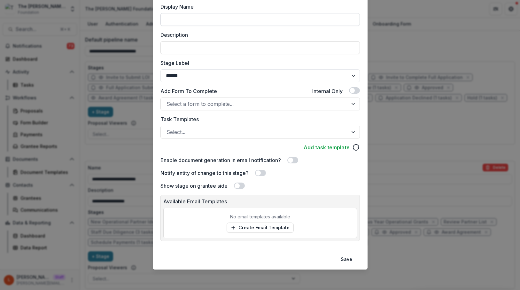
click at [354, 15] on input "Display Name" at bounding box center [259, 19] width 199 height 13
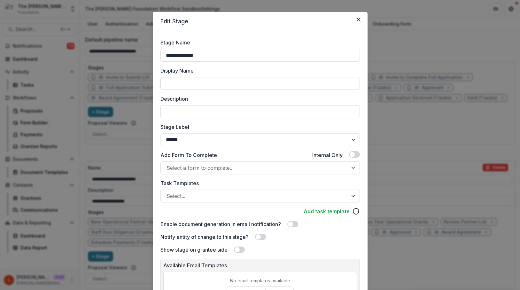
scroll to position [0, 0]
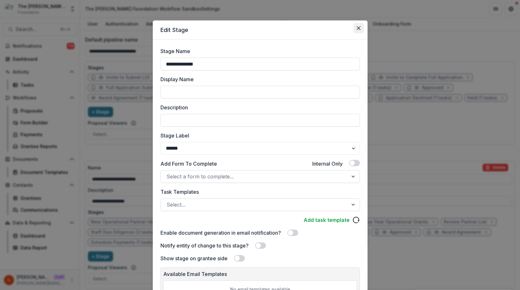
click at [361, 30] on button "Close" at bounding box center [359, 28] width 10 height 10
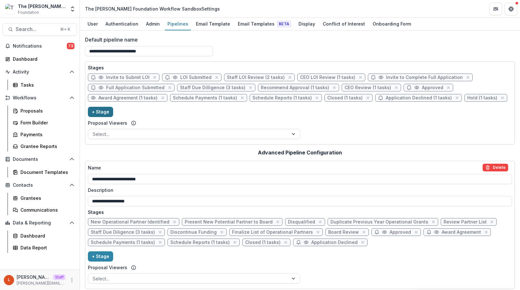
click at [107, 112] on button "+ Stage" at bounding box center [100, 112] width 25 height 10
select select "*****"
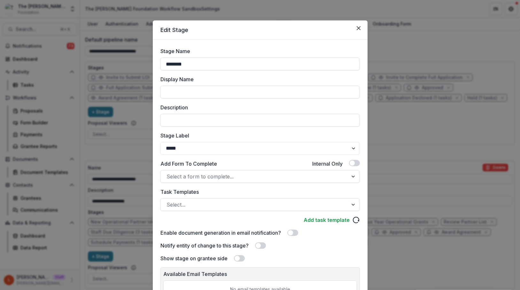
drag, startPoint x: 195, startPoint y: 66, endPoint x: 130, endPoint y: 53, distance: 65.8
click at [130, 54] on div "Edit Stage Stage Name ******** Display Name Description Stage Label ******* ***…" at bounding box center [260, 145] width 520 height 290
type input "**********"
click at [193, 149] on select "******* ***** ********* ****** ******* ******** ******** ******* ********* ****…" at bounding box center [259, 148] width 199 height 13
select select "******"
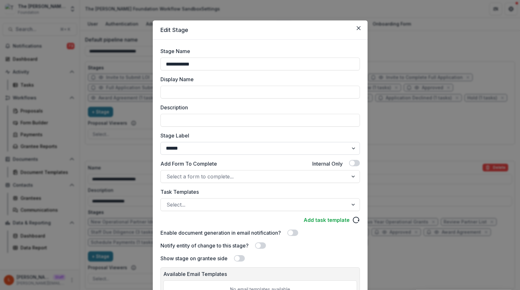
click at [160, 142] on select "******* ***** ********* ****** ******* ******** ******** ******* ********* ****…" at bounding box center [259, 148] width 199 height 13
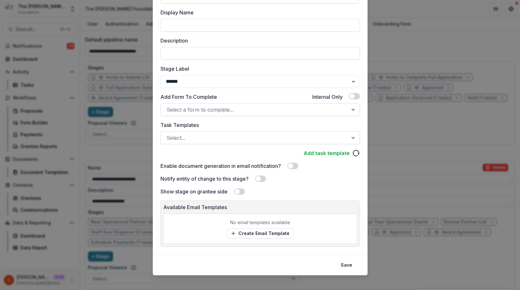
scroll to position [73, 0]
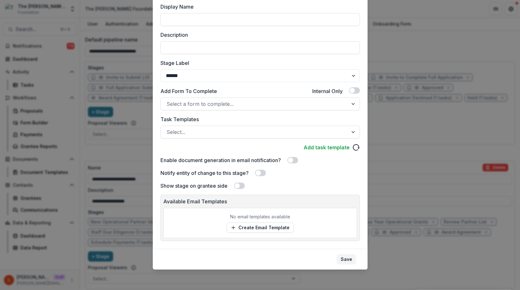
click at [347, 260] on button "Save" at bounding box center [346, 259] width 19 height 10
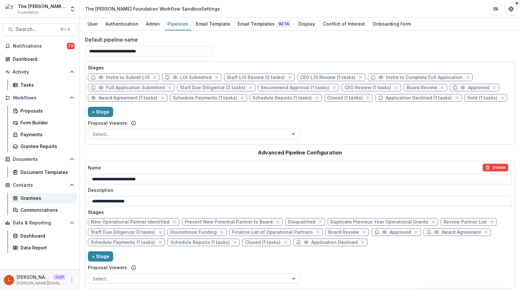
click at [26, 198] on div "Grantees" at bounding box center [45, 198] width 51 height 7
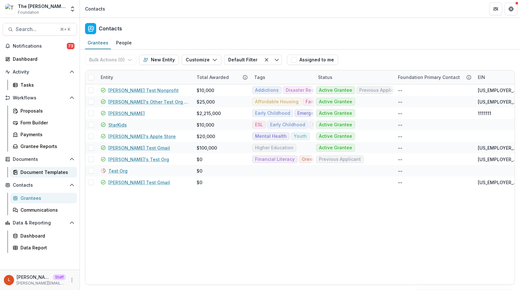
click at [36, 173] on div "Document Templates" at bounding box center [45, 172] width 51 height 7
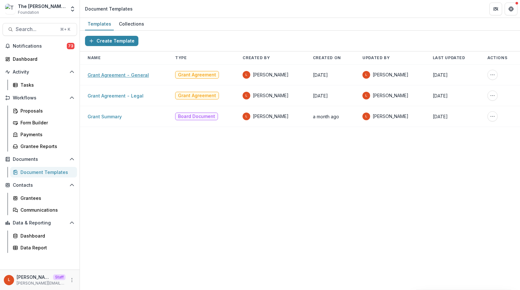
click at [119, 74] on link "Grant Agreement - General" at bounding box center [118, 74] width 61 height 5
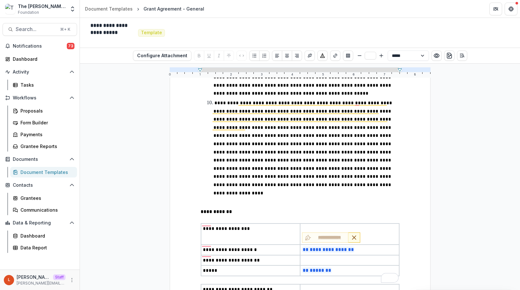
scroll to position [524, 0]
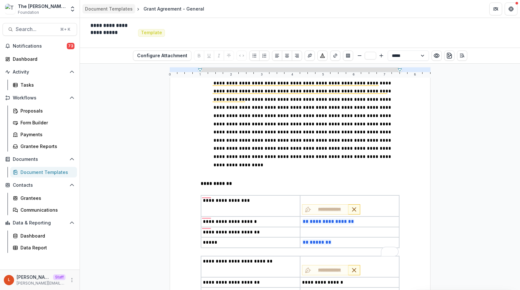
click at [107, 8] on div "Document Templates" at bounding box center [109, 8] width 48 height 7
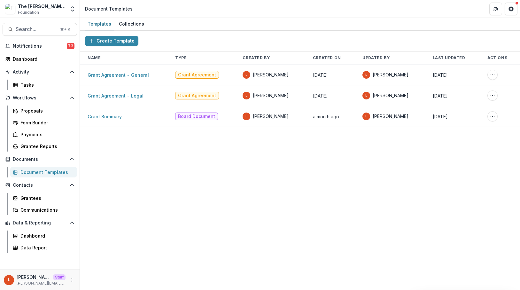
click at [115, 101] on td "Grant Agreement - Legal" at bounding box center [124, 95] width 88 height 21
click at [115, 96] on link "Grant Agreement - Legal" at bounding box center [116, 95] width 56 height 5
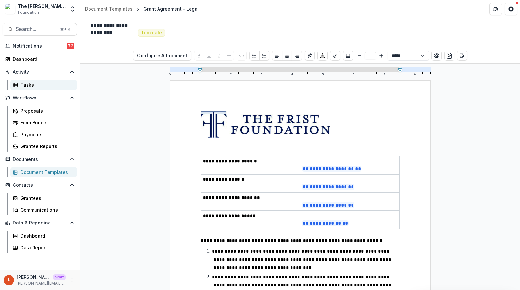
click at [40, 84] on div "Tasks" at bounding box center [45, 85] width 51 height 7
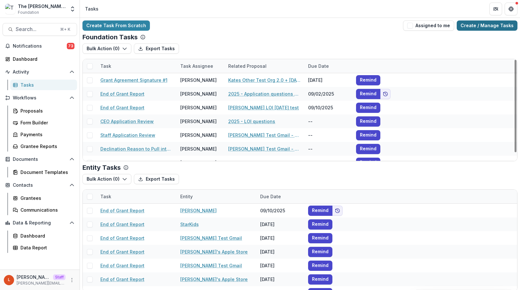
click at [487, 29] on link "Create / Manage Tasks" at bounding box center [487, 25] width 61 height 10
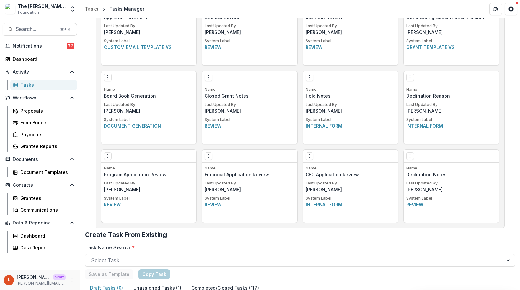
click at [310, 160] on div "Edit Make a Copy Create Task From Template Delete Task" at bounding box center [350, 156] width 95 height 13
click at [310, 156] on icon "Options" at bounding box center [309, 155] width 5 height 5
click at [324, 172] on link "Edit" at bounding box center [345, 169] width 78 height 11
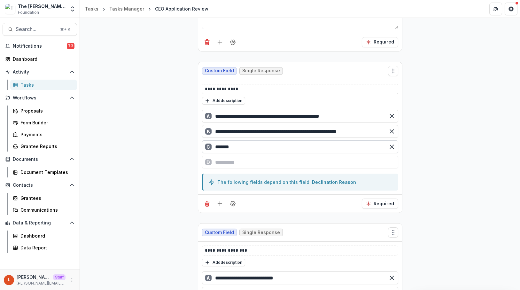
click at [285, 143] on input "*******" at bounding box center [300, 146] width 196 height 13
click at [280, 162] on div "D" at bounding box center [300, 162] width 196 height 13
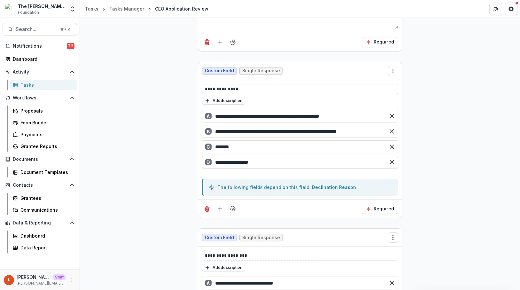
click at [451, 172] on div "**********" at bounding box center [300, 184] width 440 height 572
click at [317, 168] on input "**********" at bounding box center [300, 162] width 196 height 13
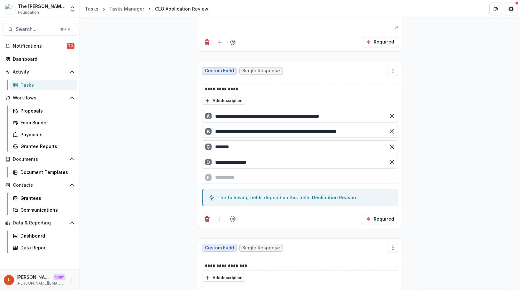
type input "**********"
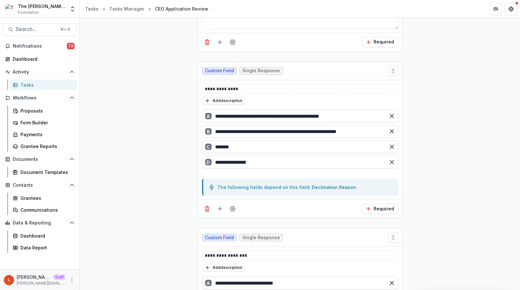
click at [507, 204] on div "**********" at bounding box center [300, 184] width 440 height 572
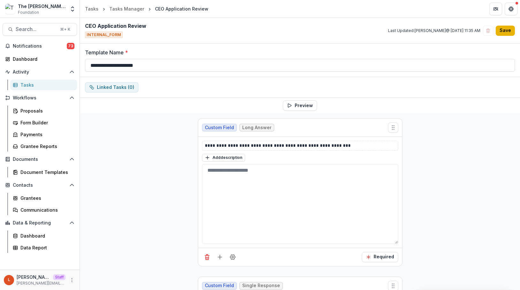
click at [505, 26] on button "Save" at bounding box center [505, 31] width 19 height 10
click at [504, 28] on button "Save" at bounding box center [505, 31] width 19 height 10
click at [129, 10] on div "Tasks Manager" at bounding box center [126, 8] width 35 height 7
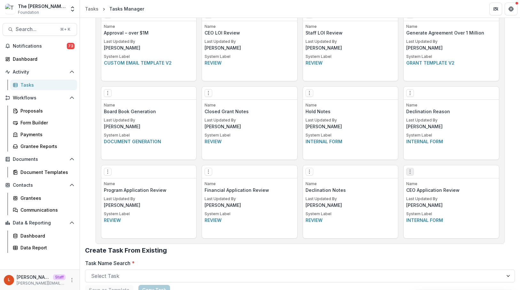
click at [408, 173] on icon "Options" at bounding box center [410, 171] width 5 height 5
click at [424, 197] on button "Make a Copy" at bounding box center [446, 195] width 78 height 11
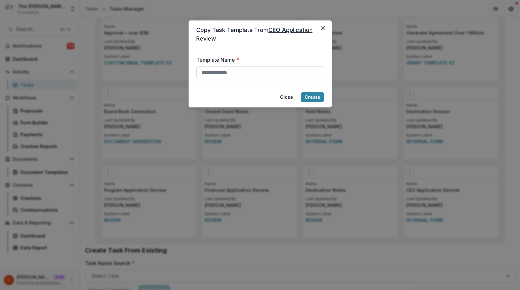
click at [265, 71] on input "Template Name *" at bounding box center [260, 72] width 128 height 13
type input "**********"
click at [301, 92] on button "Create" at bounding box center [312, 97] width 23 height 10
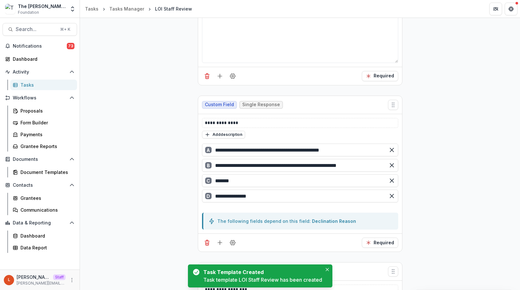
scroll to position [183, 0]
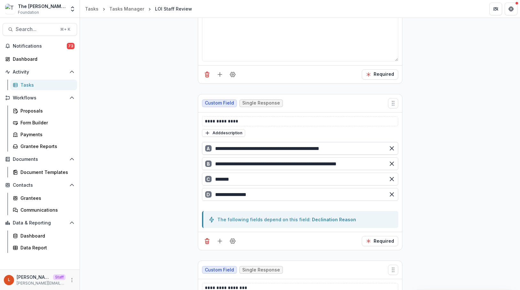
click at [322, 148] on input "**********" at bounding box center [300, 148] width 196 height 13
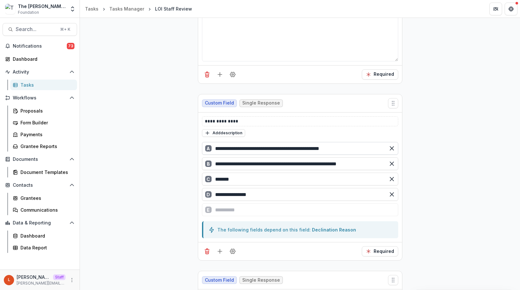
click at [322, 148] on input "**********" at bounding box center [300, 148] width 196 height 13
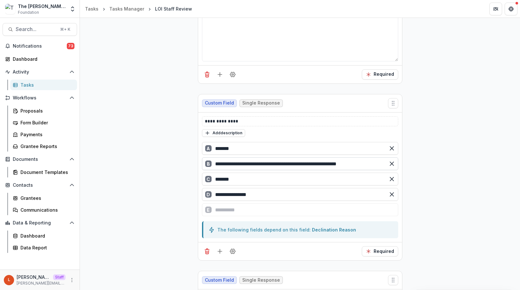
type input "*******"
drag, startPoint x: 375, startPoint y: 161, endPoint x: 279, endPoint y: 164, distance: 96.3
click at [279, 164] on input "**********" at bounding box center [300, 163] width 196 height 13
type input "**********"
click at [303, 149] on input "*******" at bounding box center [300, 148] width 196 height 13
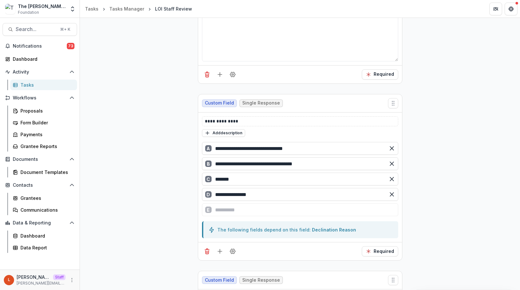
type input "**********"
click at [450, 193] on div "**********" at bounding box center [300, 222] width 440 height 582
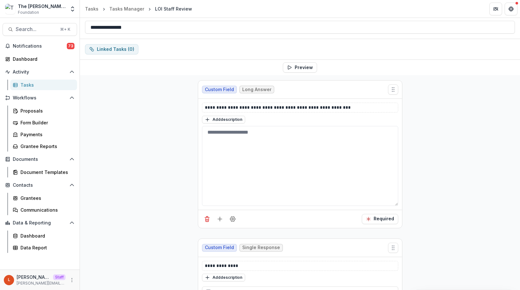
scroll to position [0, 0]
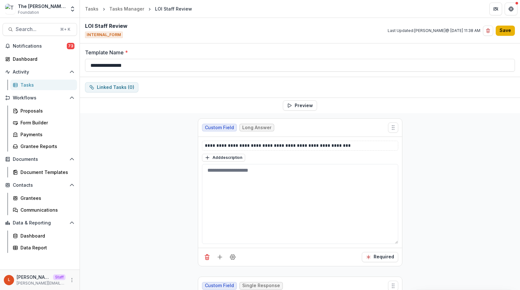
click at [504, 28] on button "Save" at bounding box center [505, 31] width 19 height 10
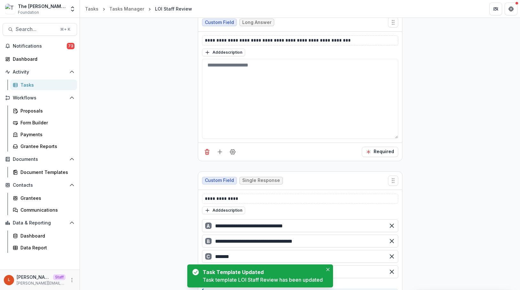
scroll to position [395, 0]
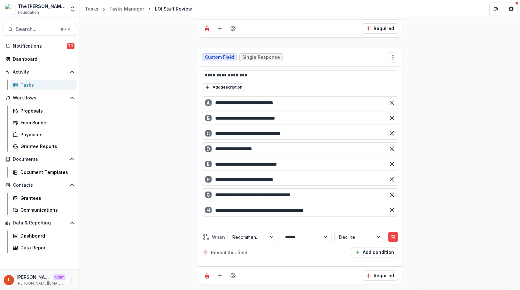
click at [166, 239] on div "**********" at bounding box center [300, 4] width 440 height 572
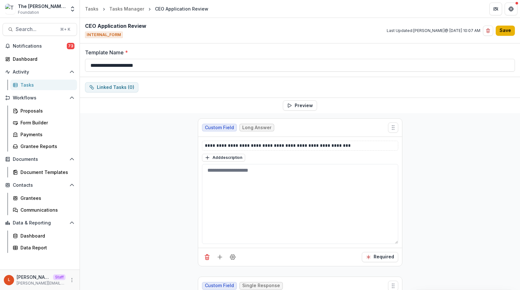
click at [510, 31] on button "Save" at bounding box center [505, 31] width 19 height 10
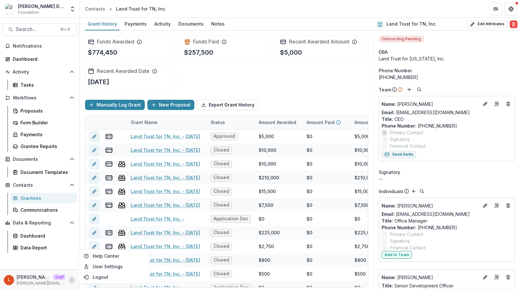
scroll to position [188, 0]
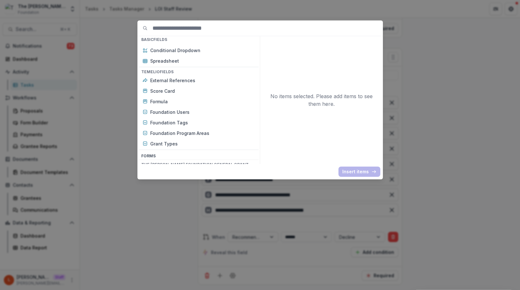
scroll to position [206, 0]
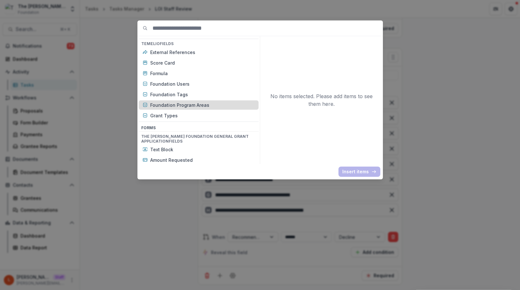
click at [175, 104] on p "Foundation Program Areas" at bounding box center [202, 105] width 105 height 7
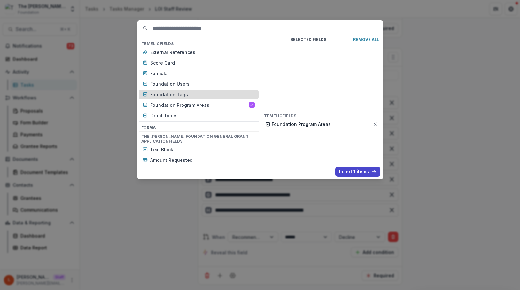
click at [174, 94] on p "Foundation Tags" at bounding box center [202, 94] width 105 height 7
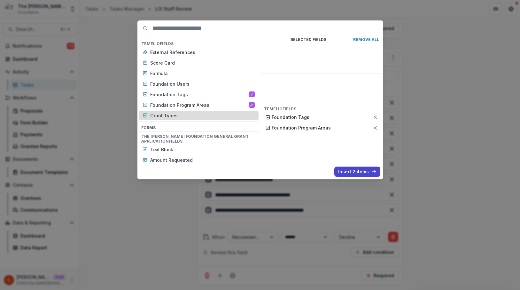
click at [220, 113] on p "Grant Types" at bounding box center [202, 115] width 105 height 7
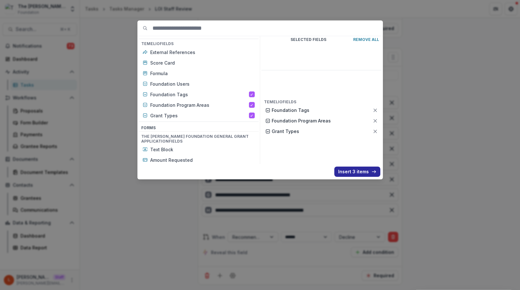
click at [349, 173] on button "Insert 3 items" at bounding box center [357, 172] width 46 height 10
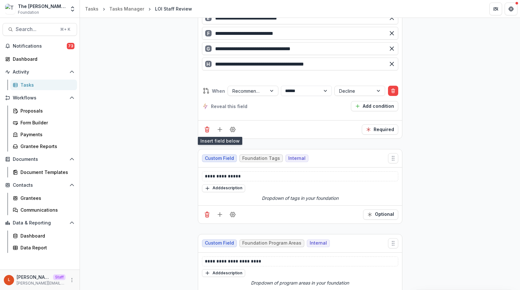
scroll to position [542, 0]
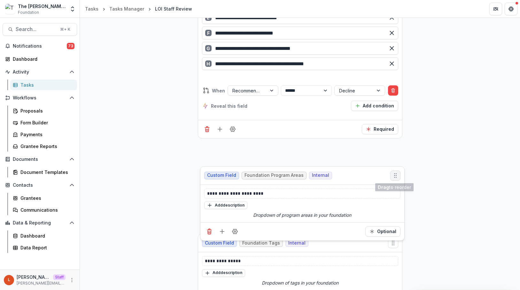
drag, startPoint x: 396, startPoint y: 242, endPoint x: 398, endPoint y: 175, distance: 67.2
click at [398, 175] on button "Move field" at bounding box center [395, 175] width 10 height 10
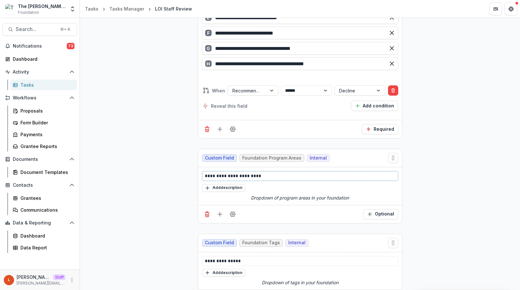
click at [265, 178] on p "**********" at bounding box center [300, 176] width 191 height 7
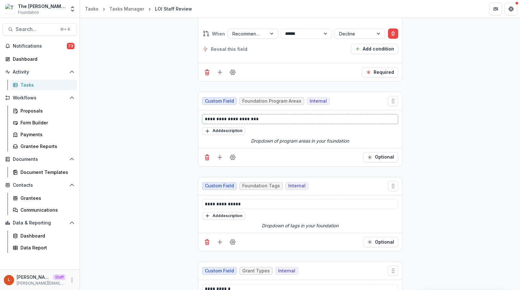
scroll to position [650, 0]
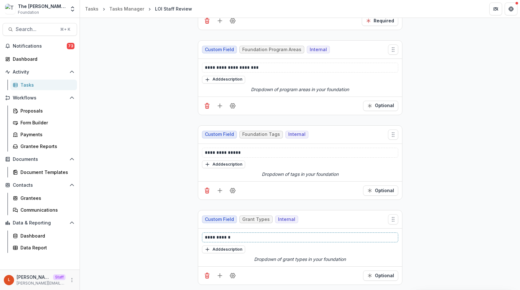
click at [243, 240] on p "**********" at bounding box center [300, 237] width 191 height 7
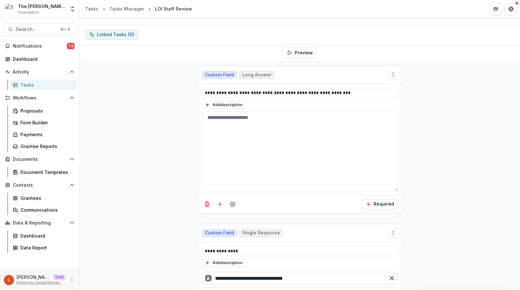
scroll to position [2, 0]
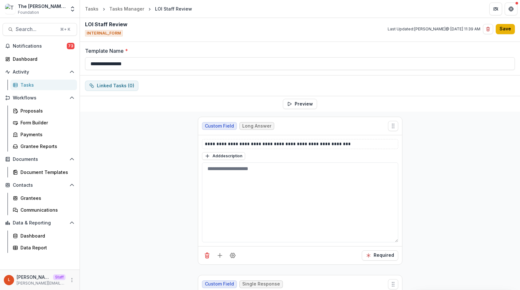
click at [507, 27] on button "Save" at bounding box center [505, 29] width 19 height 10
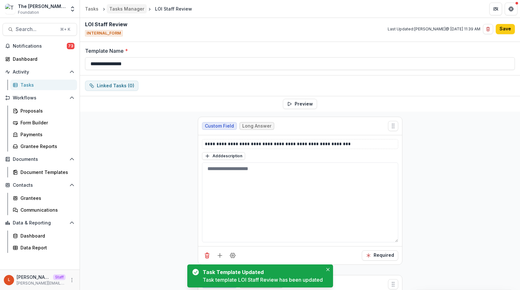
click at [134, 8] on div "Tasks Manager" at bounding box center [126, 8] width 35 height 7
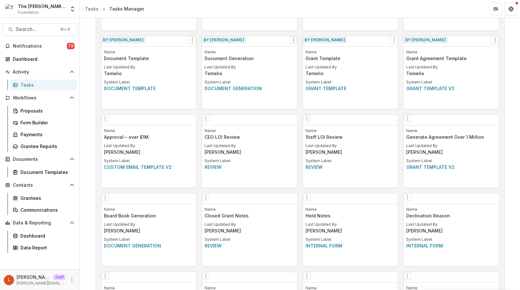
scroll to position [328, 0]
click at [73, 280] on icon "More" at bounding box center [71, 280] width 5 height 5
click at [93, 267] on link "User Settings" at bounding box center [114, 266] width 68 height 11
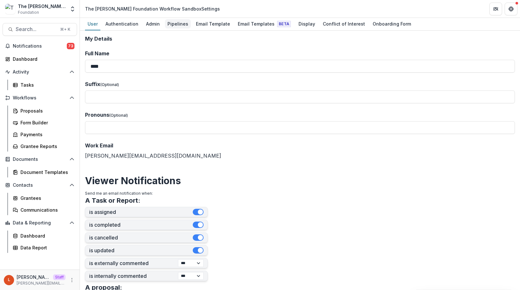
click at [170, 24] on div "Pipelines" at bounding box center [178, 23] width 26 height 9
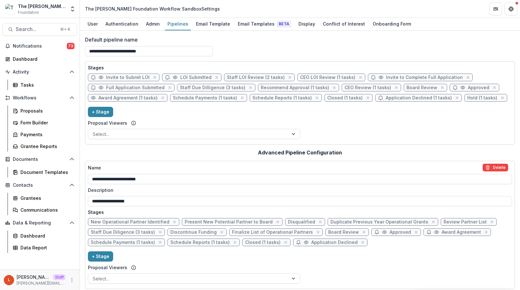
click at [252, 76] on span "Staff LOI Review (2 tasks)" at bounding box center [256, 77] width 58 height 5
select select "******"
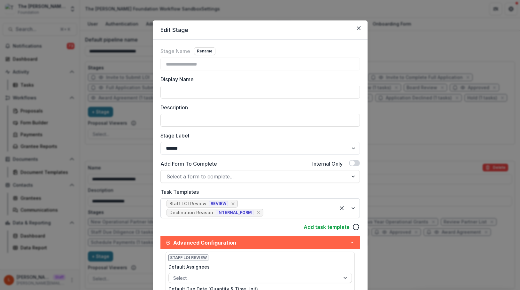
click at [231, 206] on icon "Remove [object Object]" at bounding box center [233, 203] width 5 height 5
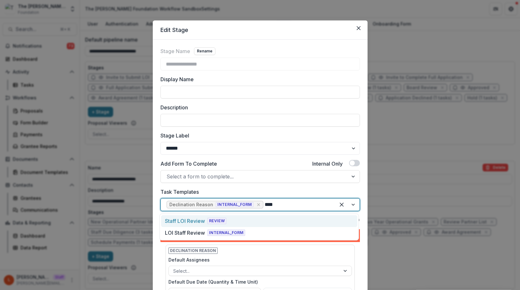
type input "*****"
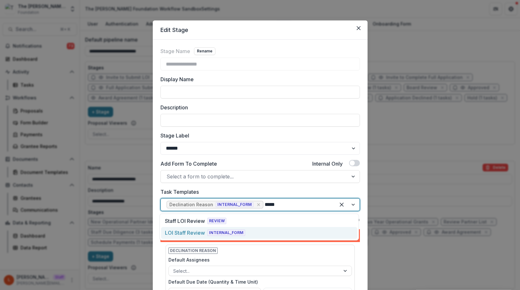
click at [241, 231] on span "INTERNAL_FORM" at bounding box center [226, 233] width 38 height 6
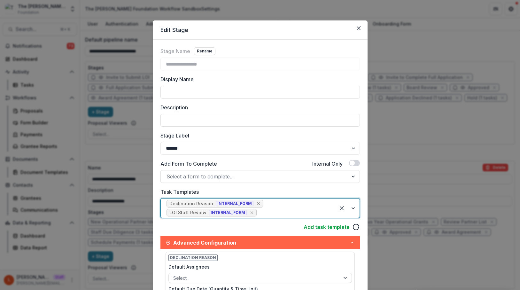
click at [257, 203] on icon "Remove [object Object]" at bounding box center [258, 203] width 3 height 3
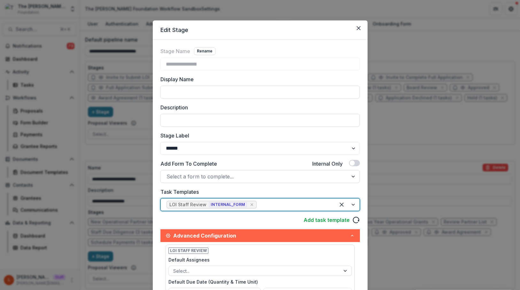
scroll to position [168, 0]
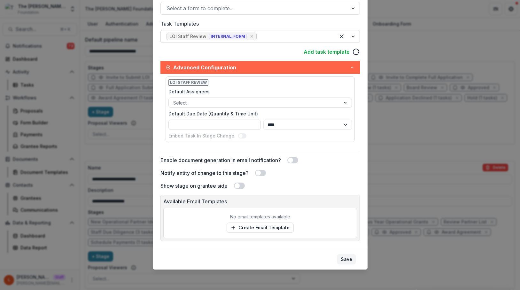
click at [342, 255] on button "Save" at bounding box center [346, 259] width 19 height 10
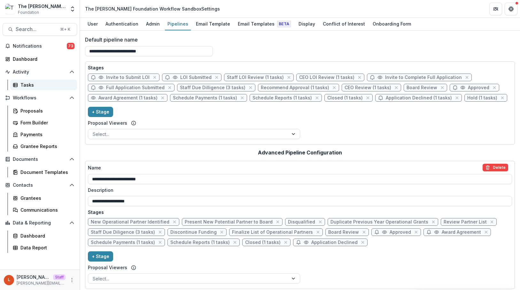
click at [26, 85] on div "Tasks" at bounding box center [45, 85] width 51 height 7
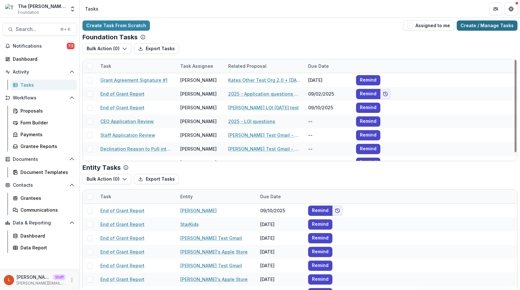
click at [479, 23] on link "Create / Manage Tasks" at bounding box center [487, 25] width 61 height 10
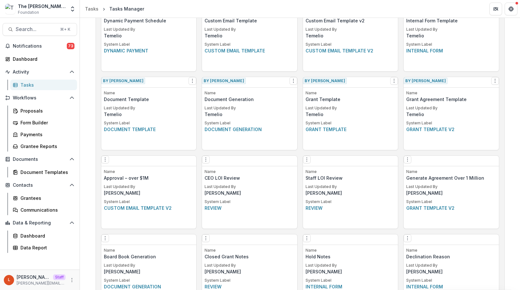
scroll to position [287, 0]
click at [309, 160] on icon "Options" at bounding box center [306, 159] width 5 height 5
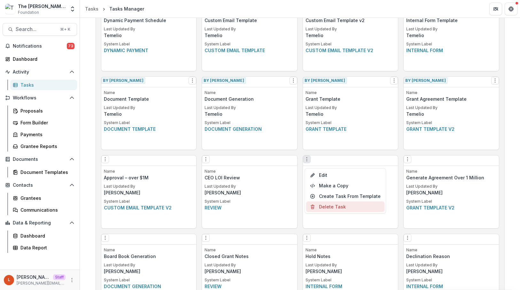
click at [327, 205] on button "Delete Task" at bounding box center [345, 206] width 78 height 11
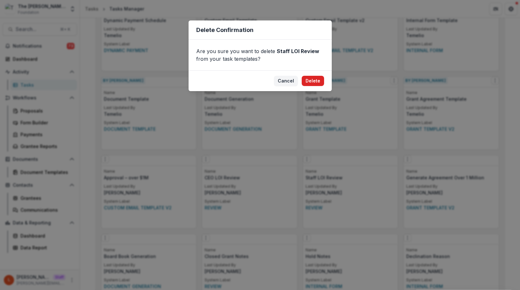
click at [309, 82] on button "Delete" at bounding box center [313, 81] width 22 height 10
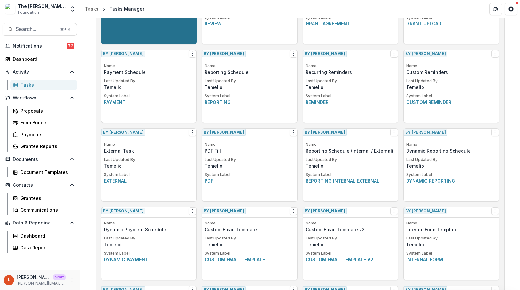
scroll to position [0, 0]
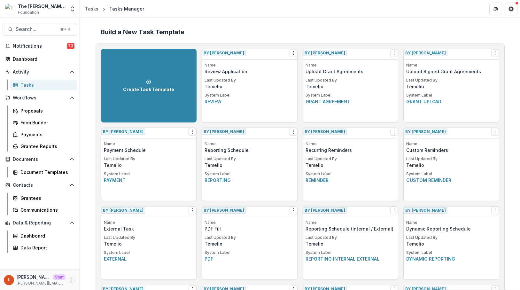
click at [72, 278] on circle "More" at bounding box center [72, 278] width 0 height 0
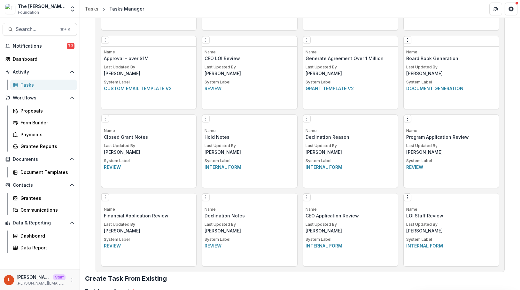
scroll to position [431, 0]
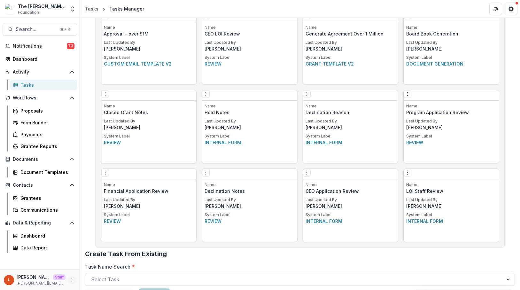
click at [70, 282] on icon "More" at bounding box center [71, 280] width 5 height 5
click at [97, 264] on link "User Settings" at bounding box center [114, 266] width 68 height 11
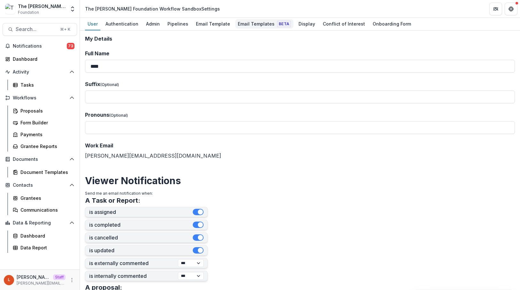
click at [250, 23] on div "Email Templates Beta" at bounding box center [264, 23] width 58 height 9
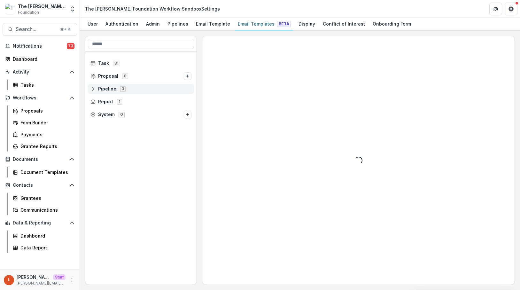
click at [92, 90] on icon at bounding box center [92, 88] width 5 height 5
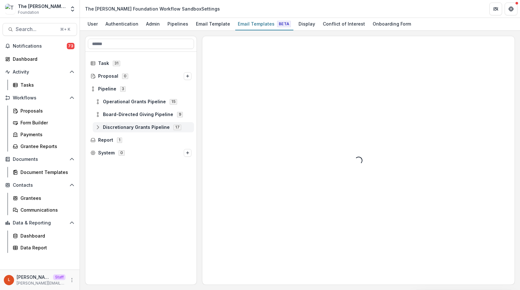
click at [98, 125] on icon at bounding box center [97, 127] width 5 height 5
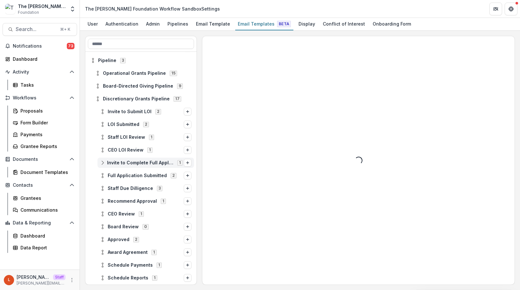
scroll to position [32, 0]
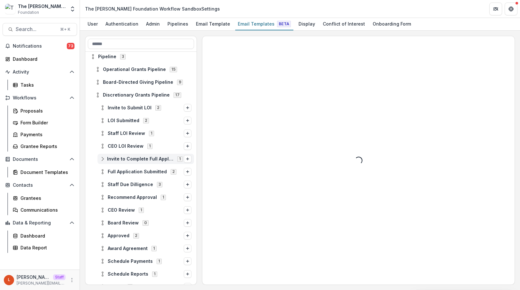
click at [103, 156] on span "Invite to Complete Full Application 1" at bounding box center [142, 158] width 84 height 5
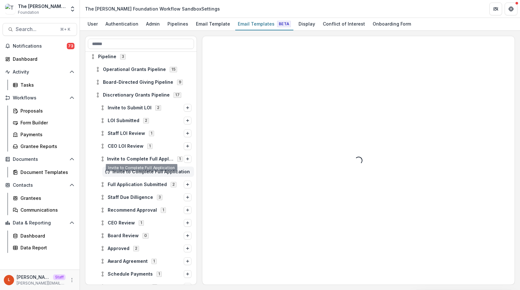
click at [130, 171] on span "Invite to Complete Full Application" at bounding box center [152, 171] width 79 height 5
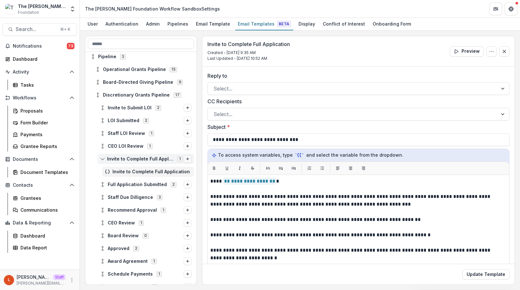
click at [188, 160] on line "Options" at bounding box center [188, 159] width 0 height 3
click at [158, 154] on button "Stage Change Message" at bounding box center [136, 154] width 86 height 9
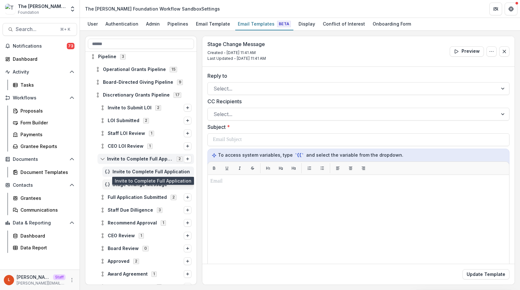
click at [166, 173] on span "Invite to Complete Full Application" at bounding box center [152, 171] width 79 height 5
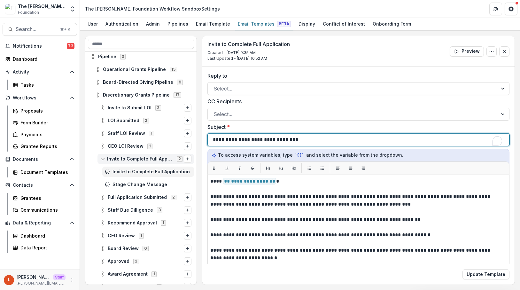
click at [255, 134] on div "**********" at bounding box center [358, 140] width 291 height 12
copy p "**********"
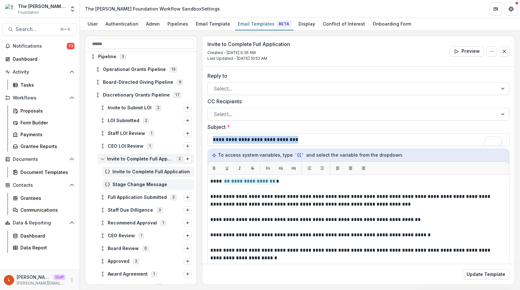
click at [140, 184] on span "Stage Change Message" at bounding box center [152, 184] width 79 height 5
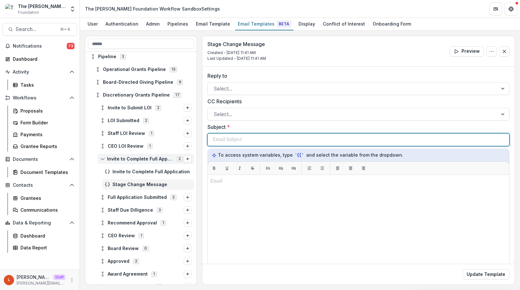
click at [258, 139] on div at bounding box center [358, 140] width 291 height 12
click at [258, 139] on div "To enrich screen reader interactions, please activate Accessibility in Grammarl…" at bounding box center [358, 140] width 291 height 12
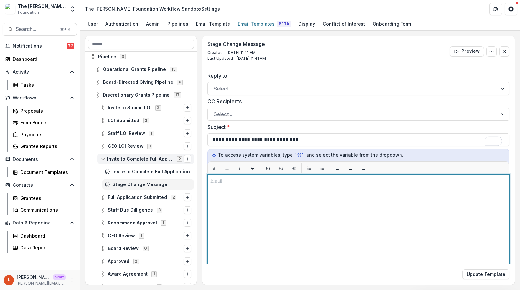
click at [281, 220] on div "To enrich screen reader interactions, please activate Accessibility in Grammarl…" at bounding box center [358, 254] width 296 height 154
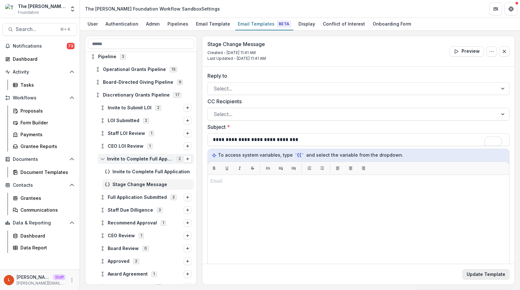
click at [498, 272] on button "Update Template" at bounding box center [486, 274] width 47 height 10
click at [495, 272] on button "Update Template" at bounding box center [486, 274] width 47 height 10
click at [489, 53] on icon "Options" at bounding box center [491, 51] width 5 height 5
click at [462, 66] on button "Edit Name" at bounding box center [461, 66] width 68 height 11
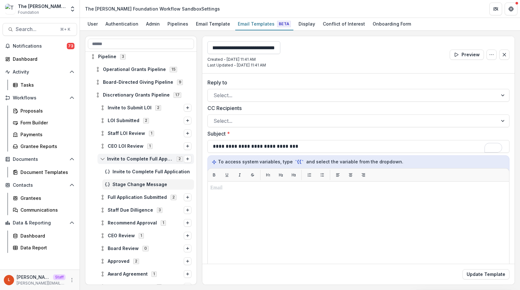
type input "**********"
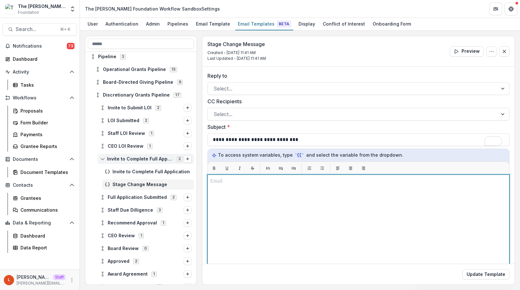
click at [342, 211] on div "To enrich screen reader interactions, please activate Accessibility in Grammarl…" at bounding box center [358, 254] width 296 height 154
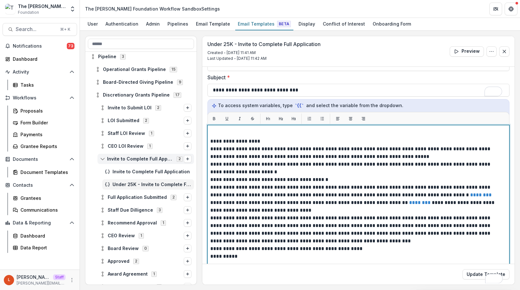
scroll to position [0, 0]
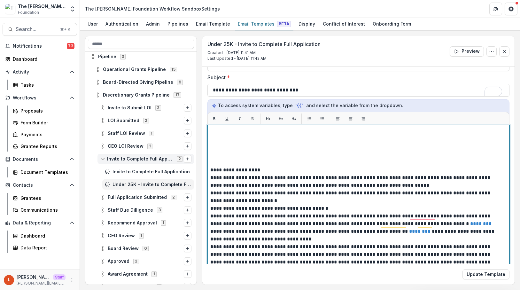
click at [212, 170] on p "**********" at bounding box center [356, 170] width 293 height 8
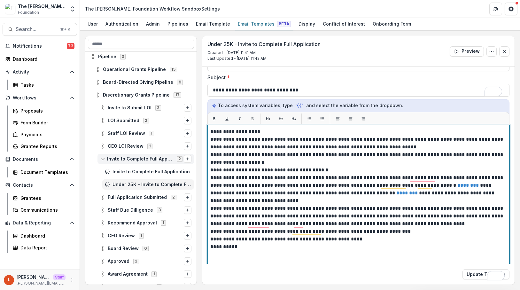
click at [266, 131] on p "**********" at bounding box center [357, 132] width 294 height 8
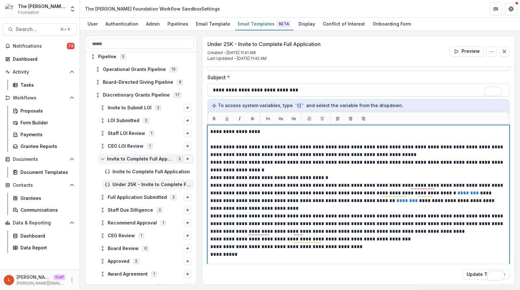
click at [402, 156] on p "**********" at bounding box center [357, 150] width 294 height 15
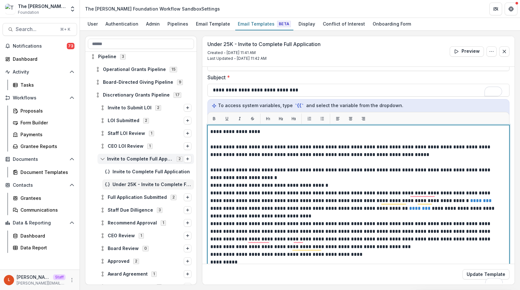
click at [322, 175] on p "**********" at bounding box center [356, 173] width 293 height 15
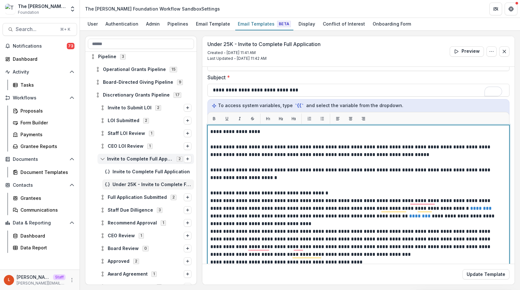
click at [403, 195] on p "**********" at bounding box center [356, 193] width 293 height 8
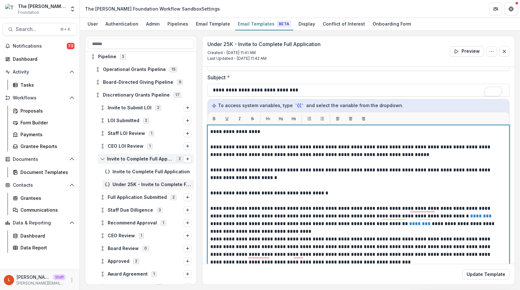
click at [330, 231] on p "**********" at bounding box center [356, 220] width 293 height 31
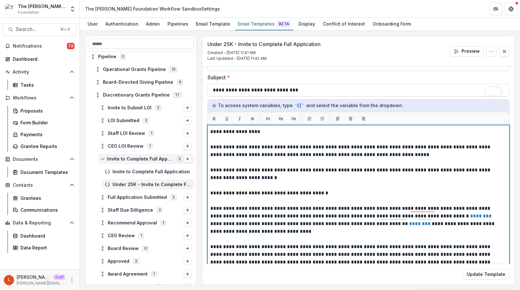
scroll to position [30, 0]
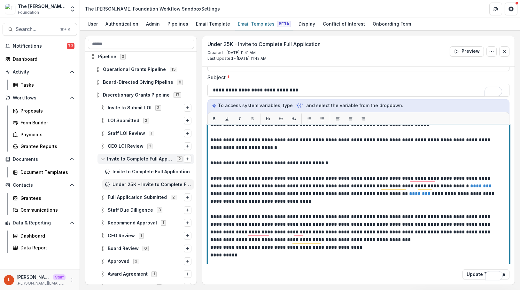
click at [444, 231] on p "**********" at bounding box center [356, 224] width 293 height 23
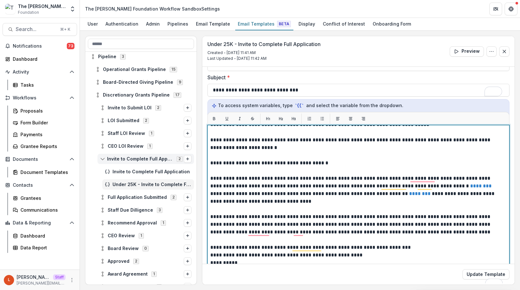
click at [406, 248] on p "**********" at bounding box center [356, 248] width 293 height 8
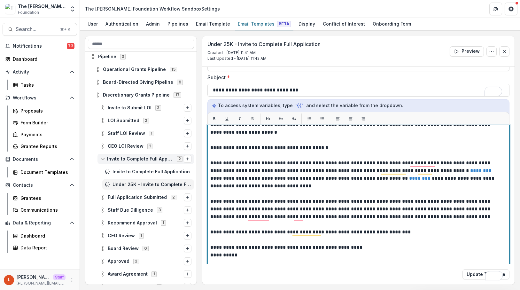
click at [360, 246] on p "**********" at bounding box center [356, 248] width 293 height 8
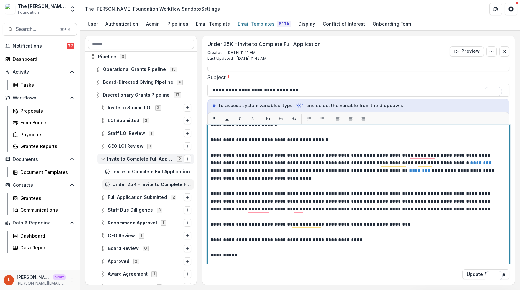
click at [262, 258] on p "**********" at bounding box center [356, 255] width 293 height 8
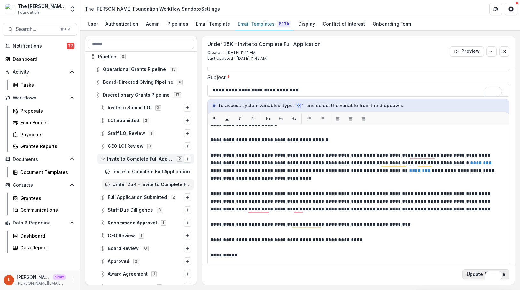
click at [469, 277] on button "Update Template" at bounding box center [486, 274] width 47 height 10
click at [146, 172] on span "Invite to Complete Full Application" at bounding box center [152, 171] width 79 height 5
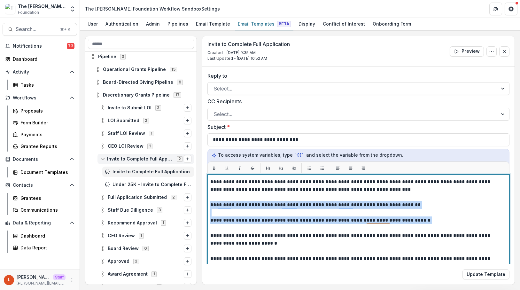
drag, startPoint x: 361, startPoint y: 220, endPoint x: 208, endPoint y: 205, distance: 153.8
click at [208, 205] on div "**********" at bounding box center [358, 255] width 302 height 160
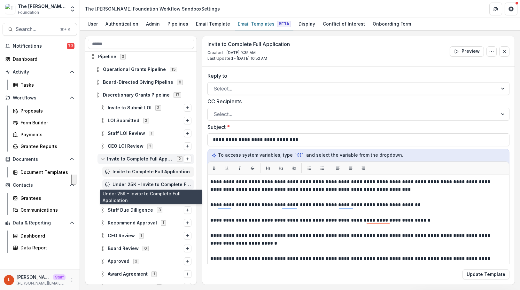
click at [138, 185] on span "Under 25K - Invite to Complete Full Application" at bounding box center [152, 184] width 79 height 5
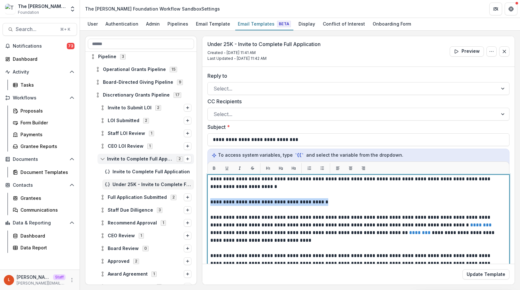
click at [207, 203] on div "Skip to content The Frist Foundation Workflow Sandbox Foundation Aggregate Anal…" at bounding box center [260, 145] width 520 height 290
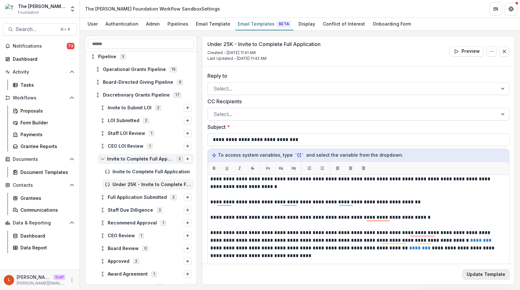
click at [488, 271] on button "Update Template" at bounding box center [486, 274] width 47 height 10
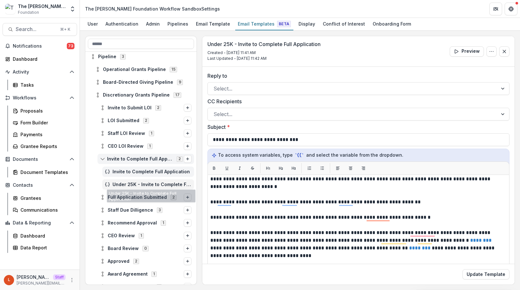
click at [146, 175] on div "Invite to Complete Full Application" at bounding box center [148, 172] width 92 height 10
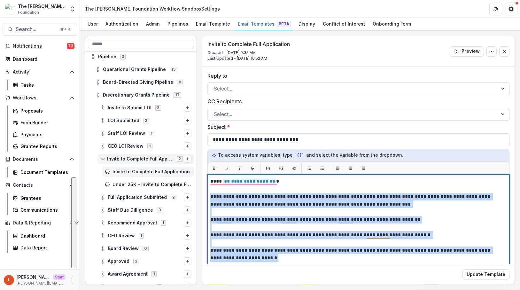
drag, startPoint x: 212, startPoint y: 197, endPoint x: 333, endPoint y: 257, distance: 135.5
click at [333, 257] on div "**********" at bounding box center [358, 261] width 296 height 169
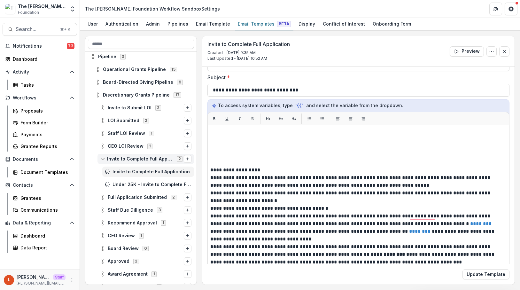
click at [209, 169] on div "**********" at bounding box center [358, 205] width 302 height 160
click at [492, 53] on icon "Options" at bounding box center [491, 51] width 5 height 5
click at [480, 65] on button "Edit Name" at bounding box center [461, 66] width 68 height 11
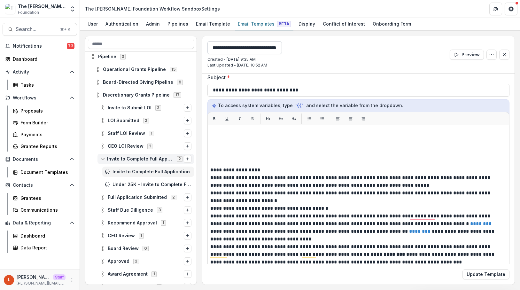
click at [215, 50] on input "**********" at bounding box center [244, 47] width 74 height 13
drag, startPoint x: 217, startPoint y: 47, endPoint x: 202, endPoint y: 47, distance: 15.0
click at [202, 47] on div "**********" at bounding box center [358, 54] width 312 height 37
click at [213, 47] on input "**********" at bounding box center [244, 47] width 74 height 13
type input "**********"
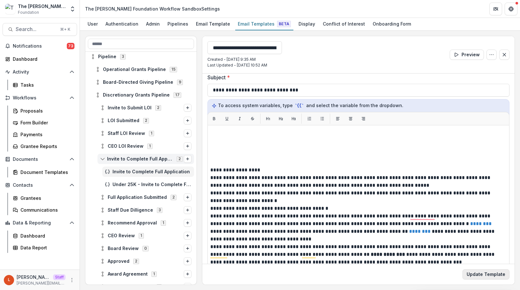
click at [484, 272] on button "Update Template" at bounding box center [486, 274] width 47 height 10
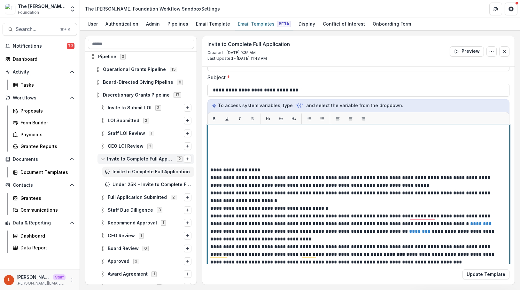
click at [211, 170] on p "**********" at bounding box center [356, 170] width 293 height 8
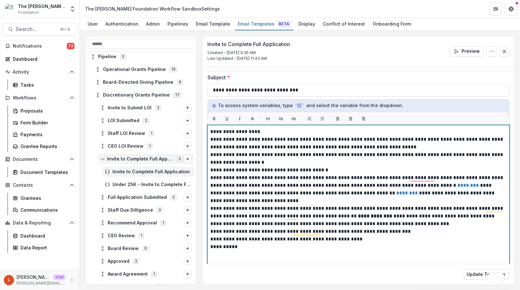
click at [265, 131] on p "**********" at bounding box center [357, 132] width 294 height 8
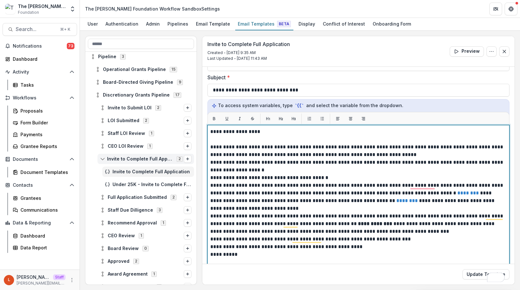
click at [412, 152] on p "**********" at bounding box center [357, 150] width 294 height 15
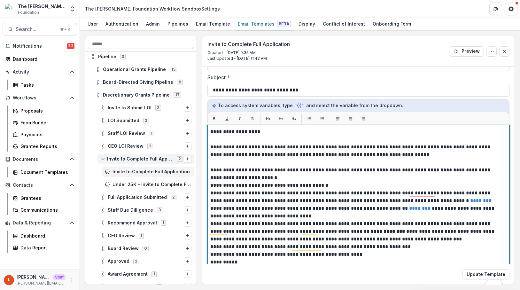
click at [314, 173] on p "**********" at bounding box center [356, 173] width 293 height 15
click at [305, 179] on p "**********" at bounding box center [356, 173] width 293 height 15
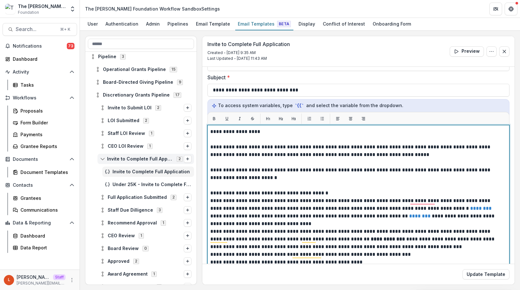
click at [324, 194] on p "**********" at bounding box center [356, 193] width 293 height 8
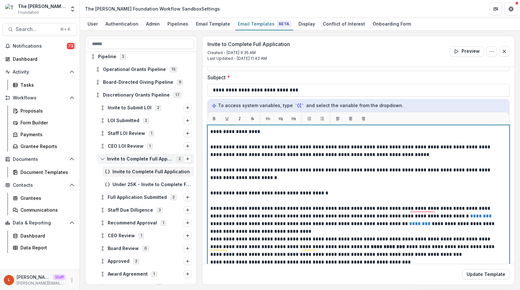
click at [271, 234] on p "**********" at bounding box center [356, 220] width 293 height 31
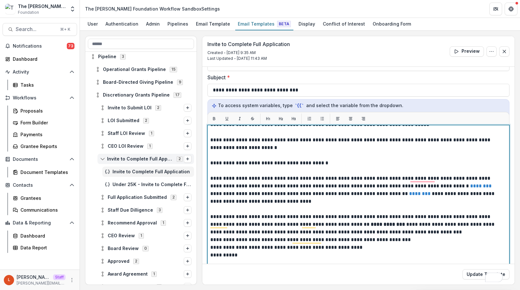
click at [440, 233] on p "**********" at bounding box center [356, 224] width 293 height 23
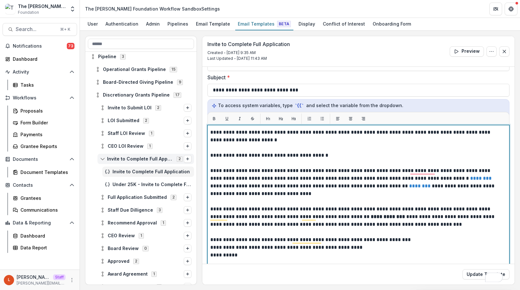
click at [410, 243] on p "**********" at bounding box center [356, 240] width 293 height 8
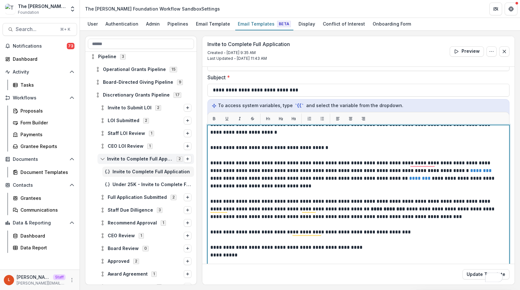
click at [381, 248] on p "**********" at bounding box center [356, 248] width 293 height 8
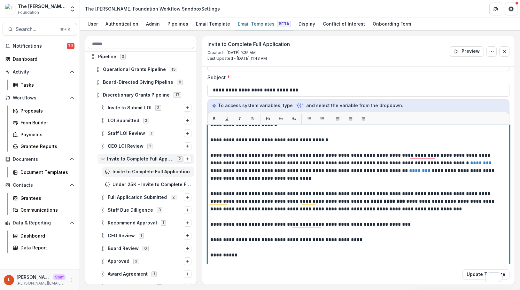
click at [365, 180] on p "**********" at bounding box center [356, 167] width 293 height 31
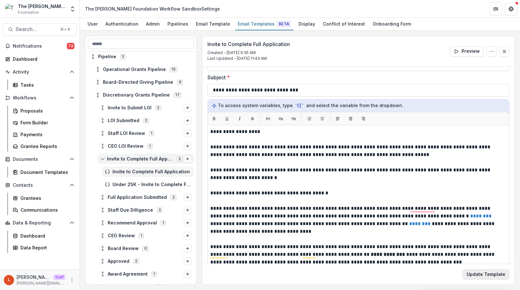
click at [477, 277] on button "Update Template" at bounding box center [486, 274] width 47 height 10
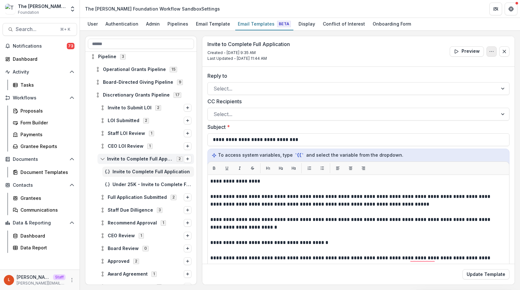
click at [491, 52] on icon "Options" at bounding box center [491, 51] width 5 height 5
click at [453, 64] on button "Edit Name" at bounding box center [461, 66] width 68 height 11
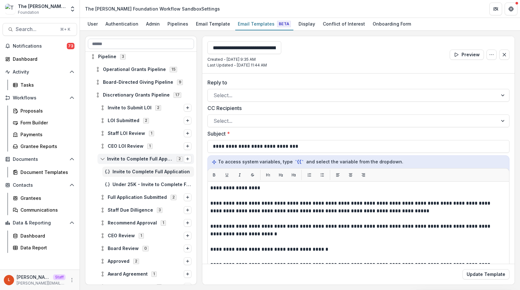
drag, startPoint x: 218, startPoint y: 48, endPoint x: 176, endPoint y: 47, distance: 41.9
click at [176, 47] on div "**********" at bounding box center [300, 160] width 430 height 249
click at [234, 49] on input "**********" at bounding box center [244, 47] width 74 height 13
click at [487, 274] on button "Update Template" at bounding box center [486, 274] width 47 height 10
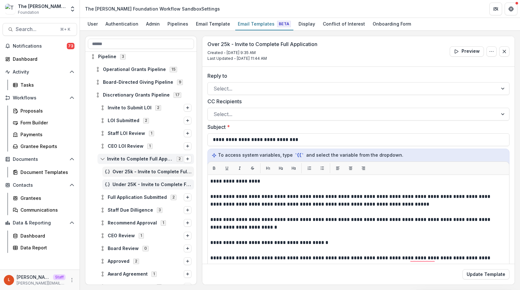
click at [150, 184] on span "Under 25K - Invite to Complete Full Application" at bounding box center [152, 184] width 79 height 5
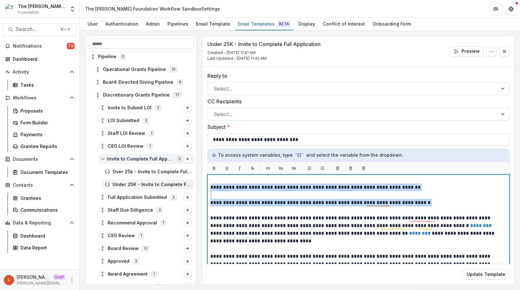
drag, startPoint x: 348, startPoint y: 203, endPoint x: 203, endPoint y: 189, distance: 146.1
click at [203, 189] on div "Skip to content The Frist Foundation Workflow Sandbox Foundation Aggregate Anal…" at bounding box center [260, 145] width 520 height 290
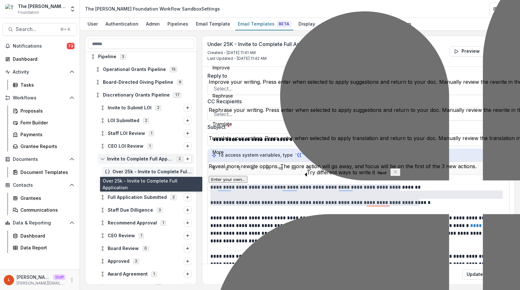
click at [128, 170] on span "Over 25k - Invite to Complete Full Application" at bounding box center [152, 171] width 79 height 5
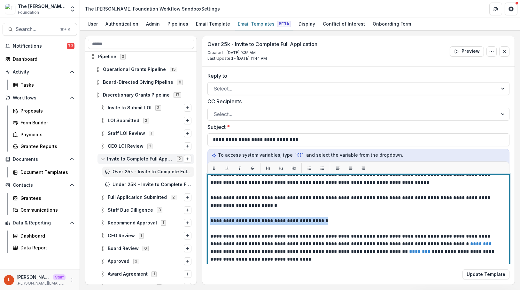
drag, startPoint x: 329, startPoint y: 222, endPoint x: 207, endPoint y: 221, distance: 121.8
click at [207, 221] on div "**********" at bounding box center [358, 255] width 302 height 160
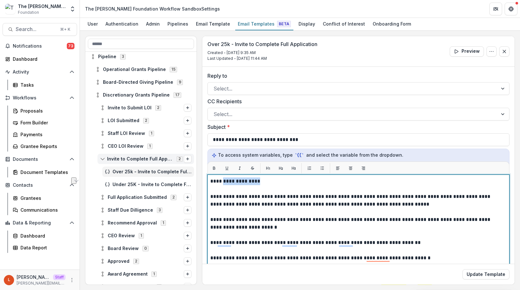
drag, startPoint x: 256, startPoint y: 183, endPoint x: 223, endPoint y: 181, distance: 33.6
click at [223, 181] on p "**********" at bounding box center [356, 181] width 293 height 8
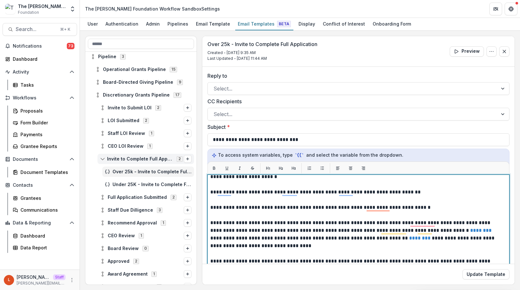
click at [308, 200] on p "To enrich screen reader interactions, please activate Accessibility in Grammarl…" at bounding box center [358, 200] width 296 height 8
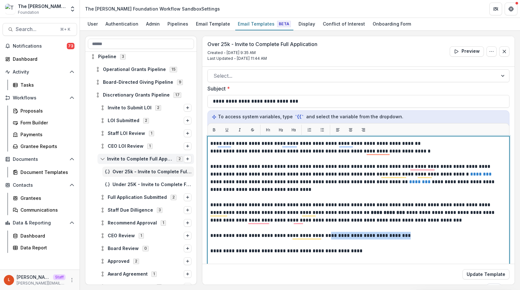
drag, startPoint x: 402, startPoint y: 236, endPoint x: 323, endPoint y: 234, distance: 79.6
click at [323, 234] on p "**********" at bounding box center [356, 236] width 293 height 8
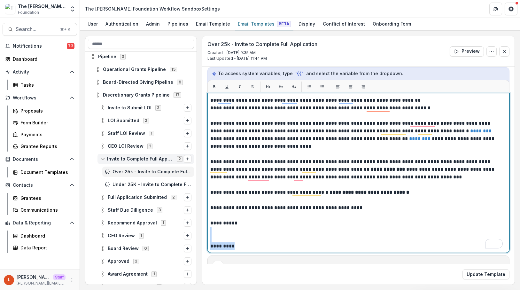
drag, startPoint x: 243, startPoint y: 243, endPoint x: 209, endPoint y: 232, distance: 36.1
click at [209, 232] on div "**********" at bounding box center [358, 173] width 302 height 160
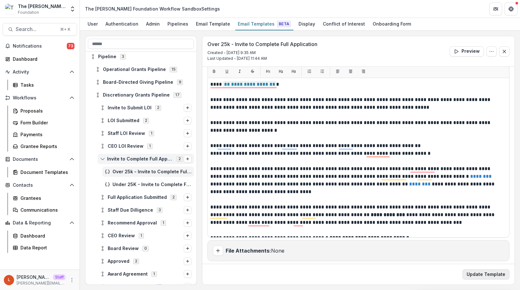
click at [488, 274] on button "Update Template" at bounding box center [486, 274] width 47 height 10
click at [144, 185] on span "Under 25K - Invite to Complete Full Application" at bounding box center [152, 184] width 79 height 5
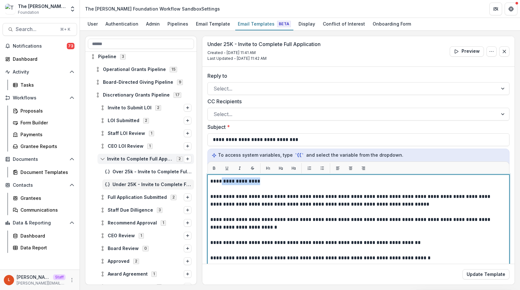
drag, startPoint x: 263, startPoint y: 183, endPoint x: 222, endPoint y: 182, distance: 41.2
click at [222, 182] on p "**********" at bounding box center [356, 181] width 293 height 8
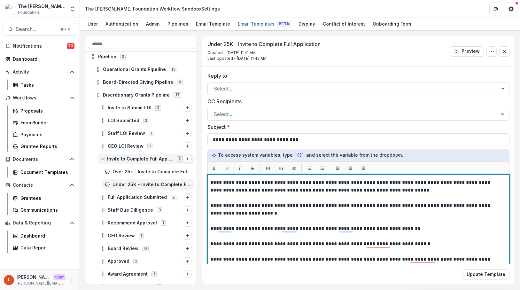
click at [402, 236] on p "To enrich screen reader interactions, please activate Accessibility in Grammarl…" at bounding box center [358, 236] width 296 height 8
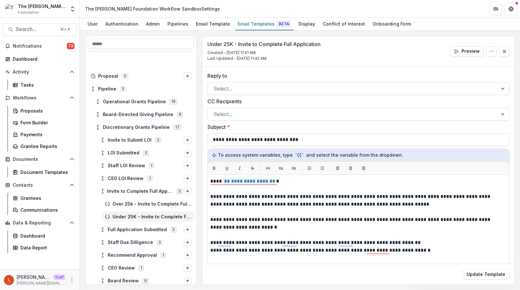
scroll to position [45, 0]
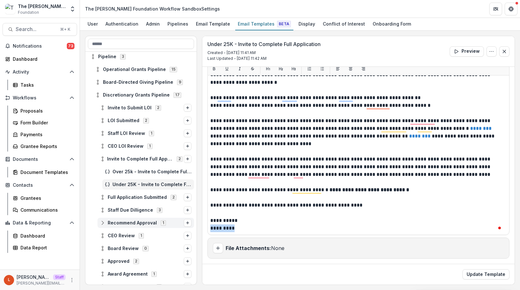
drag, startPoint x: 243, startPoint y: 229, endPoint x: 184, endPoint y: 227, distance: 58.9
click at [184, 227] on div "**********" at bounding box center [300, 160] width 430 height 249
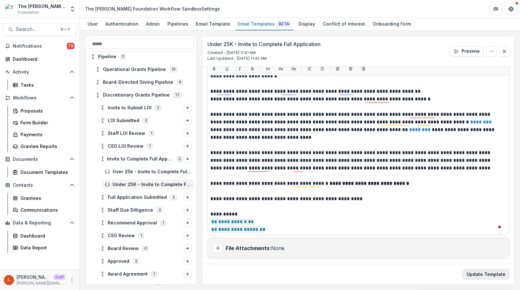
scroll to position [52, 0]
click at [484, 273] on button "Update Template" at bounding box center [486, 274] width 47 height 10
click at [485, 273] on button "Update Template" at bounding box center [486, 274] width 47 height 10
click at [182, 24] on div "Pipelines" at bounding box center [178, 23] width 26 height 9
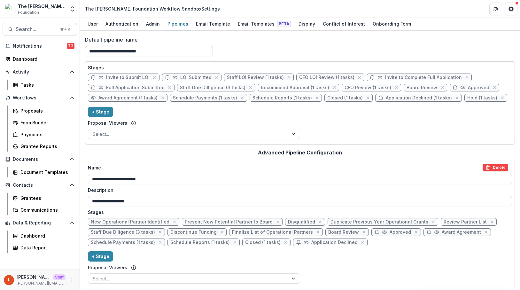
click at [129, 89] on span "Full Application Submitted" at bounding box center [135, 87] width 59 height 5
select select "*********"
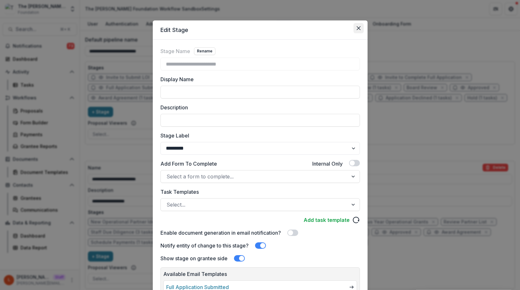
click at [356, 26] on button "Close" at bounding box center [359, 28] width 10 height 10
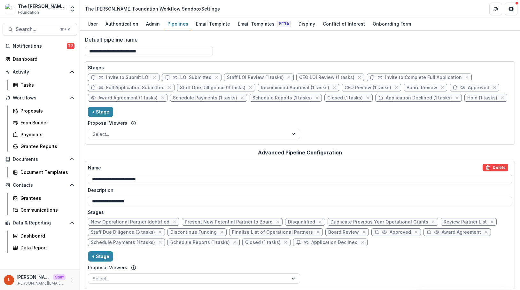
click at [204, 86] on span "Staff Due Dilligence (3 tasks)" at bounding box center [213, 87] width 66 height 5
select select "******"
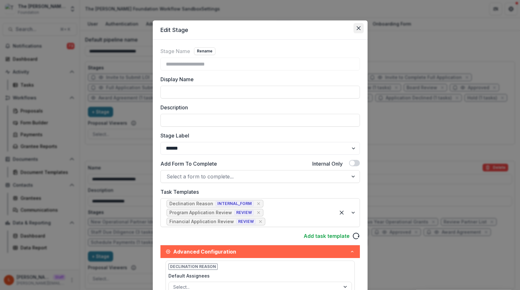
click at [361, 25] on button "Close" at bounding box center [359, 28] width 10 height 10
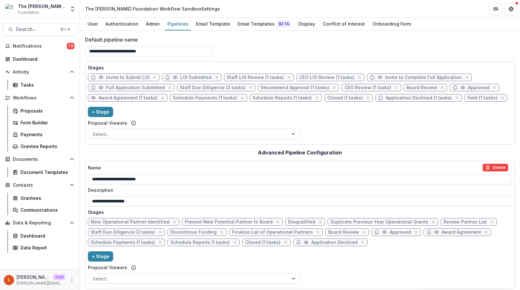
click at [288, 87] on span "Recommend Approval (1 tasks)" at bounding box center [295, 87] width 68 height 5
select select "******"
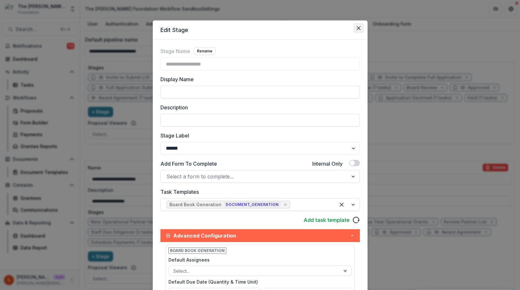
click at [358, 24] on button "Close" at bounding box center [359, 28] width 10 height 10
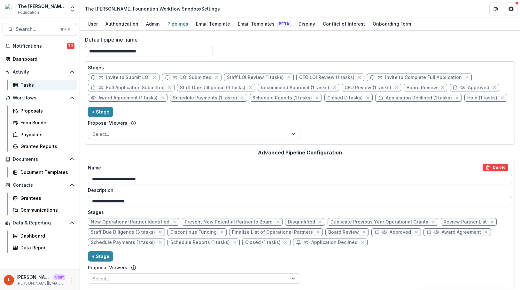
click at [39, 86] on div "Tasks" at bounding box center [45, 85] width 51 height 7
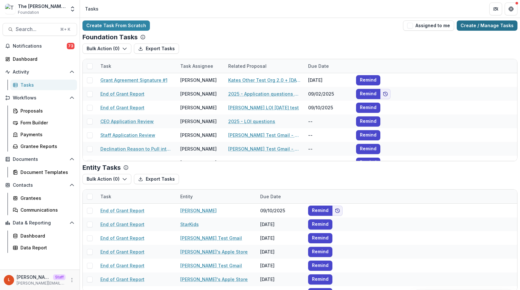
click at [497, 29] on link "Create / Manage Tasks" at bounding box center [487, 25] width 61 height 10
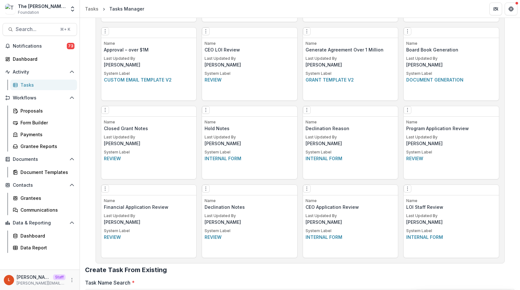
scroll to position [415, 0]
click at [411, 35] on button "Options" at bounding box center [408, 31] width 8 height 8
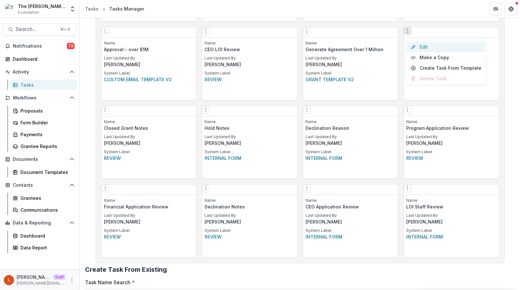
click at [416, 45] on link "Edit" at bounding box center [446, 47] width 78 height 11
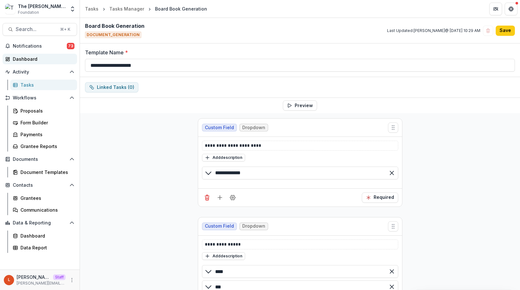
drag, startPoint x: 120, startPoint y: 65, endPoint x: 68, endPoint y: 64, distance: 51.5
click at [68, 64] on main "**********" at bounding box center [260, 154] width 520 height 272
type input "**********"
click at [510, 32] on button "Save" at bounding box center [505, 31] width 19 height 10
click at [505, 33] on button "Save" at bounding box center [505, 31] width 19 height 10
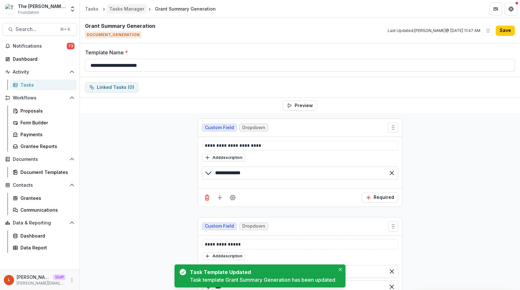
click at [136, 11] on div "Tasks Manager" at bounding box center [126, 8] width 35 height 7
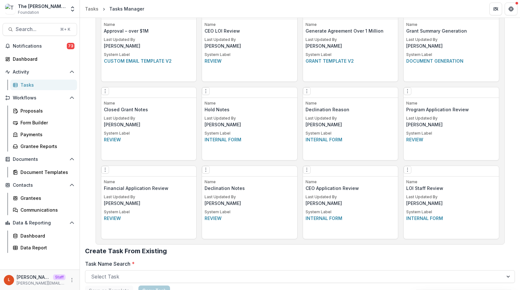
scroll to position [437, 0]
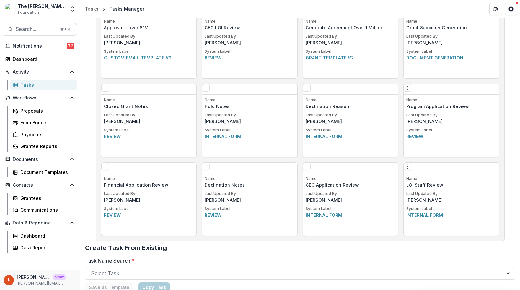
click at [305, 173] on div "Edit Make a Copy Create Task From Template Delete Task" at bounding box center [350, 168] width 95 height 11
click at [307, 169] on icon "Options" at bounding box center [306, 166] width 5 height 5
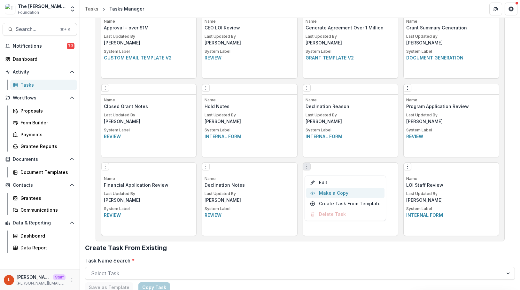
click at [331, 193] on button "Make a Copy" at bounding box center [345, 193] width 78 height 11
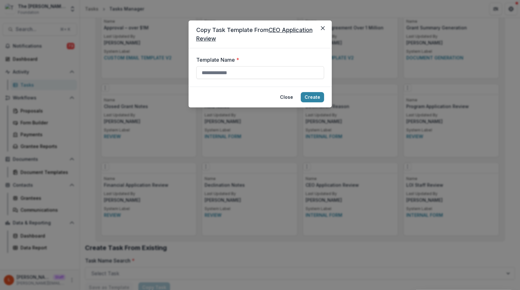
click at [240, 65] on div "Template Name *" at bounding box center [260, 67] width 128 height 23
click at [240, 69] on input "Template Name *" at bounding box center [260, 72] width 128 height 13
type input "**********"
click at [313, 96] on button "Create" at bounding box center [312, 97] width 23 height 10
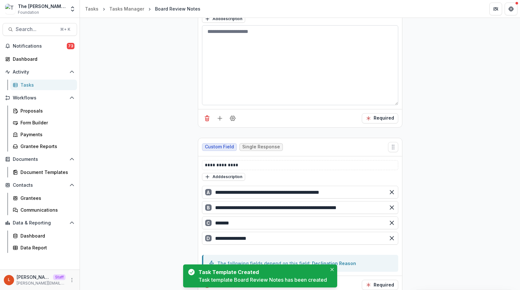
scroll to position [141, 0]
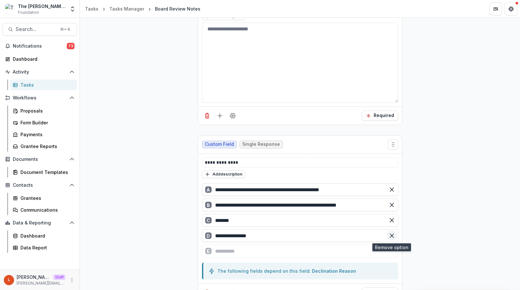
click at [389, 234] on icon "Remove option" at bounding box center [392, 235] width 6 height 6
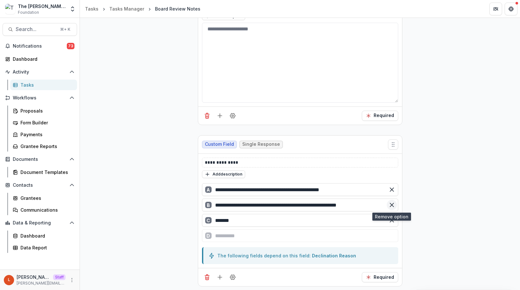
click at [392, 205] on icon "Remove option" at bounding box center [392, 205] width 6 height 6
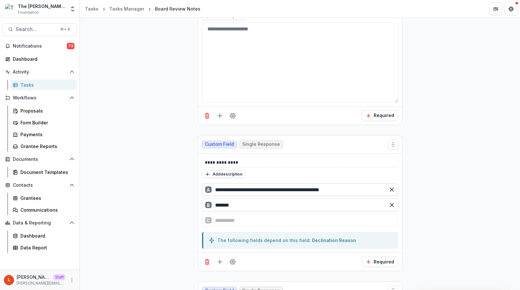
drag, startPoint x: 361, startPoint y: 189, endPoint x: 239, endPoint y: 188, distance: 121.5
click at [239, 188] on input "**********" at bounding box center [300, 189] width 196 height 13
type input "********"
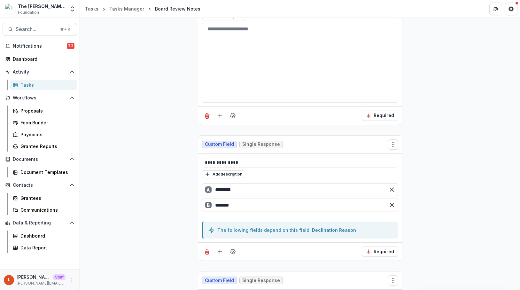
click at [460, 225] on div "**********" at bounding box center [300, 242] width 440 height 541
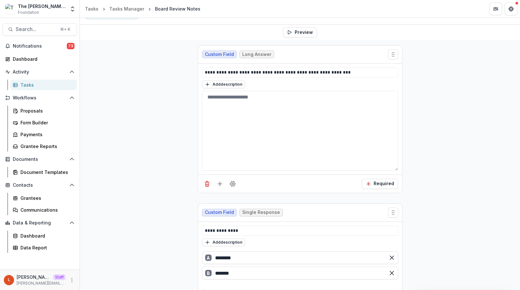
scroll to position [0, 0]
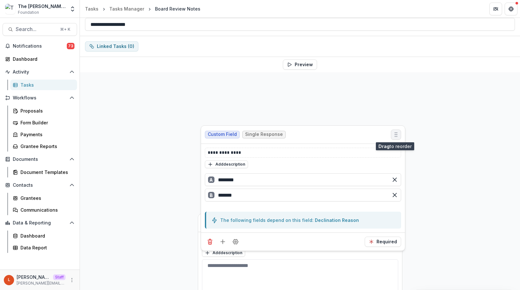
drag, startPoint x: 393, startPoint y: 245, endPoint x: 398, endPoint y: 118, distance: 127.7
click at [398, 131] on icon "Move field" at bounding box center [396, 134] width 6 height 6
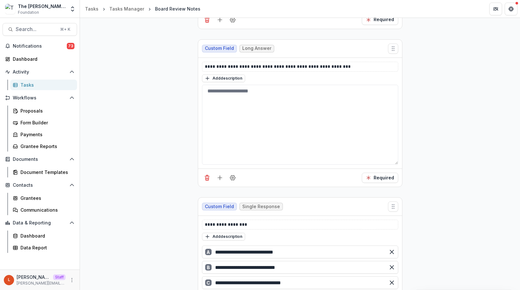
scroll to position [215, 0]
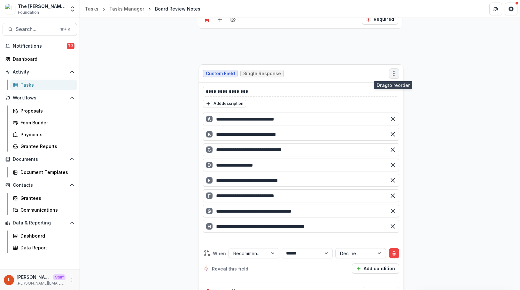
drag, startPoint x: 391, startPoint y: 208, endPoint x: 392, endPoint y: 74, distance: 133.6
click at [393, 75] on circle "Move field" at bounding box center [393, 75] width 0 height 0
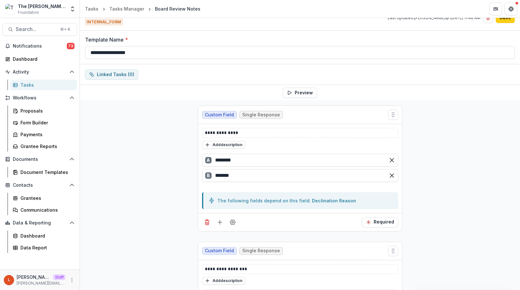
scroll to position [0, 0]
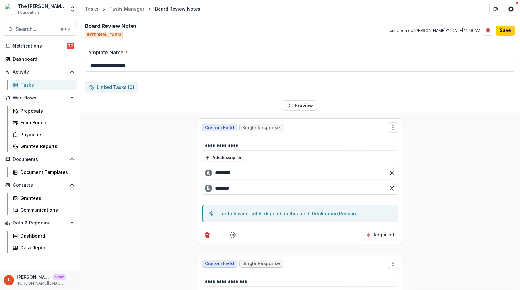
click at [347, 129] on div "Custom Field Single Response" at bounding box center [300, 128] width 204 height 18
click at [222, 232] on icon "Add field" at bounding box center [220, 235] width 6 height 6
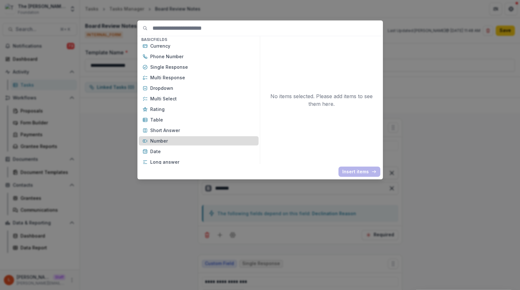
scroll to position [50, 0]
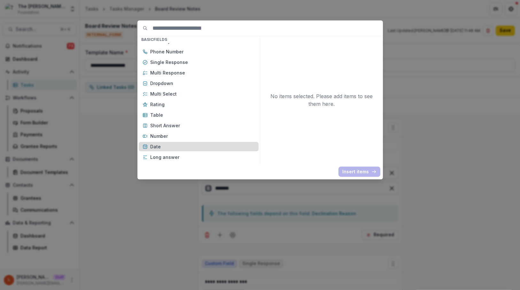
click at [189, 145] on p "Date" at bounding box center [202, 146] width 105 height 7
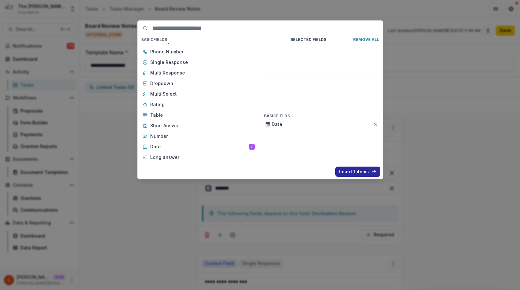
click at [354, 168] on button "Insert 1 items" at bounding box center [357, 172] width 45 height 10
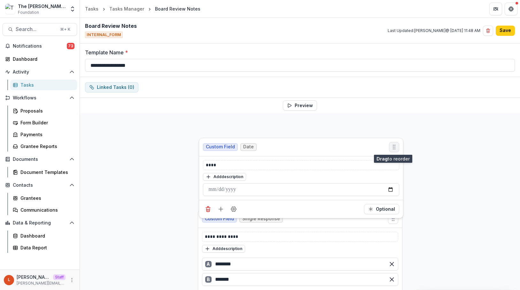
drag, startPoint x: 392, startPoint y: 265, endPoint x: 393, endPoint y: 149, distance: 116.1
click at [393, 149] on icon "Move field" at bounding box center [394, 147] width 6 height 6
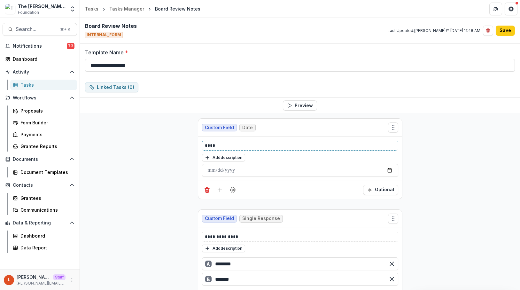
click at [259, 145] on p "****" at bounding box center [300, 145] width 191 height 7
click at [218, 189] on icon "Add field" at bounding box center [220, 190] width 6 height 6
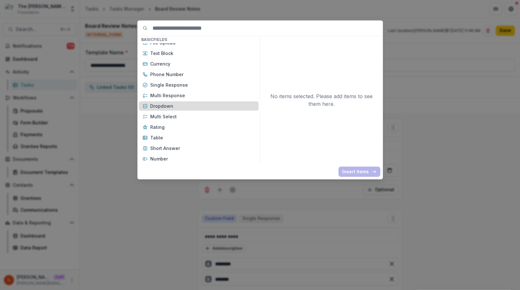
scroll to position [28, 0]
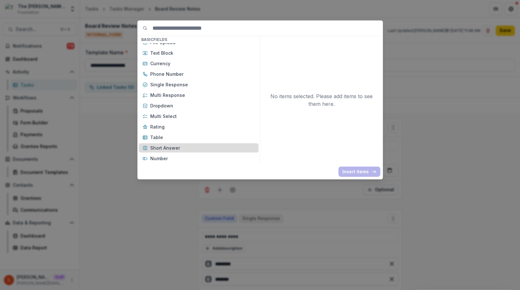
click at [188, 146] on p "Short Answer" at bounding box center [202, 148] width 105 height 7
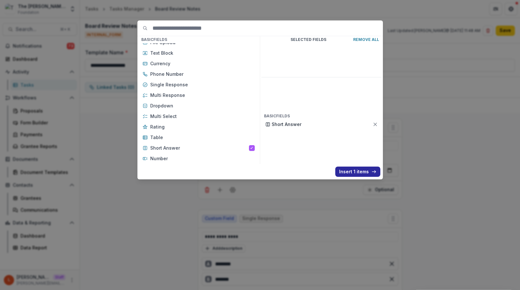
click at [360, 172] on button "Insert 1 items" at bounding box center [357, 172] width 45 height 10
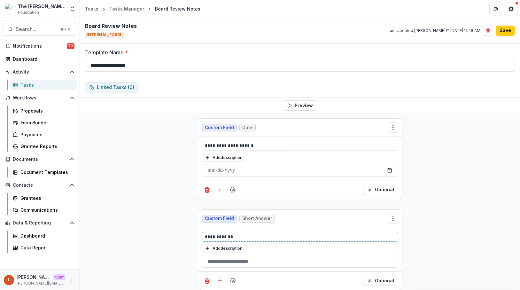
click at [272, 234] on p "**********" at bounding box center [300, 236] width 191 height 7
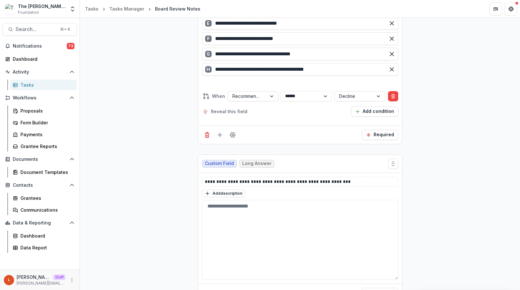
scroll to position [546, 0]
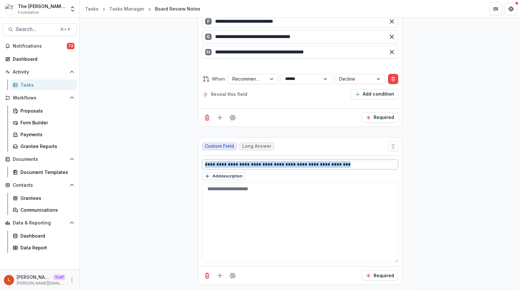
drag, startPoint x: 347, startPoint y: 164, endPoint x: 187, endPoint y: 160, distance: 159.6
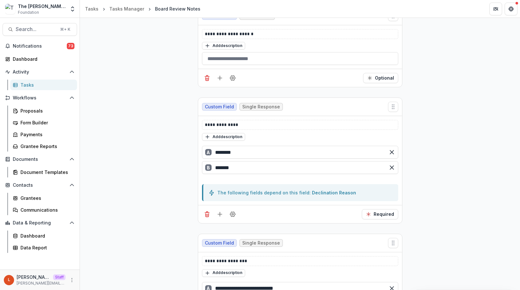
scroll to position [0, 0]
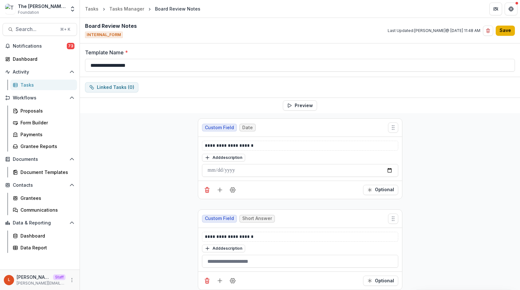
click at [508, 29] on button "Save" at bounding box center [505, 31] width 19 height 10
click at [509, 32] on button "Save" at bounding box center [505, 31] width 19 height 10
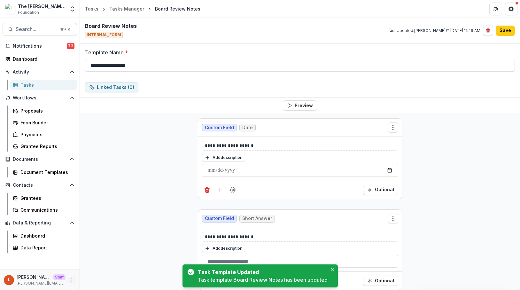
click at [71, 282] on icon "More" at bounding box center [71, 280] width 5 height 5
click at [96, 269] on link "User Settings" at bounding box center [114, 266] width 68 height 11
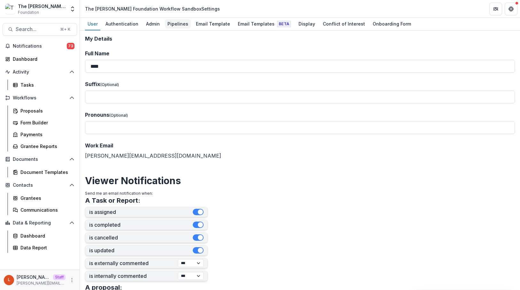
click at [181, 23] on div "Pipelines" at bounding box center [178, 23] width 26 height 9
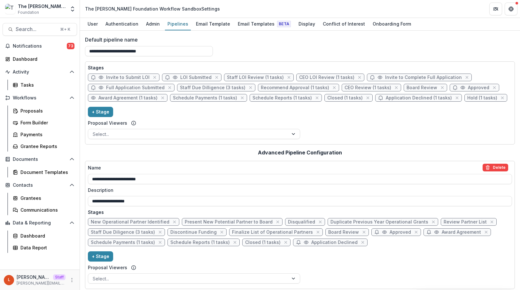
click at [411, 85] on span "Board Review" at bounding box center [422, 87] width 31 height 5
select select "******"
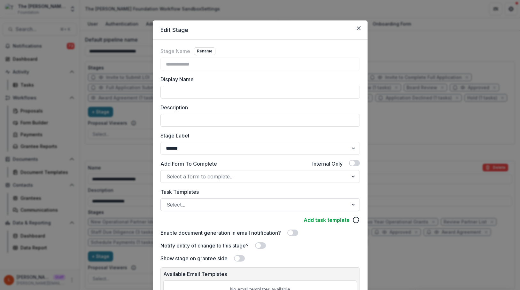
click at [209, 206] on div at bounding box center [255, 204] width 176 height 9
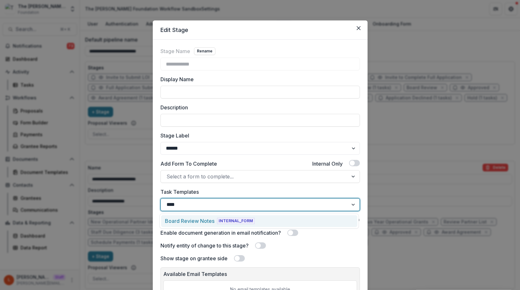
type input "*****"
click at [222, 221] on span "INTERNAL_FORM" at bounding box center [236, 221] width 38 height 6
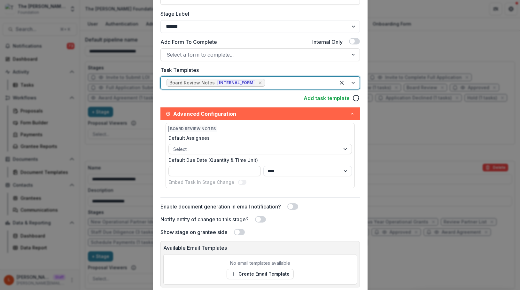
scroll to position [168, 0]
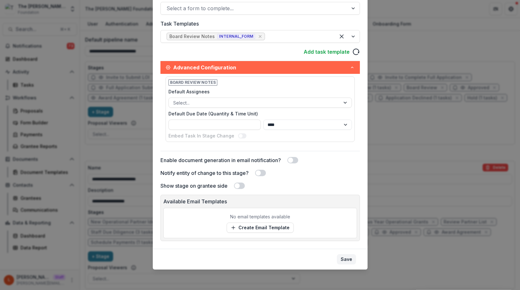
click at [346, 262] on button "Save" at bounding box center [346, 259] width 19 height 10
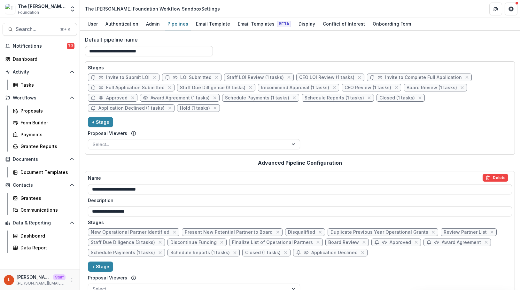
click at [103, 96] on icon at bounding box center [101, 97] width 4 height 3
click at [128, 95] on span "Approved" at bounding box center [116, 97] width 21 height 5
select select "********"
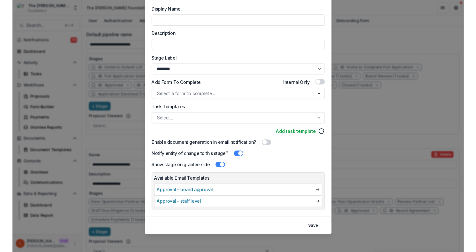
scroll to position [0, 0]
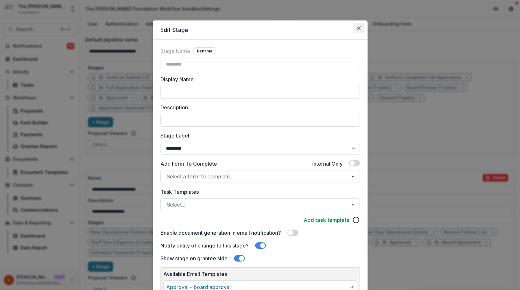
click at [358, 27] on icon "Close" at bounding box center [358, 28] width 4 height 4
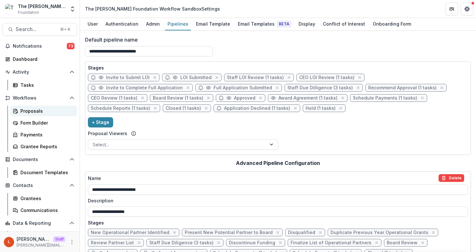
click at [37, 111] on div "Proposals" at bounding box center [45, 110] width 51 height 7
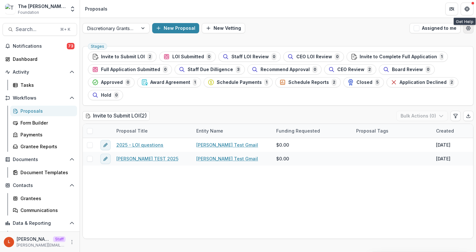
click at [466, 27] on icon "Open table manager" at bounding box center [468, 28] width 5 height 5
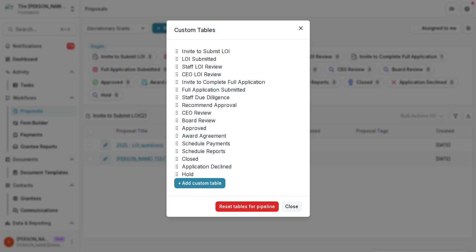
click at [246, 208] on button "Reset tables for pipeline" at bounding box center [246, 206] width 63 height 10
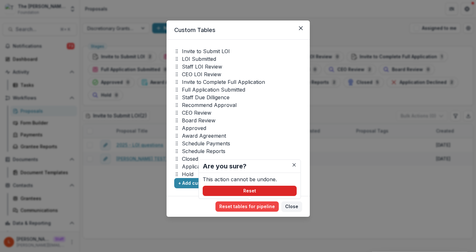
click at [247, 191] on button "Reset" at bounding box center [250, 190] width 94 height 10
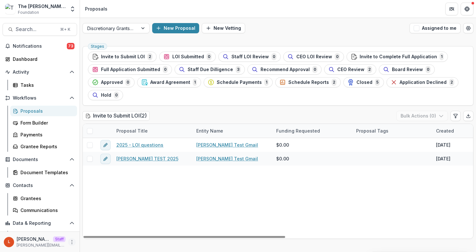
click at [72, 241] on circle "More" at bounding box center [72, 241] width 0 height 0
click at [99, 232] on link "User Settings" at bounding box center [112, 228] width 68 height 11
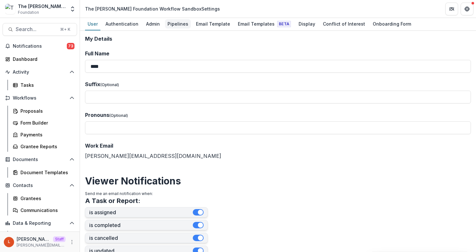
click at [176, 25] on div "Pipelines" at bounding box center [178, 23] width 26 height 9
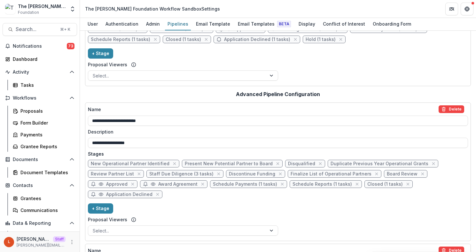
scroll to position [77, 0]
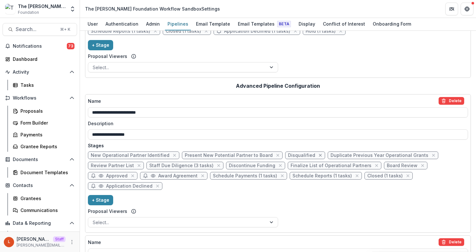
click at [319, 154] on icon "close" at bounding box center [320, 155] width 3 height 3
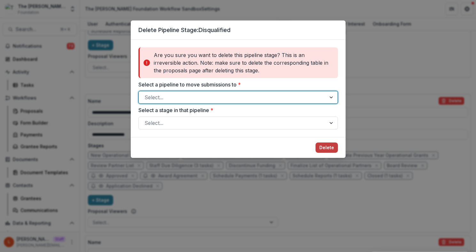
click at [308, 97] on div at bounding box center [233, 97] width 176 height 9
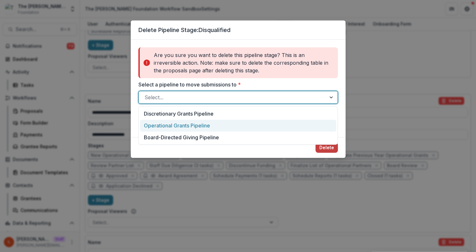
click at [296, 129] on div "Operational Grants Pipeline" at bounding box center [238, 126] width 196 height 12
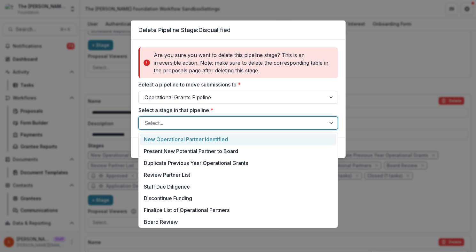
click at [296, 124] on div at bounding box center [233, 122] width 176 height 9
click at [294, 141] on div "New Operational Partner Identified" at bounding box center [238, 139] width 196 height 12
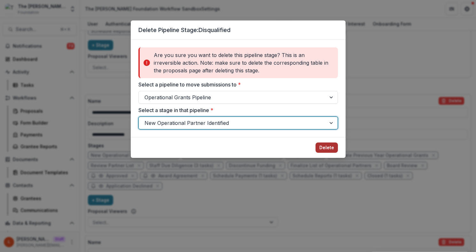
click at [332, 145] on button "Delete" at bounding box center [327, 147] width 22 height 10
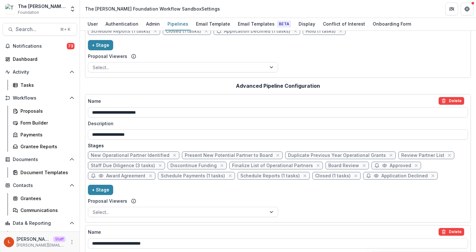
click at [228, 154] on span "Present New Potential Partner to Board" at bounding box center [229, 154] width 88 height 5
select select "******"
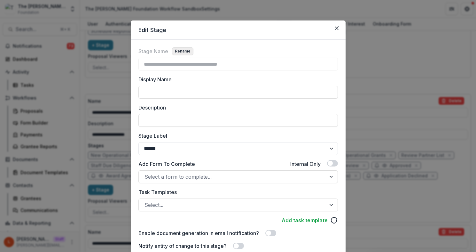
click at [178, 49] on button "Rename" at bounding box center [182, 51] width 21 height 8
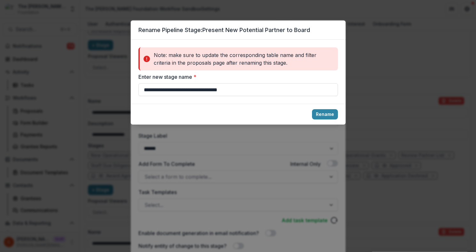
drag, startPoint x: 245, startPoint y: 88, endPoint x: 131, endPoint y: 85, distance: 113.9
click at [131, 85] on div "**********" at bounding box center [238, 72] width 215 height 64
type input "**********"
click at [320, 112] on button "Rename" at bounding box center [325, 114] width 26 height 10
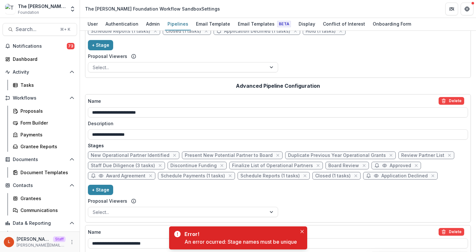
click at [223, 155] on span "Present New Potential Partner to Board" at bounding box center [229, 154] width 88 height 5
select select "******"
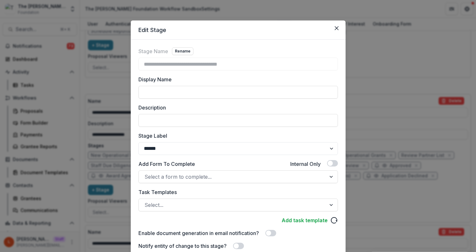
click at [186, 45] on div "**********" at bounding box center [238, 181] width 215 height 282
click at [186, 52] on button "Rename" at bounding box center [182, 51] width 21 height 8
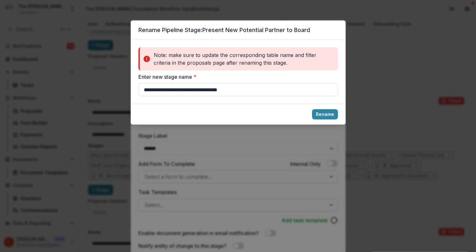
drag, startPoint x: 250, startPoint y: 90, endPoint x: 137, endPoint y: 89, distance: 112.5
click at [138, 90] on div "**********" at bounding box center [238, 72] width 215 height 64
type input "**********"
click at [322, 111] on button "Rename" at bounding box center [325, 114] width 26 height 10
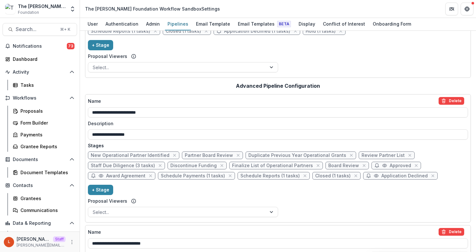
click at [209, 155] on span "Partner Board Review" at bounding box center [209, 154] width 48 height 5
select select "******"
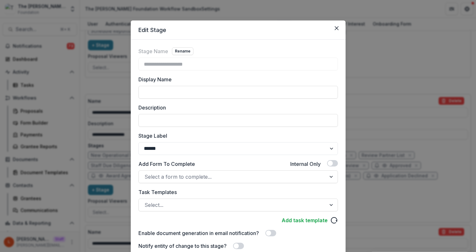
scroll to position [68, 0]
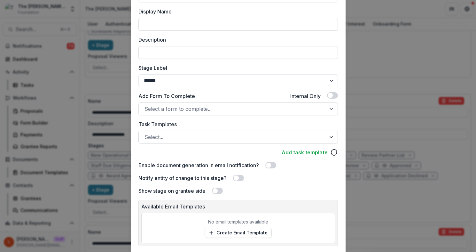
click at [187, 135] on div at bounding box center [233, 136] width 176 height 9
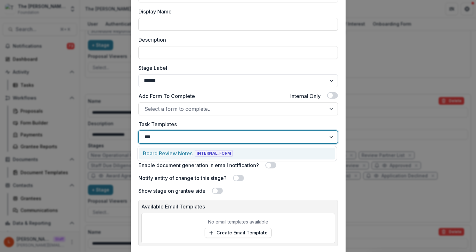
type input "****"
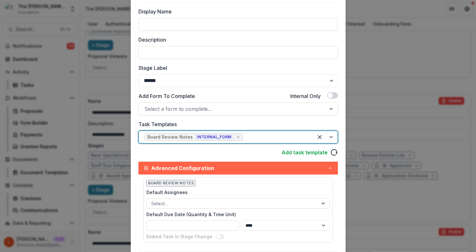
scroll to position [207, 0]
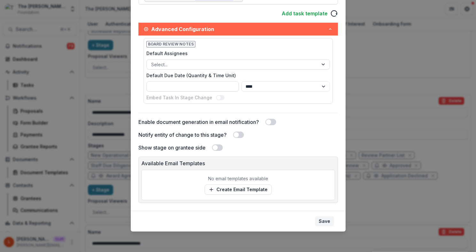
click at [319, 221] on button "Save" at bounding box center [324, 221] width 19 height 10
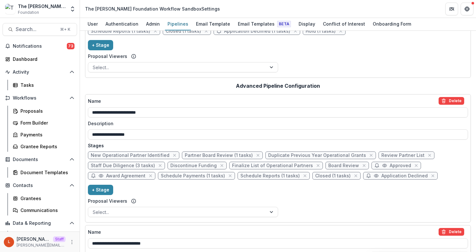
click at [332, 164] on span "Board Review" at bounding box center [343, 165] width 31 height 5
select select "******"
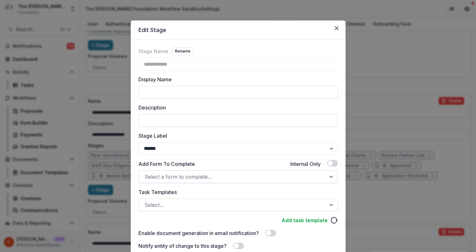
scroll to position [94, 0]
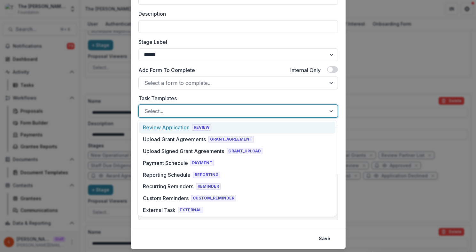
click at [211, 112] on div at bounding box center [233, 110] width 176 height 9
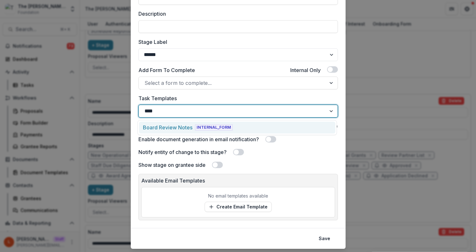
type input "*****"
click at [224, 122] on div "Board Review Notes INTERNAL_FORM" at bounding box center [237, 127] width 196 height 12
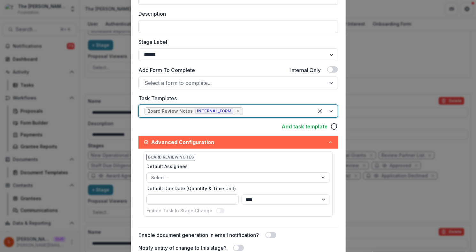
scroll to position [207, 0]
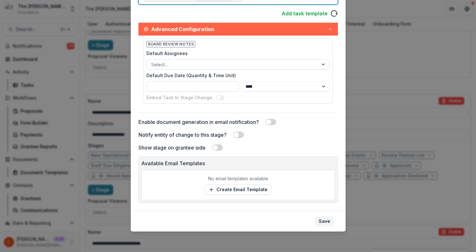
click at [318, 223] on button "Save" at bounding box center [324, 221] width 19 height 10
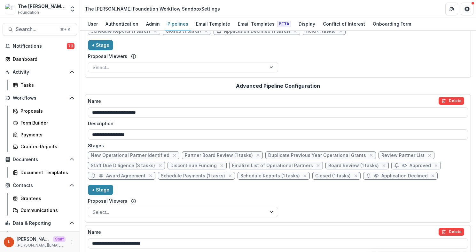
click at [324, 156] on span "Duplicate Previous Year Operational Grants" at bounding box center [317, 154] width 98 height 5
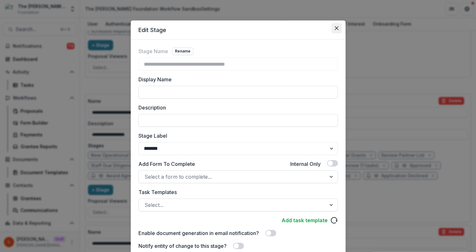
click at [335, 27] on icon "Close" at bounding box center [337, 28] width 4 height 4
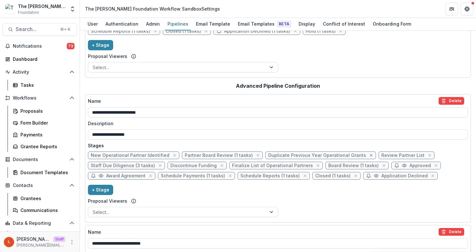
click at [369, 153] on icon "close" at bounding box center [371, 154] width 5 height 5
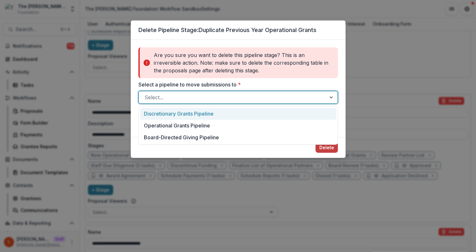
click at [282, 94] on div at bounding box center [233, 97] width 176 height 9
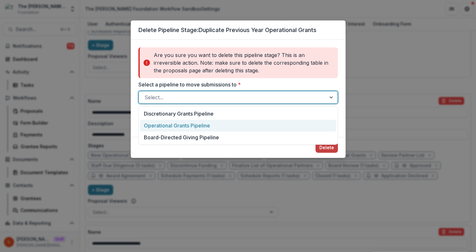
click at [282, 128] on div "Operational Grants Pipeline" at bounding box center [238, 126] width 196 height 12
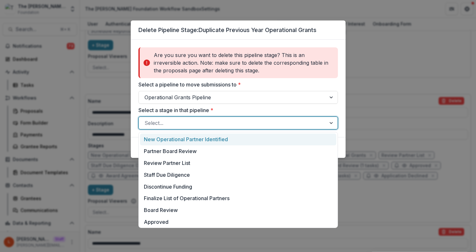
click at [278, 123] on div at bounding box center [233, 122] width 176 height 9
click at [278, 137] on div "New Operational Partner Identified" at bounding box center [238, 139] width 196 height 12
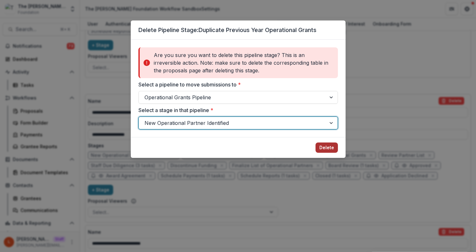
click at [331, 148] on button "Delete" at bounding box center [327, 147] width 22 height 10
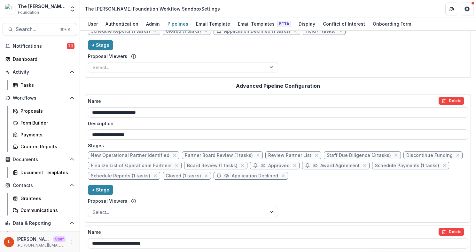
click at [146, 153] on span "New Operational Partner Identified" at bounding box center [130, 154] width 79 height 5
select select "*****"
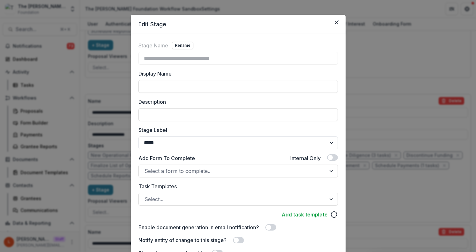
scroll to position [2, 0]
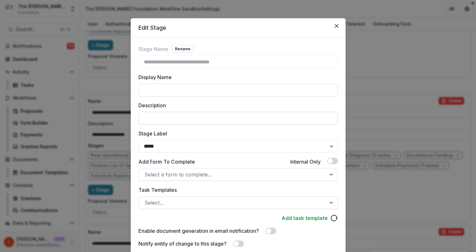
click at [183, 116] on input "Description" at bounding box center [237, 118] width 199 height 13
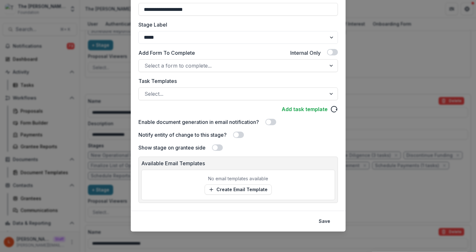
type input "**********"
click at [330, 52] on span at bounding box center [330, 52] width 5 height 5
click at [325, 220] on button "Save" at bounding box center [324, 221] width 19 height 10
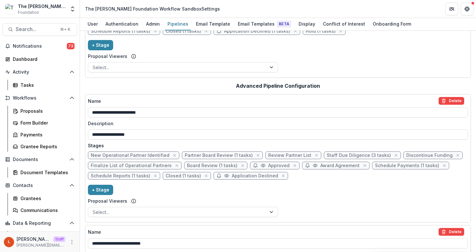
click at [347, 153] on span "Staff Due Diligence (3 tasks)" at bounding box center [359, 154] width 64 height 5
select select "******"
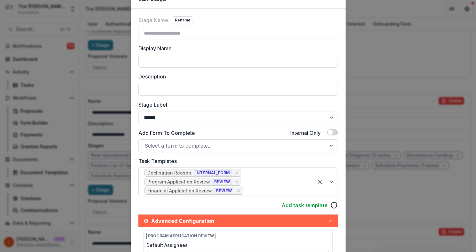
scroll to position [0, 0]
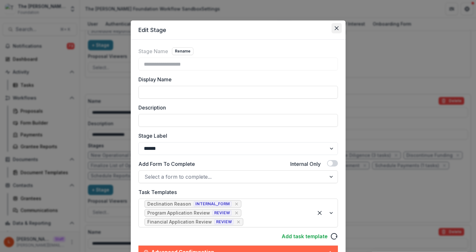
click at [338, 28] on button "Close" at bounding box center [337, 28] width 10 height 10
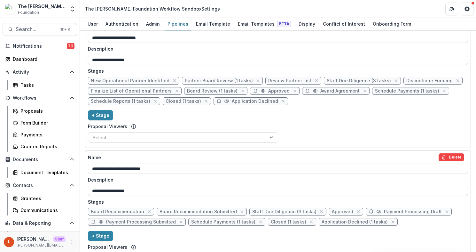
scroll to position [186, 0]
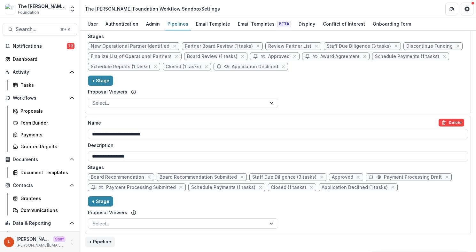
click at [121, 176] on span "Board Recommendation" at bounding box center [117, 176] width 53 height 5
select select "*****"
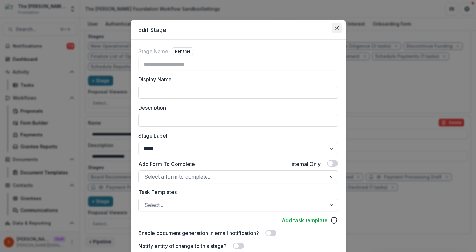
click at [337, 27] on icon "Close" at bounding box center [337, 28] width 4 height 4
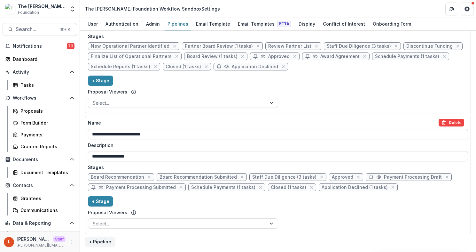
click at [124, 177] on span "Board Recommendation" at bounding box center [117, 176] width 53 height 5
select select "*****"
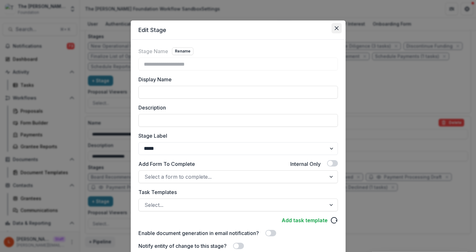
click at [336, 24] on button "Close" at bounding box center [337, 28] width 10 height 10
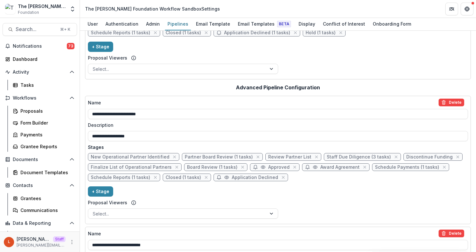
scroll to position [0, 0]
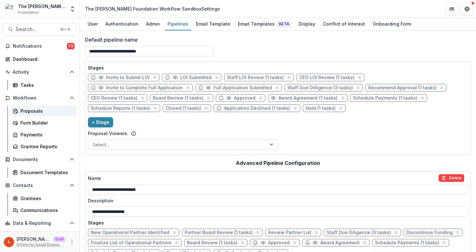
click at [56, 107] on div "Proposals" at bounding box center [45, 110] width 51 height 7
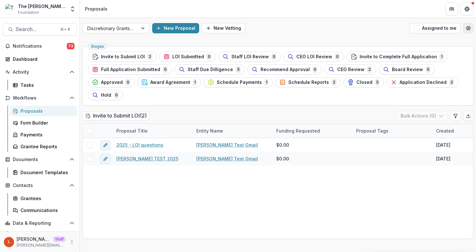
click at [466, 28] on icon "Open table manager" at bounding box center [468, 28] width 5 height 5
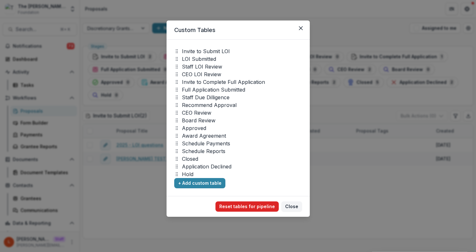
click at [244, 205] on button "Reset tables for pipeline" at bounding box center [246, 206] width 63 height 10
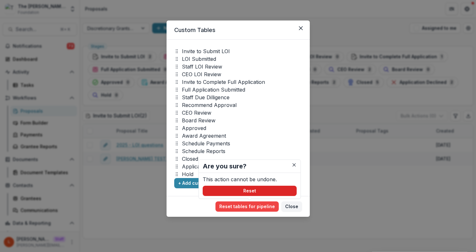
click at [246, 190] on button "Reset" at bounding box center [250, 190] width 94 height 10
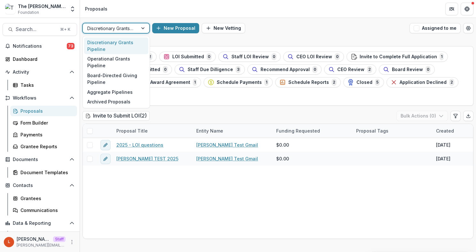
click at [141, 28] on div at bounding box center [144, 28] width 12 height 10
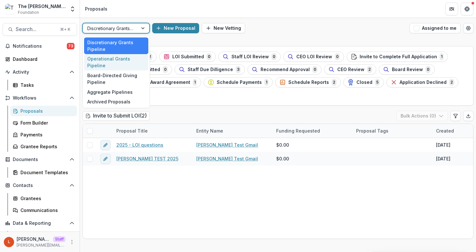
click at [135, 59] on div "Operational Grants Pipeline" at bounding box center [116, 62] width 64 height 17
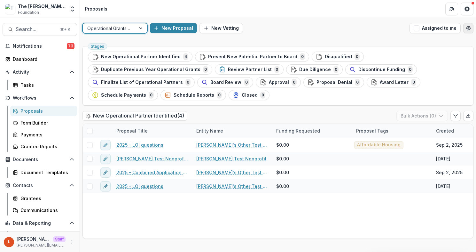
click at [466, 28] on icon "Open table manager" at bounding box center [468, 28] width 4 height 4
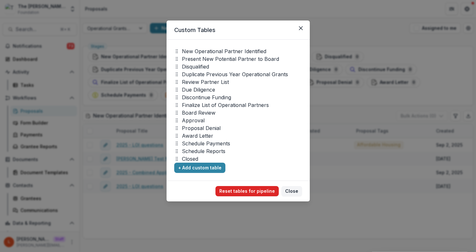
click at [264, 187] on button "Reset tables for pipeline" at bounding box center [246, 191] width 63 height 10
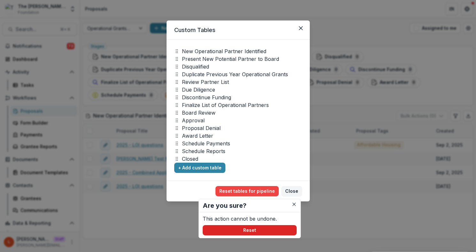
click at [271, 225] on button "Reset" at bounding box center [250, 230] width 94 height 10
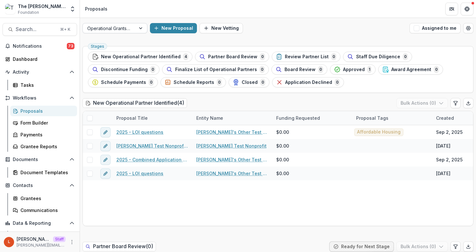
click at [133, 27] on div "Operational Grants Pipeline" at bounding box center [109, 28] width 53 height 9
click at [120, 27] on div at bounding box center [109, 28] width 44 height 8
click at [130, 27] on div at bounding box center [109, 28] width 44 height 8
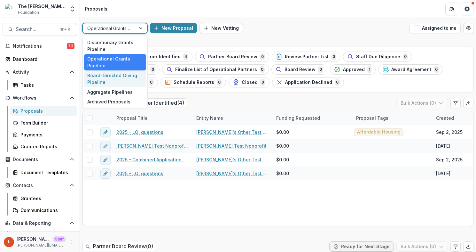
click at [134, 81] on div "Board-Directed Giving Pipeline" at bounding box center [115, 78] width 62 height 17
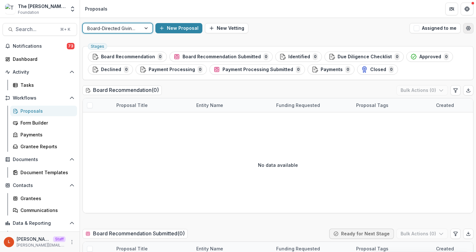
click at [466, 26] on icon "Open table manager" at bounding box center [468, 28] width 5 height 5
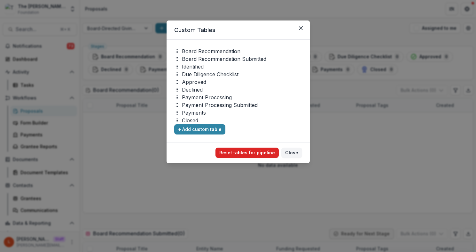
click at [253, 152] on button "Reset tables for pipeline" at bounding box center [246, 152] width 63 height 10
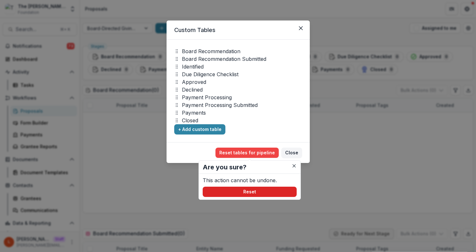
click at [259, 192] on button "Reset" at bounding box center [250, 191] width 94 height 10
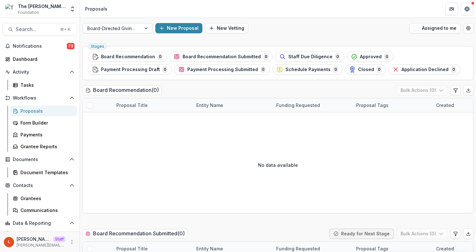
click at [134, 27] on div at bounding box center [111, 28] width 49 height 8
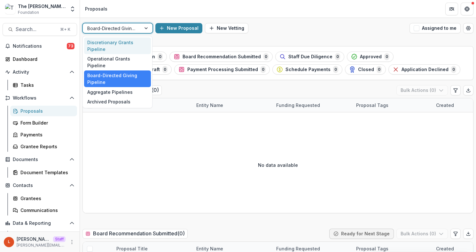
click at [136, 39] on div "Discretionary Grants Pipeline" at bounding box center [117, 45] width 67 height 17
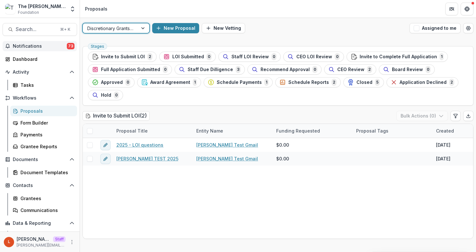
click at [45, 46] on span "Notifications" at bounding box center [40, 45] width 54 height 5
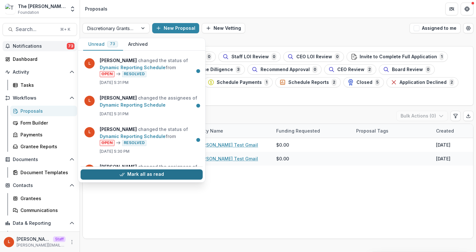
click at [143, 172] on button "Mark all as read" at bounding box center [142, 174] width 122 height 10
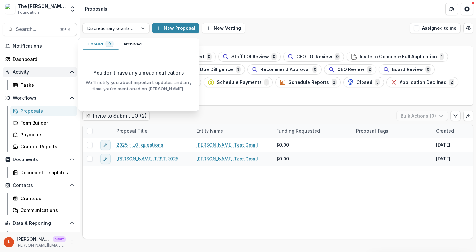
click at [35, 74] on span "Activity" at bounding box center [40, 71] width 54 height 5
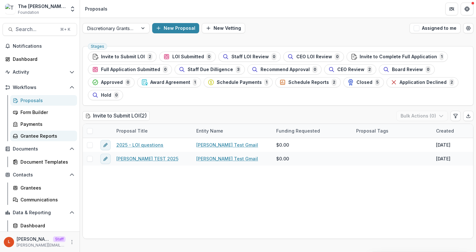
click at [40, 135] on div "Grantee Reports" at bounding box center [45, 135] width 51 height 7
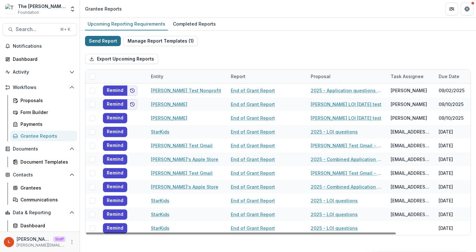
click at [96, 41] on button "Send Report" at bounding box center [103, 41] width 36 height 10
select select "********"
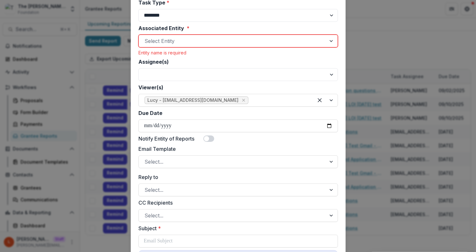
scroll to position [209, 0]
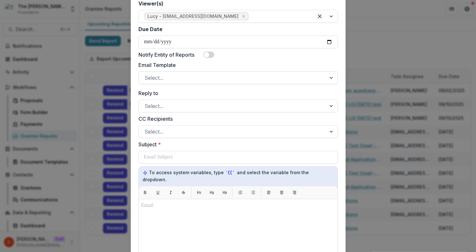
click at [215, 76] on div at bounding box center [233, 77] width 176 height 9
click at [247, 66] on label "Email Template" at bounding box center [236, 65] width 196 height 8
click at [146, 74] on input "Email Template" at bounding box center [146, 78] width 2 height 8
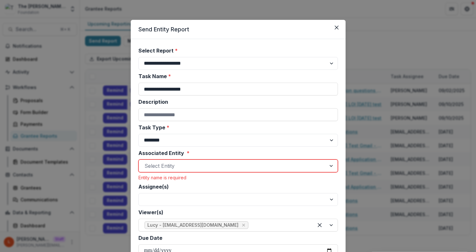
scroll to position [0, 0]
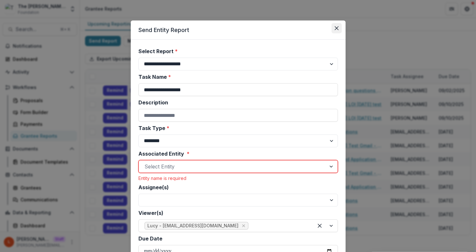
click at [340, 28] on button "Close" at bounding box center [337, 28] width 10 height 10
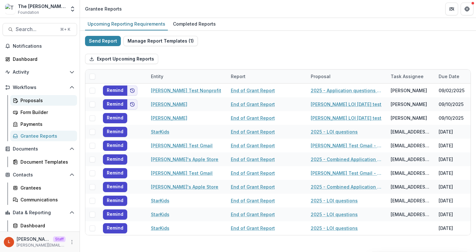
click at [41, 99] on div "Proposals" at bounding box center [45, 100] width 51 height 7
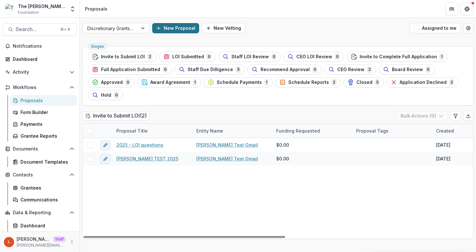
click at [183, 23] on button "New Proposal" at bounding box center [175, 28] width 47 height 10
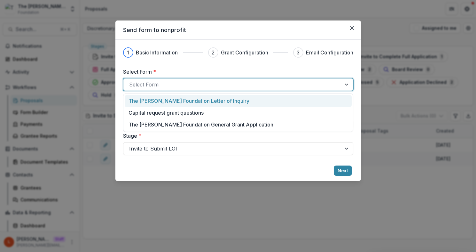
click at [173, 84] on div at bounding box center [232, 84] width 207 height 9
click at [174, 102] on p "The Frist Foundation Letter of Inquiry" at bounding box center [189, 101] width 121 height 8
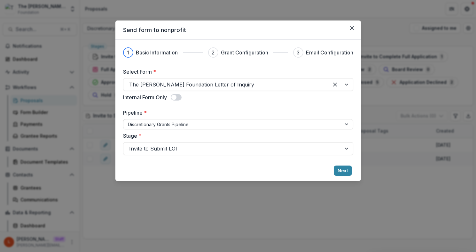
click at [176, 133] on label "Stage *" at bounding box center [236, 136] width 226 height 8
click at [131, 145] on input "Stage *" at bounding box center [130, 149] width 2 height 8
click at [340, 167] on button "Next" at bounding box center [343, 170] width 18 height 10
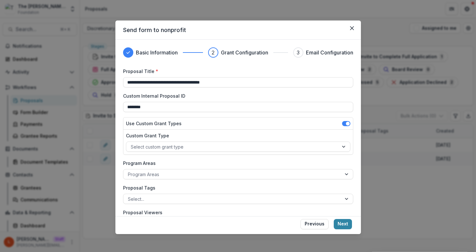
scroll to position [45, 0]
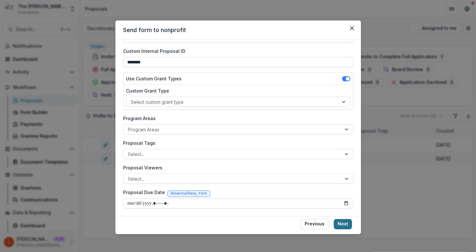
click at [343, 221] on button "Next" at bounding box center [343, 224] width 18 height 10
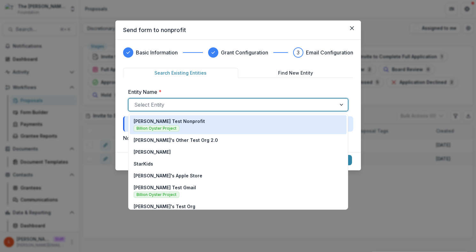
click at [255, 106] on div at bounding box center [232, 104] width 196 height 9
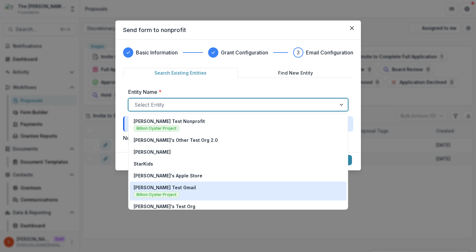
click at [203, 187] on div "Lucy Test Gmail Billion Oyster Project" at bounding box center [238, 191] width 209 height 14
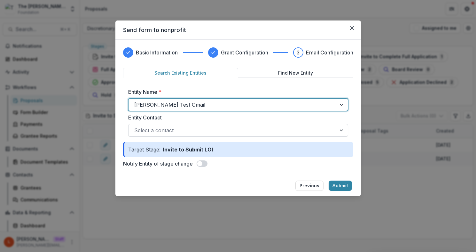
click at [213, 131] on div at bounding box center [232, 130] width 196 height 9
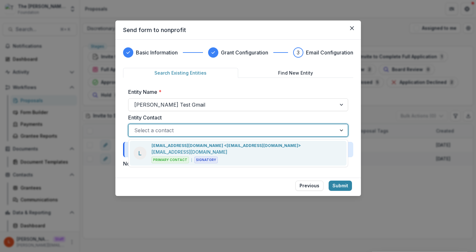
click at [214, 153] on div "lucyjfey@gmail.com <lucyjfey@gmail.com> lucyjfey@gmail.com Primary Contact Sign…" at bounding box center [226, 153] width 149 height 20
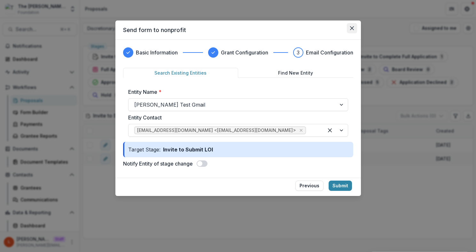
click at [354, 29] on button "Close" at bounding box center [352, 28] width 10 height 10
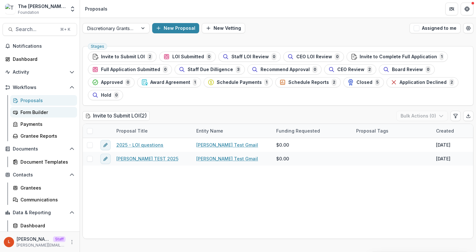
click at [42, 116] on link "Form Builder" at bounding box center [43, 112] width 67 height 11
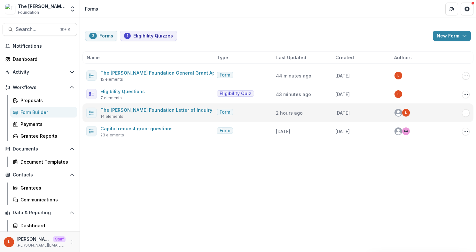
click at [173, 106] on span "The Frist Foundation Letter of Inquiry" at bounding box center [156, 110] width 112 height 8
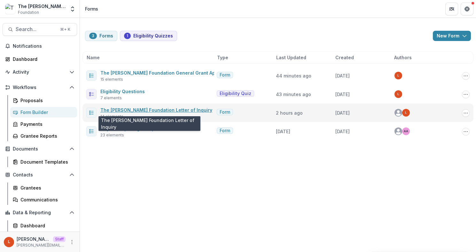
click at [174, 109] on link "The Frist Foundation Letter of Inquiry" at bounding box center [156, 109] width 112 height 5
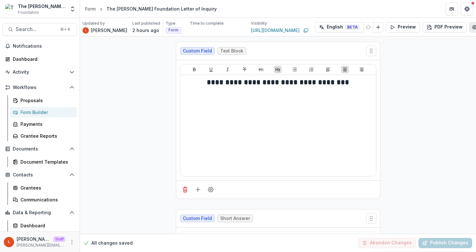
click at [473, 25] on icon "Edit Form Settings" at bounding box center [475, 27] width 4 height 4
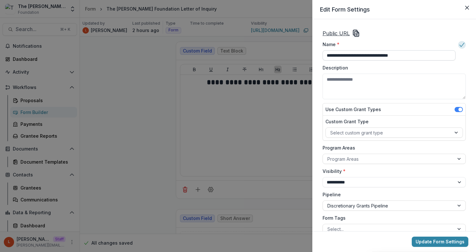
drag, startPoint x: 416, startPoint y: 56, endPoint x: 371, endPoint y: 56, distance: 45.4
click at [371, 56] on input "**********" at bounding box center [389, 55] width 133 height 10
type input "**********"
click at [438, 242] on button "Update Form Settings" at bounding box center [440, 241] width 57 height 10
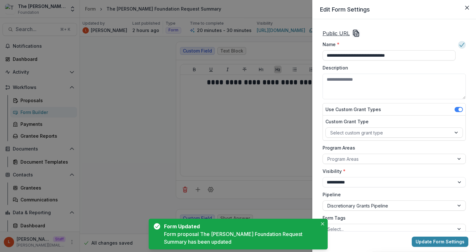
click at [277, 106] on div "**********" at bounding box center [238, 126] width 476 height 252
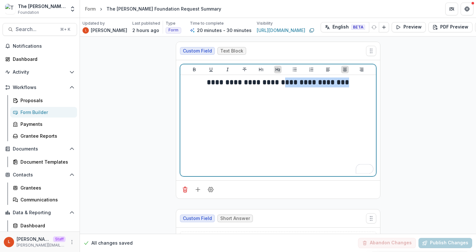
drag, startPoint x: 334, startPoint y: 83, endPoint x: 285, endPoint y: 82, distance: 49.2
click at [285, 82] on h2 "**********" at bounding box center [278, 82] width 191 height 10
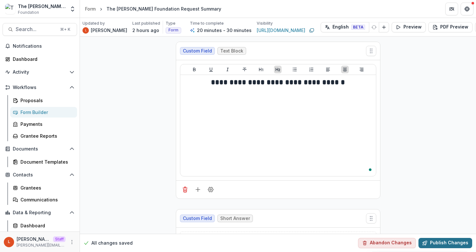
click at [457, 244] on button "Publish Changes" at bounding box center [445, 243] width 54 height 10
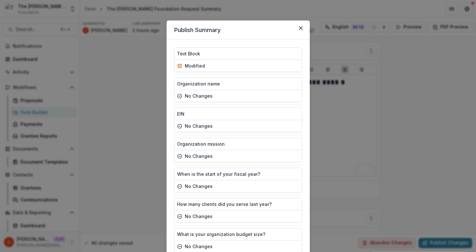
scroll to position [273, 0]
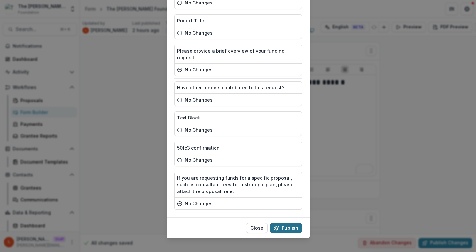
click at [293, 223] on button "Publish" at bounding box center [286, 228] width 32 height 10
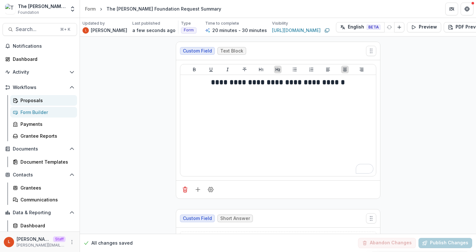
click at [59, 100] on div "Proposals" at bounding box center [45, 100] width 51 height 7
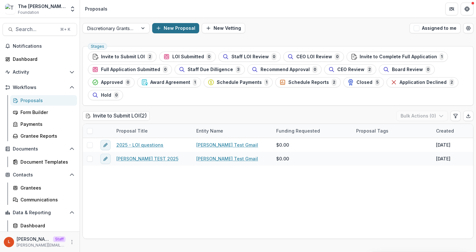
click at [175, 27] on button "New Proposal" at bounding box center [175, 28] width 47 height 10
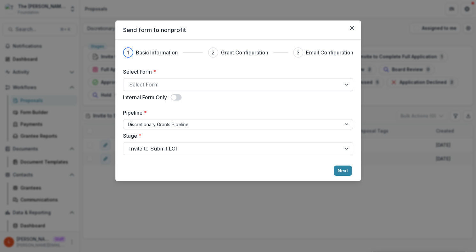
click at [199, 80] on div at bounding box center [232, 84] width 207 height 9
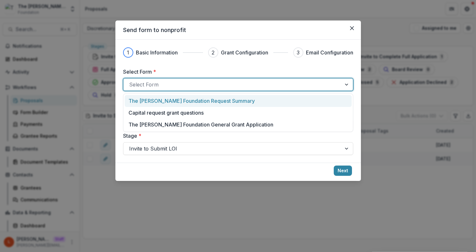
click at [205, 98] on p "The [PERSON_NAME] Foundation Request Summary" at bounding box center [192, 101] width 126 height 8
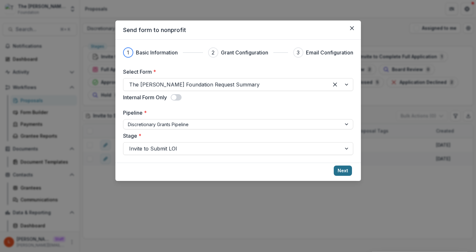
click at [342, 170] on button "Next" at bounding box center [343, 170] width 18 height 10
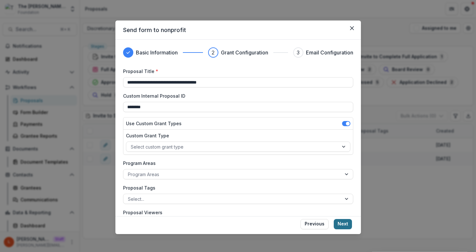
click at [342, 224] on button "Next" at bounding box center [343, 224] width 18 height 10
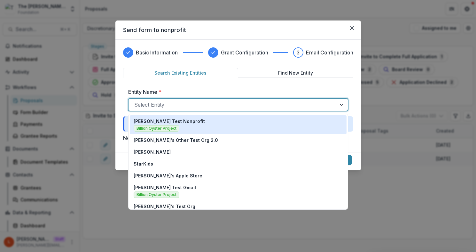
click at [188, 105] on div at bounding box center [232, 104] width 196 height 9
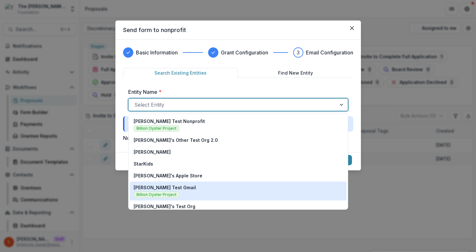
click at [210, 188] on div "Lucy Test Gmail Billion Oyster Project" at bounding box center [238, 191] width 209 height 14
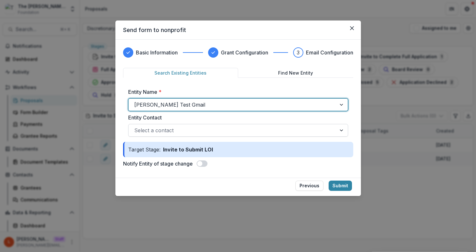
click at [224, 128] on div at bounding box center [232, 130] width 196 height 9
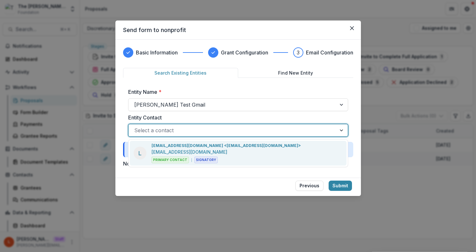
click at [230, 145] on p "lucyjfey@gmail.com <lucyjfey@gmail.com>" at bounding box center [226, 146] width 149 height 6
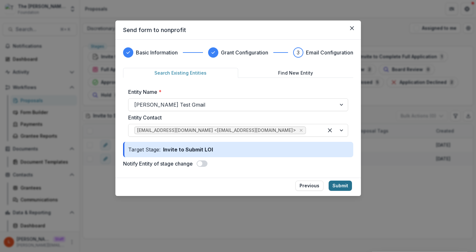
click at [346, 186] on button "Submit" at bounding box center [340, 185] width 23 height 10
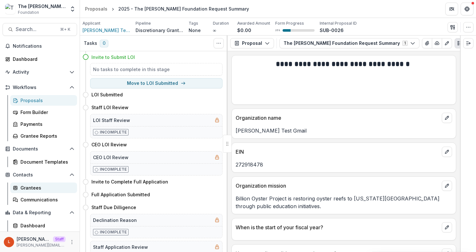
click at [36, 187] on div "Grantees" at bounding box center [45, 187] width 51 height 7
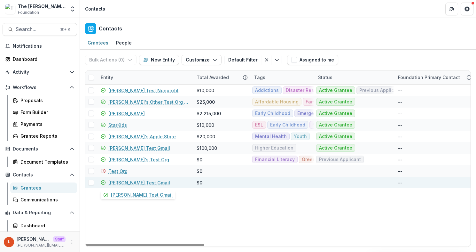
click at [134, 182] on link "[PERSON_NAME] Test Gmail" at bounding box center [139, 182] width 62 height 7
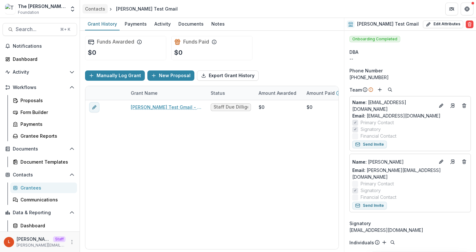
click at [99, 7] on div "Contacts" at bounding box center [95, 8] width 20 height 7
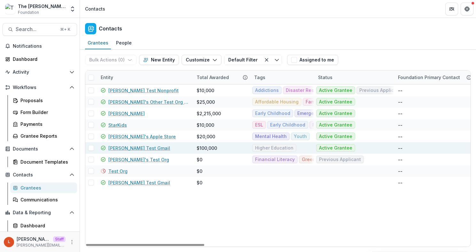
click at [132, 145] on link "[PERSON_NAME] Test Gmail" at bounding box center [139, 148] width 62 height 7
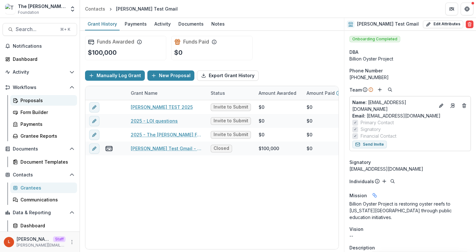
click at [42, 95] on link "Proposals" at bounding box center [43, 100] width 67 height 11
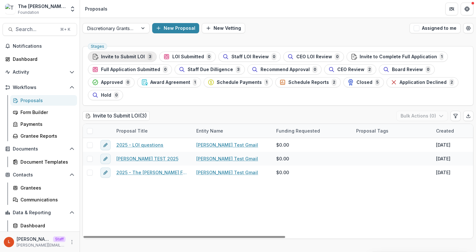
click at [124, 60] on button "Invite to Submit LOI 3" at bounding box center [122, 56] width 69 height 10
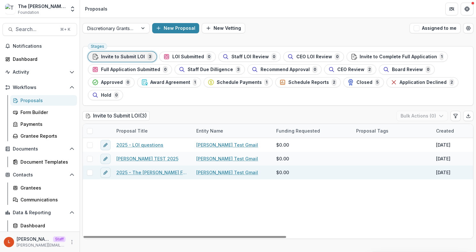
click at [146, 173] on link "2025 - The [PERSON_NAME] Foundation Request Summary" at bounding box center [152, 172] width 72 height 7
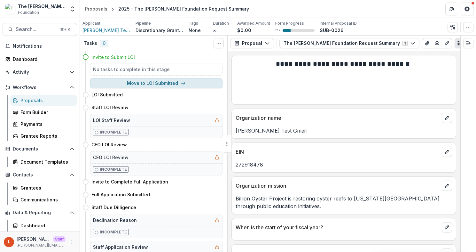
click at [160, 82] on button "Move to LOI Submitted" at bounding box center [156, 83] width 132 height 10
select select "**********"
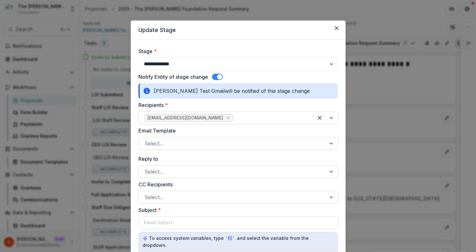
scroll to position [54, 0]
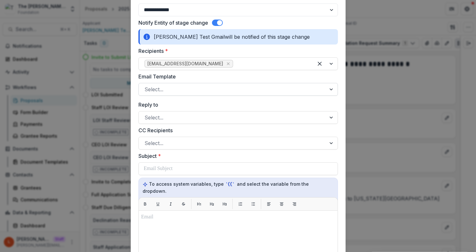
click at [241, 89] on div at bounding box center [233, 89] width 176 height 9
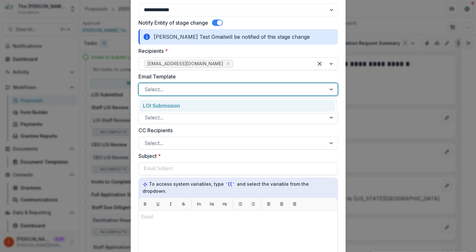
click at [239, 98] on div "LOI Submission" at bounding box center [236, 105] width 199 height 15
click at [240, 102] on div "LOI Submission" at bounding box center [237, 106] width 196 height 12
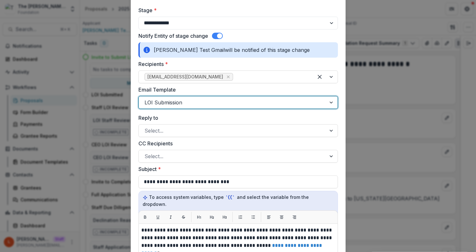
scroll to position [22, 0]
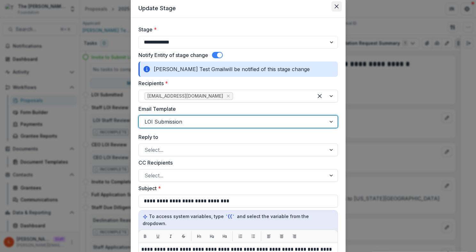
click at [339, 7] on button "Close" at bounding box center [337, 6] width 10 height 10
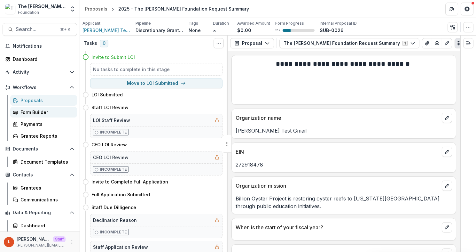
click at [42, 112] on div "Form Builder" at bounding box center [45, 112] width 51 height 7
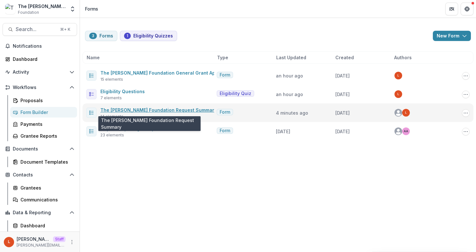
click at [162, 110] on link "The [PERSON_NAME] Foundation Request Summary" at bounding box center [158, 109] width 116 height 5
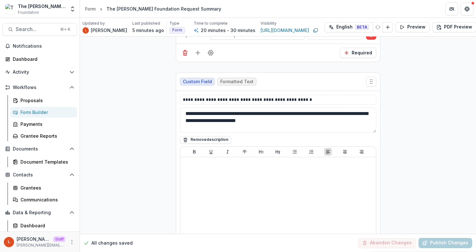
scroll to position [971, 0]
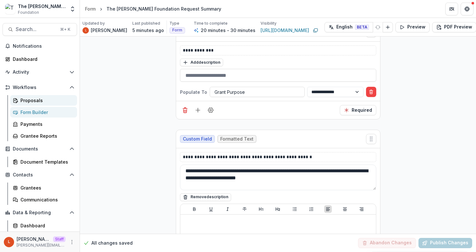
click at [42, 104] on link "Proposals" at bounding box center [43, 100] width 67 height 11
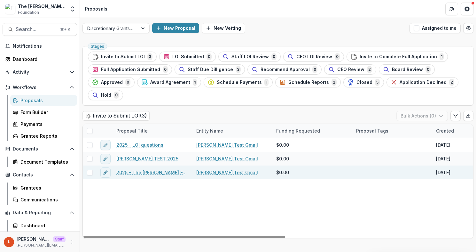
click at [151, 172] on link "2025 - The [PERSON_NAME] Foundation Request Summary" at bounding box center [152, 172] width 72 height 7
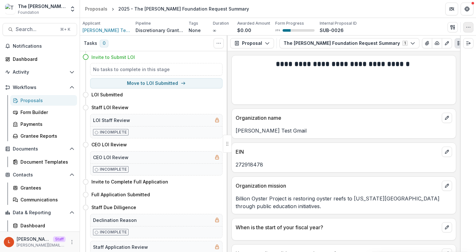
click at [468, 31] on button "button" at bounding box center [468, 27] width 10 height 10
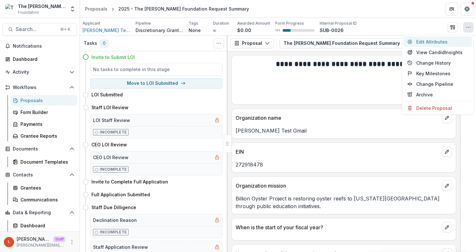
click at [441, 43] on button "Edit Attributes" at bounding box center [437, 41] width 68 height 11
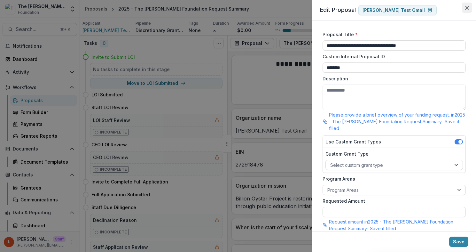
click at [467, 6] on icon "Close" at bounding box center [467, 8] width 4 height 4
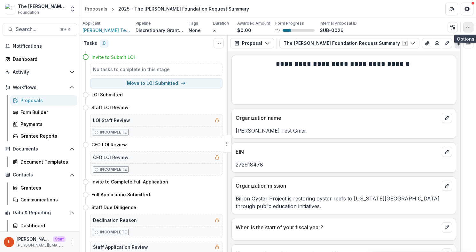
click at [470, 26] on icon "button" at bounding box center [468, 27] width 5 height 5
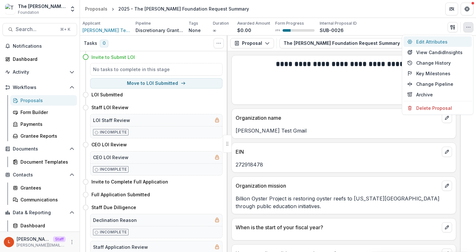
click at [434, 43] on button "Edit Attributes" at bounding box center [437, 41] width 68 height 11
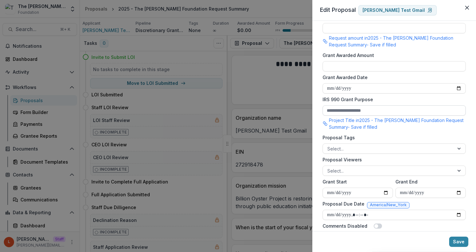
scroll to position [194, 0]
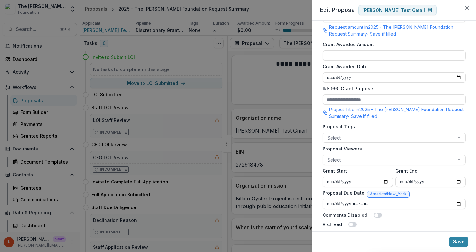
drag, startPoint x: 467, startPoint y: 9, endPoint x: 458, endPoint y: 27, distance: 20.2
click at [458, 27] on div "**********" at bounding box center [394, 126] width 164 height 252
click at [466, 8] on icon "Close" at bounding box center [467, 8] width 4 height 4
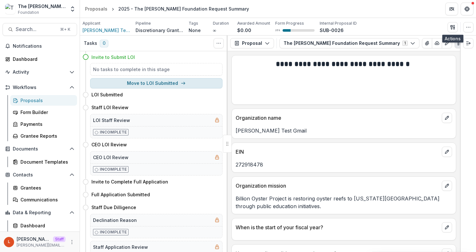
click at [177, 80] on button "Move to LOI Submitted" at bounding box center [156, 83] width 132 height 10
select select "**********"
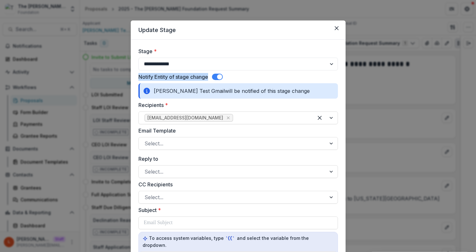
drag, startPoint x: 136, startPoint y: 77, endPoint x: 206, endPoint y: 76, distance: 70.3
click at [181, 75] on label "Notify Entity of stage change" at bounding box center [173, 77] width 70 height 8
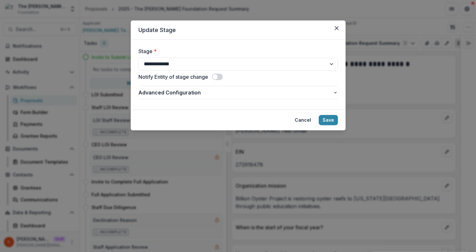
click at [219, 72] on div "**********" at bounding box center [237, 74] width 199 height 54
click at [219, 76] on span at bounding box center [217, 77] width 11 height 6
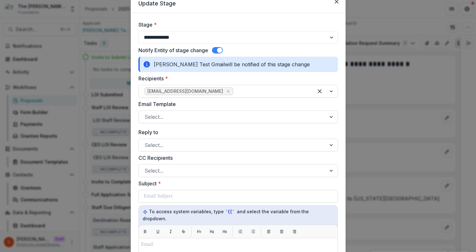
scroll to position [36, 0]
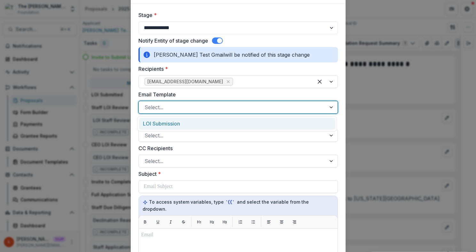
click at [180, 108] on div at bounding box center [233, 107] width 176 height 9
click at [181, 122] on div "LOI Submission" at bounding box center [237, 124] width 196 height 12
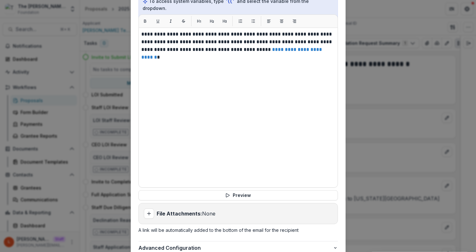
scroll to position [284, 0]
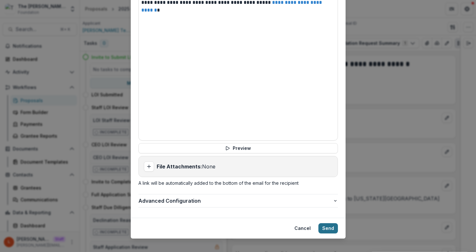
click at [325, 223] on button "Send" at bounding box center [328, 228] width 20 height 10
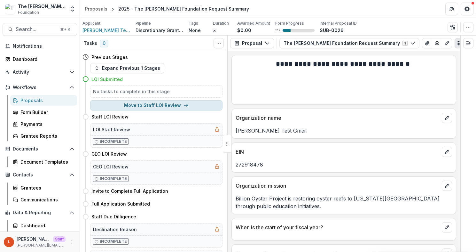
click at [162, 106] on button "Move to Staff LOI Review" at bounding box center [156, 105] width 132 height 10
select select "**********"
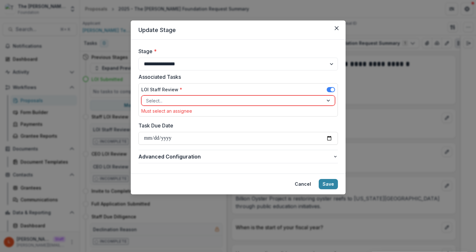
click at [224, 101] on div at bounding box center [232, 101] width 173 height 8
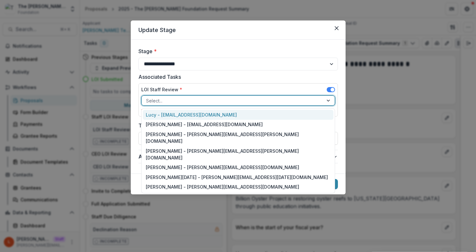
click at [223, 114] on div "Lucy - lucy@trytemelio.com" at bounding box center [238, 115] width 191 height 10
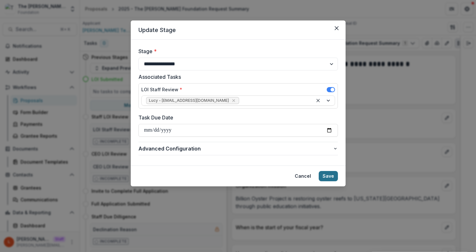
click at [327, 176] on button "Save" at bounding box center [328, 176] width 19 height 10
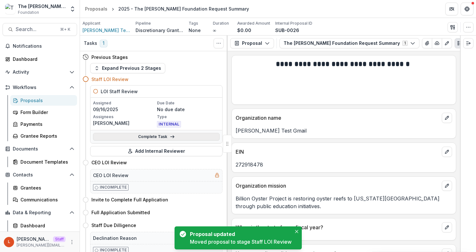
click at [190, 137] on link "Complete Task" at bounding box center [156, 137] width 127 height 8
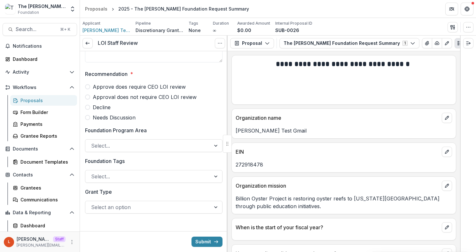
scroll to position [41, 0]
click at [98, 106] on span "Decline" at bounding box center [102, 106] width 18 height 8
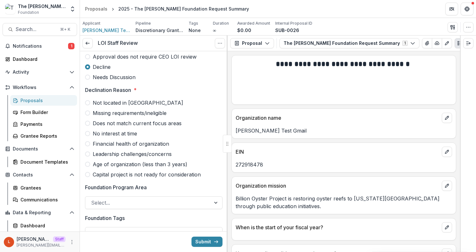
scroll to position [140, 0]
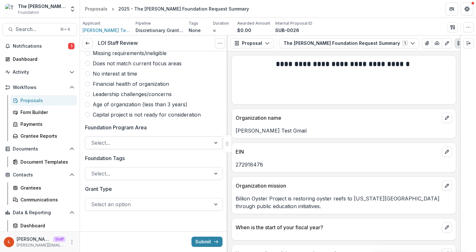
click at [131, 143] on div at bounding box center [148, 142] width 114 height 9
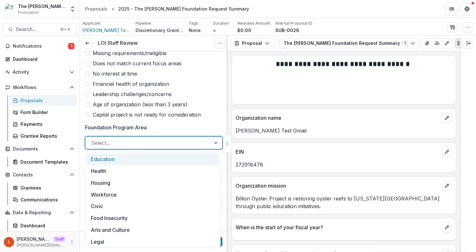
click at [131, 143] on div at bounding box center [148, 142] width 114 height 9
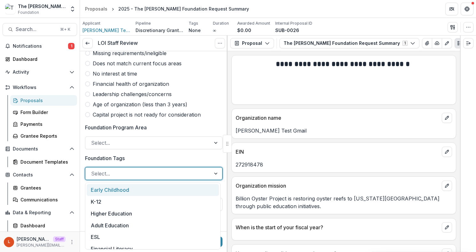
click at [134, 173] on div at bounding box center [148, 173] width 114 height 9
click at [144, 163] on div "Foundation Tags Early Childhood, 1 of 44. 44 results available. Use Up and Down…" at bounding box center [153, 167] width 137 height 26
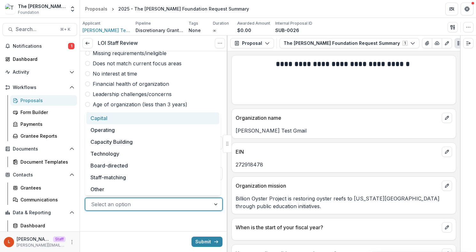
click at [143, 203] on div at bounding box center [148, 203] width 114 height 9
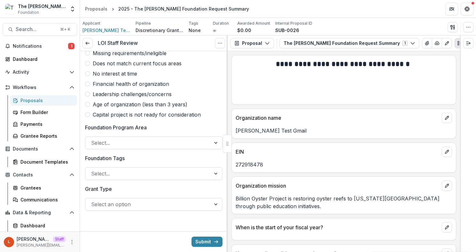
click at [140, 224] on div at bounding box center [154, 226] width 148 height 10
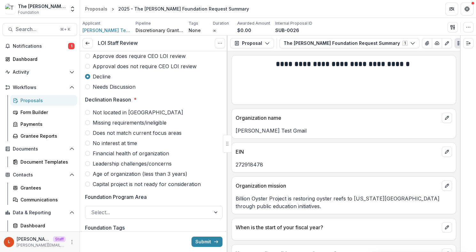
scroll to position [0, 0]
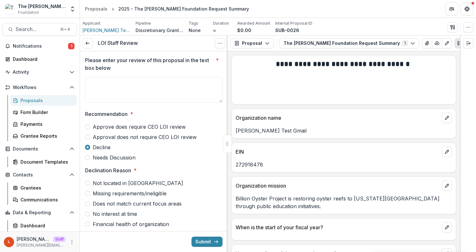
click at [106, 159] on span "Needs Discussion" at bounding box center [114, 157] width 43 height 8
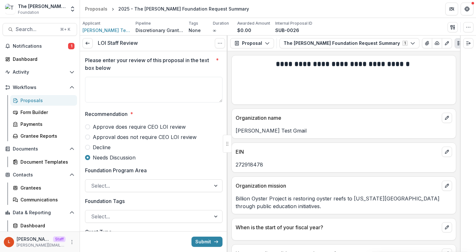
click at [117, 125] on span "Approve does require CEO LOI review" at bounding box center [139, 127] width 93 height 8
click at [89, 145] on span at bounding box center [87, 147] width 5 height 5
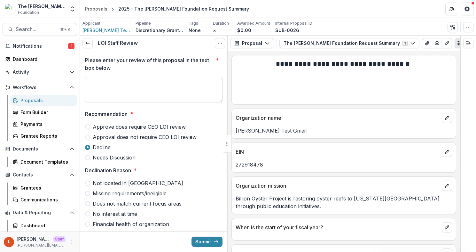
click at [183, 86] on textarea "Please enter your review of this proposal in the text box below *" at bounding box center [153, 90] width 137 height 26
click at [134, 123] on span "Approve does require CEO LOI review" at bounding box center [139, 127] width 93 height 8
type textarea "****"
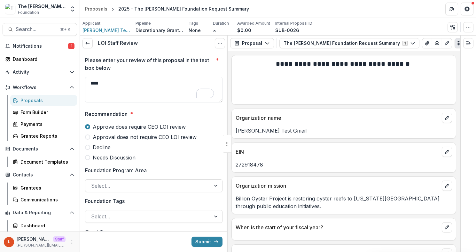
scroll to position [43, 0]
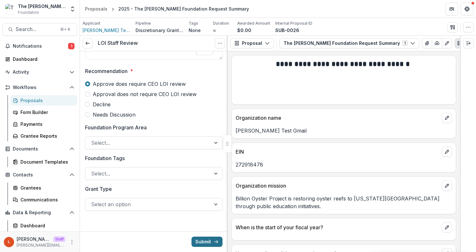
click at [213, 237] on button "Submit" at bounding box center [207, 241] width 31 height 10
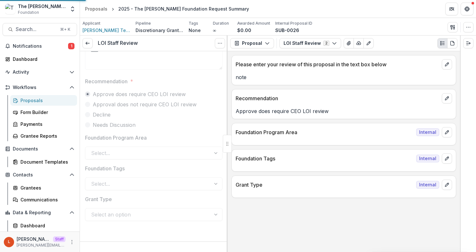
scroll to position [33, 0]
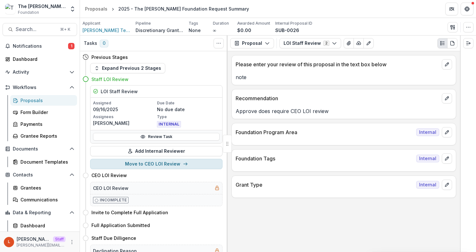
click at [184, 164] on line "button" at bounding box center [186, 164] width 4 height 0
select select "**********"
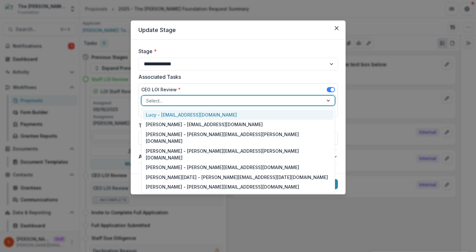
click at [183, 98] on div at bounding box center [232, 101] width 173 height 8
click at [185, 112] on div "Lucy - lucy@trytemelio.com" at bounding box center [238, 115] width 191 height 10
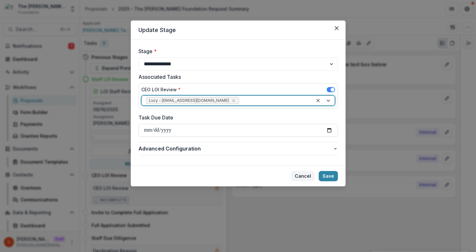
click at [295, 175] on button "Cancel" at bounding box center [303, 176] width 24 height 10
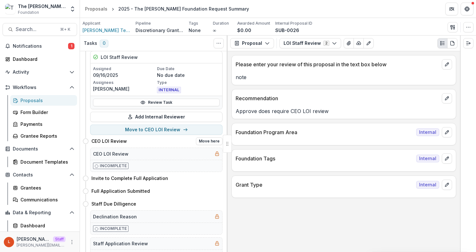
scroll to position [43, 0]
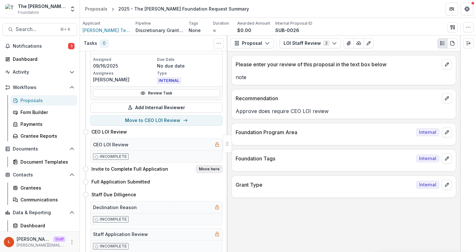
click at [203, 171] on button "Move here" at bounding box center [209, 169] width 27 height 8
select select "**********"
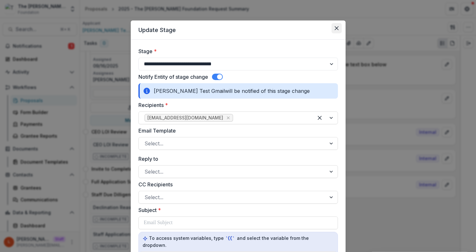
click at [338, 30] on button "Close" at bounding box center [337, 28] width 10 height 10
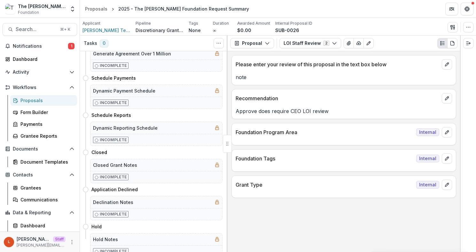
scroll to position [417, 0]
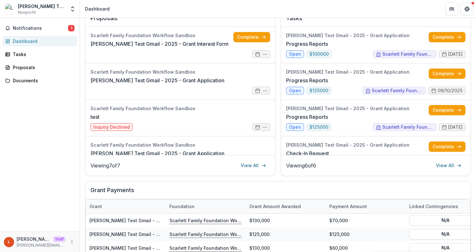
drag, startPoint x: 253, startPoint y: 124, endPoint x: 67, endPoint y: 1, distance: 223.0
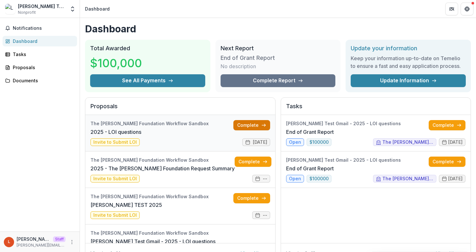
click at [246, 120] on link "Complete" at bounding box center [251, 125] width 37 height 10
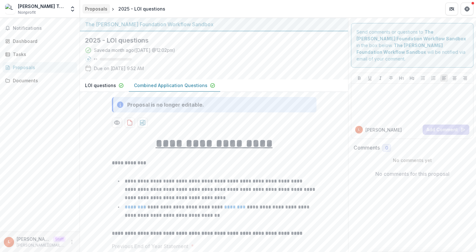
click at [97, 8] on div "Proposals" at bounding box center [96, 8] width 22 height 7
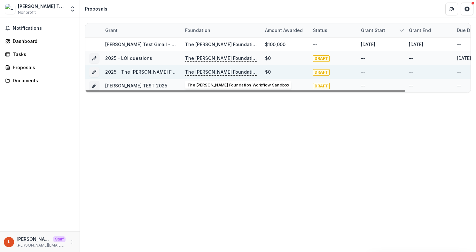
click at [201, 68] on div "The [PERSON_NAME] Foundation Workflow Sandbox" at bounding box center [221, 72] width 72 height 14
click at [201, 72] on p "The [PERSON_NAME] Foundation Workflow Sandbox" at bounding box center [221, 71] width 72 height 7
click at [95, 74] on icon "Grant da9ad8a3-9fb8-45c3-927d-71fd3d09cc46" at bounding box center [94, 71] width 5 height 5
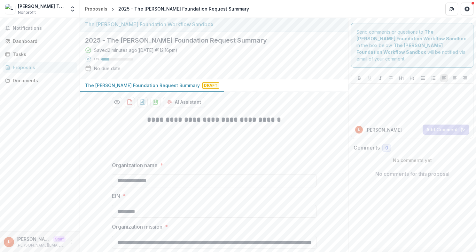
scroll to position [0, 0]
click at [388, 91] on div at bounding box center [412, 102] width 117 height 32
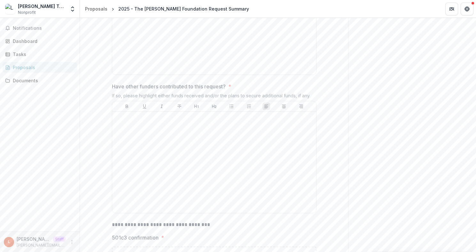
scroll to position [0, 0]
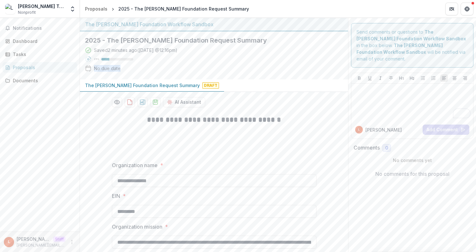
drag, startPoint x: 121, startPoint y: 69, endPoint x: 95, endPoint y: 69, distance: 26.9
click at [95, 69] on div "Saved 2 minutes ago ( [DATE] @ 12:16pm ) 25 % No due date" at bounding box center [209, 60] width 248 height 27
click at [309, 90] on div "The [PERSON_NAME] Foundation Request Summary Draft" at bounding box center [214, 85] width 268 height 12
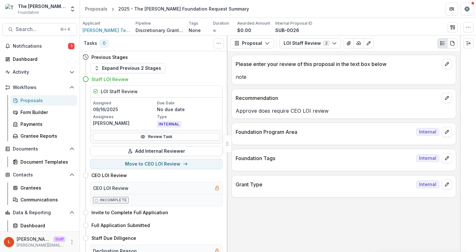
scroll to position [27, 0]
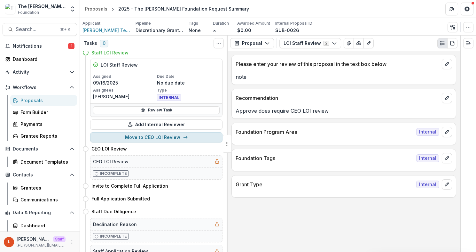
click at [167, 139] on button "Move to CEO LOI Review" at bounding box center [156, 137] width 132 height 10
select select "**********"
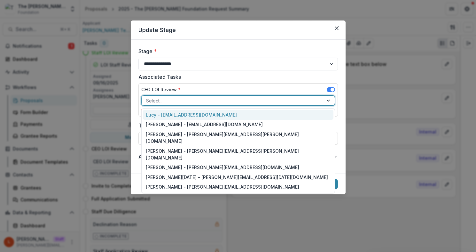
click at [230, 101] on div at bounding box center [232, 101] width 173 height 8
click at [230, 117] on div "Lucy - [EMAIL_ADDRESS][DOMAIN_NAME]" at bounding box center [238, 115] width 191 height 10
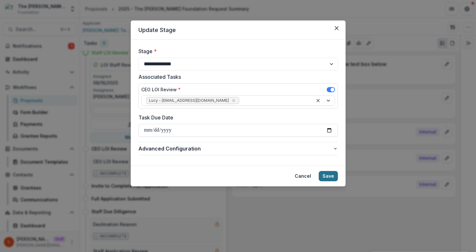
click at [333, 178] on button "Save" at bounding box center [328, 176] width 19 height 10
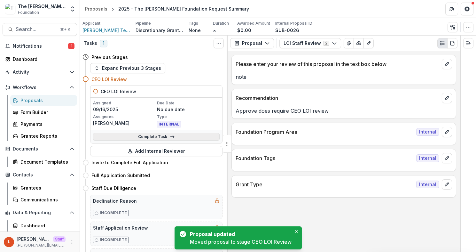
click at [173, 135] on link "Complete Task" at bounding box center [156, 137] width 127 height 8
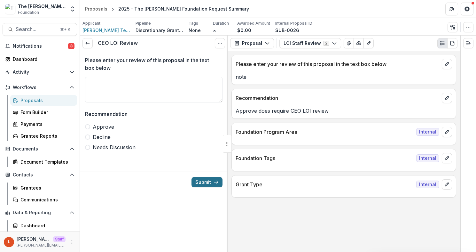
click at [205, 182] on button "Submit" at bounding box center [207, 182] width 31 height 10
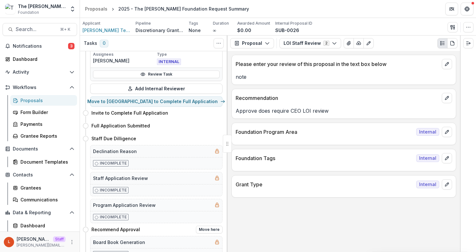
scroll to position [55, 0]
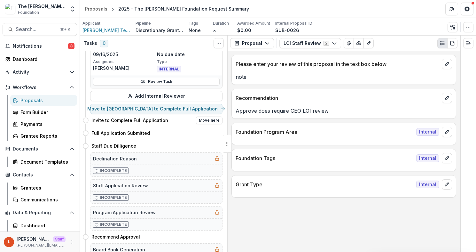
drag, startPoint x: 171, startPoint y: 112, endPoint x: 170, endPoint y: 119, distance: 7.4
click at [170, 119] on div "Previous Stages Expand Previous 3 Stages CEO LOI Review CEO LOI Review Assigned…" at bounding box center [154, 151] width 148 height 200
click at [209, 121] on button "Move here" at bounding box center [209, 120] width 27 height 8
select select "**********"
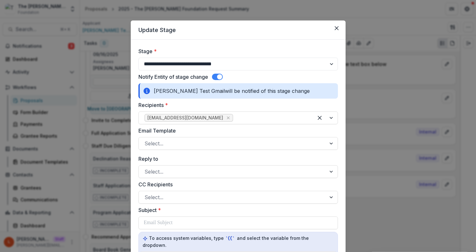
scroll to position [48, 0]
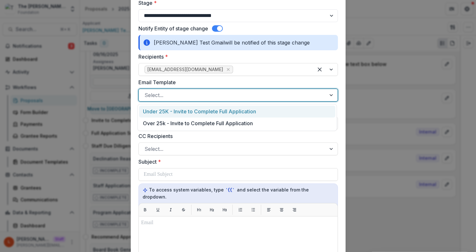
click at [256, 94] on div at bounding box center [233, 94] width 176 height 9
click at [255, 112] on div "Under 25K - Invite to Complete Full Application" at bounding box center [237, 112] width 196 height 12
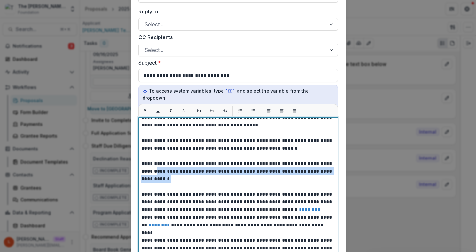
scroll to position [29, 0]
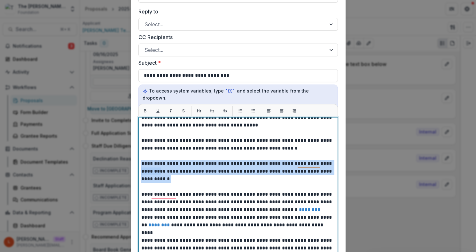
drag, startPoint x: 161, startPoint y: 170, endPoint x: 139, endPoint y: 157, distance: 25.5
click at [140, 157] on div "**********" at bounding box center [237, 197] width 199 height 160
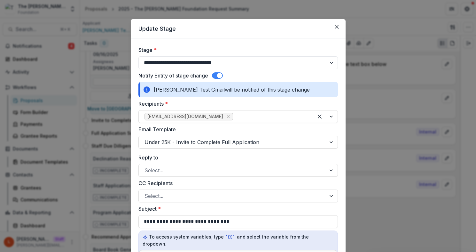
scroll to position [0, 0]
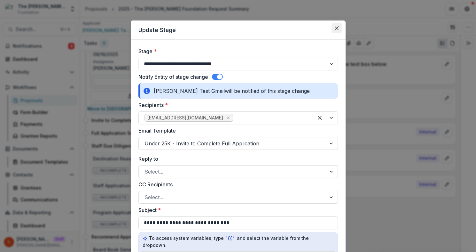
click at [335, 26] on icon "Close" at bounding box center [337, 28] width 4 height 4
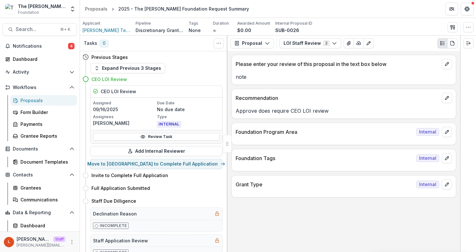
click at [69, 247] on div "L Lucy Staff lucy@trytemelio.com" at bounding box center [40, 241] width 72 height 12
click at [69, 241] on icon "More" at bounding box center [71, 241] width 5 height 5
click at [118, 223] on link "User Settings" at bounding box center [112, 228] width 68 height 11
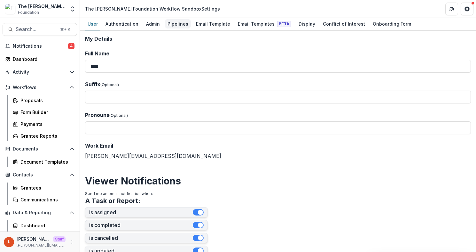
click at [179, 22] on div "Pipelines" at bounding box center [178, 23] width 26 height 9
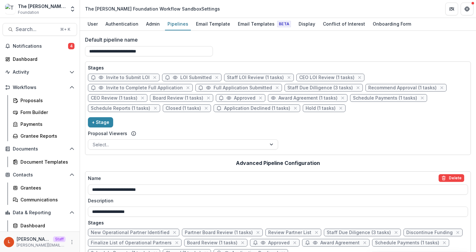
click at [183, 85] on span "Invite to Complete Full Application" at bounding box center [144, 87] width 77 height 5
select select "*****"
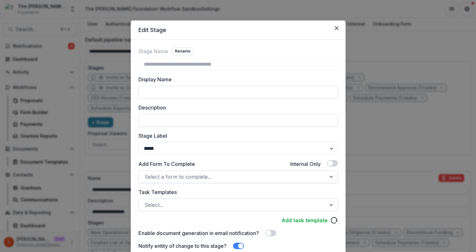
click at [241, 175] on div at bounding box center [233, 176] width 176 height 9
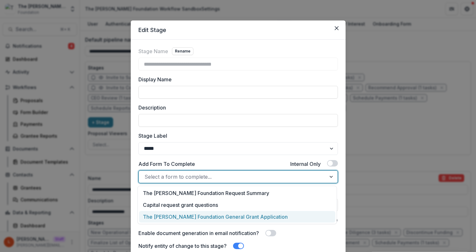
click at [238, 215] on div "The [PERSON_NAME] Foundation General Grant Application" at bounding box center [237, 217] width 196 height 12
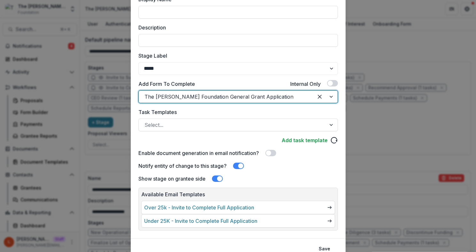
scroll to position [107, 0]
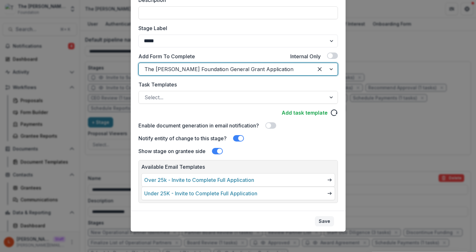
click at [327, 220] on button "Save" at bounding box center [324, 221] width 19 height 10
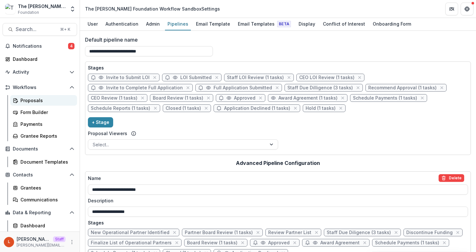
click at [37, 99] on div "Proposals" at bounding box center [45, 100] width 51 height 7
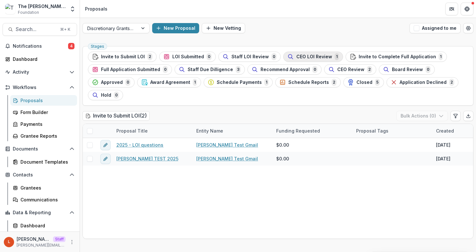
click at [311, 55] on span "CEO LOI Review" at bounding box center [314, 56] width 36 height 5
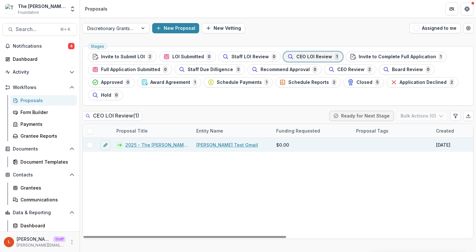
click at [157, 145] on link "2025 - The [PERSON_NAME] Foundation Request Summary" at bounding box center [156, 144] width 63 height 7
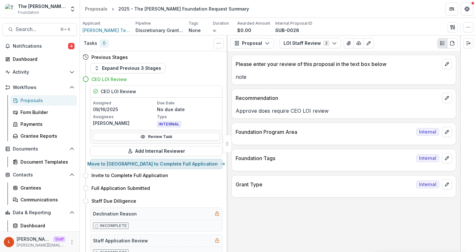
click at [164, 165] on button "Move to Invite to Complete Full Application" at bounding box center [156, 164] width 132 height 10
select select "**********"
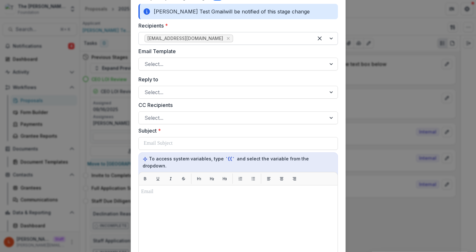
scroll to position [87, 0]
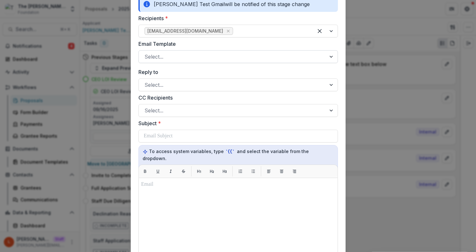
click at [187, 57] on div at bounding box center [233, 56] width 176 height 9
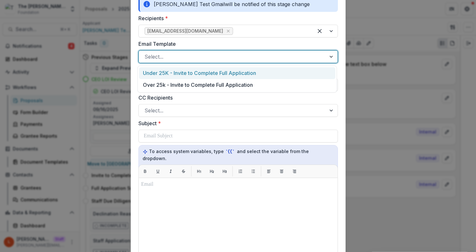
click at [193, 73] on div "Under 25K - Invite to Complete Full Application" at bounding box center [237, 73] width 196 height 12
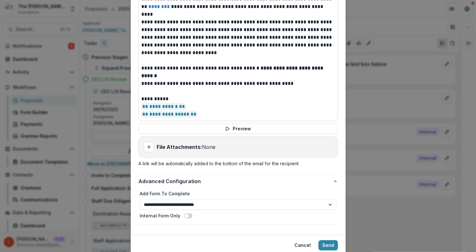
scroll to position [305, 0]
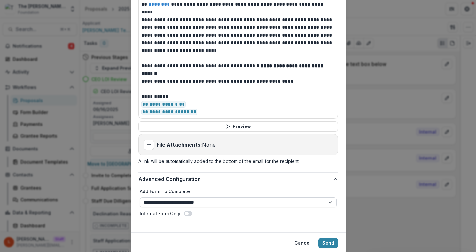
click at [311, 198] on select "**********" at bounding box center [238, 202] width 197 height 10
click at [140, 197] on select "**********" at bounding box center [238, 202] width 197 height 10
click at [330, 238] on button "Send" at bounding box center [328, 243] width 20 height 10
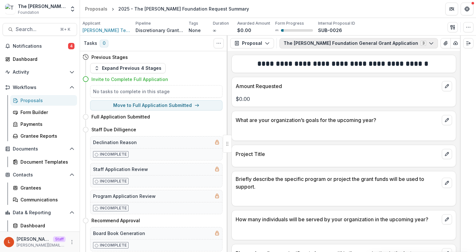
click at [429, 43] on icon "button" at bounding box center [431, 43] width 5 height 5
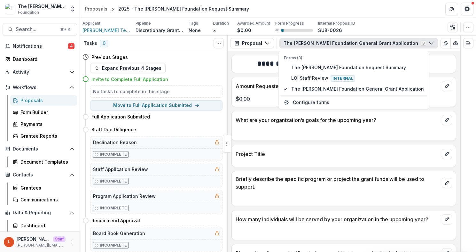
click at [410, 87] on p "Amount Requested" at bounding box center [338, 86] width 204 height 8
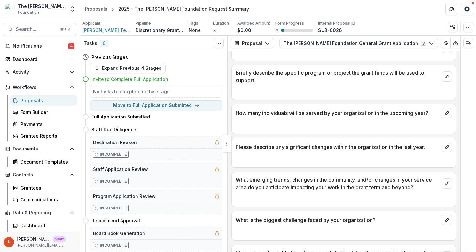
scroll to position [111, 0]
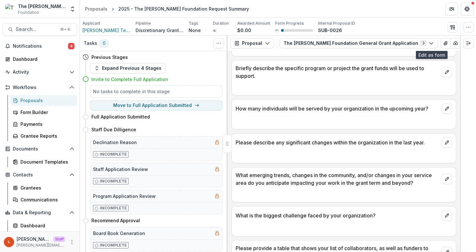
click at [460, 42] on button "Edit as form" at bounding box center [465, 43] width 10 height 10
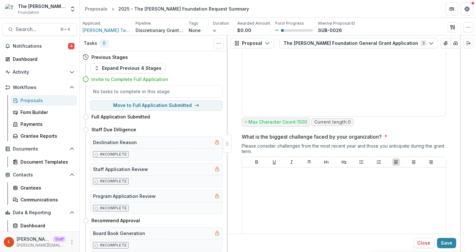
scroll to position [776, 0]
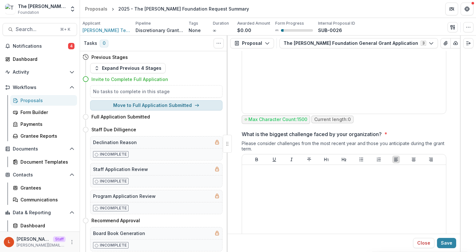
click at [188, 105] on button "Move to Full Application Submitted" at bounding box center [156, 105] width 132 height 10
select select "**********"
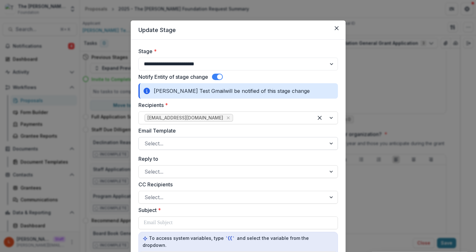
click at [215, 144] on div at bounding box center [233, 143] width 176 height 9
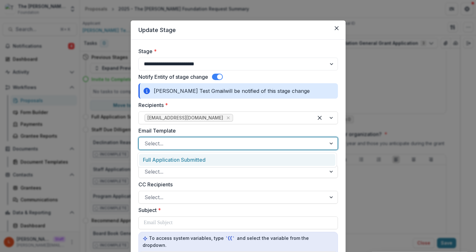
click at [215, 160] on div "Full Application Submitted" at bounding box center [237, 160] width 196 height 12
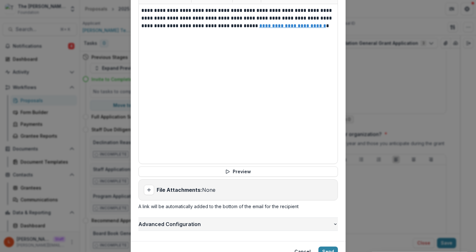
scroll to position [284, 0]
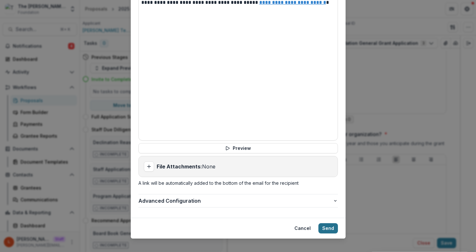
click at [328, 223] on button "Send" at bounding box center [328, 228] width 20 height 10
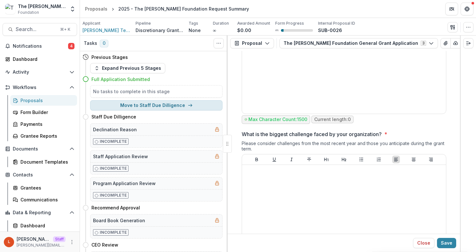
click at [178, 108] on button "Move to Staff Due Dilligence" at bounding box center [156, 105] width 132 height 10
select select "**********"
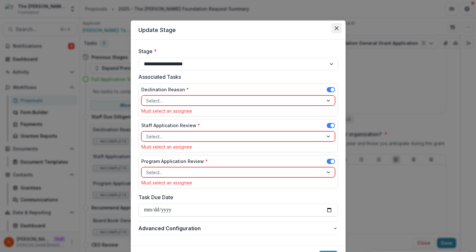
click at [338, 30] on button "Close" at bounding box center [337, 28] width 10 height 10
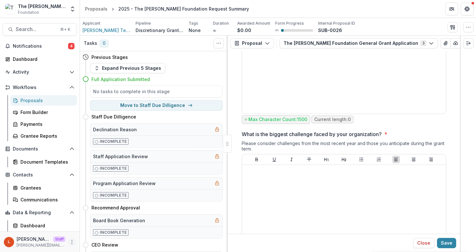
click at [69, 240] on icon "More" at bounding box center [71, 241] width 5 height 5
click at [111, 230] on link "User Settings" at bounding box center [112, 228] width 68 height 11
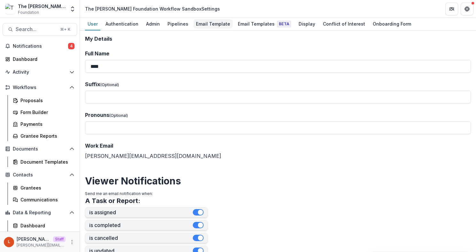
click at [204, 23] on div "Email Template" at bounding box center [212, 23] width 39 height 9
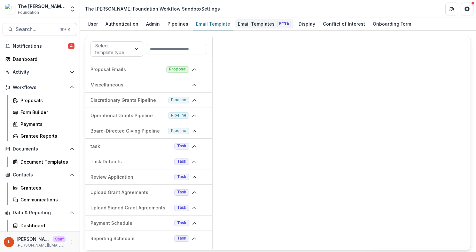
click at [247, 28] on div "Email Templates Beta" at bounding box center [264, 23] width 58 height 9
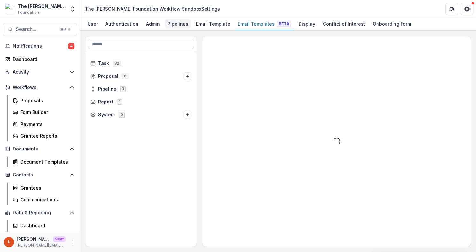
click at [172, 27] on div "Pipelines" at bounding box center [178, 23] width 26 height 9
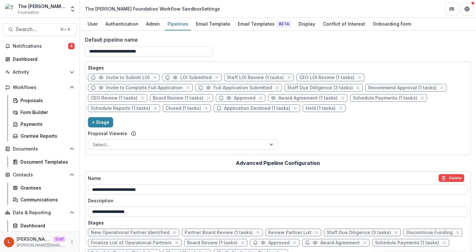
click at [287, 90] on span "Staff Due Dilligence (3 tasks)" at bounding box center [320, 87] width 66 height 5
select select "******"
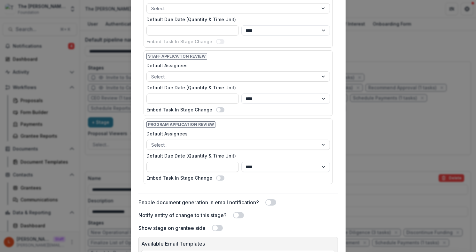
scroll to position [359, 0]
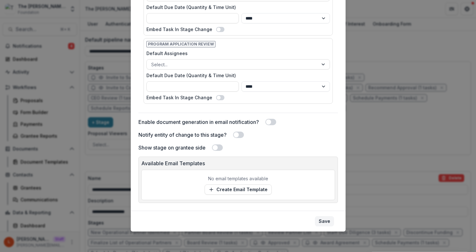
click at [319, 220] on button "Save" at bounding box center [324, 221] width 19 height 10
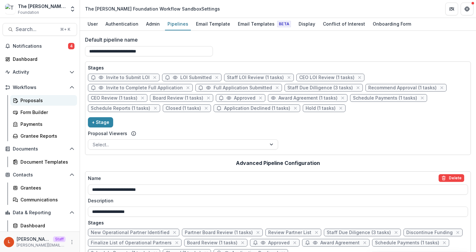
click at [58, 101] on div "Proposals" at bounding box center [45, 100] width 51 height 7
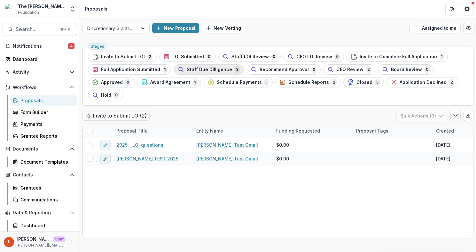
click at [200, 72] on div "Staff Due Dilligence 3" at bounding box center [209, 69] width 62 height 7
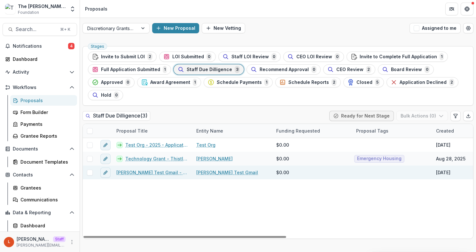
click at [156, 174] on link "[PERSON_NAME] Test Gmail - 2025 - LOI questions" at bounding box center [152, 172] width 72 height 7
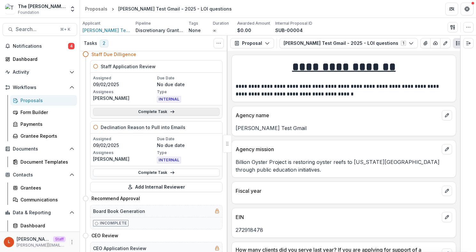
scroll to position [24, 0]
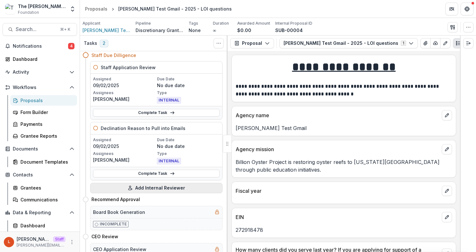
click at [160, 186] on button "Add Internal Reviewer" at bounding box center [156, 188] width 132 height 10
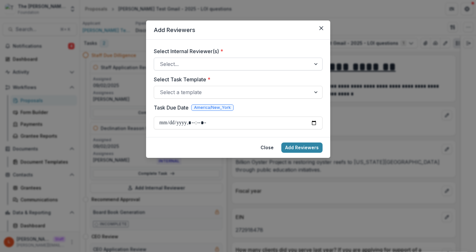
click at [209, 65] on div at bounding box center [232, 63] width 145 height 9
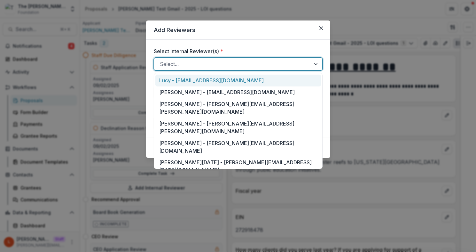
click at [211, 82] on div "Lucy - lucy@trytemelio.com" at bounding box center [238, 80] width 166 height 12
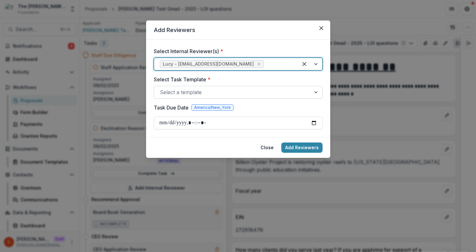
click at [207, 94] on div at bounding box center [232, 92] width 145 height 9
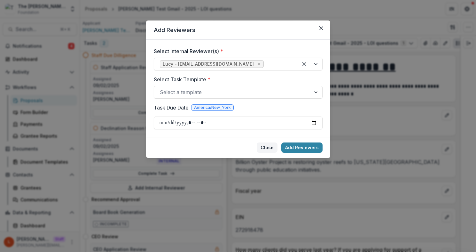
click at [268, 147] on button "Close" at bounding box center [267, 147] width 21 height 10
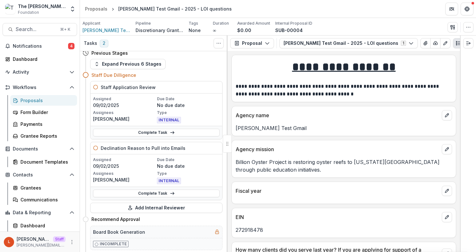
scroll to position [0, 0]
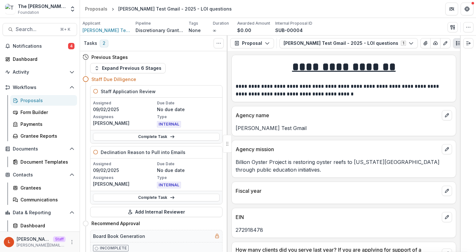
drag, startPoint x: 130, startPoint y: 70, endPoint x: 133, endPoint y: 78, distance: 8.3
click at [133, 78] on div "Previous Stages Expand Previous 6 Stages Staff Due Dilligence Staff Application…" at bounding box center [154, 151] width 148 height 200
click at [348, 42] on button "Lucy Test Gmail - 2025 - LOI questions 1" at bounding box center [348, 43] width 138 height 10
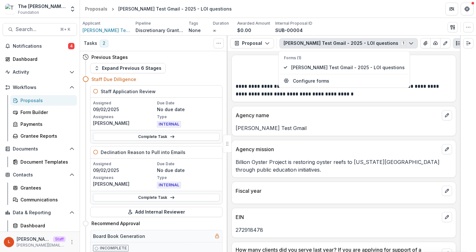
click at [347, 42] on button "Lucy Test Gmail - 2025 - LOI questions 1" at bounding box center [348, 43] width 138 height 10
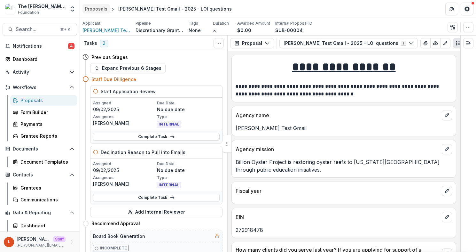
click at [96, 6] on div "Proposals" at bounding box center [96, 8] width 22 height 7
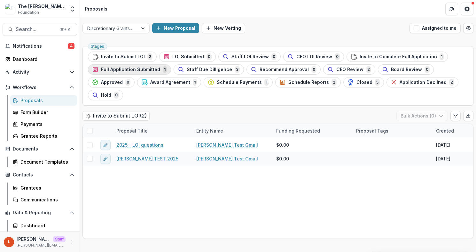
click at [155, 70] on span "Full Application Submitted" at bounding box center [130, 69] width 59 height 5
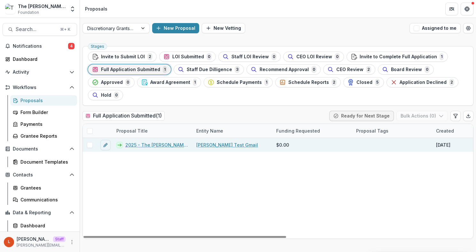
click at [155, 145] on link "2025 - The [PERSON_NAME] Foundation Request Summary" at bounding box center [156, 144] width 63 height 7
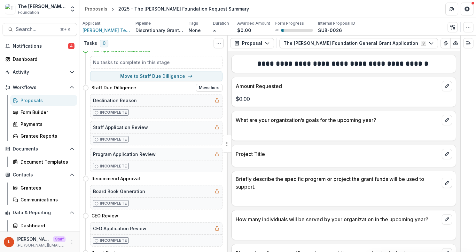
scroll to position [30, 0]
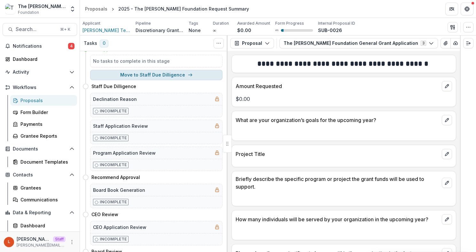
click at [150, 73] on button "Move to Staff Due Dilligence" at bounding box center [156, 75] width 132 height 10
select select "**********"
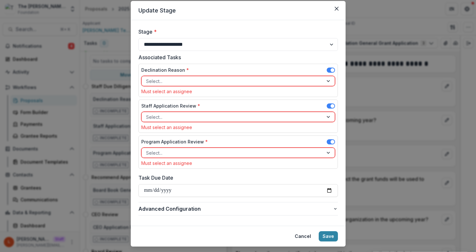
scroll to position [16, 0]
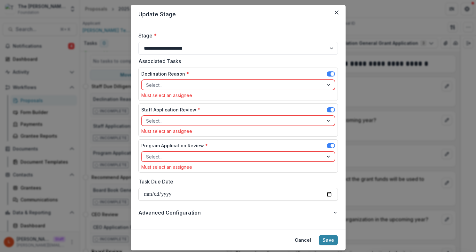
click at [259, 107] on div "Staff Application Review *" at bounding box center [238, 110] width 194 height 9
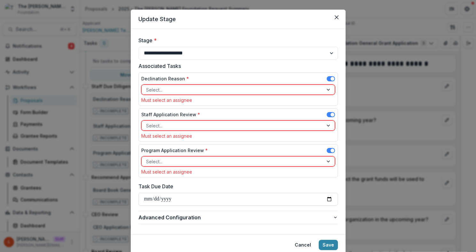
scroll to position [0, 0]
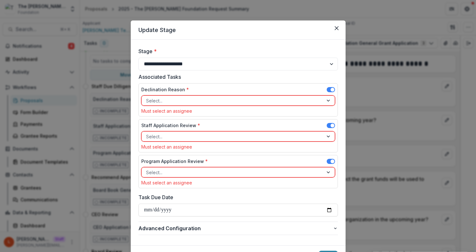
click at [211, 133] on div at bounding box center [232, 136] width 173 height 8
click at [222, 123] on div "Staff Application Review *" at bounding box center [238, 126] width 194 height 9
click at [335, 31] on button "Close" at bounding box center [337, 28] width 10 height 10
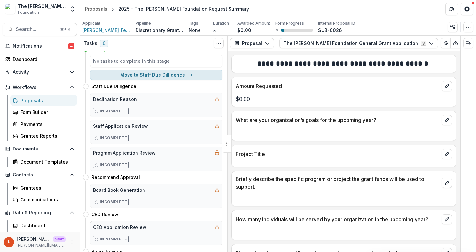
click at [164, 75] on button "Move to Staff Due Dilligence" at bounding box center [156, 75] width 132 height 10
select select "**********"
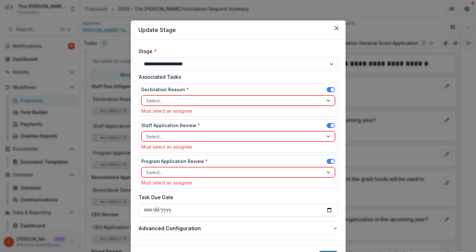
scroll to position [35, 0]
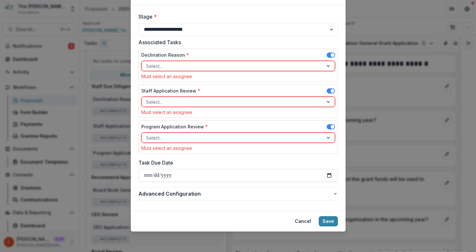
click at [182, 87] on label "Staff Application Review *" at bounding box center [170, 90] width 59 height 7
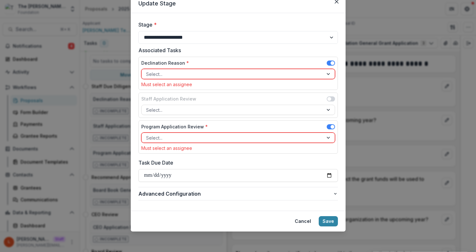
scroll to position [27, 0]
click at [177, 92] on div "Associated Tasks Declination Reason * Select... Must select an assignee Staff A…" at bounding box center [237, 101] width 199 height 110
click at [173, 98] on label "Staff Application Review" at bounding box center [168, 98] width 55 height 7
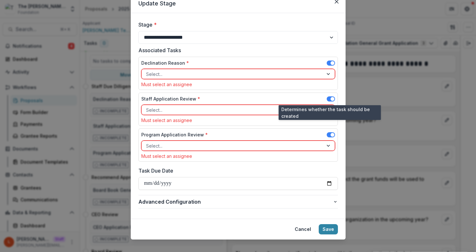
scroll to position [28, 0]
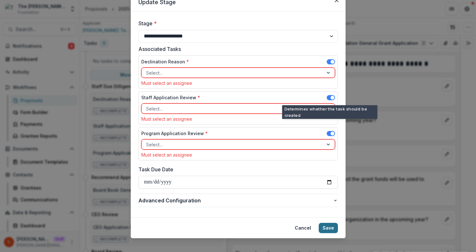
click at [332, 226] on button "Save" at bounding box center [328, 228] width 19 height 10
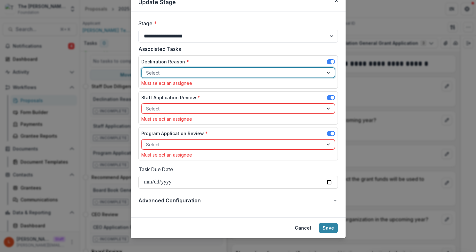
click at [220, 72] on div at bounding box center [232, 73] width 173 height 8
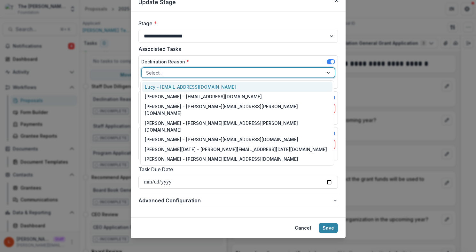
click at [219, 87] on div "Lucy - lucy@trytemelio.com" at bounding box center [237, 87] width 191 height 10
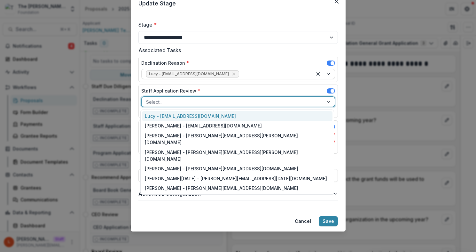
click at [182, 100] on div at bounding box center [232, 102] width 173 height 8
click at [182, 113] on div "Lucy - lucy@trytemelio.com" at bounding box center [237, 116] width 191 height 10
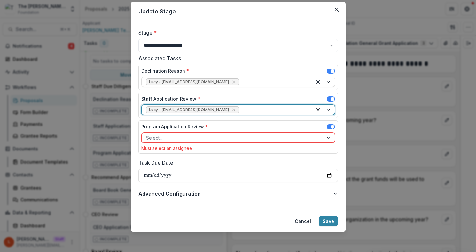
scroll to position [19, 0]
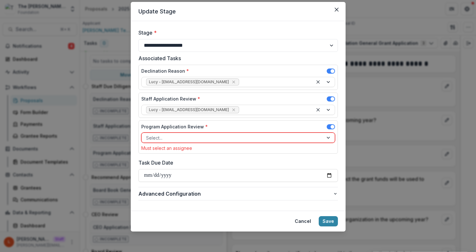
click at [180, 132] on div "Program Application Review *" at bounding box center [238, 127] width 194 height 9
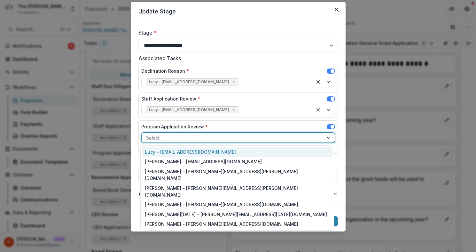
click at [180, 142] on div "Select..." at bounding box center [233, 137] width 182 height 9
click at [180, 154] on div "Lucy - lucy@trytemelio.com" at bounding box center [237, 152] width 191 height 10
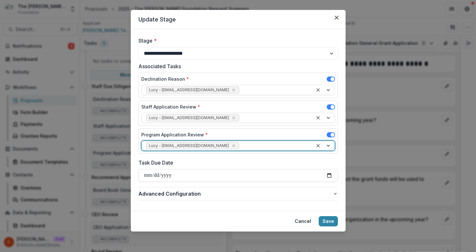
scroll to position [11, 0]
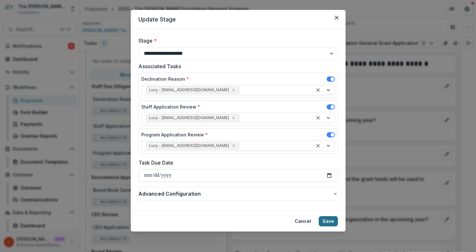
click at [328, 222] on button "Save" at bounding box center [328, 221] width 19 height 10
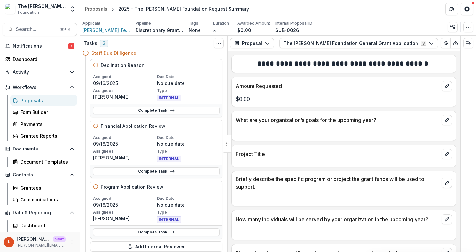
scroll to position [22, 0]
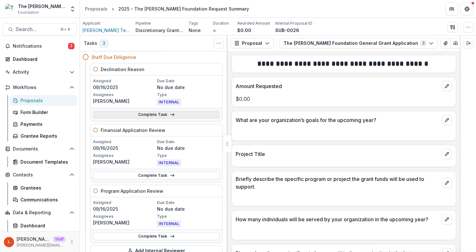
click at [139, 115] on link "Complete Task" at bounding box center [156, 115] width 127 height 8
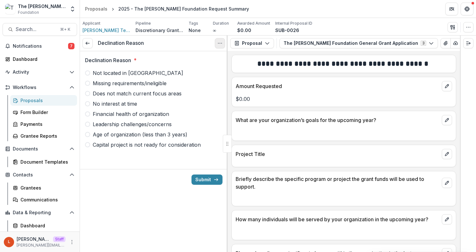
click at [222, 43] on icon "Options" at bounding box center [219, 43] width 5 height 5
click at [203, 71] on button "Cancel Task" at bounding box center [189, 71] width 68 height 11
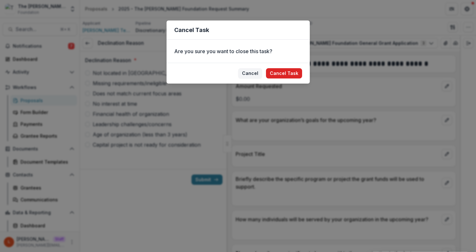
click at [275, 73] on button "Cancel Task" at bounding box center [284, 73] width 36 height 10
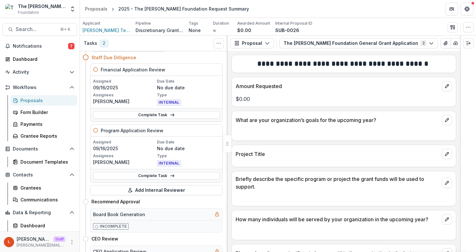
scroll to position [22, 0]
click at [158, 115] on link "Complete Task" at bounding box center [156, 115] width 127 height 8
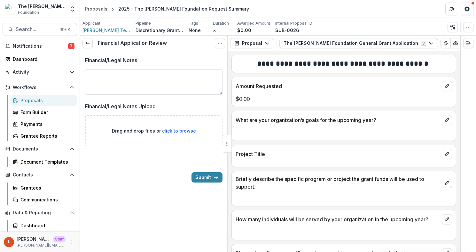
click at [111, 81] on textarea "Financial/Legal Notes" at bounding box center [153, 82] width 137 height 26
click at [204, 178] on button "Submit" at bounding box center [207, 177] width 31 height 10
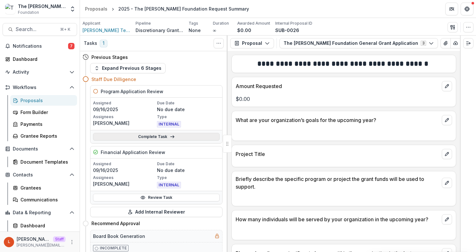
click at [137, 134] on link "Complete Task" at bounding box center [156, 137] width 127 height 8
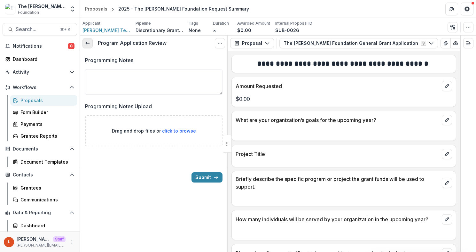
click at [86, 44] on icon at bounding box center [87, 43] width 5 height 5
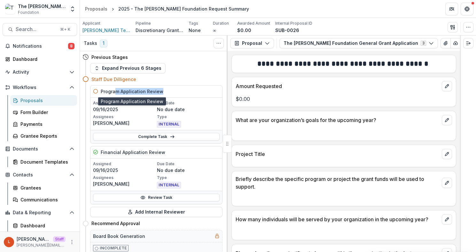
drag, startPoint x: 160, startPoint y: 91, endPoint x: 116, endPoint y: 91, distance: 44.1
click at [116, 91] on h5 "Program Application Review" at bounding box center [132, 91] width 63 height 7
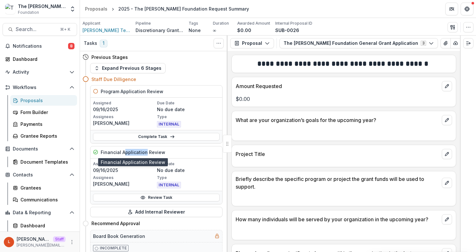
drag, startPoint x: 125, startPoint y: 152, endPoint x: 143, endPoint y: 152, distance: 18.2
click at [144, 152] on h5 "Financial Application Review" at bounding box center [133, 152] width 65 height 7
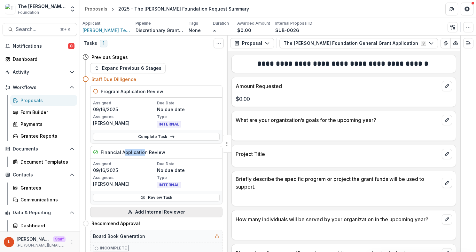
click at [162, 212] on button "Add Internal Reviewer" at bounding box center [156, 212] width 132 height 10
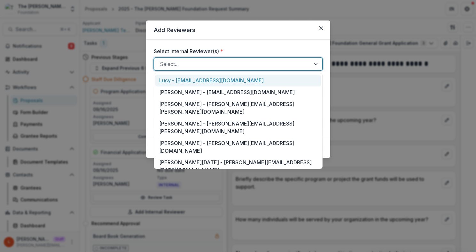
click at [210, 62] on div at bounding box center [232, 63] width 145 height 9
click at [211, 81] on div "Lucy - lucy@trytemelio.com" at bounding box center [238, 80] width 166 height 12
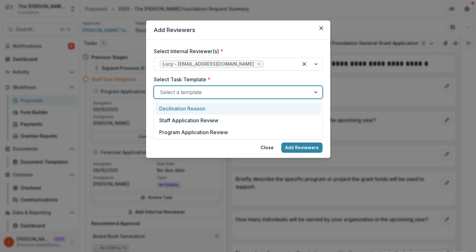
click at [208, 95] on div at bounding box center [232, 92] width 145 height 9
click at [186, 108] on div "Declination Reason" at bounding box center [238, 109] width 166 height 12
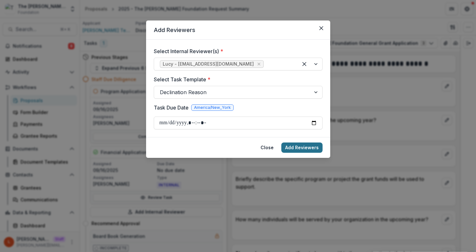
click at [311, 148] on button "Add Reviewers" at bounding box center [301, 147] width 41 height 10
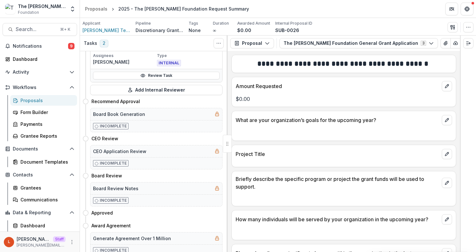
scroll to position [185, 0]
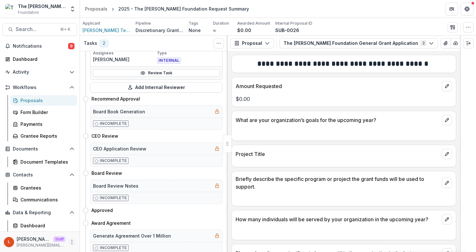
click at [69, 238] on button "More" at bounding box center [72, 242] width 8 height 8
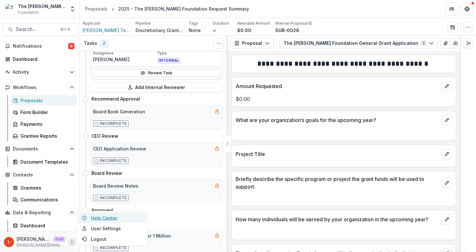
click at [123, 221] on link "Help Center" at bounding box center [112, 217] width 68 height 11
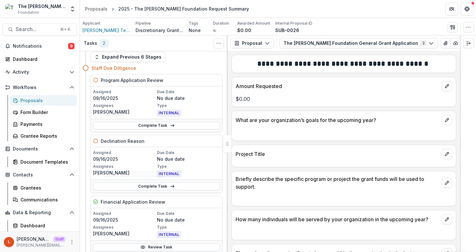
scroll to position [0, 0]
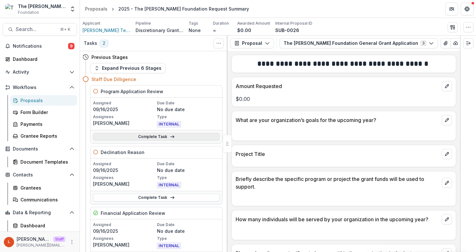
click at [198, 137] on link "Complete Task" at bounding box center [156, 137] width 127 height 8
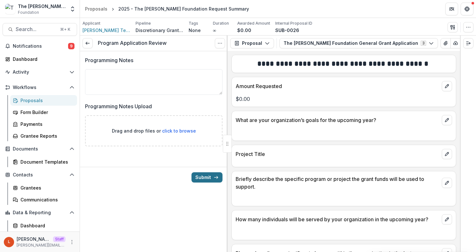
click at [217, 176] on icon "submit" at bounding box center [216, 177] width 5 height 5
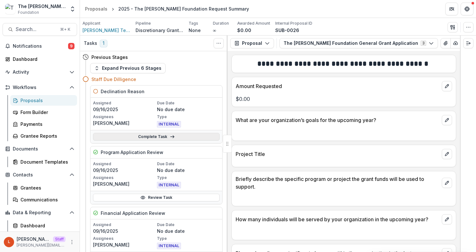
click at [138, 138] on link "Complete Task" at bounding box center [156, 137] width 127 height 8
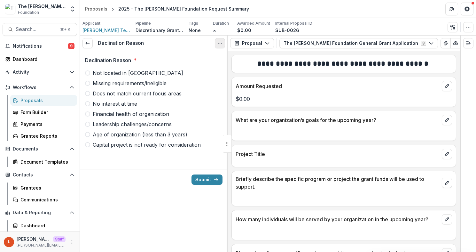
click at [223, 44] on button "Options" at bounding box center [220, 43] width 10 height 10
click at [207, 70] on button "Cancel Task" at bounding box center [189, 71] width 68 height 11
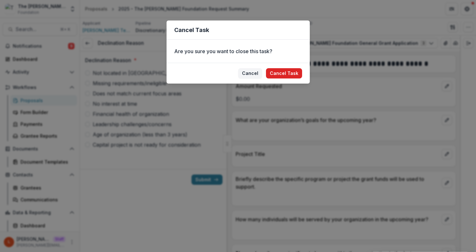
click at [282, 72] on button "Cancel Task" at bounding box center [284, 73] width 36 height 10
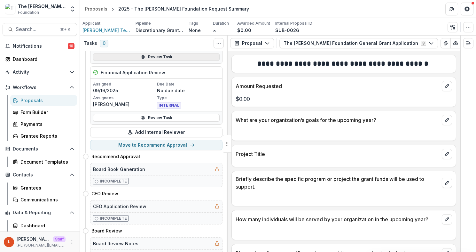
scroll to position [87, 0]
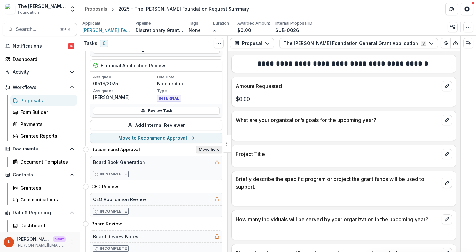
click at [206, 149] on button "Move here" at bounding box center [209, 149] width 27 height 8
select select "**********"
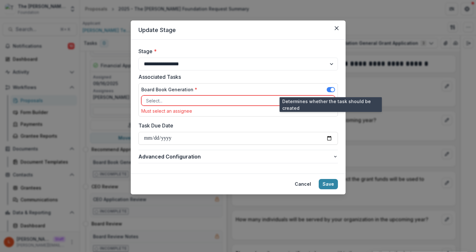
click at [329, 89] on span at bounding box center [331, 89] width 8 height 5
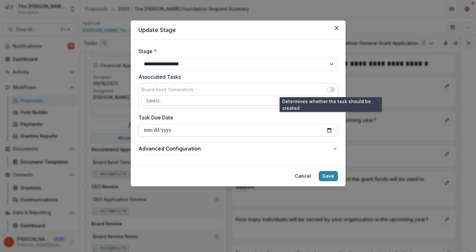
click at [329, 89] on span at bounding box center [329, 90] width 4 height 4
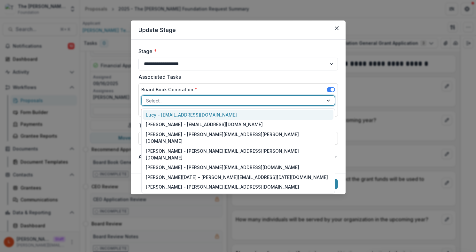
click at [229, 102] on div at bounding box center [232, 101] width 173 height 8
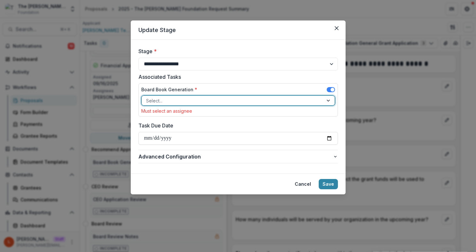
click at [197, 100] on div at bounding box center [232, 101] width 173 height 8
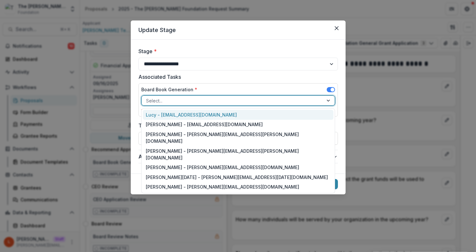
click at [197, 117] on div "Lucy - lucy@trytemelio.com" at bounding box center [238, 115] width 191 height 10
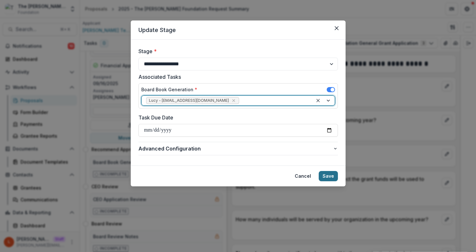
click at [328, 174] on button "Save" at bounding box center [328, 176] width 19 height 10
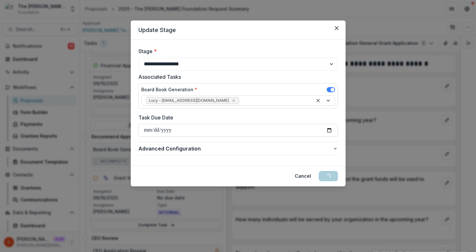
scroll to position [0, 0]
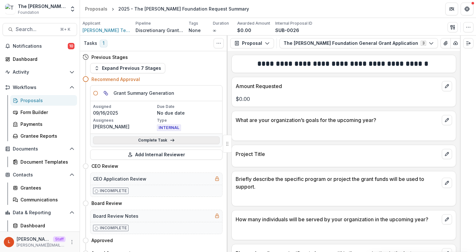
click at [167, 140] on link "Complete Task" at bounding box center [156, 140] width 127 height 8
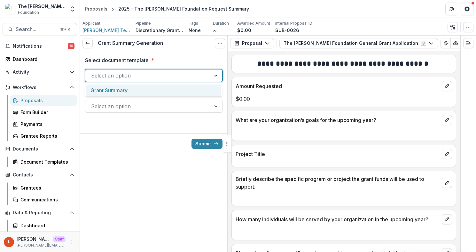
click at [146, 75] on div at bounding box center [148, 75] width 114 height 9
click at [147, 90] on div "Grant Summary" at bounding box center [153, 90] width 135 height 12
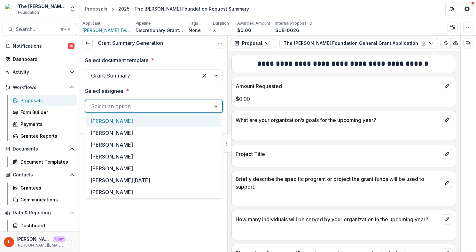
click at [141, 108] on div at bounding box center [148, 106] width 114 height 9
click at [143, 124] on div "[PERSON_NAME]" at bounding box center [153, 121] width 135 height 12
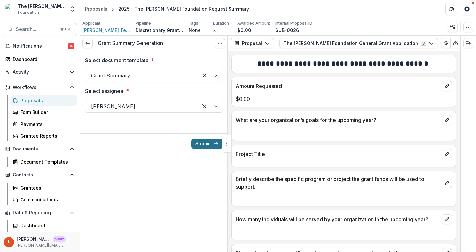
click at [209, 146] on button "Submit" at bounding box center [207, 143] width 31 height 10
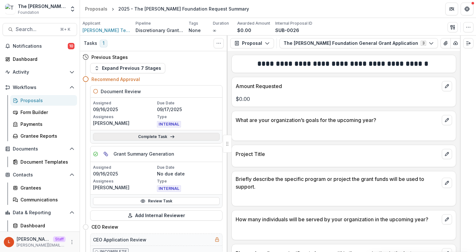
click at [144, 137] on link "Complete Task" at bounding box center [156, 137] width 127 height 8
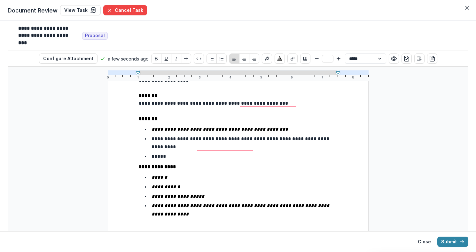
scroll to position [64, 0]
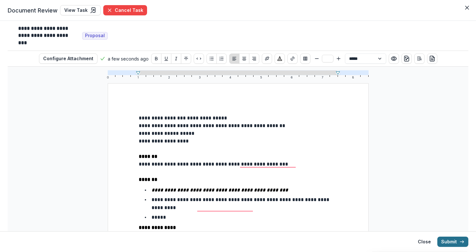
click at [456, 238] on button "Submit" at bounding box center [452, 241] width 31 height 10
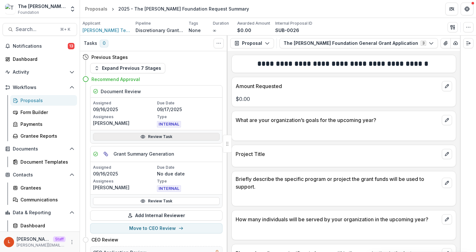
click at [166, 137] on link "Review Task" at bounding box center [156, 137] width 127 height 8
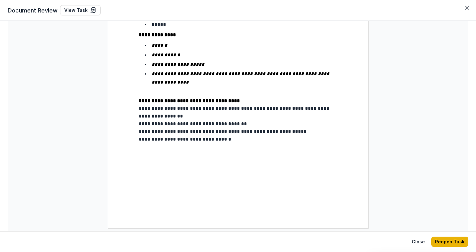
click at [458, 240] on button "Reopen Task" at bounding box center [449, 241] width 37 height 10
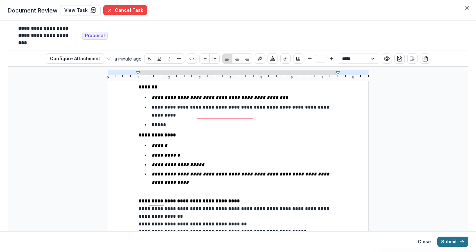
click at [452, 240] on button "Submit" at bounding box center [452, 241] width 31 height 10
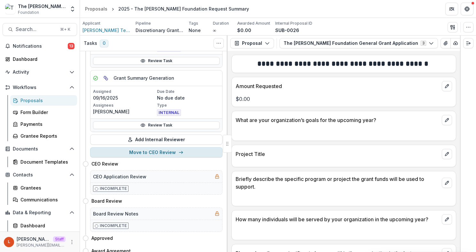
click at [165, 151] on button "Move to CEO Review" at bounding box center [156, 152] width 132 height 10
select select "**********"
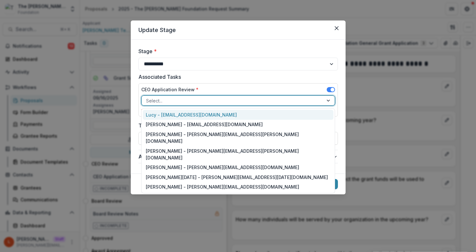
click at [172, 98] on div at bounding box center [232, 101] width 173 height 8
click at [233, 113] on div "Lucy - lucy@trytemelio.com" at bounding box center [238, 115] width 191 height 10
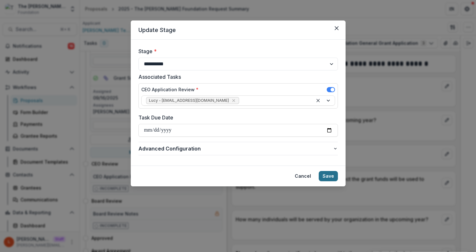
click at [330, 177] on button "Save" at bounding box center [328, 176] width 19 height 10
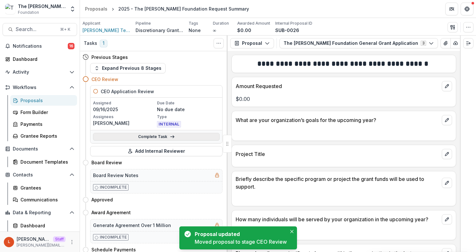
click at [166, 136] on link "Complete Task" at bounding box center [156, 137] width 127 height 8
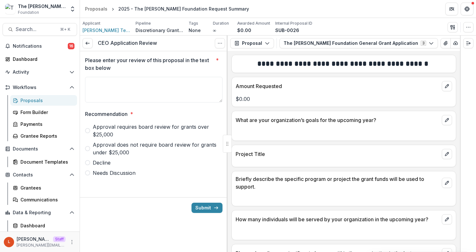
click at [89, 163] on span at bounding box center [87, 162] width 5 height 5
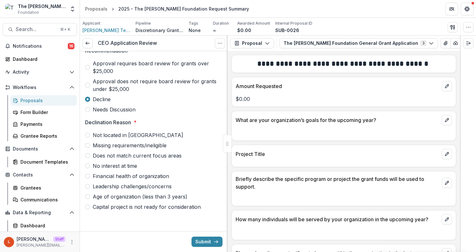
click at [89, 110] on span at bounding box center [87, 109] width 5 height 5
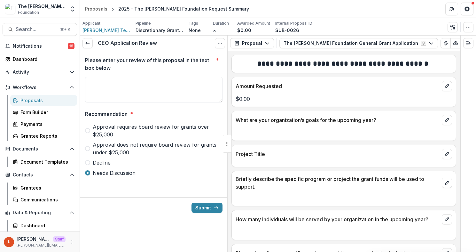
click at [90, 132] on label "Approval requires board review for grants over $25,000" at bounding box center [153, 130] width 137 height 15
click at [90, 150] on label "Approval does not require board review for grants under $25,000" at bounding box center [153, 148] width 137 height 15
click at [160, 91] on textarea "Please enter your review of this proposal in the text box below *" at bounding box center [153, 90] width 137 height 26
type textarea "*****"
click at [215, 205] on icon "submit" at bounding box center [216, 207] width 5 height 5
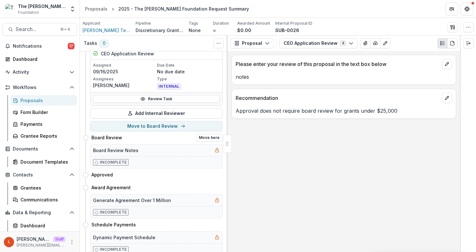
scroll to position [32, 0]
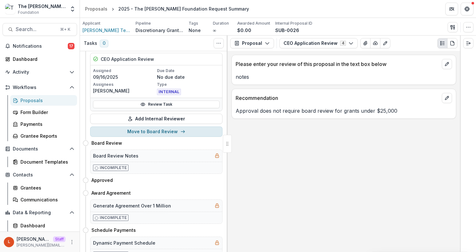
click at [148, 131] on button "Move to Board Review" at bounding box center [156, 131] width 132 height 10
select select "**********"
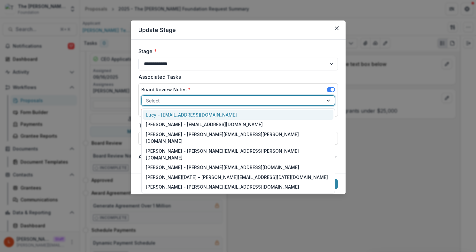
click at [158, 103] on div at bounding box center [232, 101] width 173 height 8
click at [162, 111] on div "Lucy - lucy@trytemelio.com" at bounding box center [238, 115] width 191 height 10
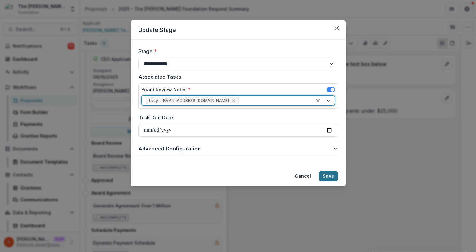
click at [331, 175] on button "Save" at bounding box center [328, 176] width 19 height 10
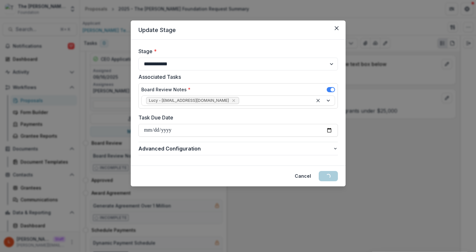
scroll to position [0, 0]
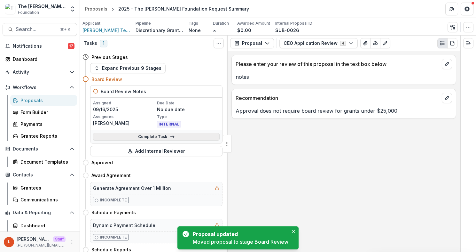
click at [164, 137] on link "Complete Task" at bounding box center [156, 137] width 127 height 8
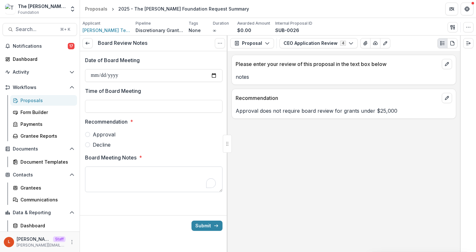
click at [113, 177] on textarea "Board Meeting Notes *" at bounding box center [153, 179] width 137 height 26
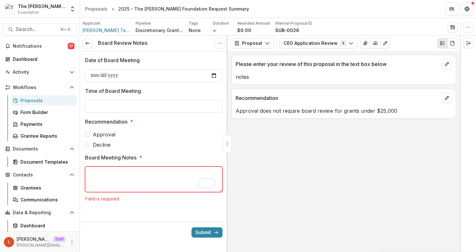
click at [88, 146] on span at bounding box center [87, 144] width 5 height 5
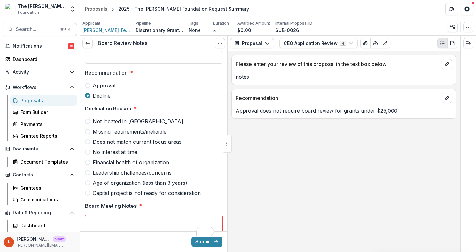
scroll to position [88, 0]
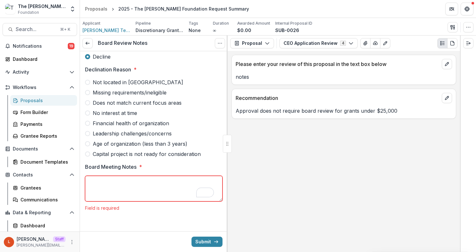
click at [125, 186] on textarea "Board Meeting Notes *" at bounding box center [153, 189] width 137 height 26
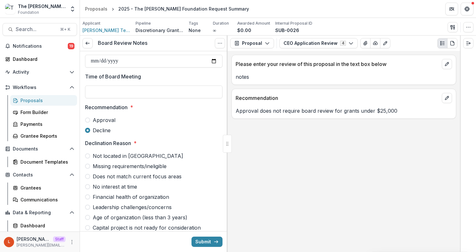
scroll to position [0, 0]
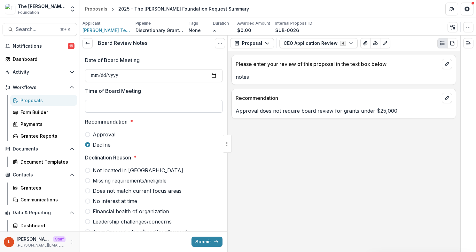
type textarea "*****"
click at [120, 112] on input "Time of Board Meeting" at bounding box center [153, 106] width 137 height 13
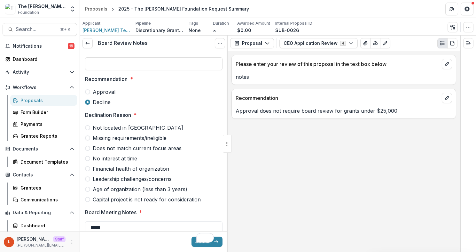
click at [89, 92] on span at bounding box center [87, 91] width 5 height 5
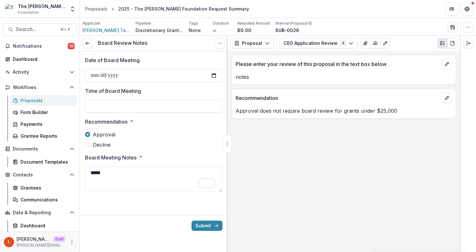
click at [106, 143] on span "Decline" at bounding box center [102, 145] width 18 height 8
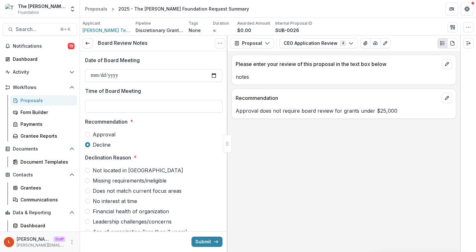
click at [93, 135] on span "Approval" at bounding box center [104, 134] width 23 height 8
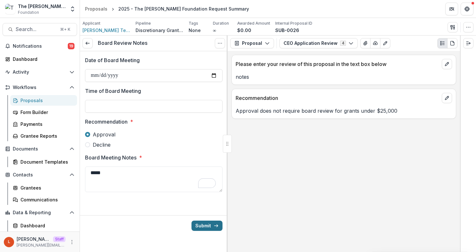
click at [209, 224] on button "Submit" at bounding box center [207, 225] width 31 height 10
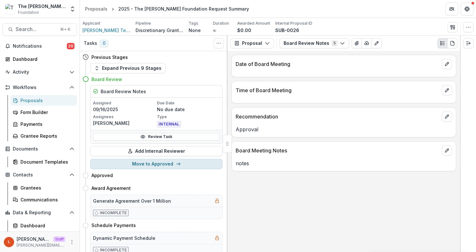
click at [161, 164] on button "Move to Approved" at bounding box center [156, 164] width 132 height 10
select select "********"
select select
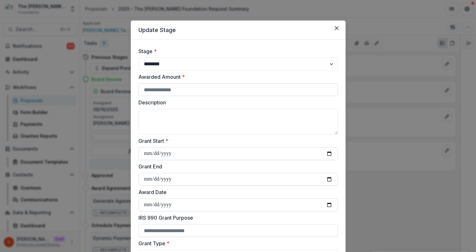
scroll to position [20, 0]
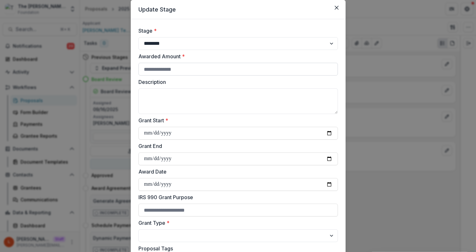
click at [168, 67] on input "Awarded Amount *" at bounding box center [237, 69] width 199 height 13
type input "*****"
click at [195, 104] on textarea "Description" at bounding box center [237, 101] width 199 height 26
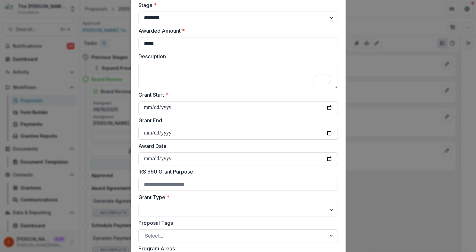
scroll to position [54, 0]
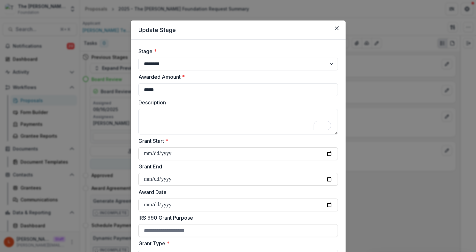
select select "********"
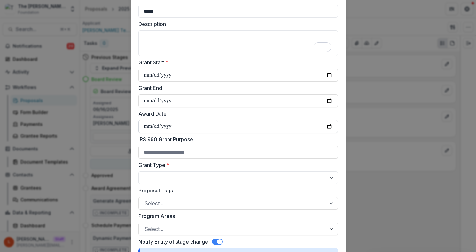
scroll to position [80, 0]
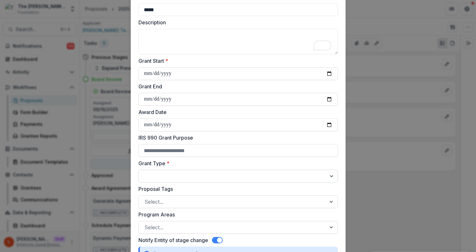
click at [174, 177] on select "**********" at bounding box center [237, 175] width 199 height 13
click at [138, 169] on select "**********" at bounding box center [237, 175] width 199 height 13
click at [170, 175] on select "**********" at bounding box center [237, 175] width 199 height 13
select select "**********"
click at [138, 169] on select "**********" at bounding box center [237, 175] width 199 height 13
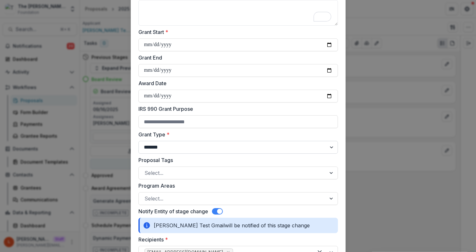
scroll to position [111, 0]
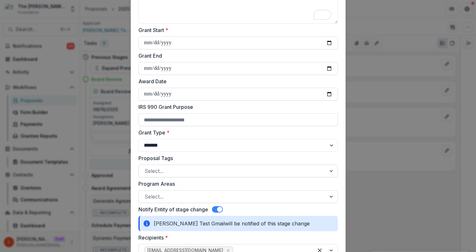
click at [176, 170] on div at bounding box center [233, 170] width 176 height 9
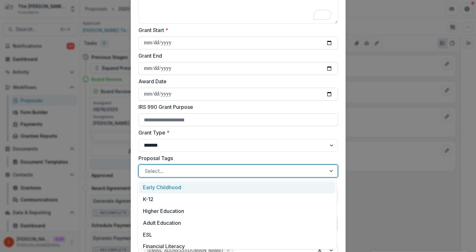
click at [178, 183] on div "Early Childhood" at bounding box center [237, 187] width 196 height 12
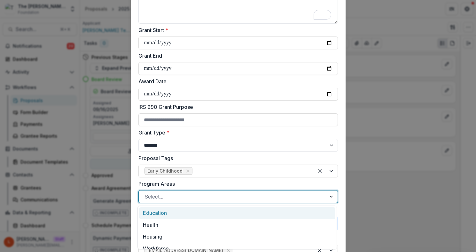
click at [177, 194] on div at bounding box center [233, 196] width 176 height 9
click at [178, 213] on div "Education" at bounding box center [237, 213] width 196 height 12
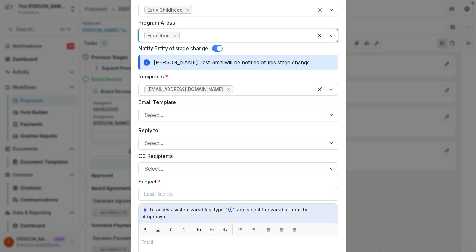
scroll to position [278, 0]
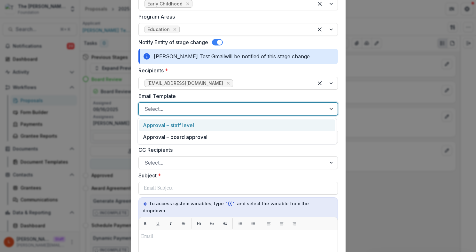
click at [183, 106] on div at bounding box center [233, 108] width 176 height 9
click at [185, 124] on div "Approval – staff level" at bounding box center [237, 125] width 196 height 12
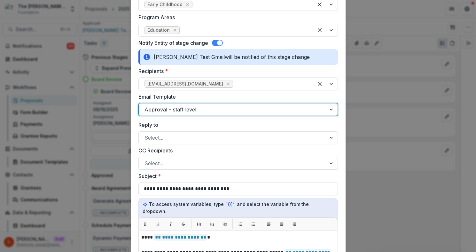
scroll to position [273, 0]
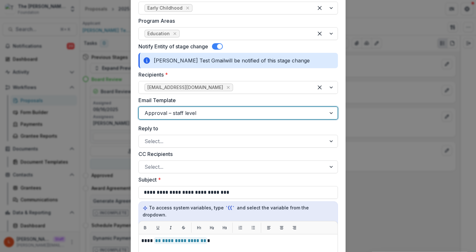
click at [327, 113] on div at bounding box center [332, 113] width 12 height 12
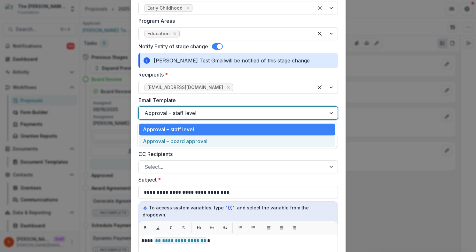
click at [289, 141] on div "Approval – board approval" at bounding box center [237, 141] width 196 height 12
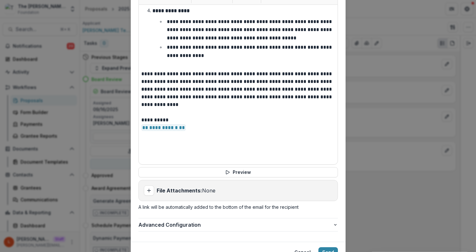
scroll to position [527, 0]
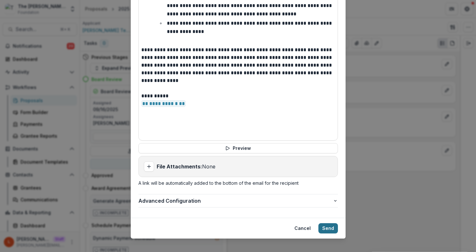
click at [330, 223] on button "Send" at bounding box center [328, 228] width 20 height 10
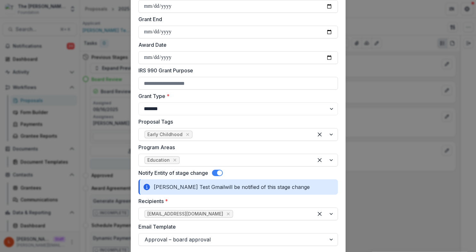
scroll to position [105, 0]
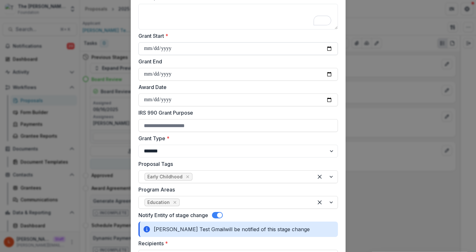
click at [330, 45] on input "Grant Start *" at bounding box center [237, 48] width 199 height 13
click at [330, 48] on input "Grant Start *" at bounding box center [237, 48] width 199 height 13
type input "**********"
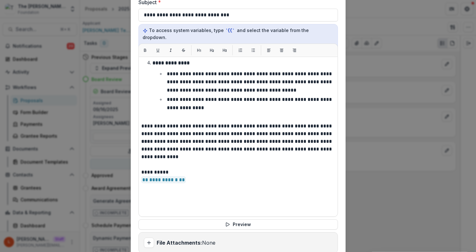
scroll to position [527, 0]
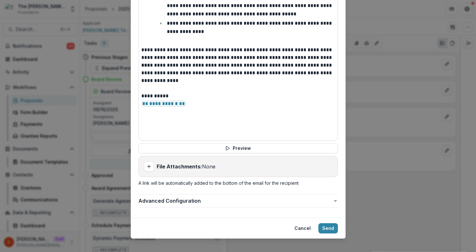
click at [321, 228] on footer "Cancel Send" at bounding box center [238, 227] width 215 height 21
click at [328, 223] on button "Send" at bounding box center [328, 228] width 20 height 10
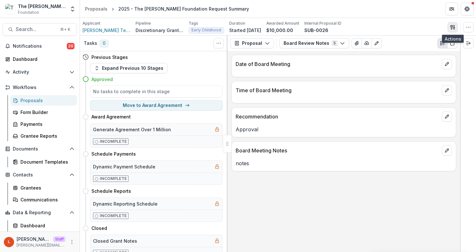
click at [453, 23] on button "button" at bounding box center [453, 27] width 10 height 10
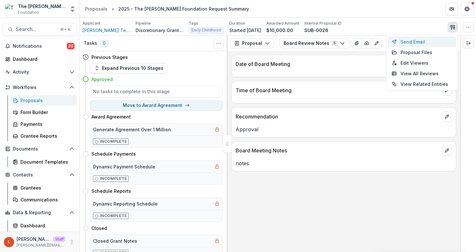
click at [416, 41] on button "Send Email" at bounding box center [422, 41] width 68 height 11
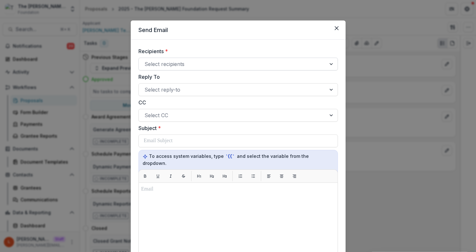
click at [232, 61] on div at bounding box center [233, 63] width 176 height 9
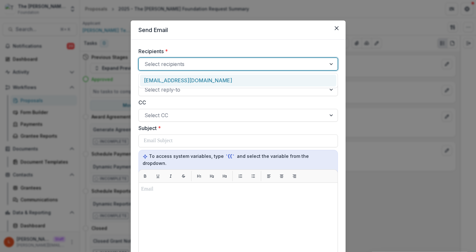
click at [227, 77] on div "[EMAIL_ADDRESS][DOMAIN_NAME]" at bounding box center [238, 80] width 196 height 12
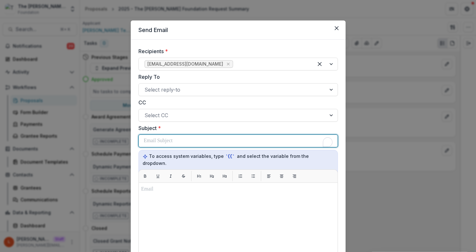
click at [190, 139] on div "To enrich screen reader interactions, please activate Accessibility in Grammarl…" at bounding box center [238, 141] width 189 height 12
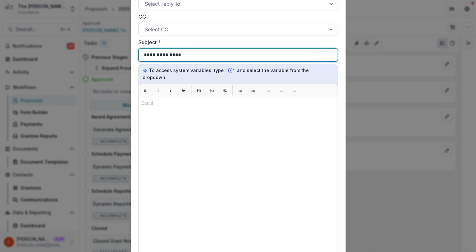
scroll to position [0, 0]
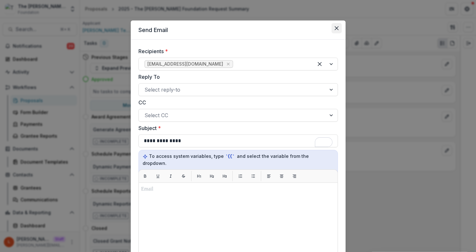
click at [337, 30] on icon "Close" at bounding box center [336, 28] width 4 height 4
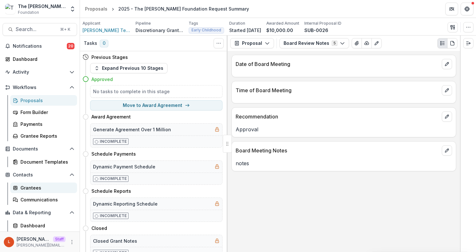
click at [34, 189] on div "Grantees" at bounding box center [45, 187] width 51 height 7
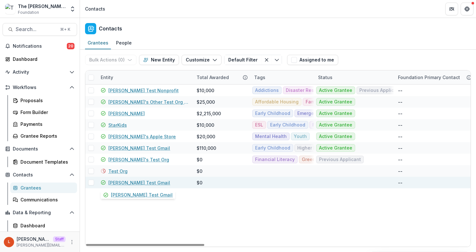
click at [126, 181] on link "[PERSON_NAME] Test Gmail" at bounding box center [139, 182] width 62 height 7
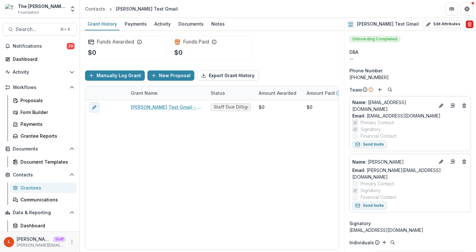
click at [469, 24] on line "Delete" at bounding box center [469, 24] width 0 height 1
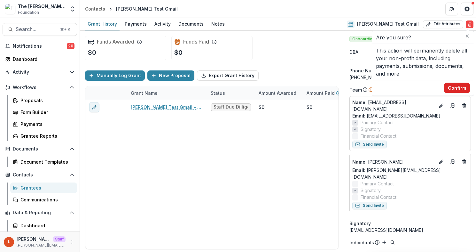
click at [460, 85] on button "Confirm" at bounding box center [457, 88] width 26 height 10
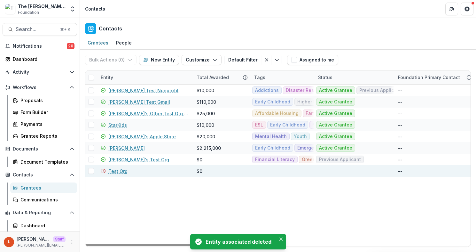
click at [119, 173] on link "Test Org" at bounding box center [117, 171] width 19 height 7
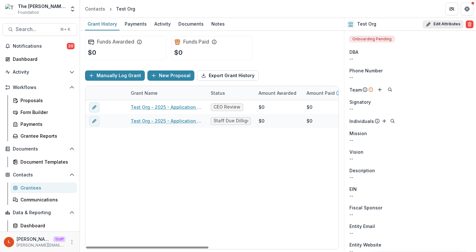
click at [441, 25] on button "Edit Attributes" at bounding box center [443, 24] width 40 height 8
select select
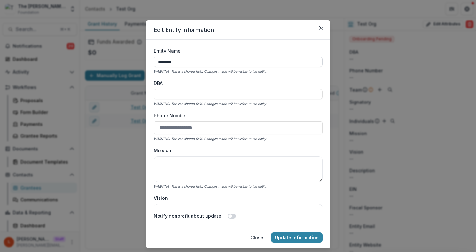
click at [232, 62] on input "********" at bounding box center [238, 62] width 169 height 10
click at [232, 63] on input "********" at bounding box center [238, 62] width 169 height 10
click at [317, 29] on button "Close" at bounding box center [321, 28] width 10 height 10
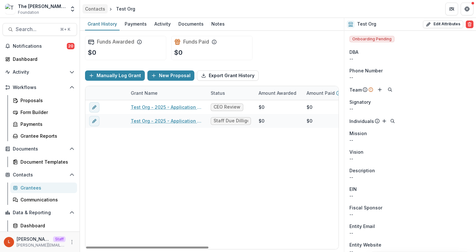
click at [98, 13] on link "Contacts" at bounding box center [94, 8] width 25 height 9
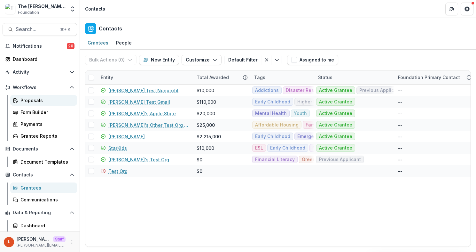
click at [33, 101] on div "Proposals" at bounding box center [45, 100] width 51 height 7
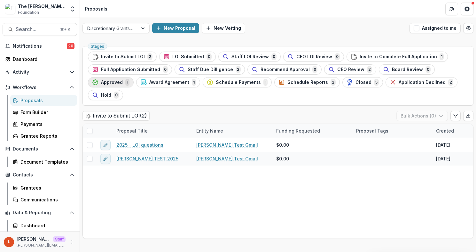
click at [109, 83] on span "Approved" at bounding box center [112, 82] width 22 height 5
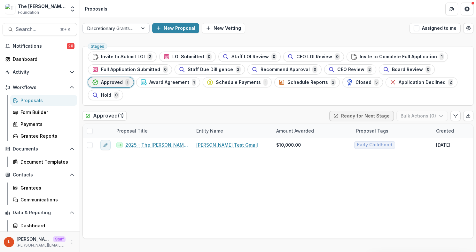
click at [142, 27] on div at bounding box center [144, 28] width 12 height 10
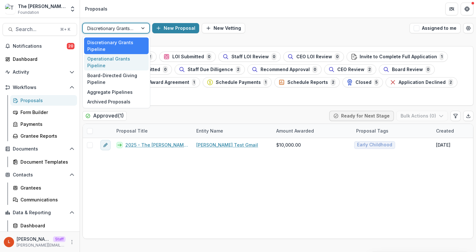
click at [134, 61] on div "Operational Grants Pipeline" at bounding box center [116, 62] width 65 height 17
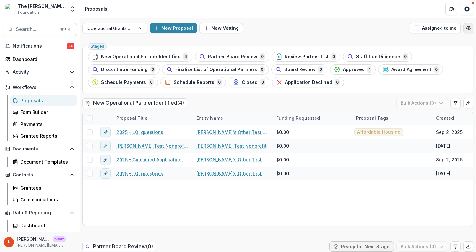
click at [468, 29] on icon "Open table manager" at bounding box center [468, 28] width 4 height 4
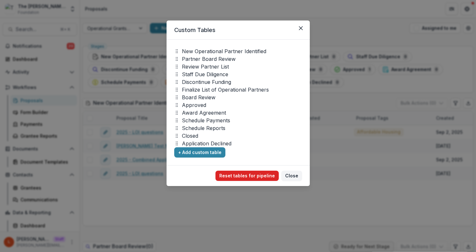
click at [253, 172] on button "Reset tables for pipeline" at bounding box center [246, 175] width 63 height 10
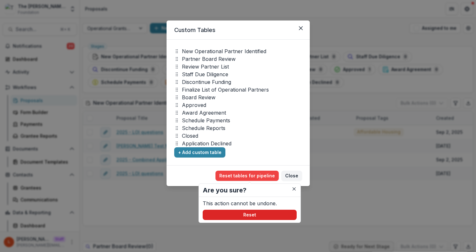
click at [257, 217] on button "Reset" at bounding box center [250, 214] width 94 height 10
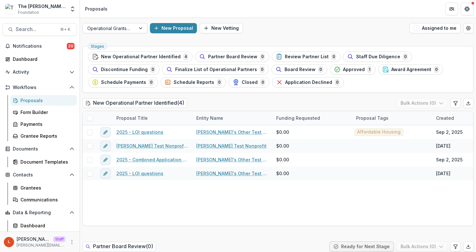
click at [140, 28] on div at bounding box center [142, 28] width 12 height 10
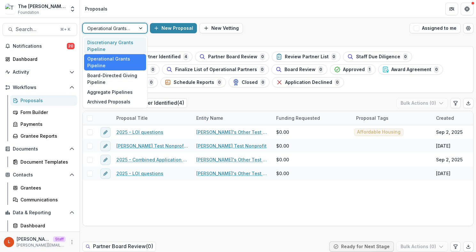
drag, startPoint x: 132, startPoint y: 75, endPoint x: 164, endPoint y: 42, distance: 45.9
click at [164, 42] on body "Skip to content The [PERSON_NAME] Foundation Workflow Sandbox Foundation Aggreg…" at bounding box center [238, 126] width 476 height 252
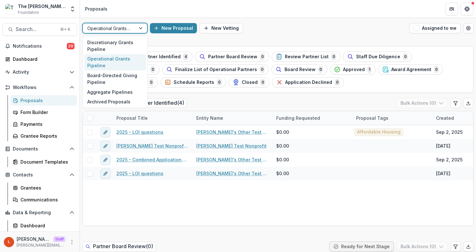
click at [134, 27] on div "Operational Grants Pipeline" at bounding box center [109, 28] width 53 height 9
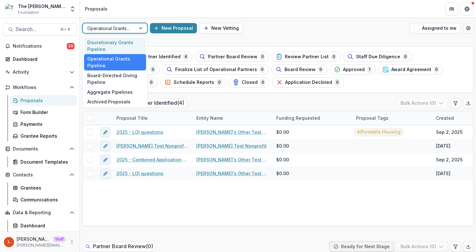
click at [134, 39] on div "Discretionary Grants Pipeline" at bounding box center [115, 45] width 62 height 17
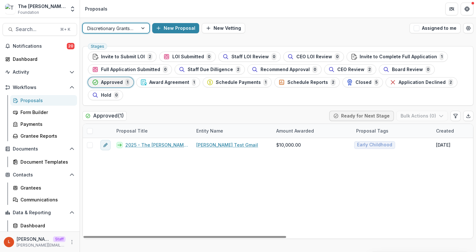
click at [143, 31] on div at bounding box center [144, 28] width 12 height 10
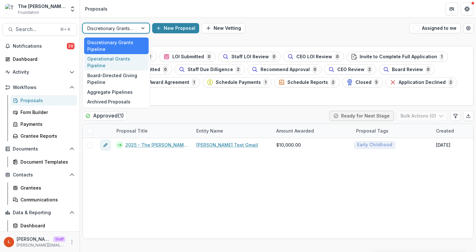
click at [133, 66] on div "Operational Grants Pipeline" at bounding box center [116, 62] width 65 height 17
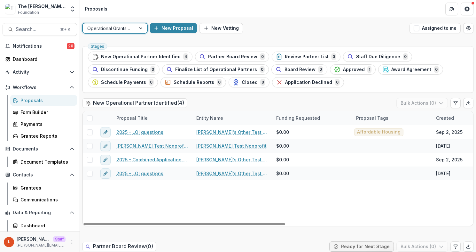
click at [127, 26] on div at bounding box center [109, 28] width 44 height 8
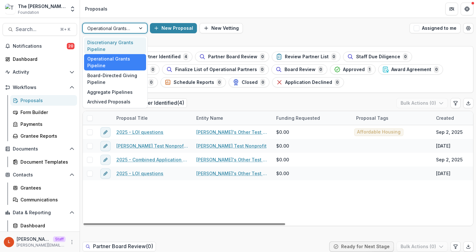
click at [126, 47] on div "Discretionary Grants Pipeline" at bounding box center [115, 45] width 62 height 17
